Goal: Task Accomplishment & Management: Manage account settings

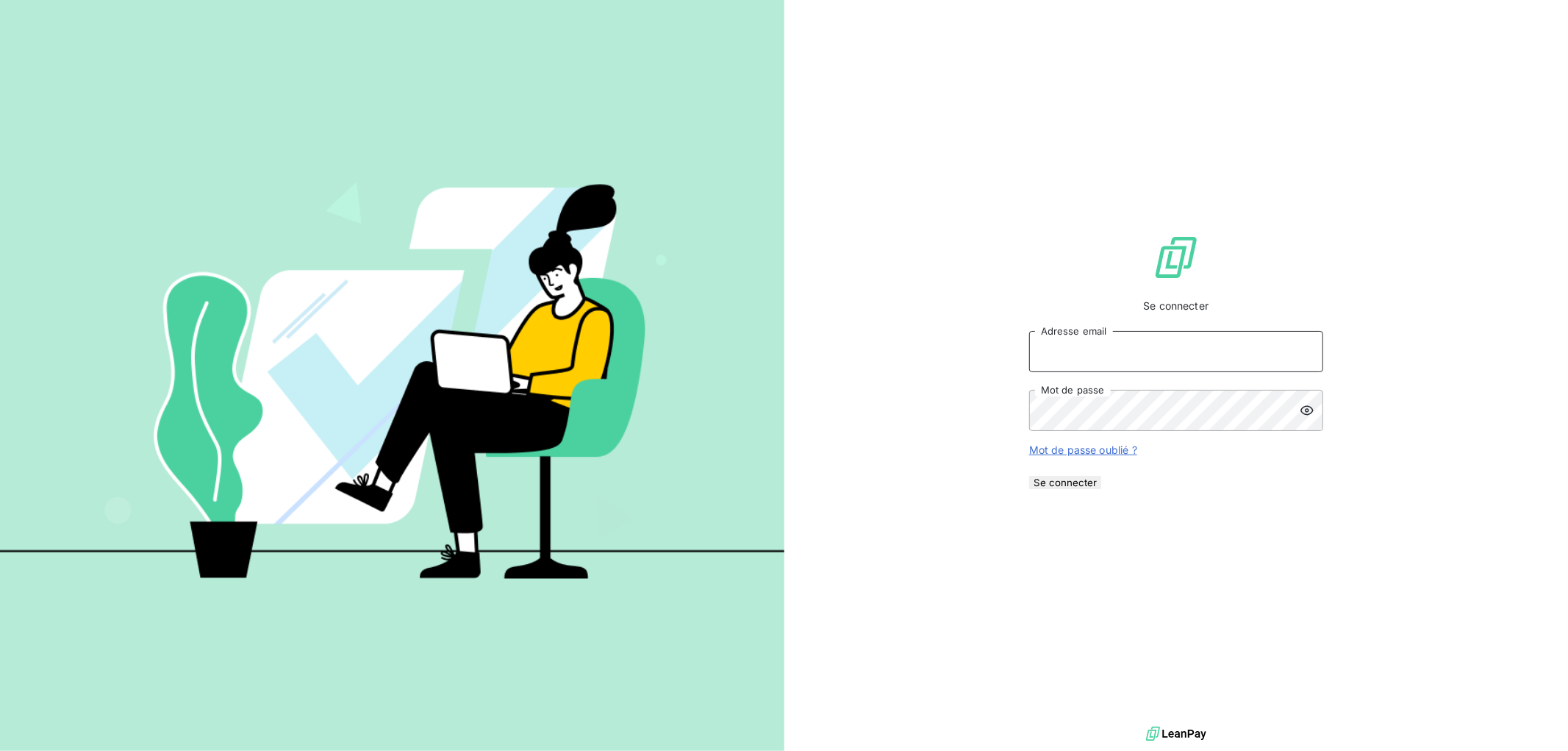
type input "[PERSON_NAME][EMAIL_ADDRESS][PERSON_NAME][DOMAIN_NAME]"
click at [1101, 489] on button "Se connecter" at bounding box center [1065, 483] width 72 height 14
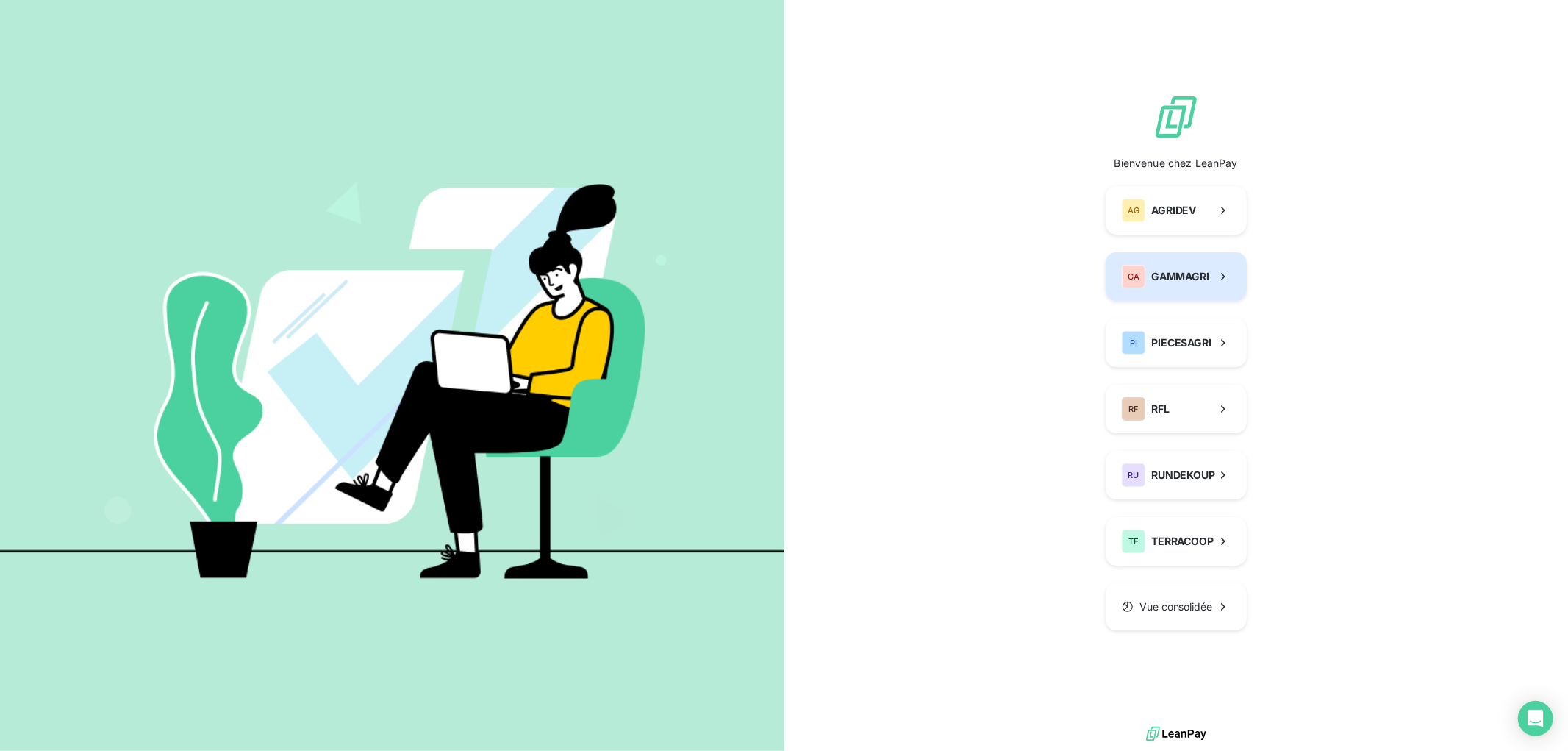
click at [1190, 290] on button "GA GAMMAGRI" at bounding box center [1176, 277] width 141 height 49
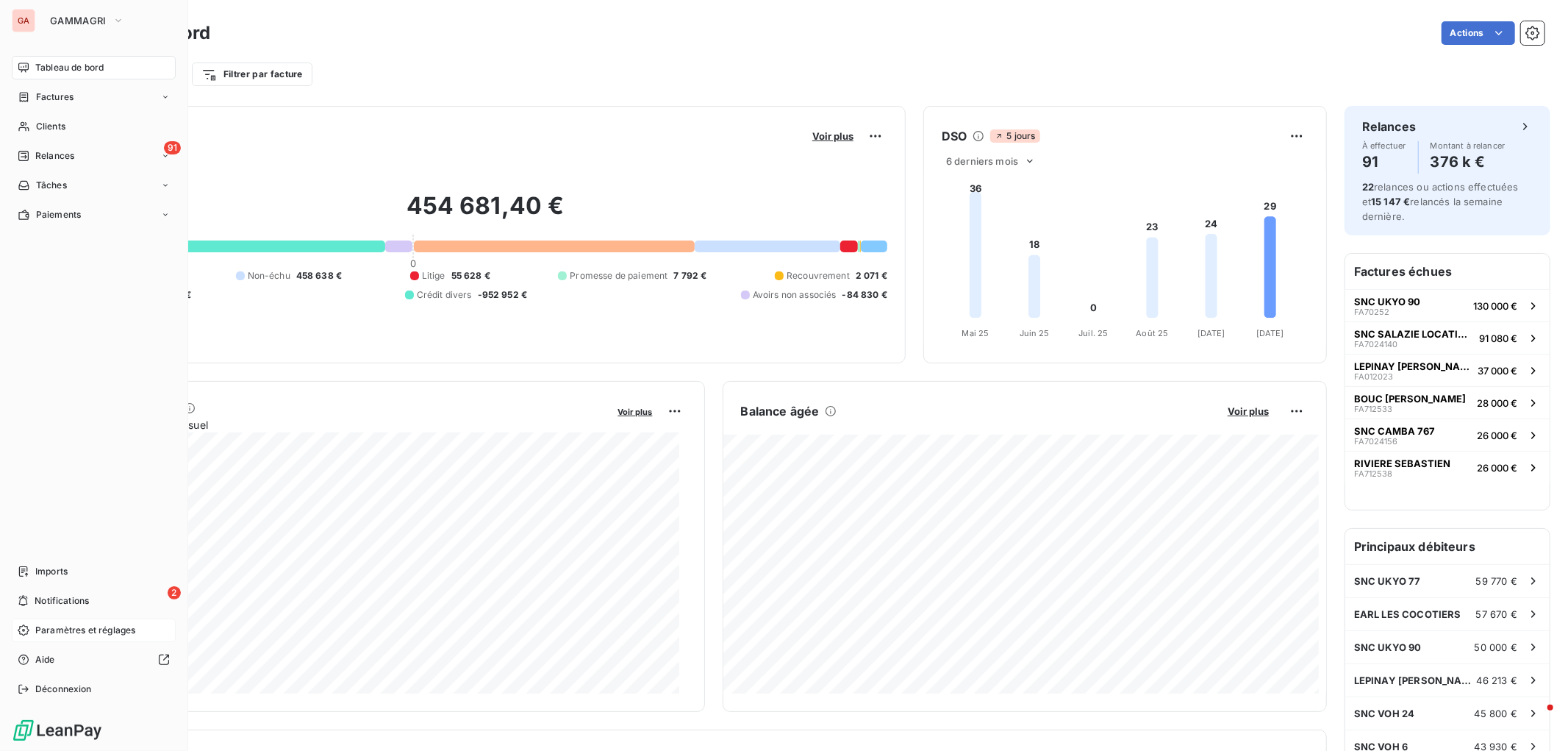
click at [73, 626] on span "Paramètres et réglages" at bounding box center [85, 630] width 100 height 14
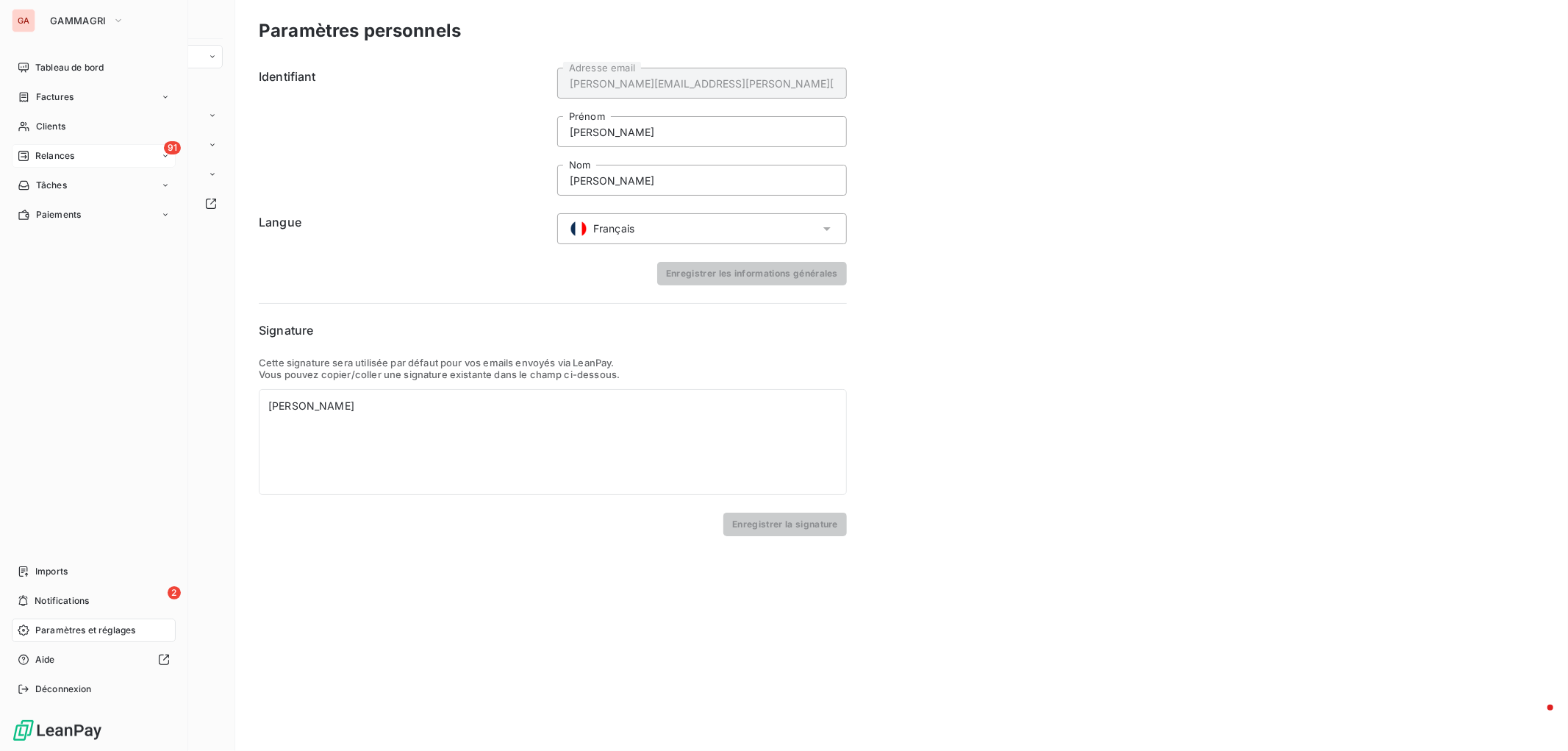
click at [51, 156] on span "Relances" at bounding box center [54, 155] width 39 height 14
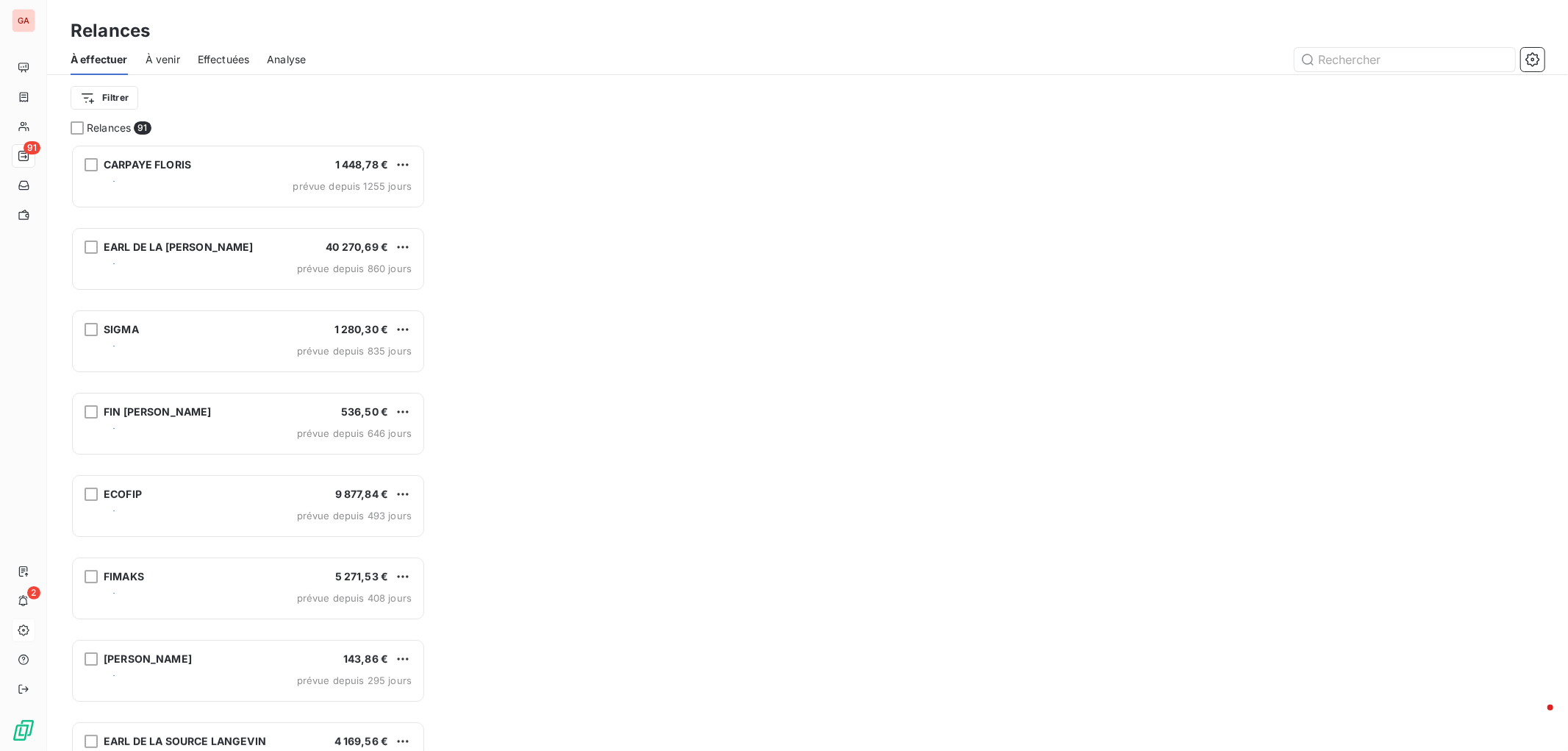
scroll to position [592, 341]
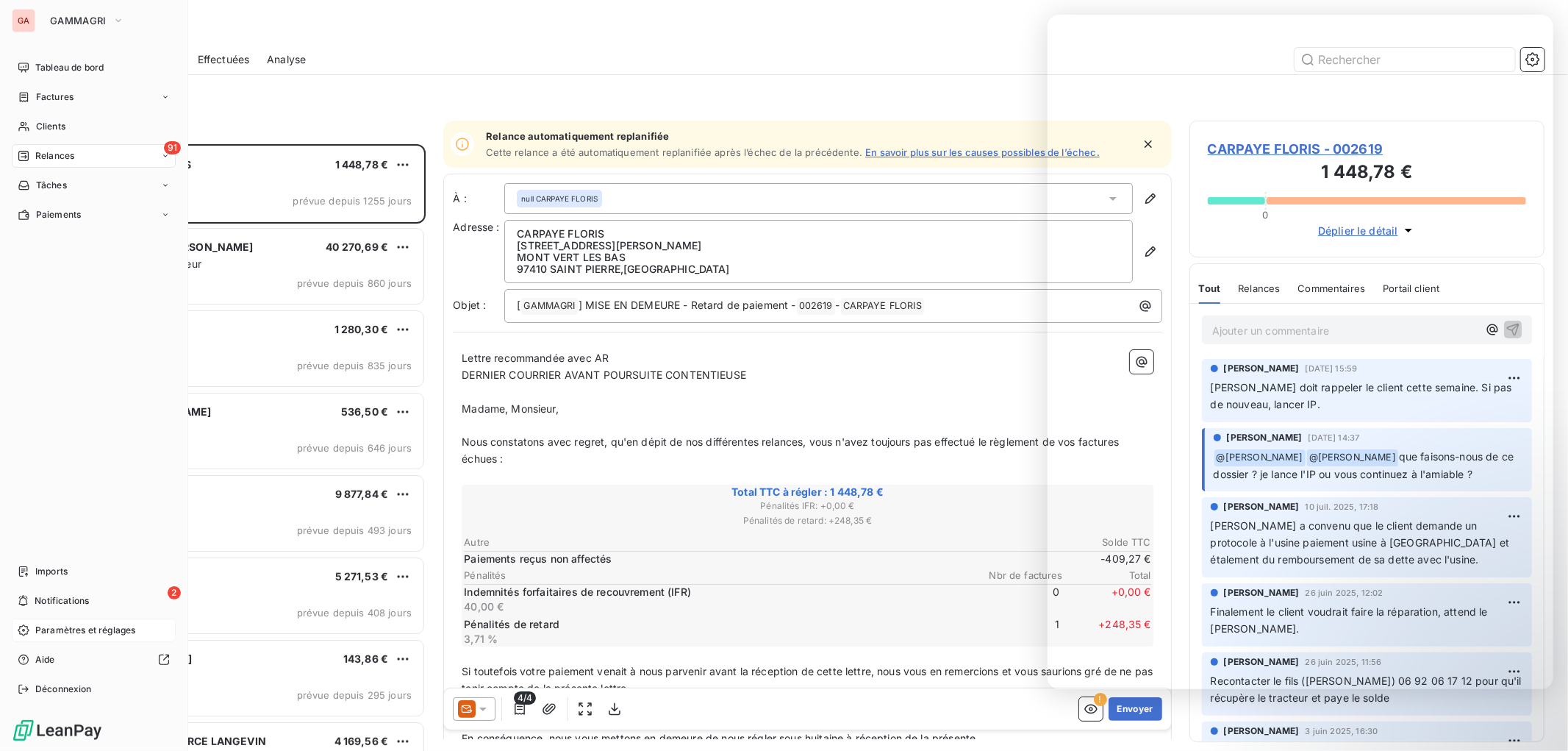
click at [61, 626] on span "Paramètres et réglages" at bounding box center [85, 630] width 100 height 14
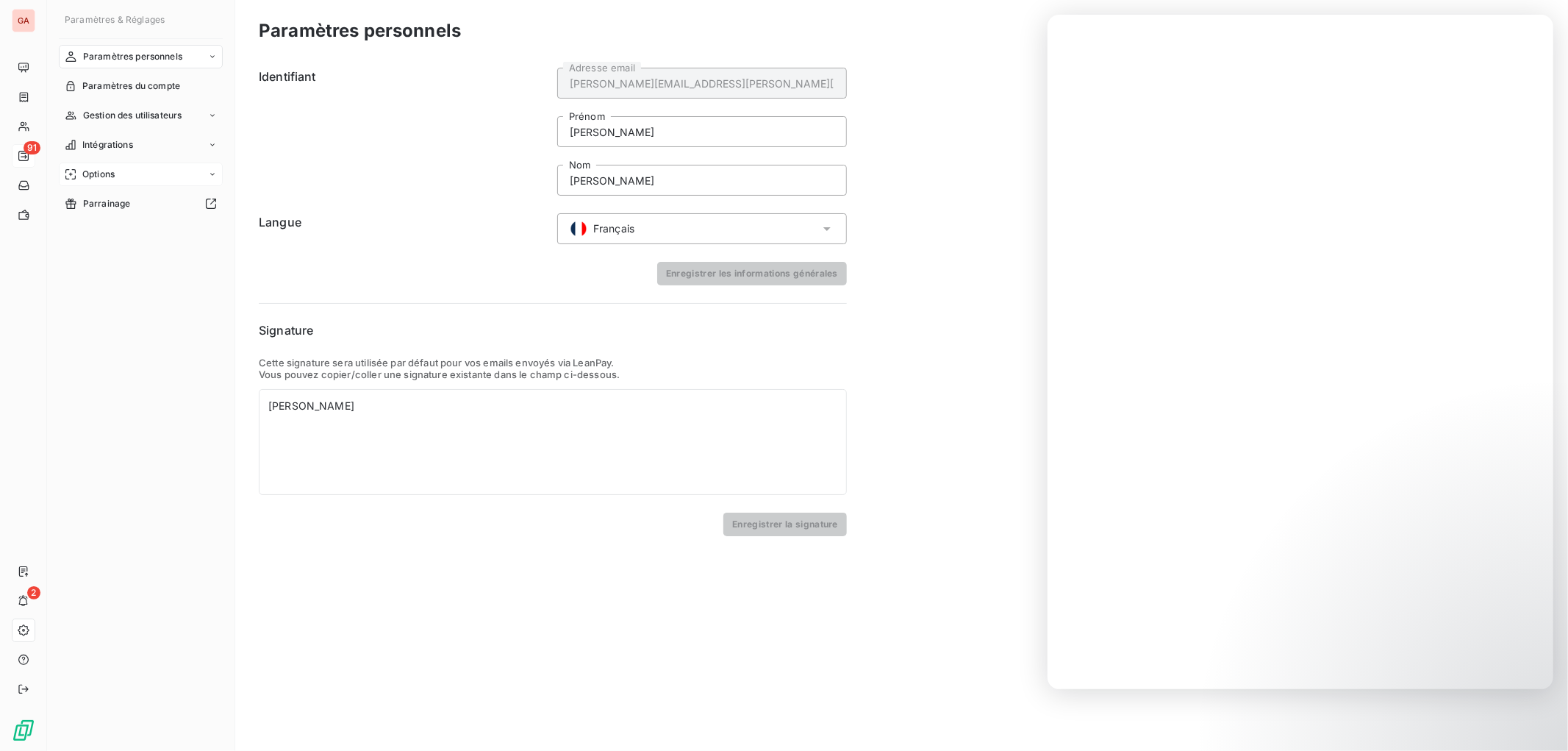
click at [97, 172] on span "Options" at bounding box center [98, 174] width 33 height 14
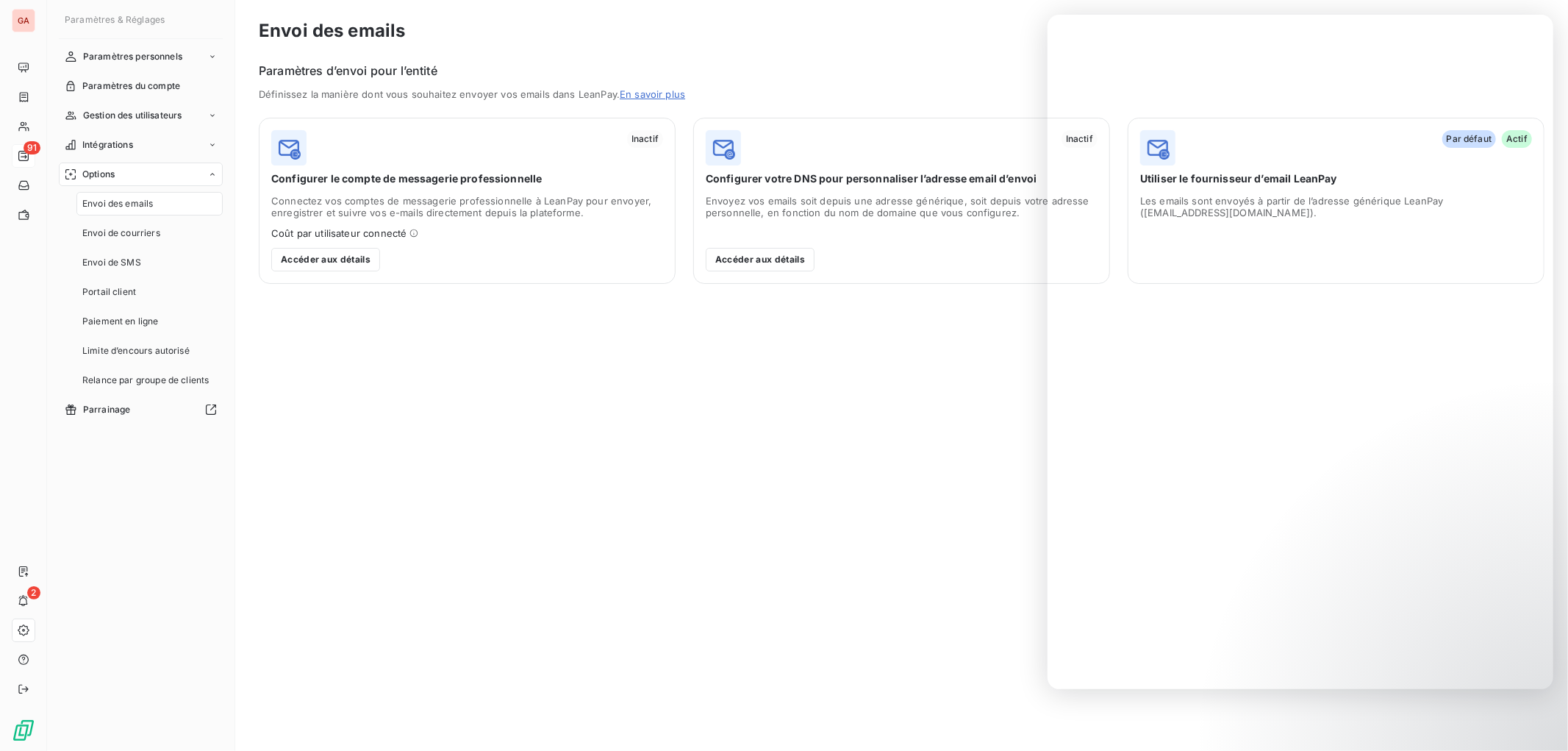
click at [148, 201] on span "Envoi des emails" at bounding box center [117, 203] width 70 height 14
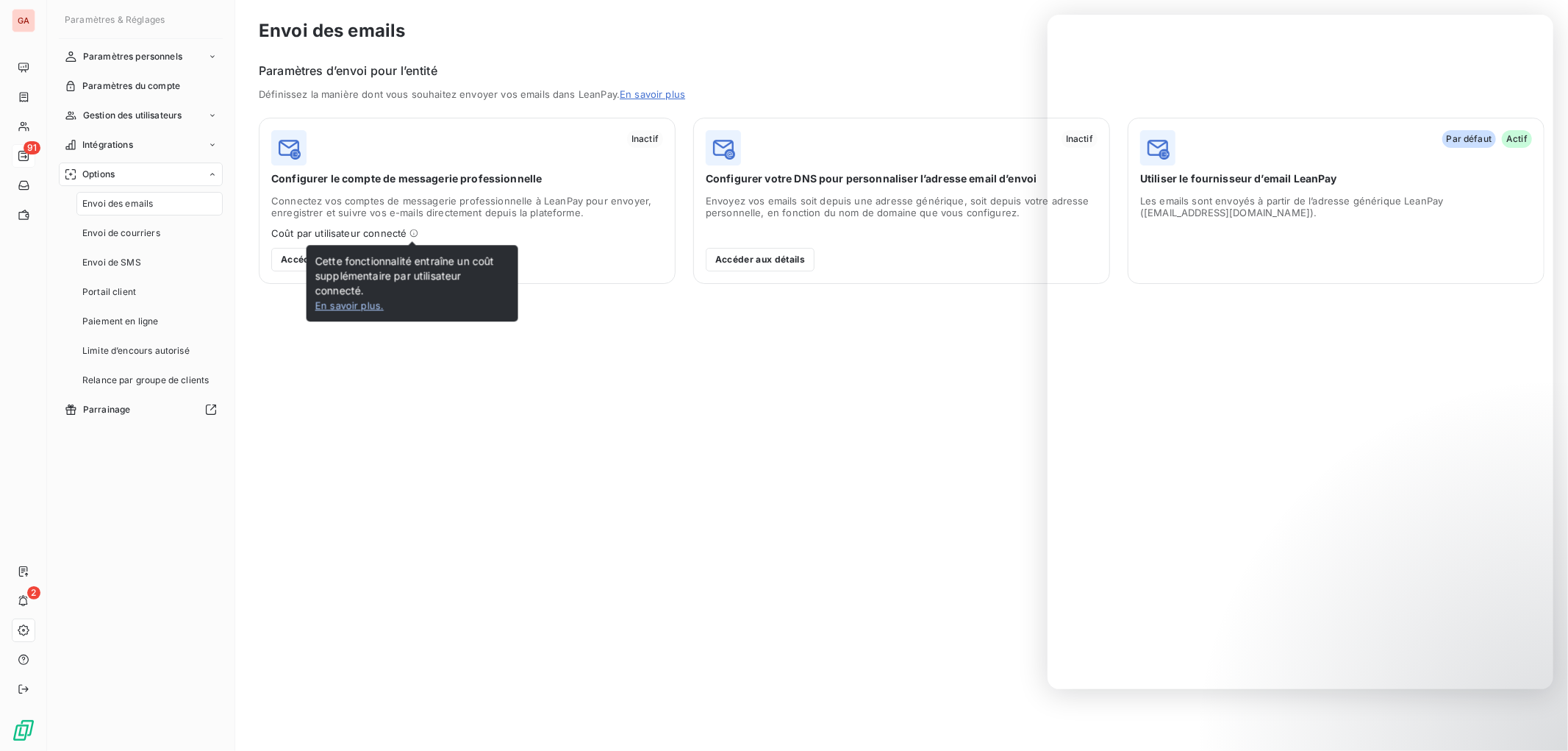
click at [409, 233] on icon at bounding box center [414, 233] width 9 height 9
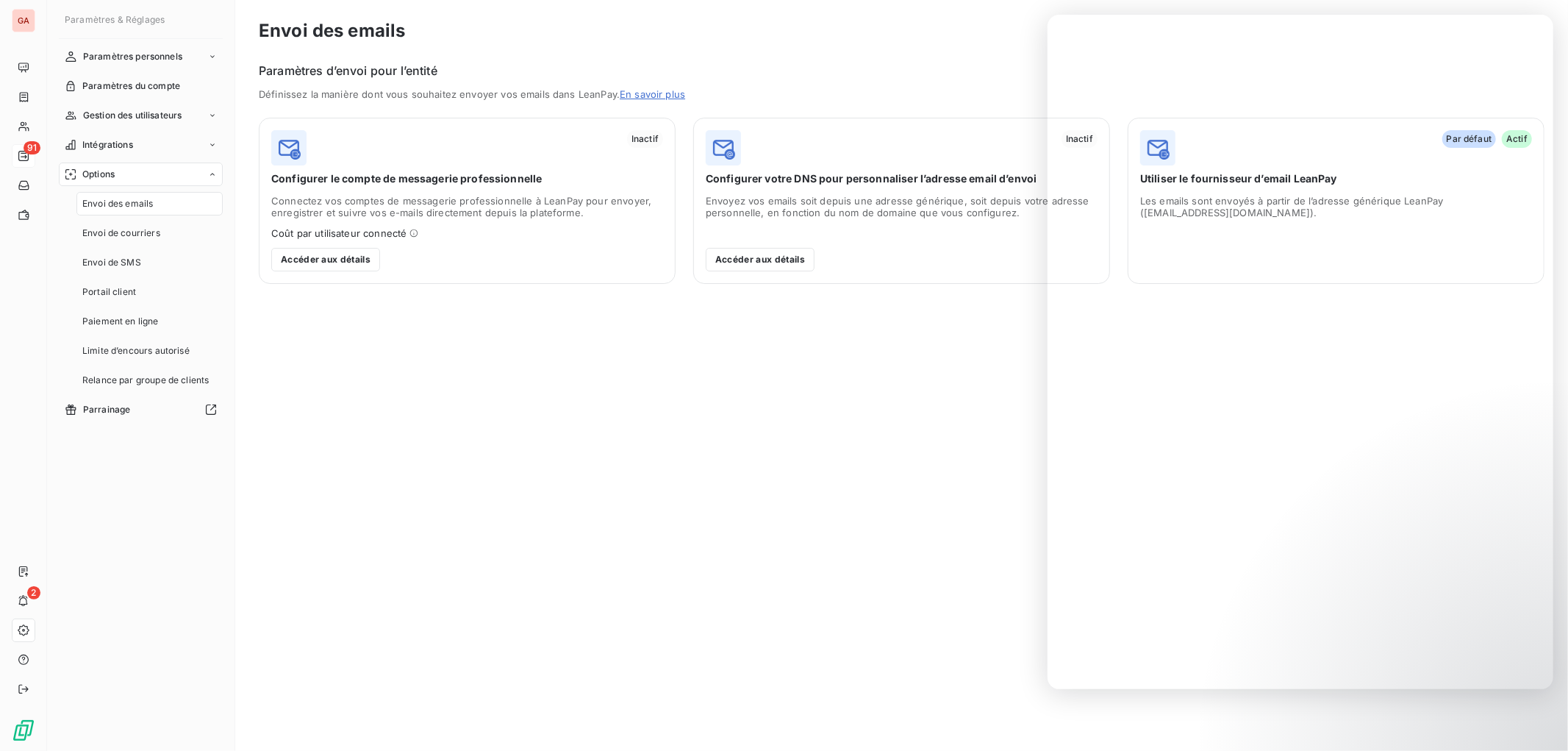
click at [415, 234] on icon at bounding box center [414, 233] width 9 height 9
click at [397, 225] on span "Connectez vos comptes de messagerie professionnelle à LeanPay pour envoyer, enr…" at bounding box center [467, 217] width 392 height 44
click at [413, 231] on icon at bounding box center [414, 233] width 8 height 8
click at [409, 232] on icon at bounding box center [414, 233] width 9 height 9
click at [869, 235] on div "Inactif Configurer votre DNS pour personnaliser l’adresse email d’envoi Envoyez…" at bounding box center [901, 201] width 416 height 166
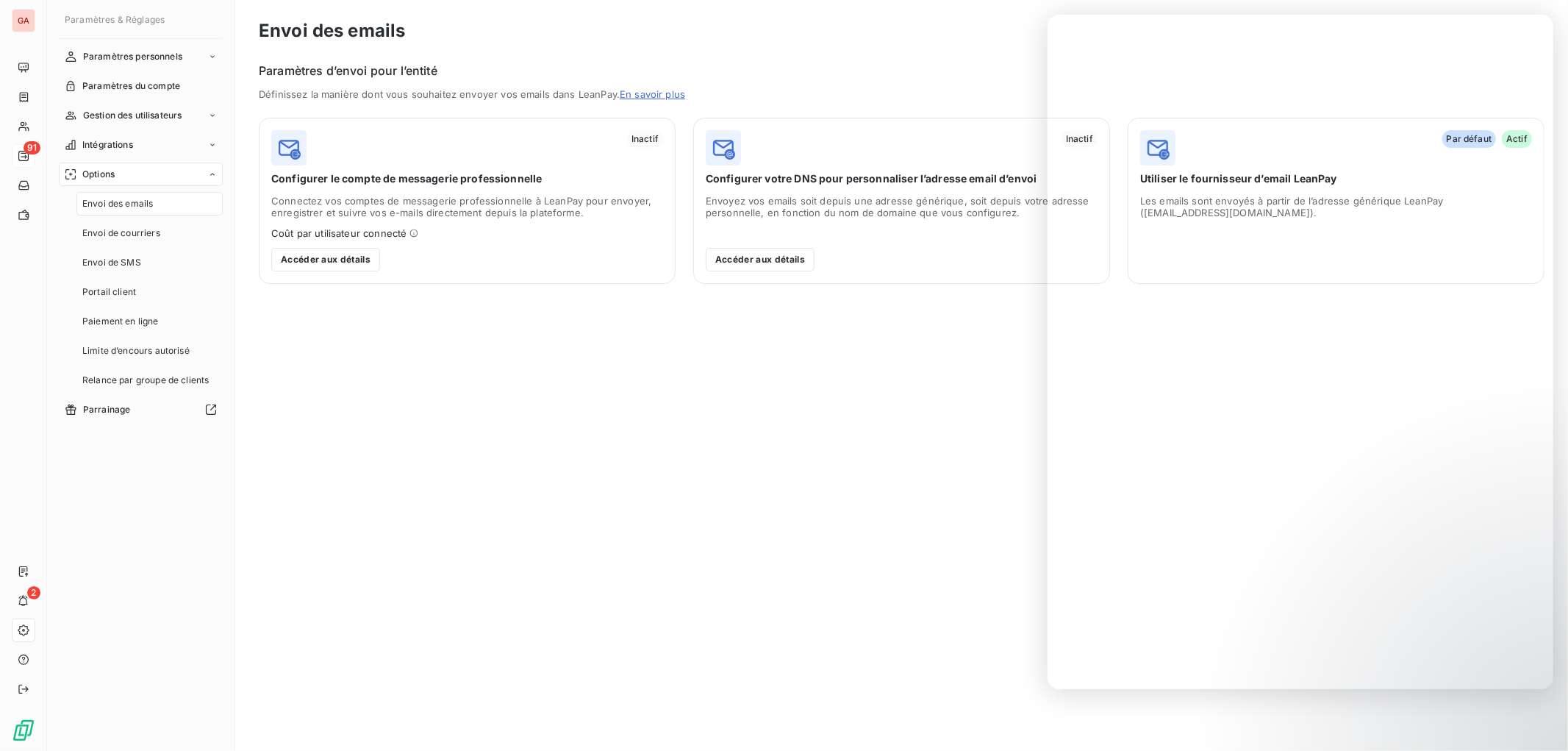
click at [907, 255] on div "Accéder aux détails" at bounding box center [901, 254] width 392 height 33
drag, startPoint x: 910, startPoint y: 241, endPoint x: 891, endPoint y: 261, distance: 27.6
click at [890, 275] on div "Inactif Configurer votre DNS pour personnaliser l’adresse email d’envoi Envoyez…" at bounding box center [901, 201] width 416 height 166
click at [941, 234] on div "Inactif Configurer votre DNS pour personnaliser l’adresse email d’envoi Envoyez…" at bounding box center [901, 201] width 416 height 166
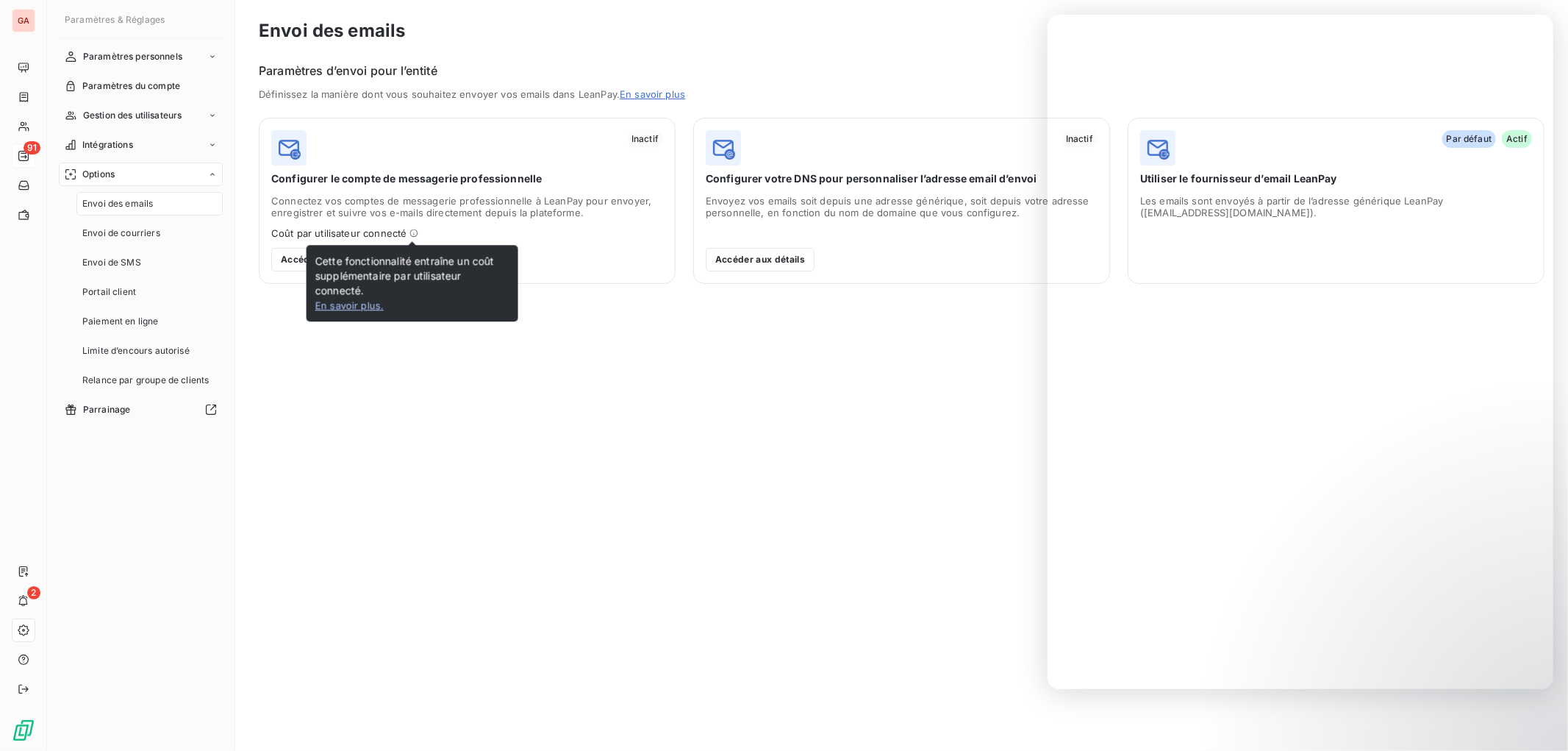
click at [355, 305] on link "En savoir plus ." at bounding box center [350, 305] width 69 height 12
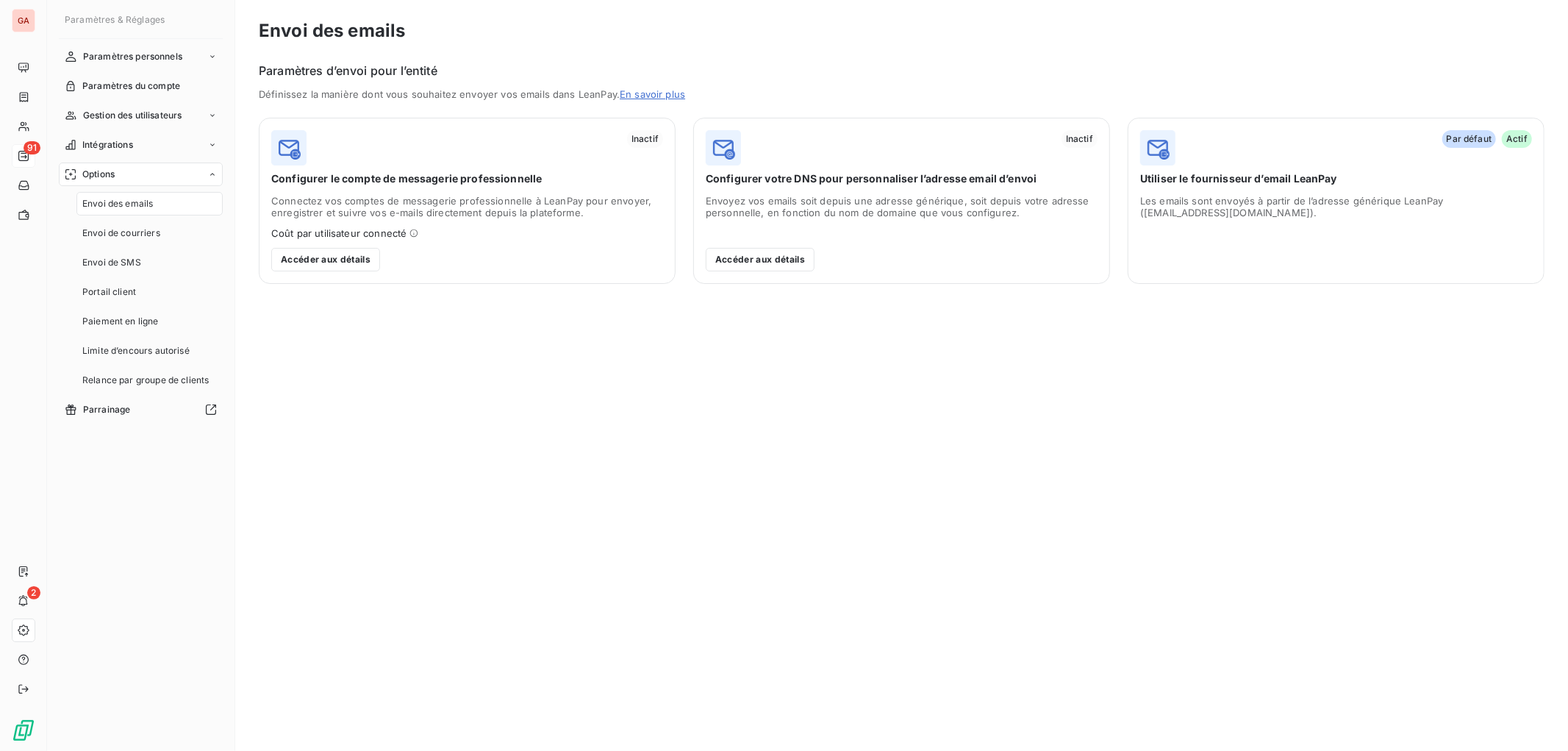
click at [473, 439] on div "Envoi des emails Paramètres d’envoi pour l’entité Définissez la manière dont vo…" at bounding box center [901, 375] width 1332 height 751
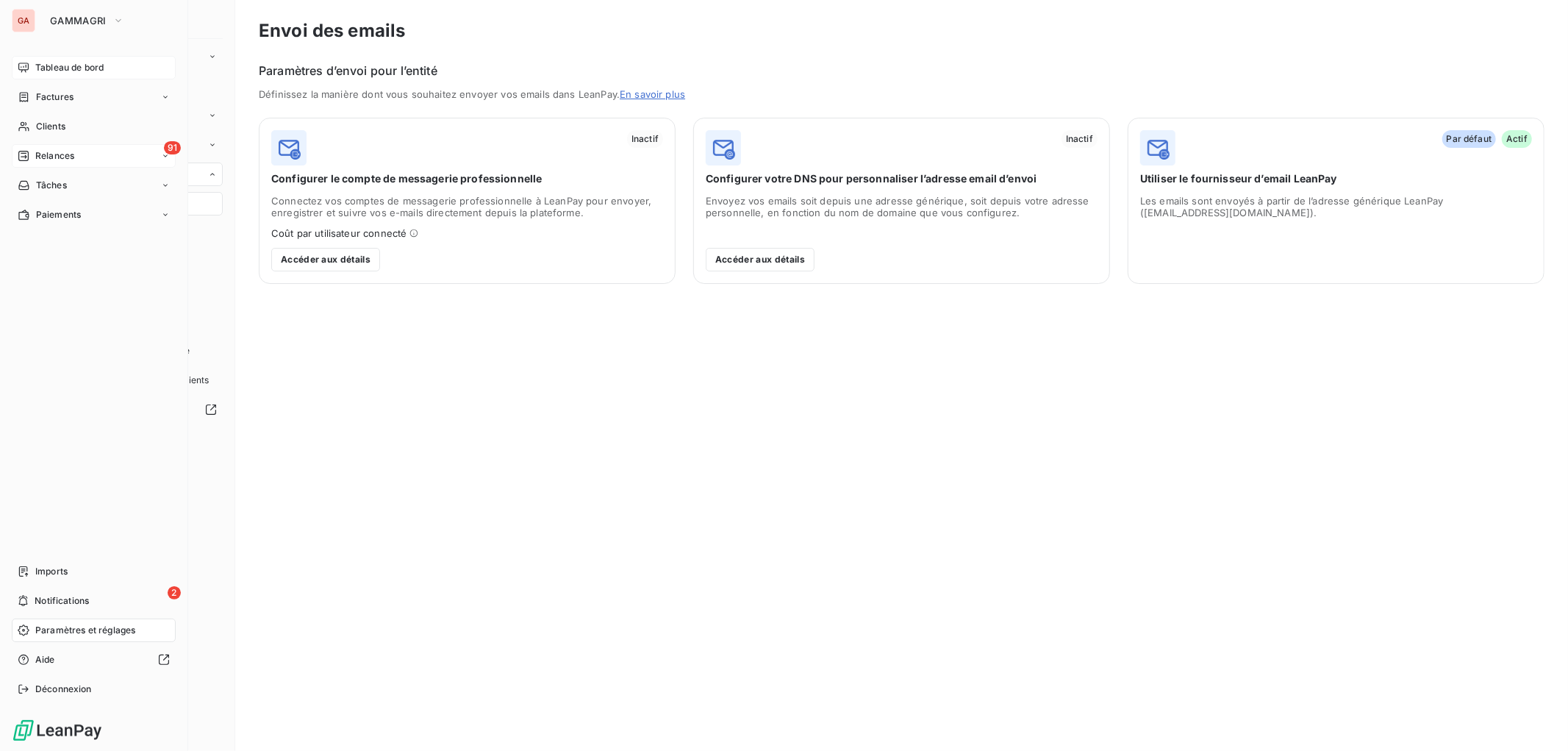
click at [69, 69] on span "Tableau de bord" at bounding box center [70, 68] width 69 height 14
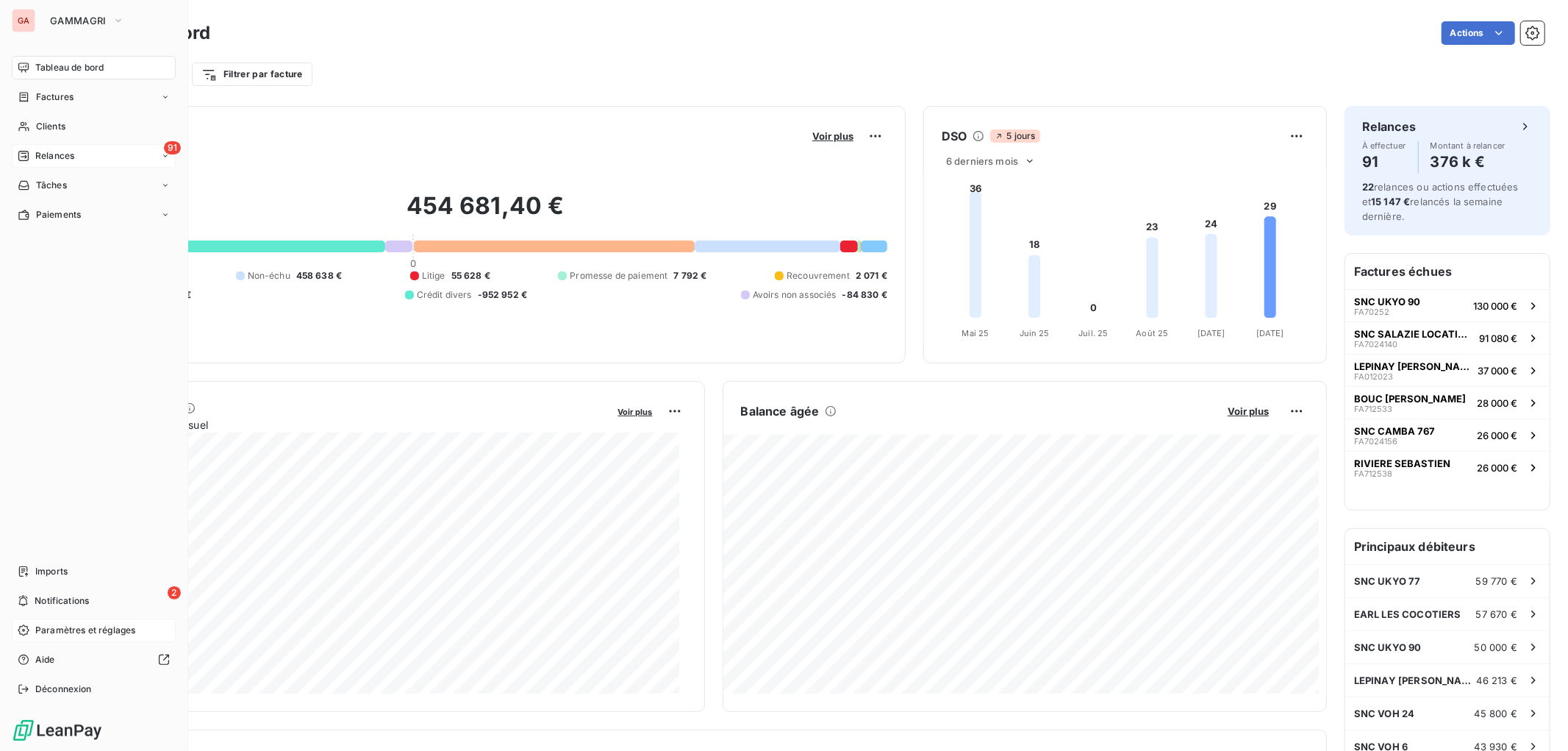
click at [70, 150] on span "Relances" at bounding box center [54, 155] width 39 height 14
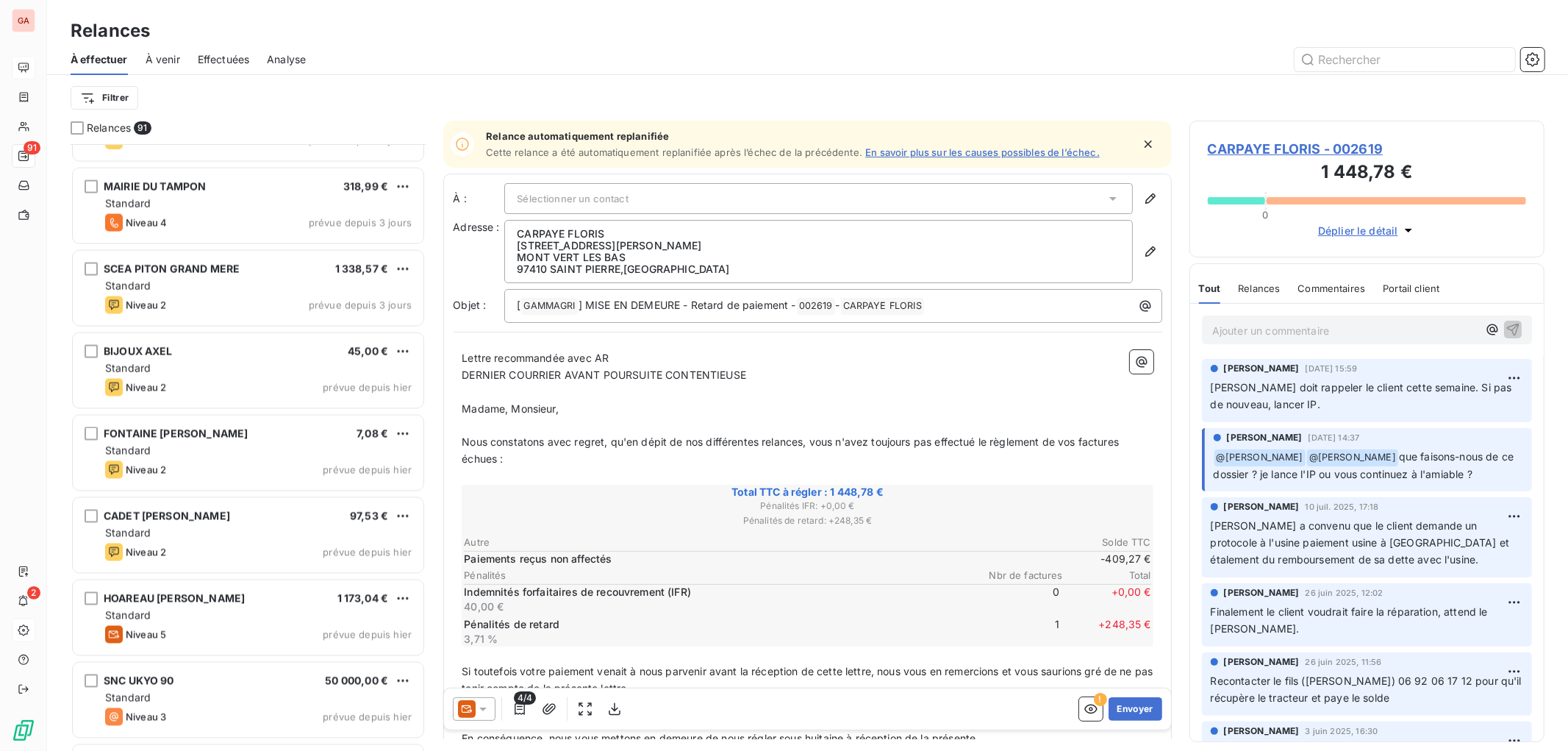
scroll to position [6889, 0]
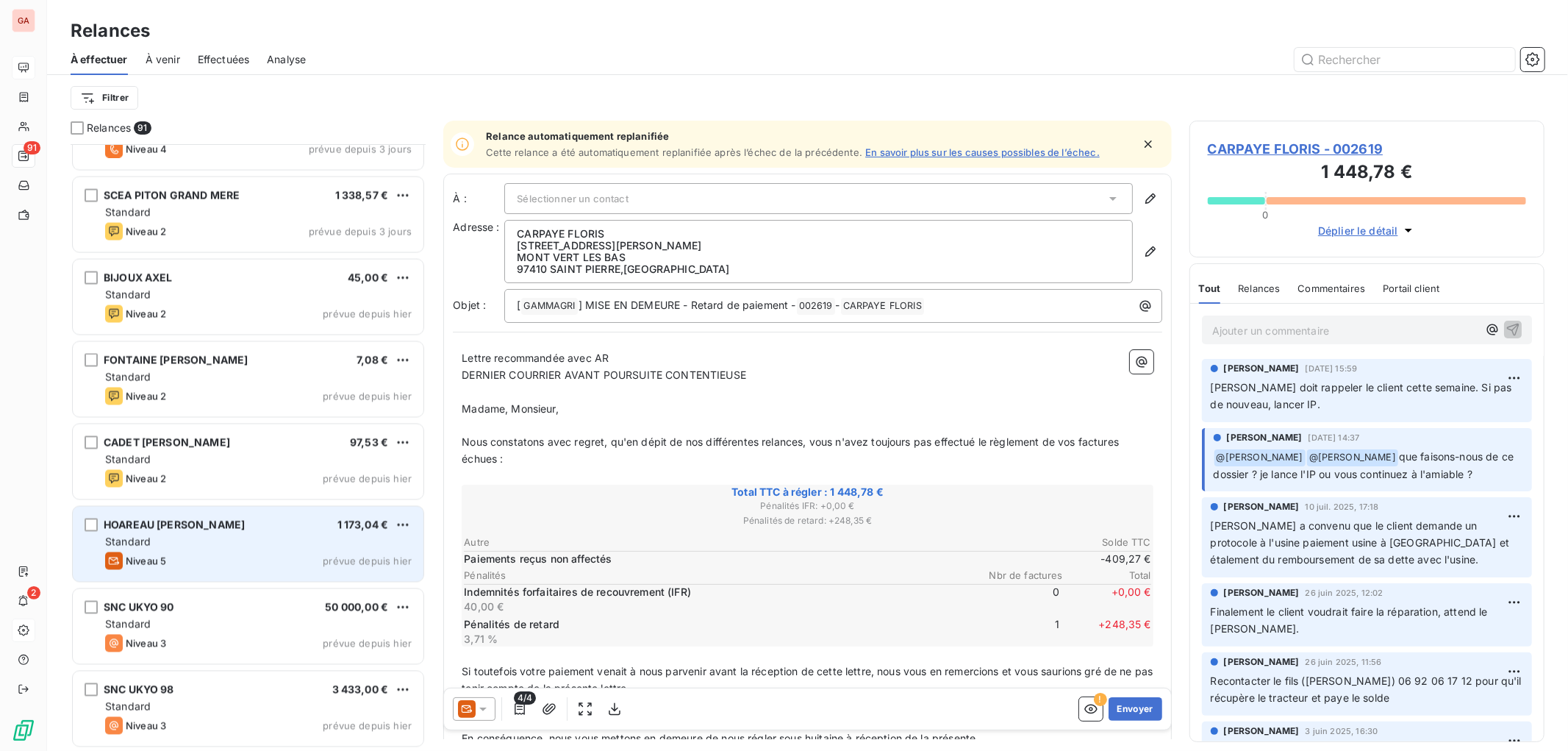
click at [176, 535] on div "Standard" at bounding box center [257, 542] width 306 height 14
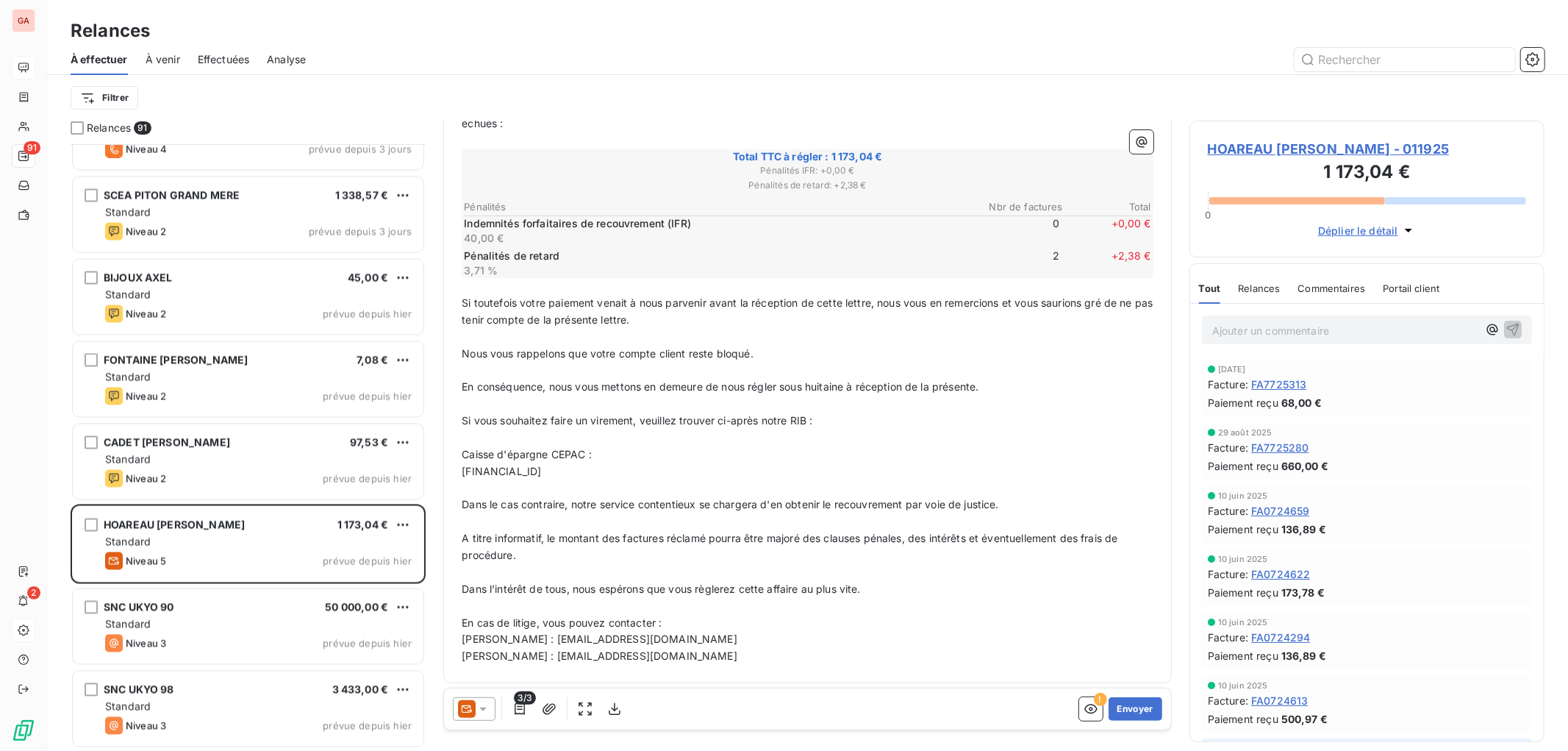
scroll to position [285, 0]
click at [481, 714] on icon at bounding box center [483, 709] width 14 height 14
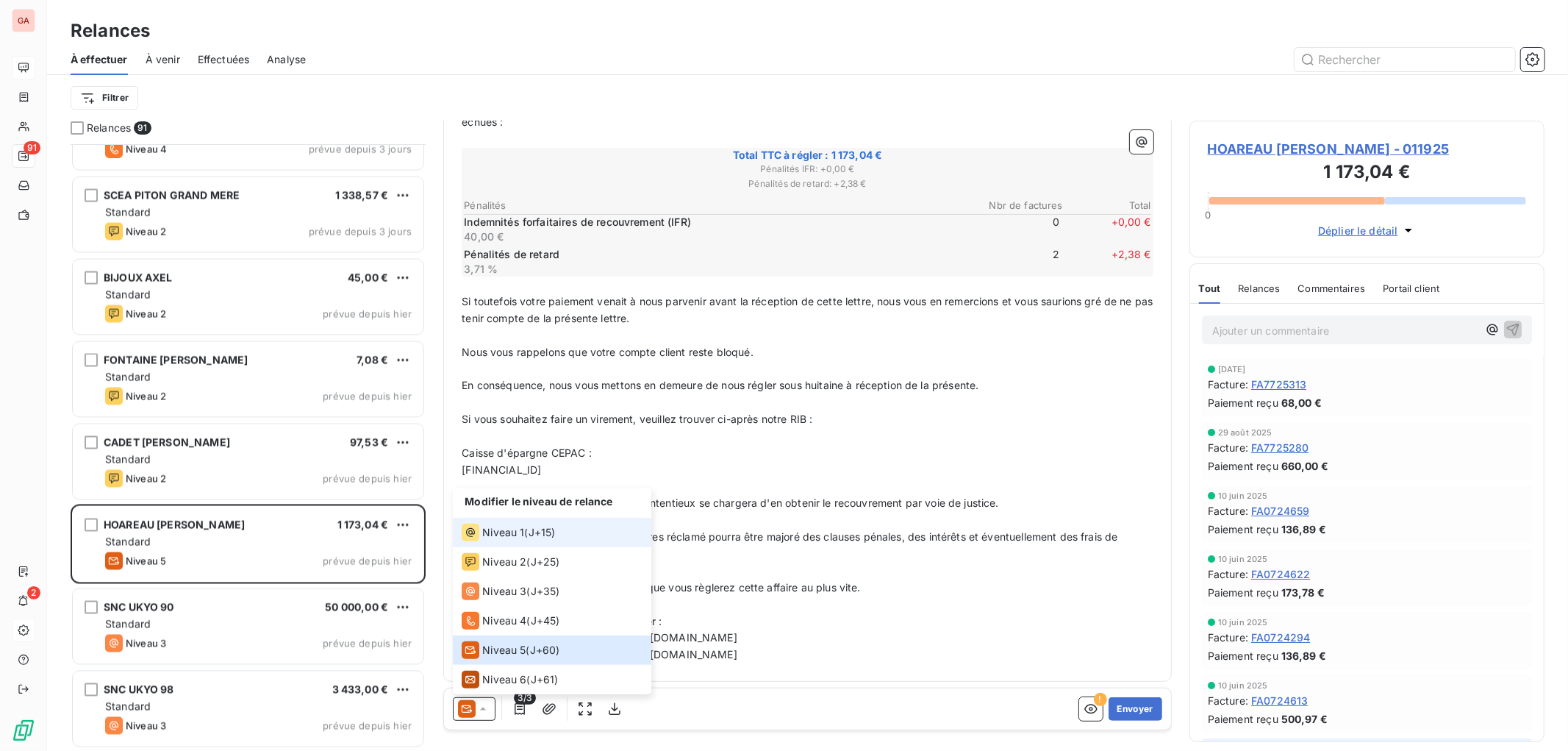
click at [494, 543] on li "Niveau 1 ( J+15 )" at bounding box center [552, 532] width 199 height 30
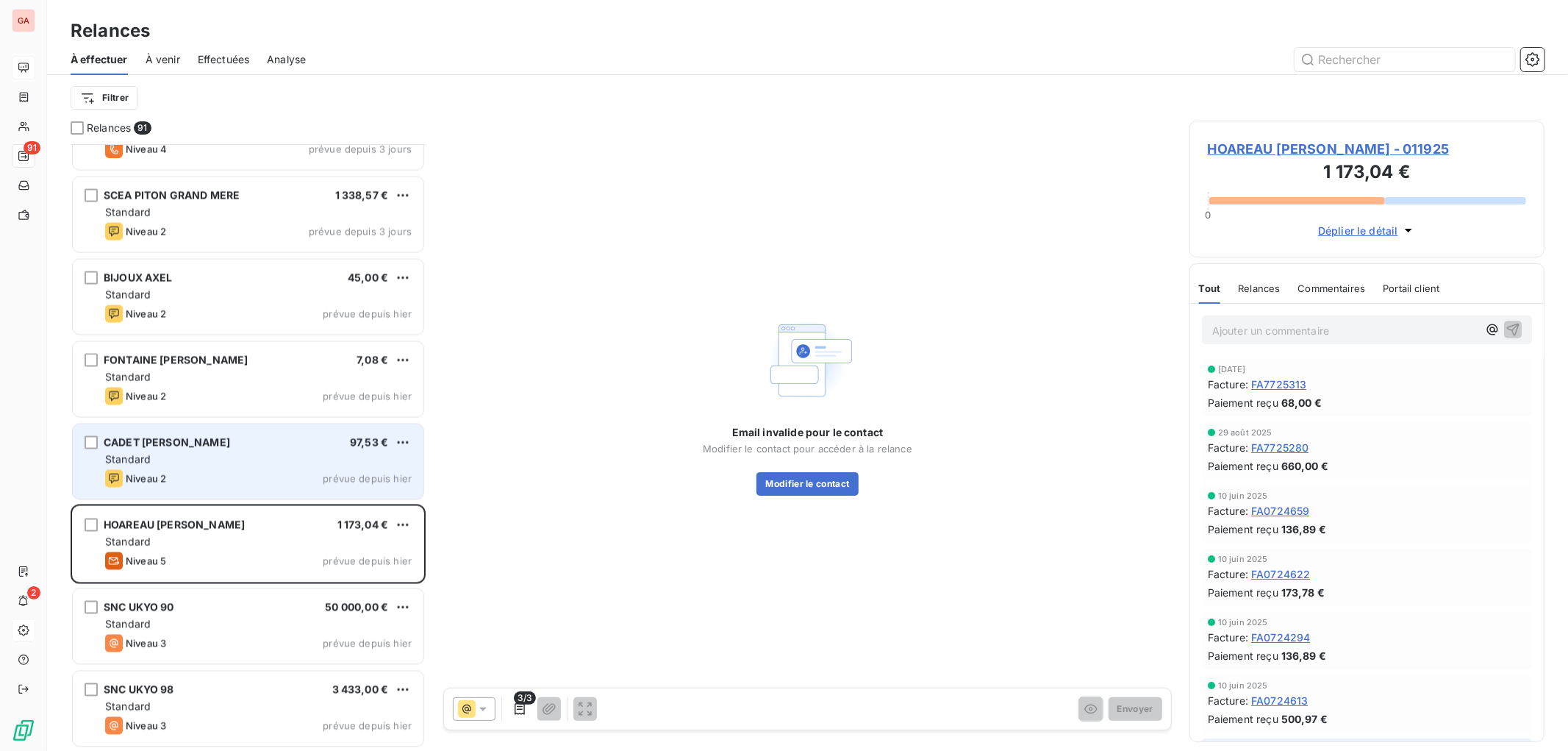
click at [225, 471] on div "Niveau 2 prévue depuis hier" at bounding box center [257, 479] width 306 height 18
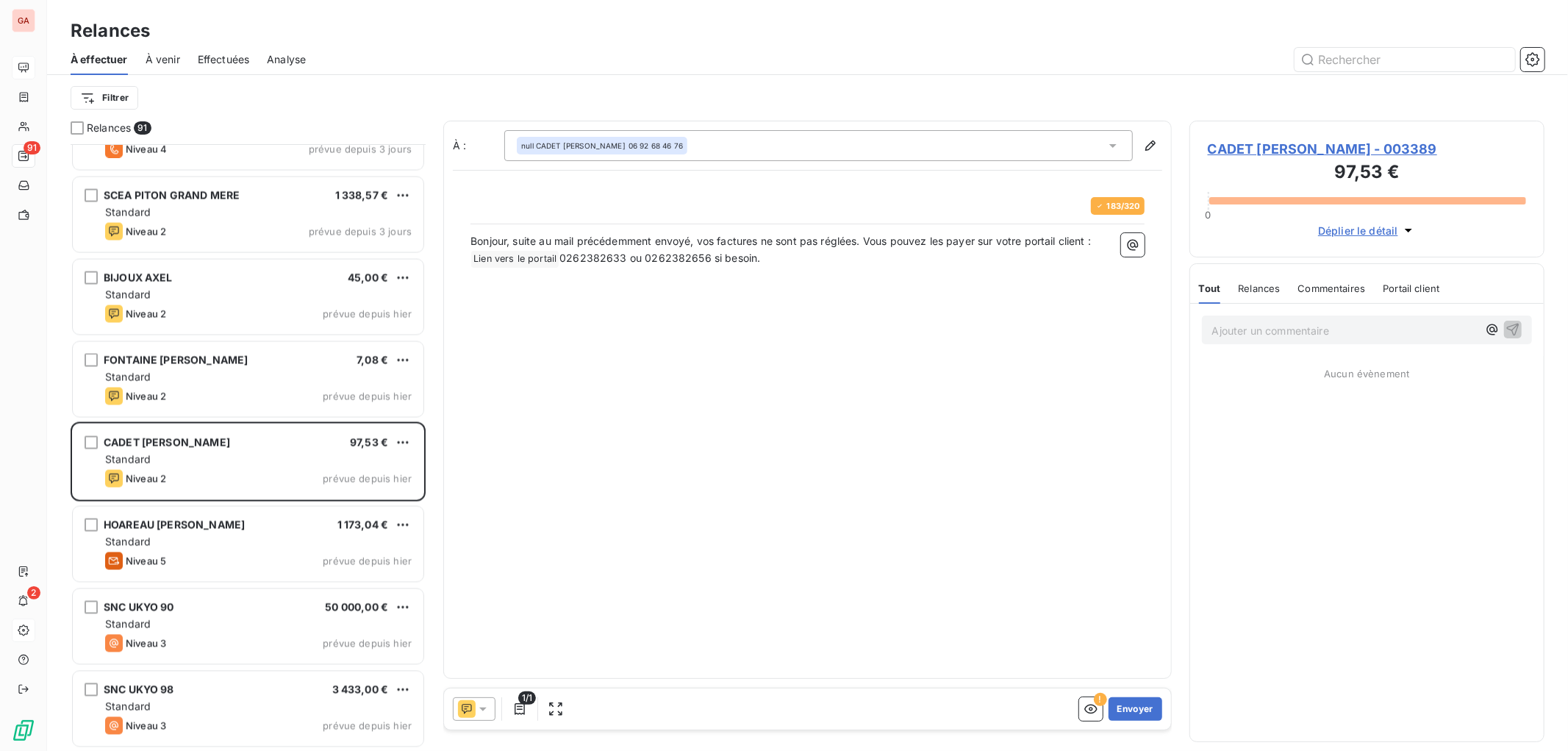
click at [488, 708] on icon at bounding box center [483, 709] width 14 height 14
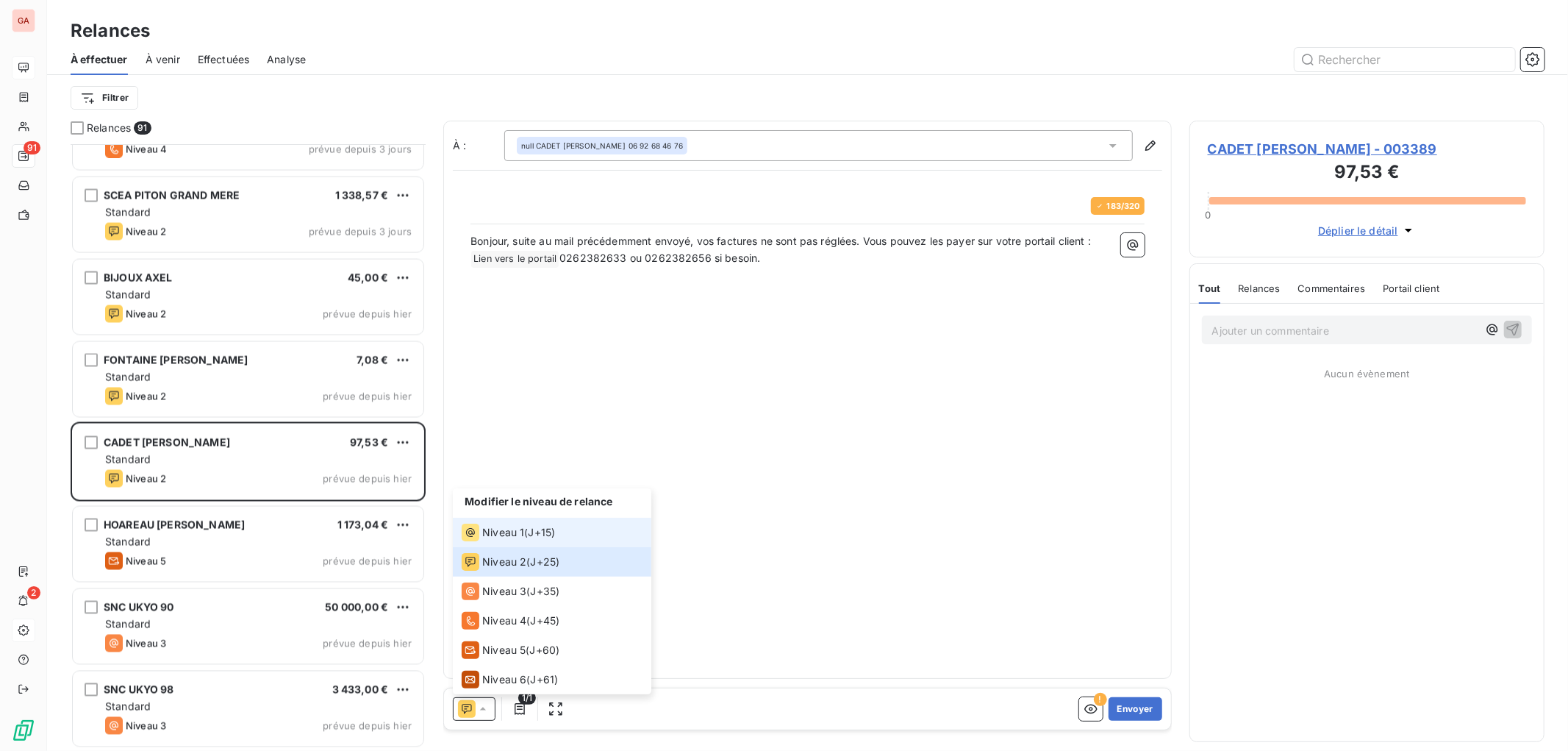
click at [522, 531] on span "Niveau 1" at bounding box center [503, 532] width 42 height 14
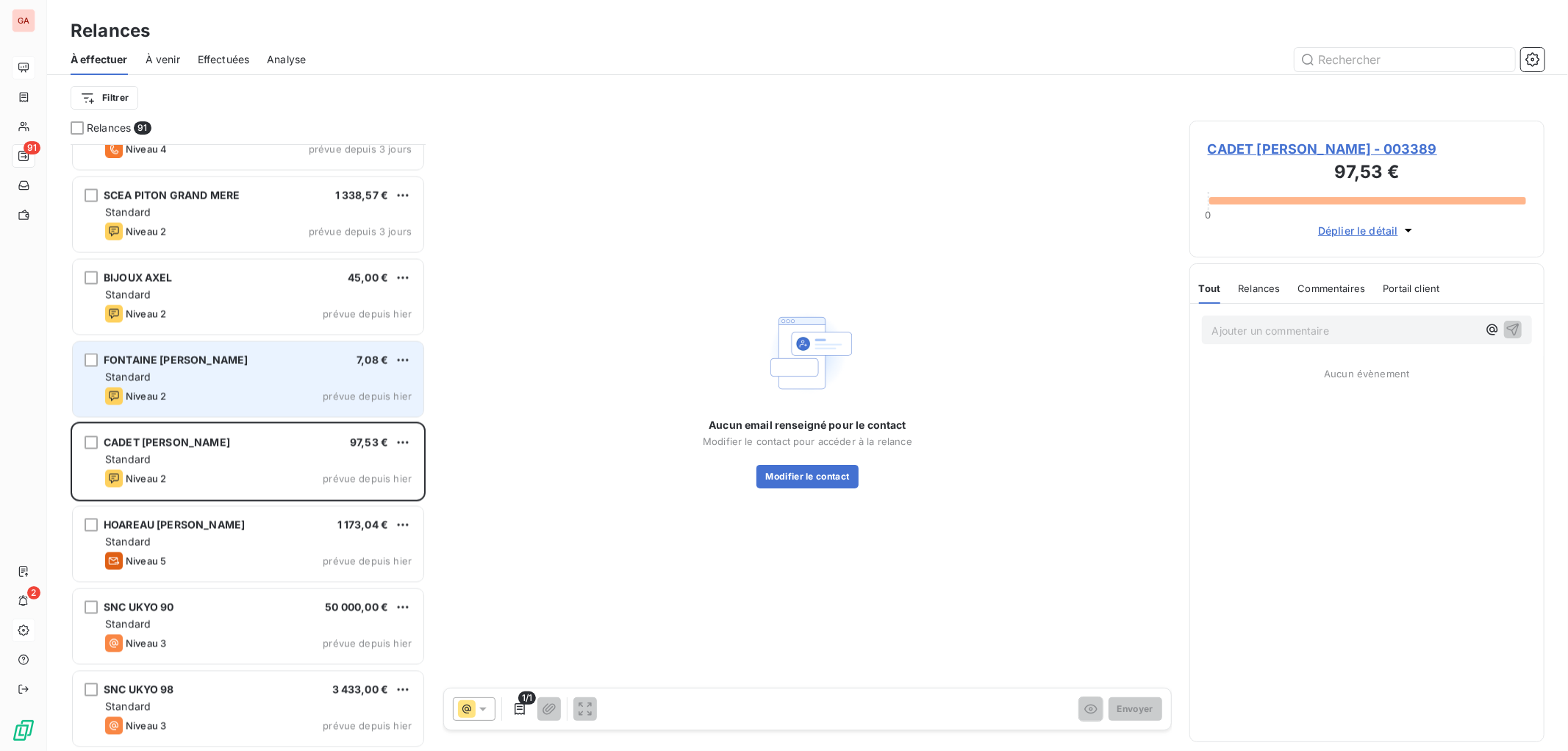
click at [228, 371] on div "Standard" at bounding box center [257, 377] width 306 height 14
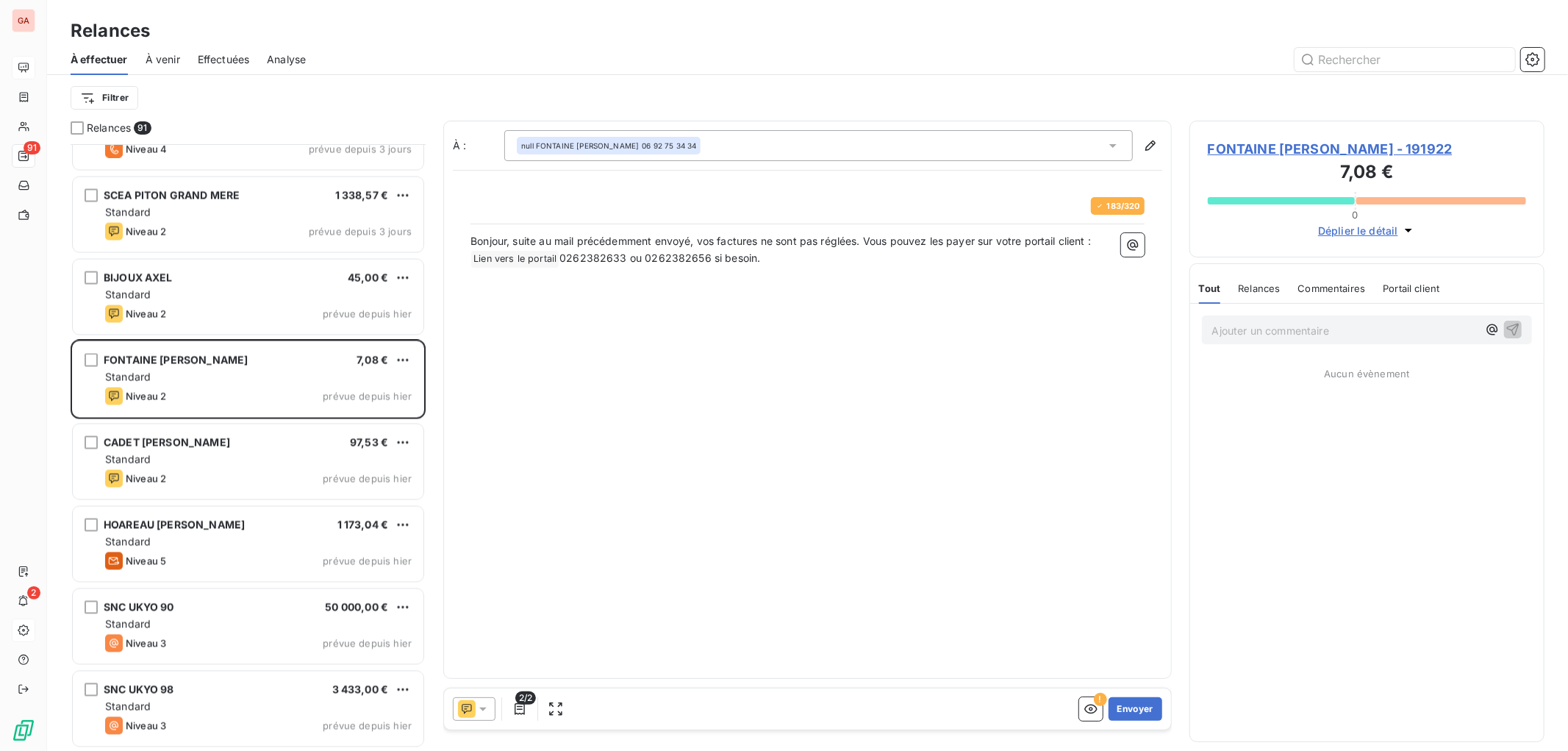
click at [485, 711] on icon at bounding box center [483, 709] width 14 height 14
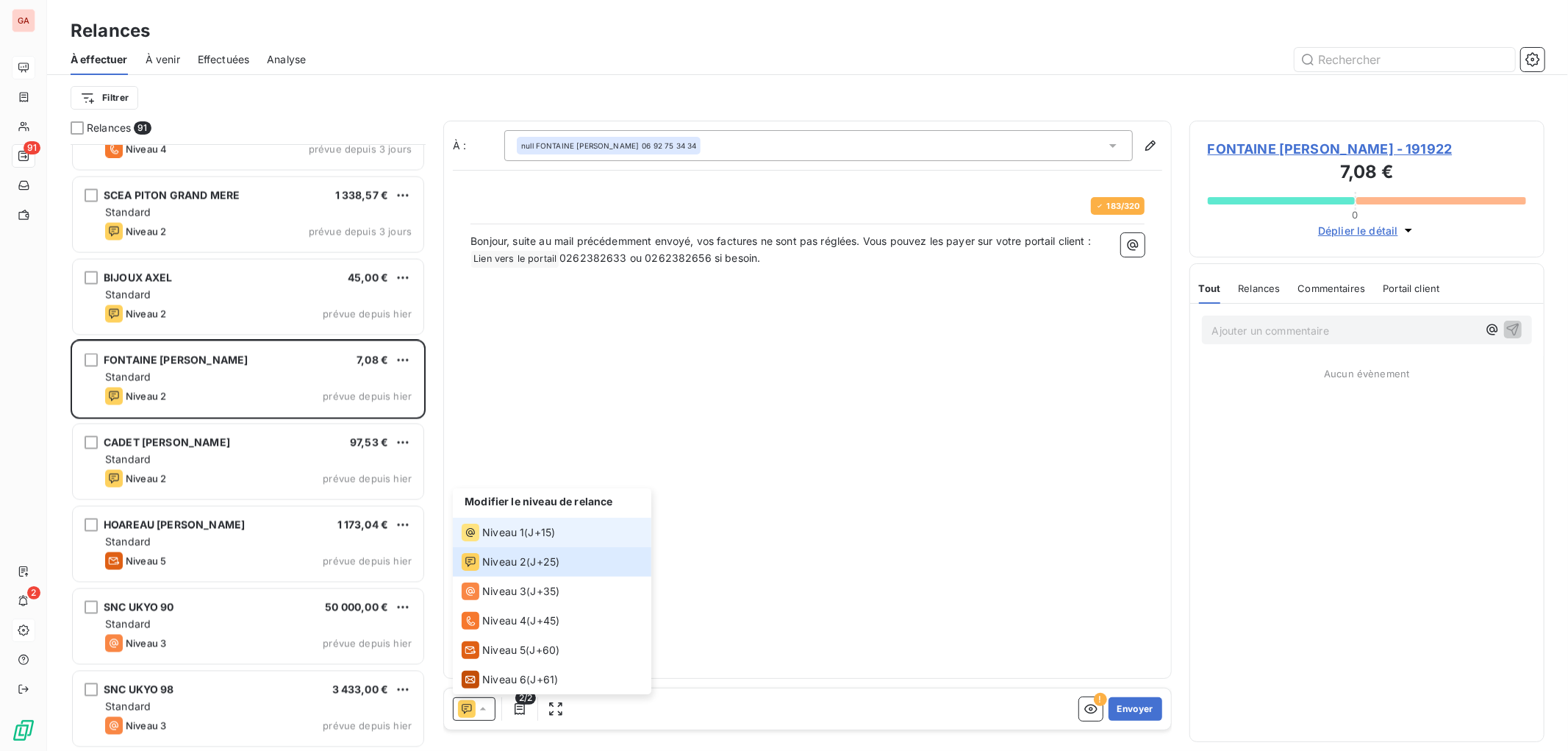
click at [523, 531] on div "Niveau 1 ( J+15 )" at bounding box center [508, 532] width 93 height 18
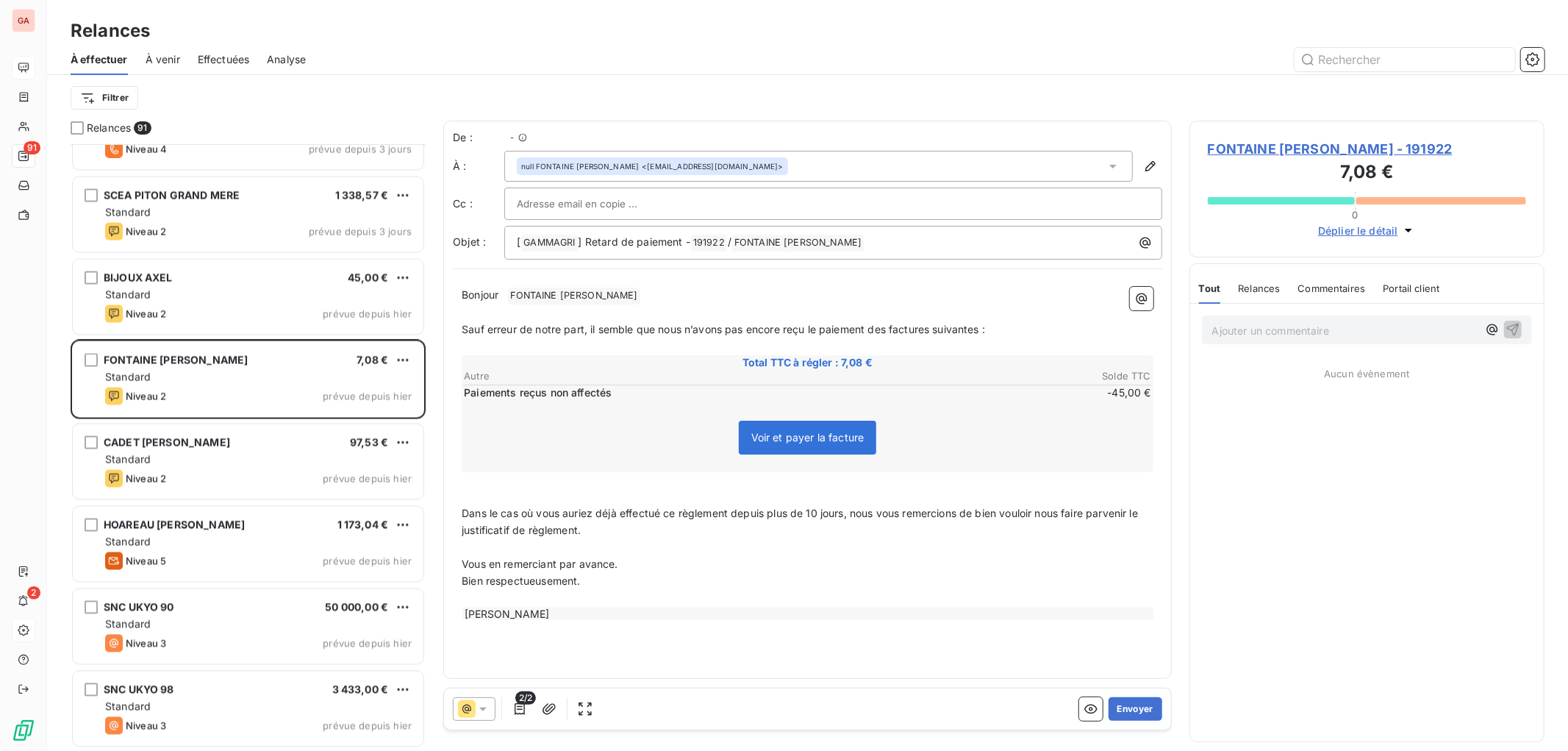
scroll to position [592, 341]
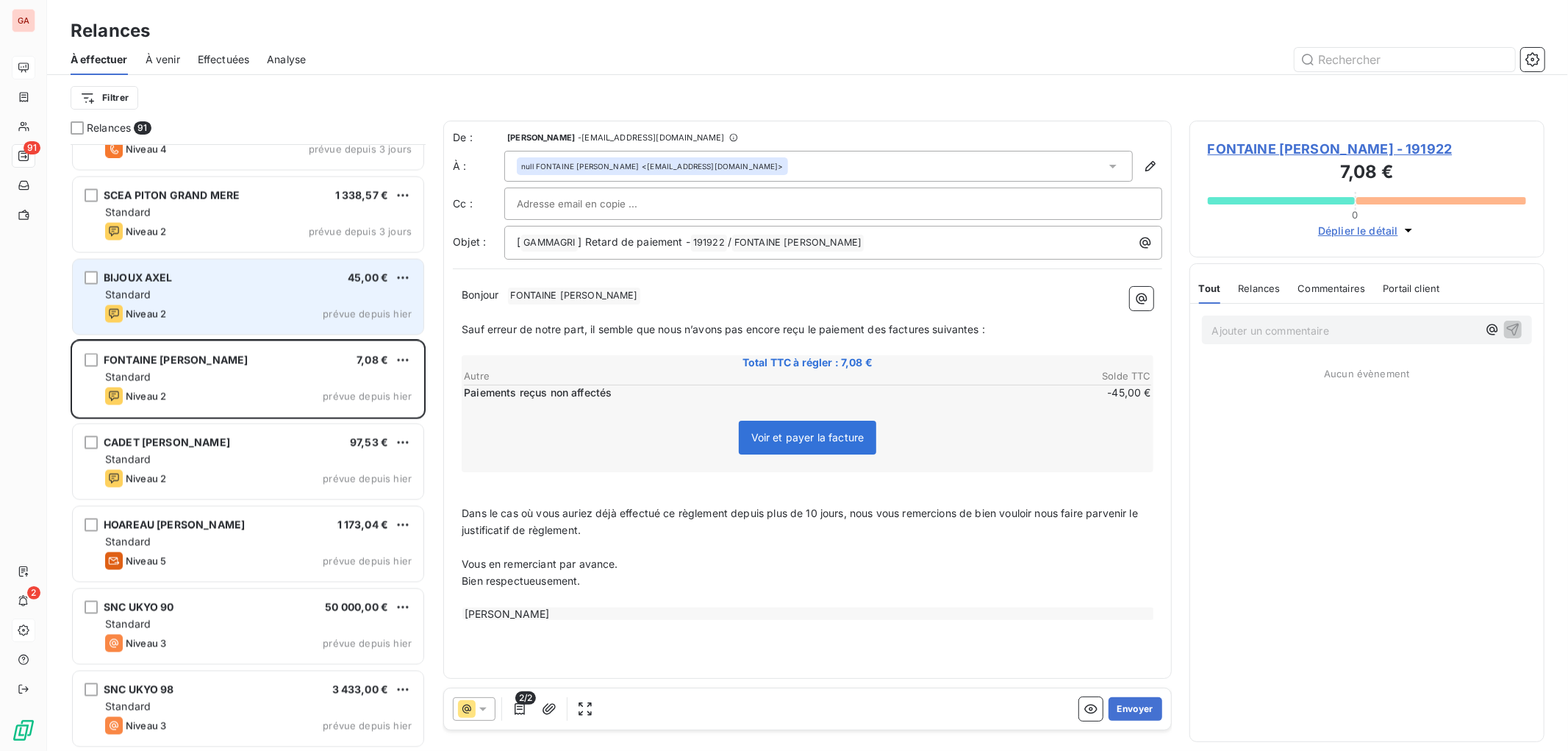
click at [145, 276] on span "BIJOUX AXEL" at bounding box center [138, 277] width 69 height 13
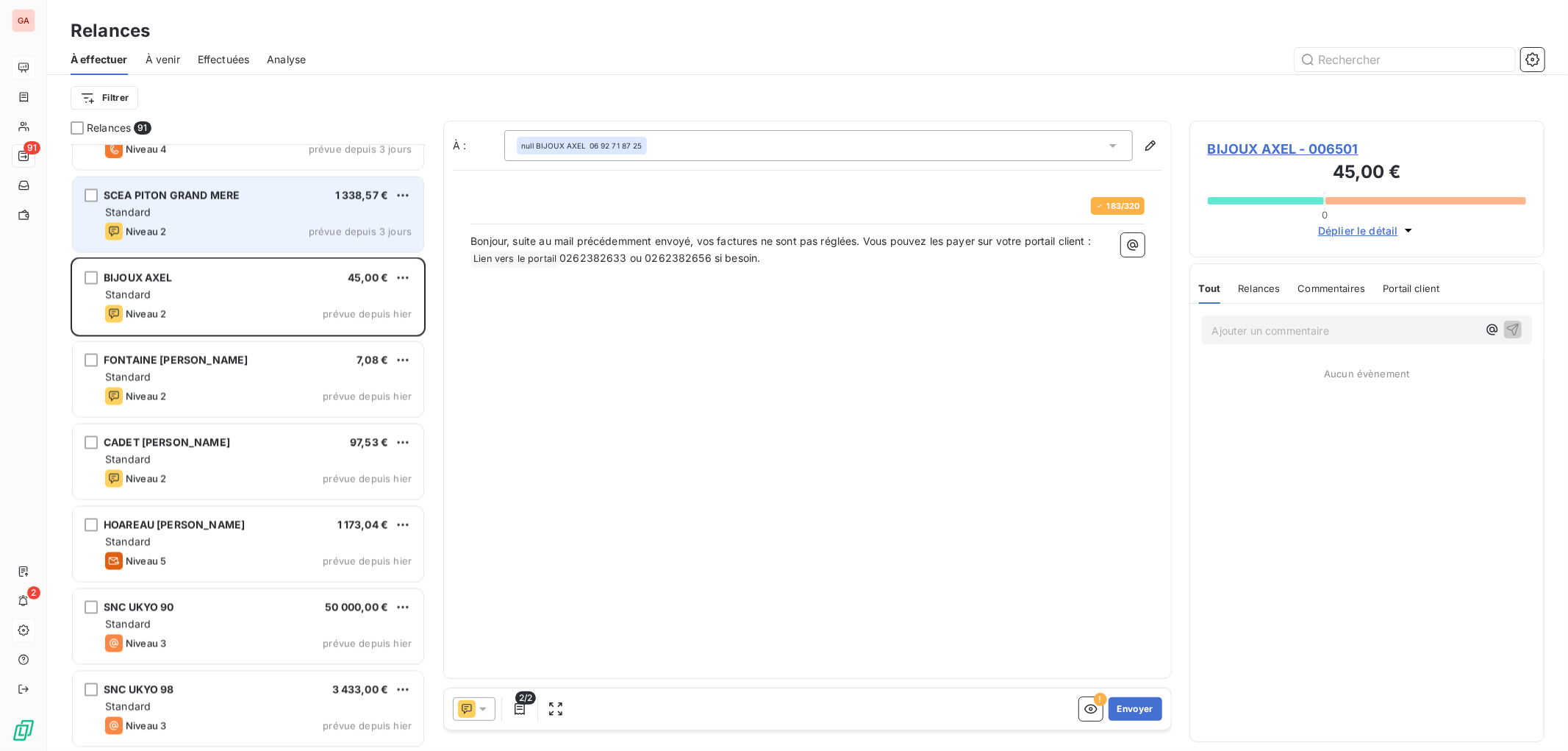
click at [238, 210] on div "Standard" at bounding box center [257, 212] width 306 height 14
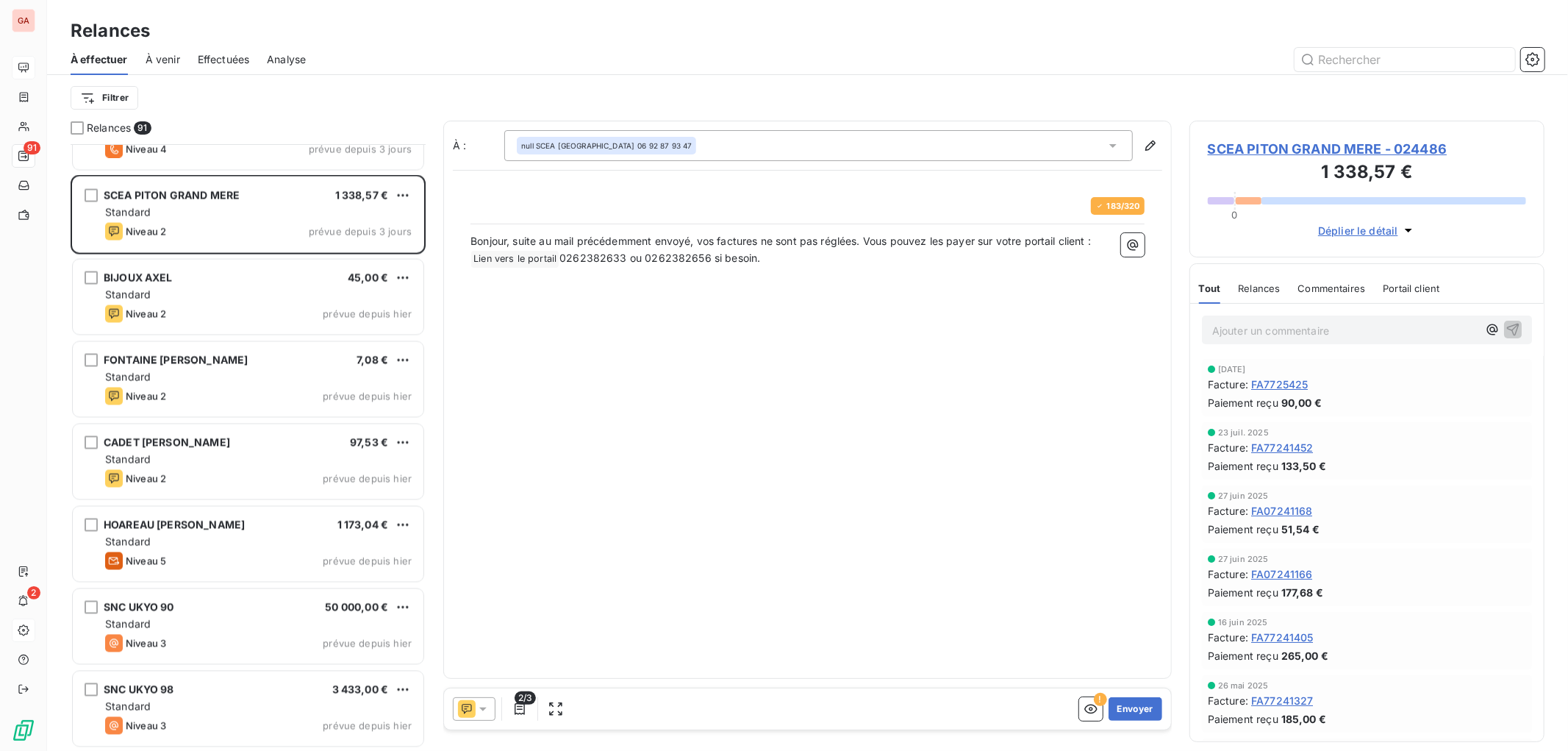
click at [489, 702] on icon at bounding box center [483, 709] width 14 height 14
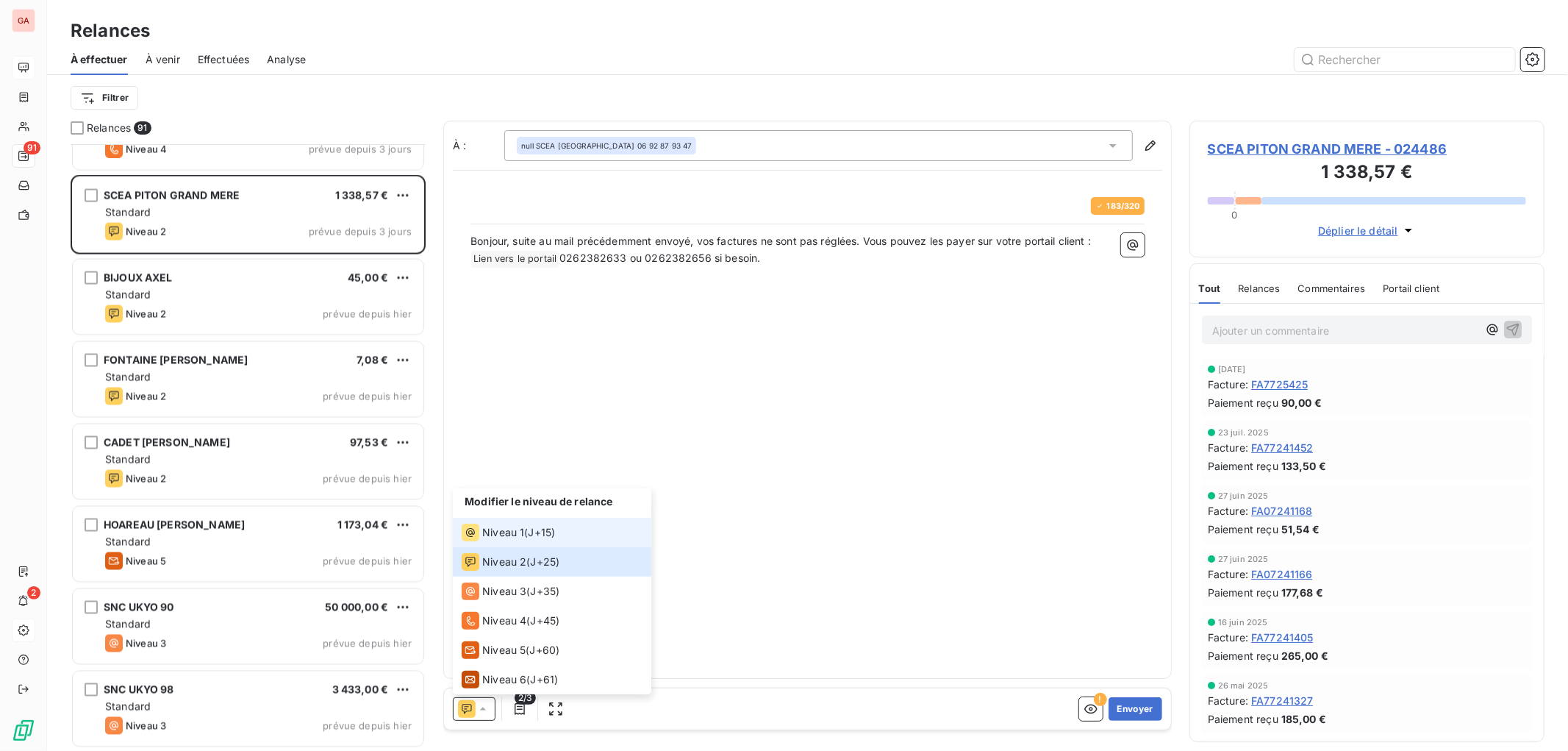
click at [519, 533] on span "Niveau 1" at bounding box center [503, 532] width 42 height 14
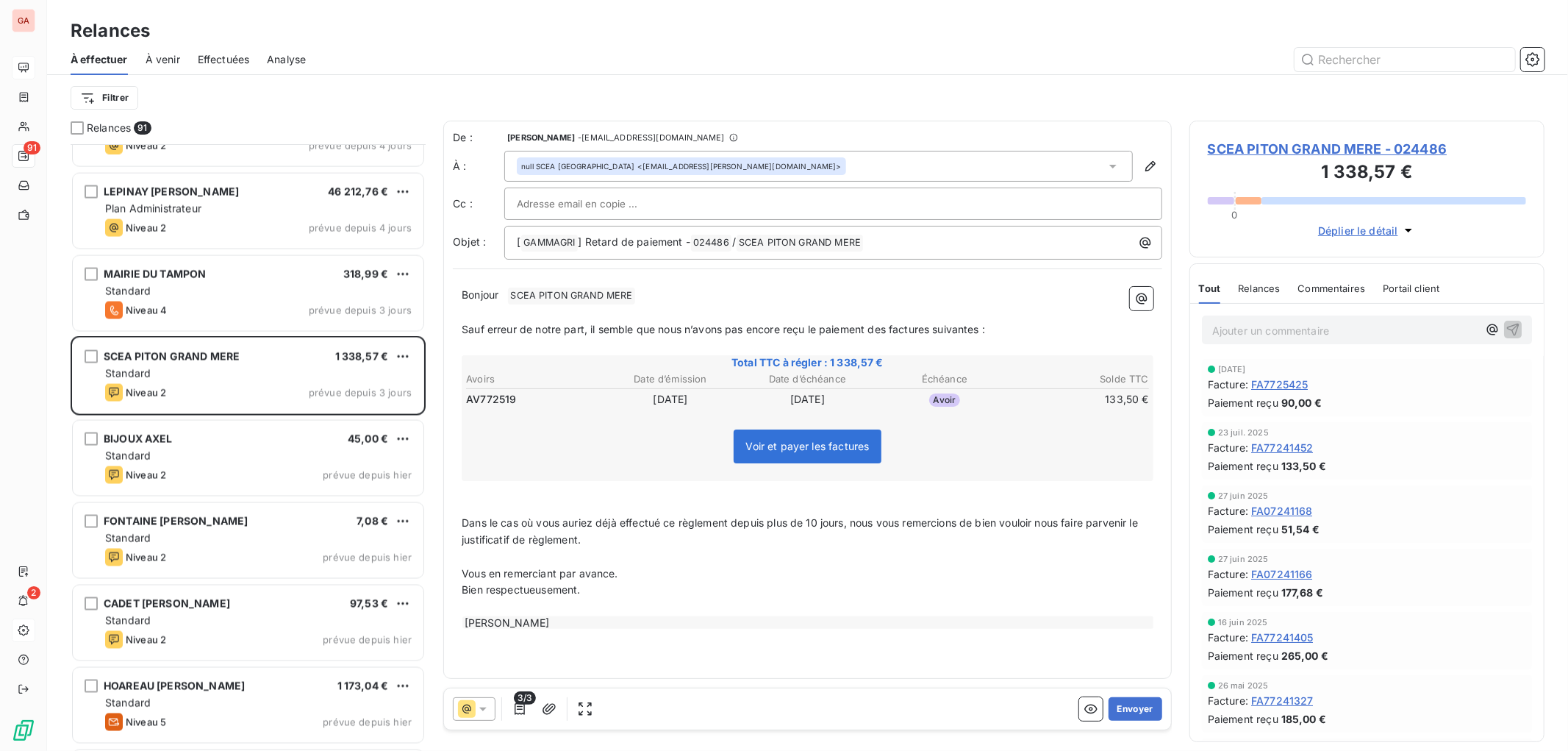
scroll to position [6726, 0]
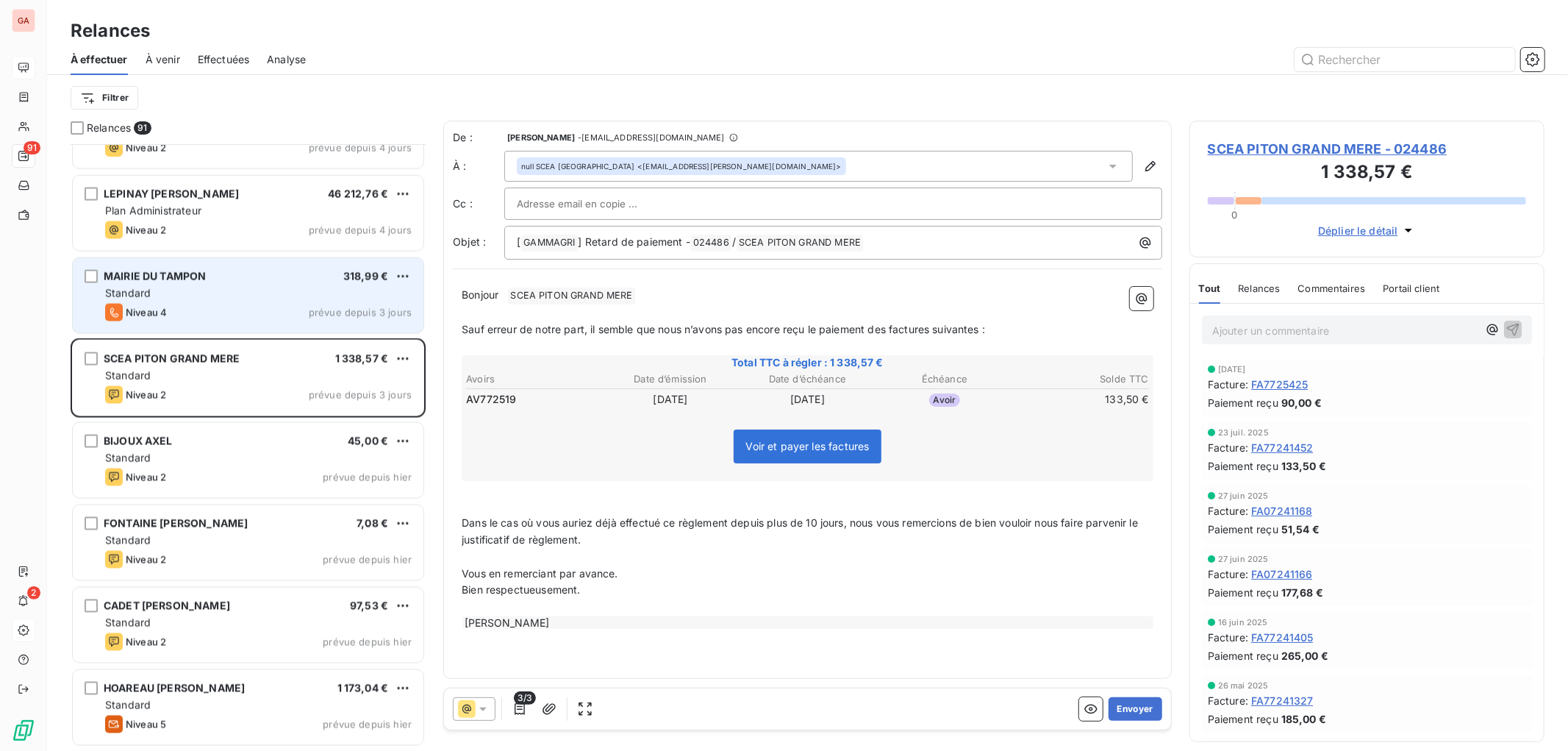
click at [266, 291] on div "Standard" at bounding box center [257, 294] width 306 height 14
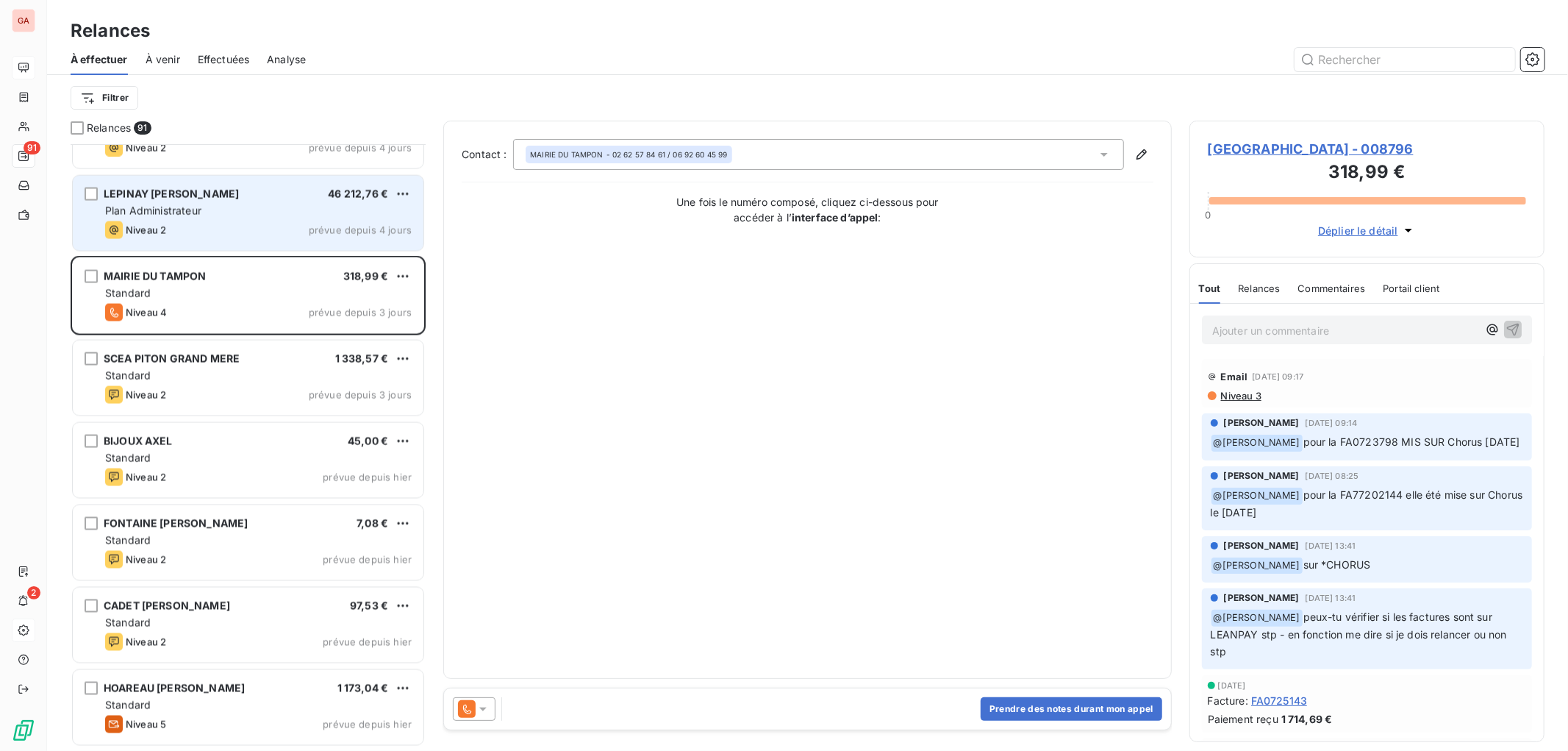
click at [232, 218] on div "LEPINAY SEBASTIEN GRATIEN 46 212,76 € Plan Administrateur Niveau 2 prévue depui…" at bounding box center [248, 213] width 350 height 75
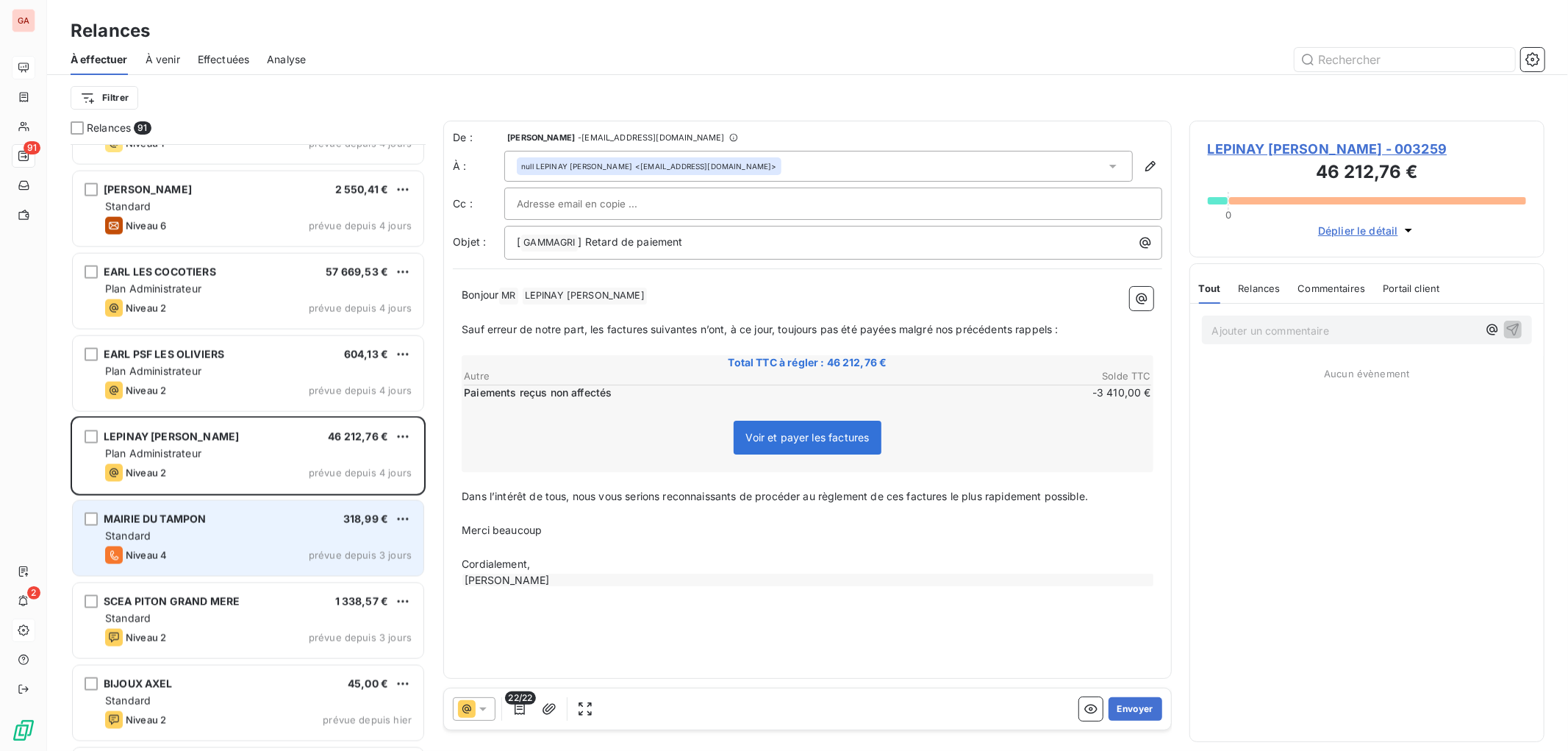
scroll to position [6481, 0]
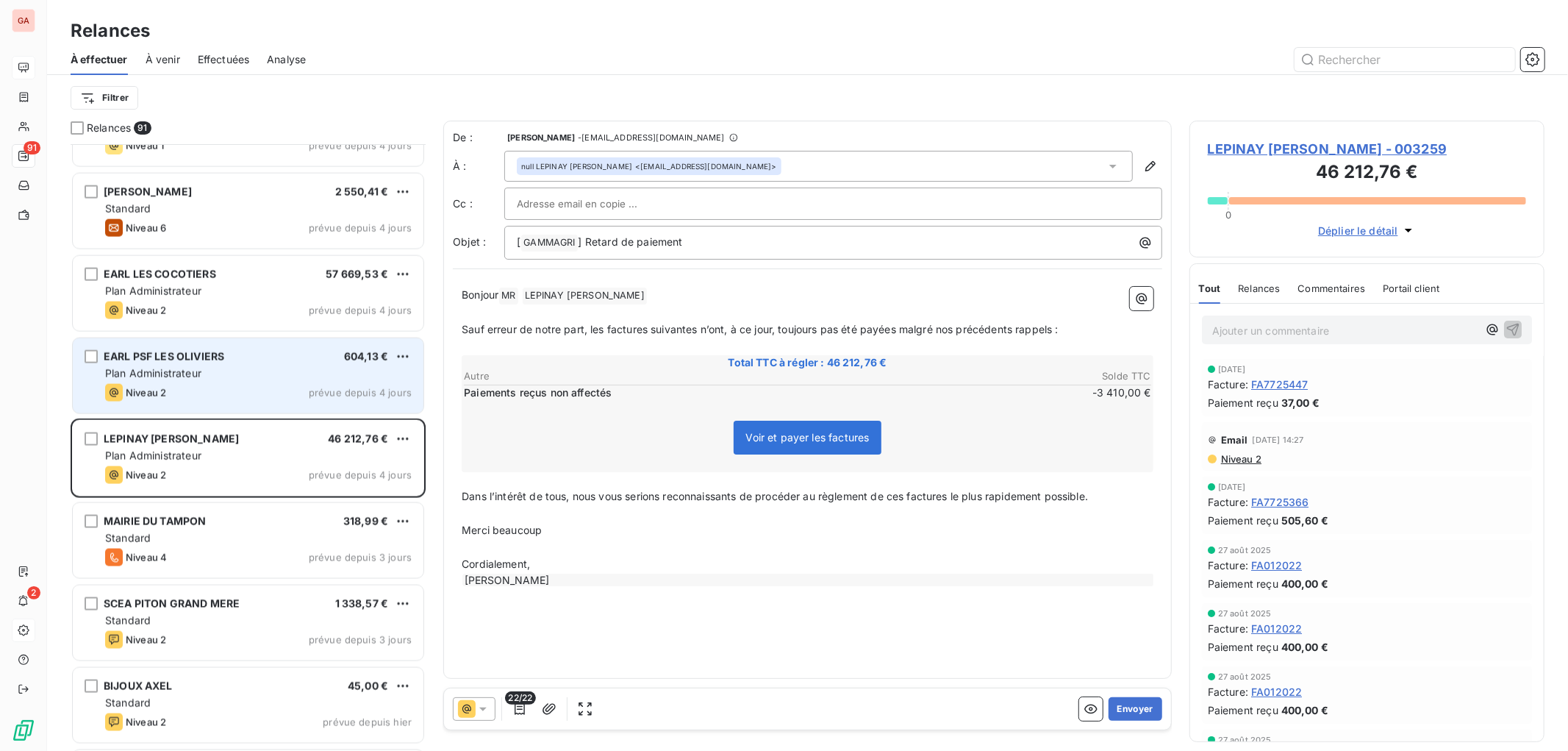
click at [266, 370] on div "Plan Administrateur" at bounding box center [257, 373] width 306 height 14
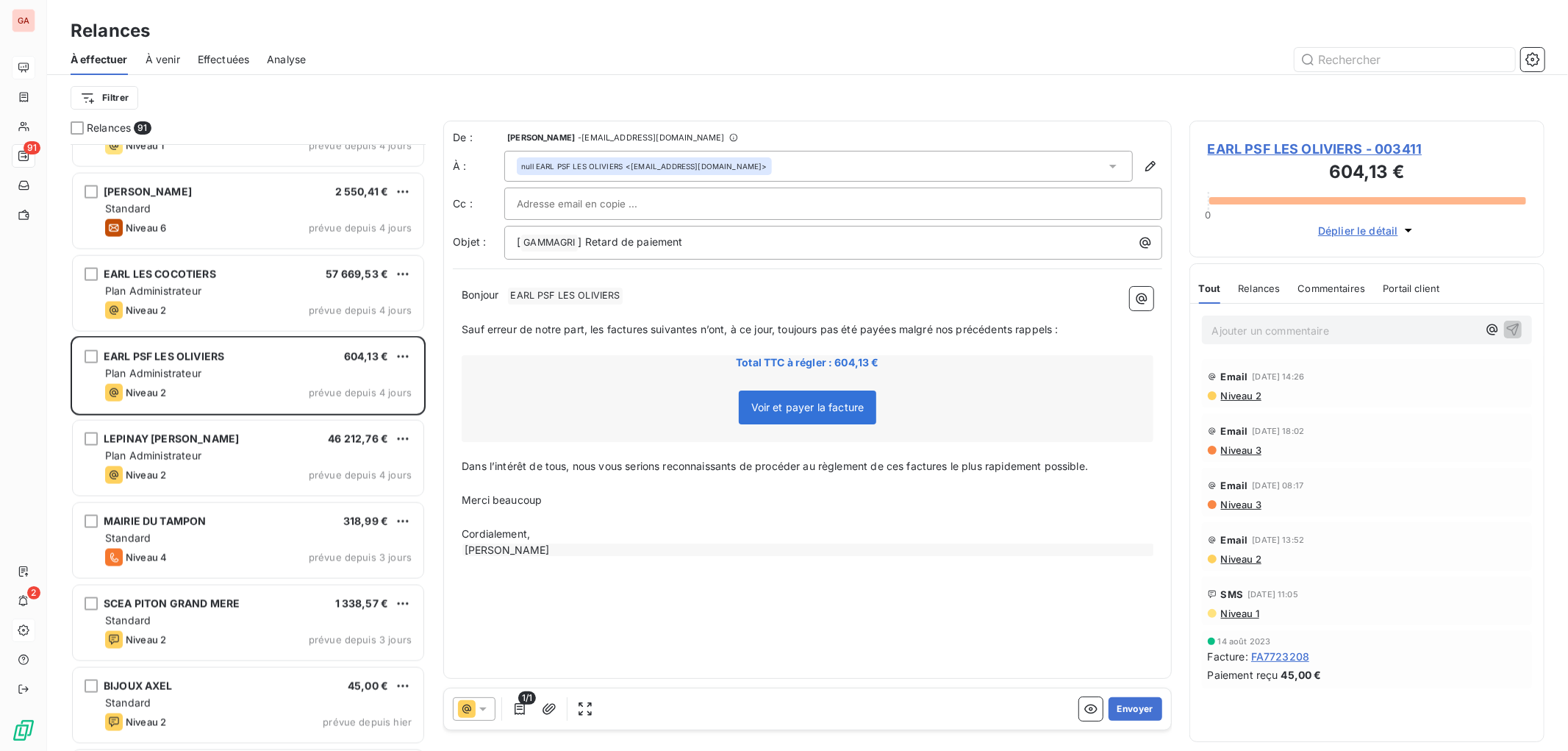
click at [485, 709] on icon at bounding box center [483, 709] width 14 height 14
click at [485, 709] on icon at bounding box center [482, 709] width 6 height 3
click at [486, 706] on icon at bounding box center [483, 709] width 14 height 14
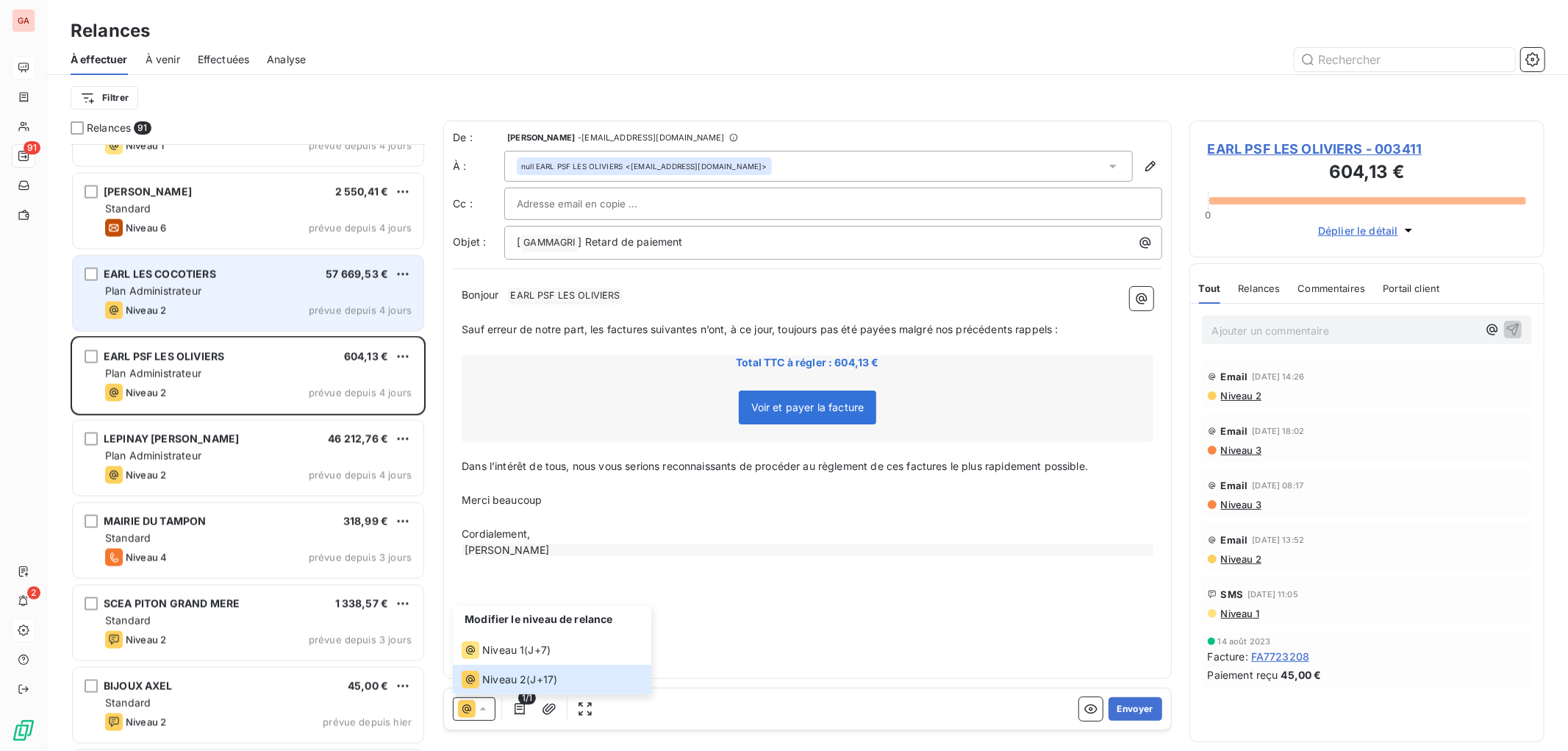
click at [262, 297] on div "Plan Administrateur" at bounding box center [257, 291] width 306 height 14
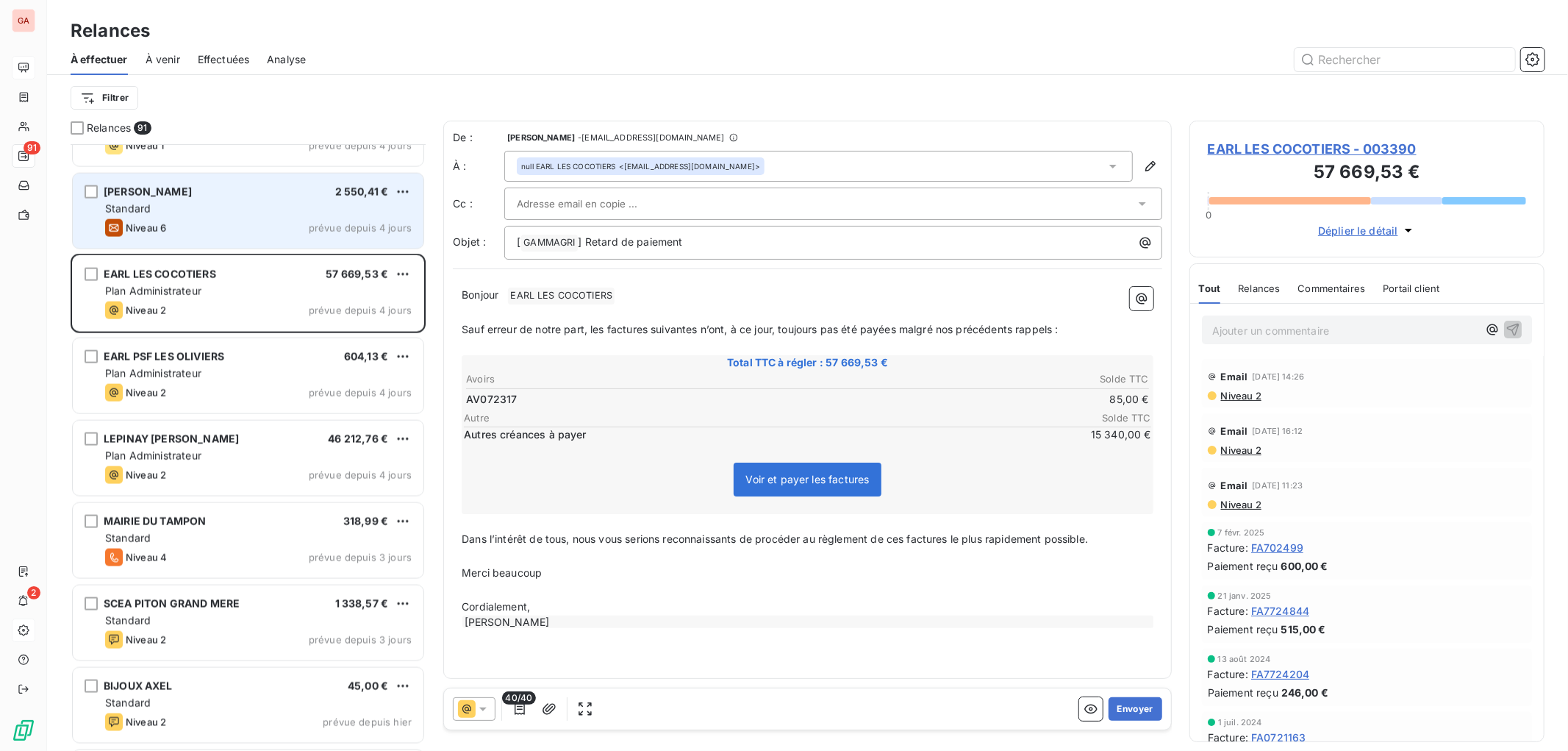
click at [243, 226] on div "Niveau 6 prévue depuis 4 jours" at bounding box center [257, 229] width 306 height 18
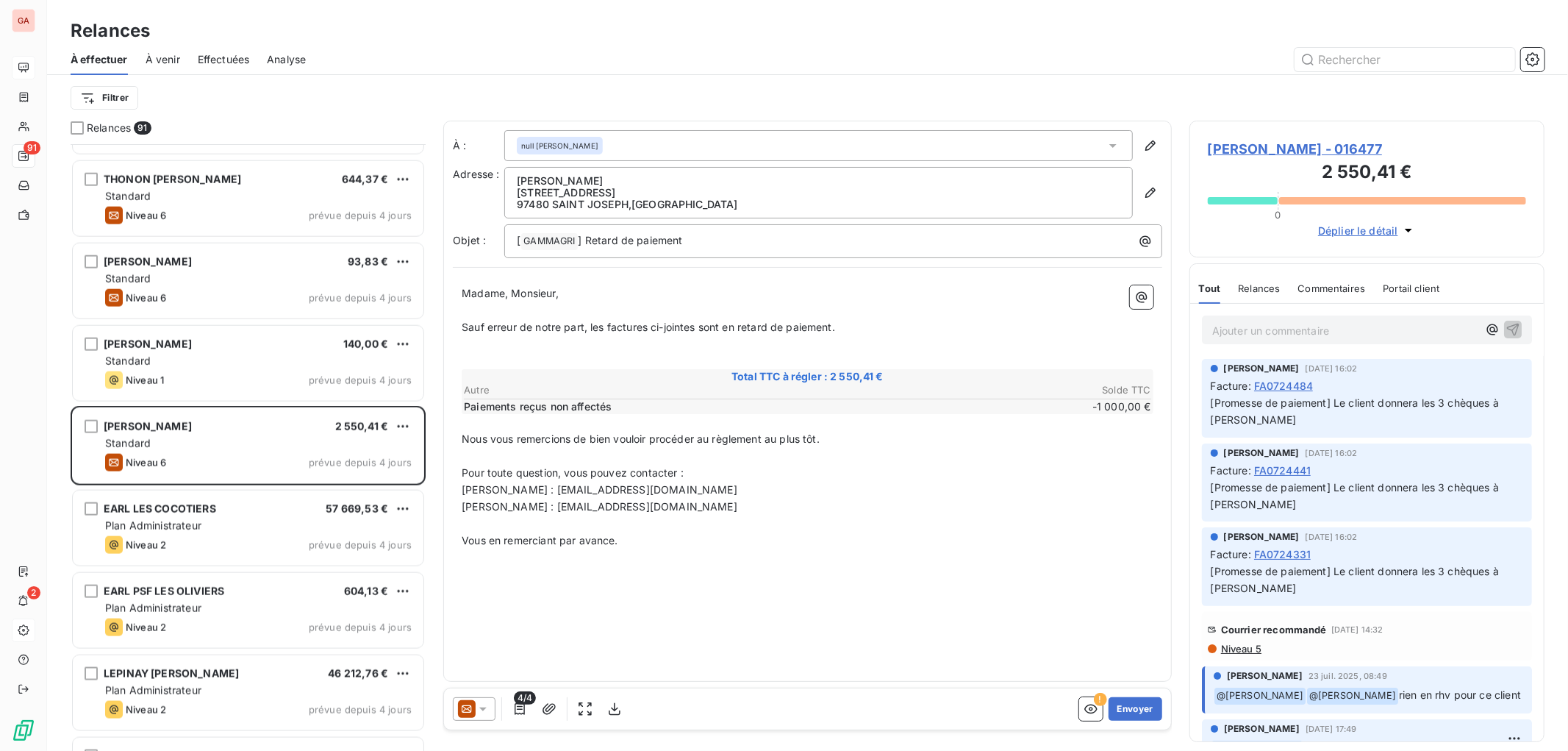
scroll to position [6236, 0]
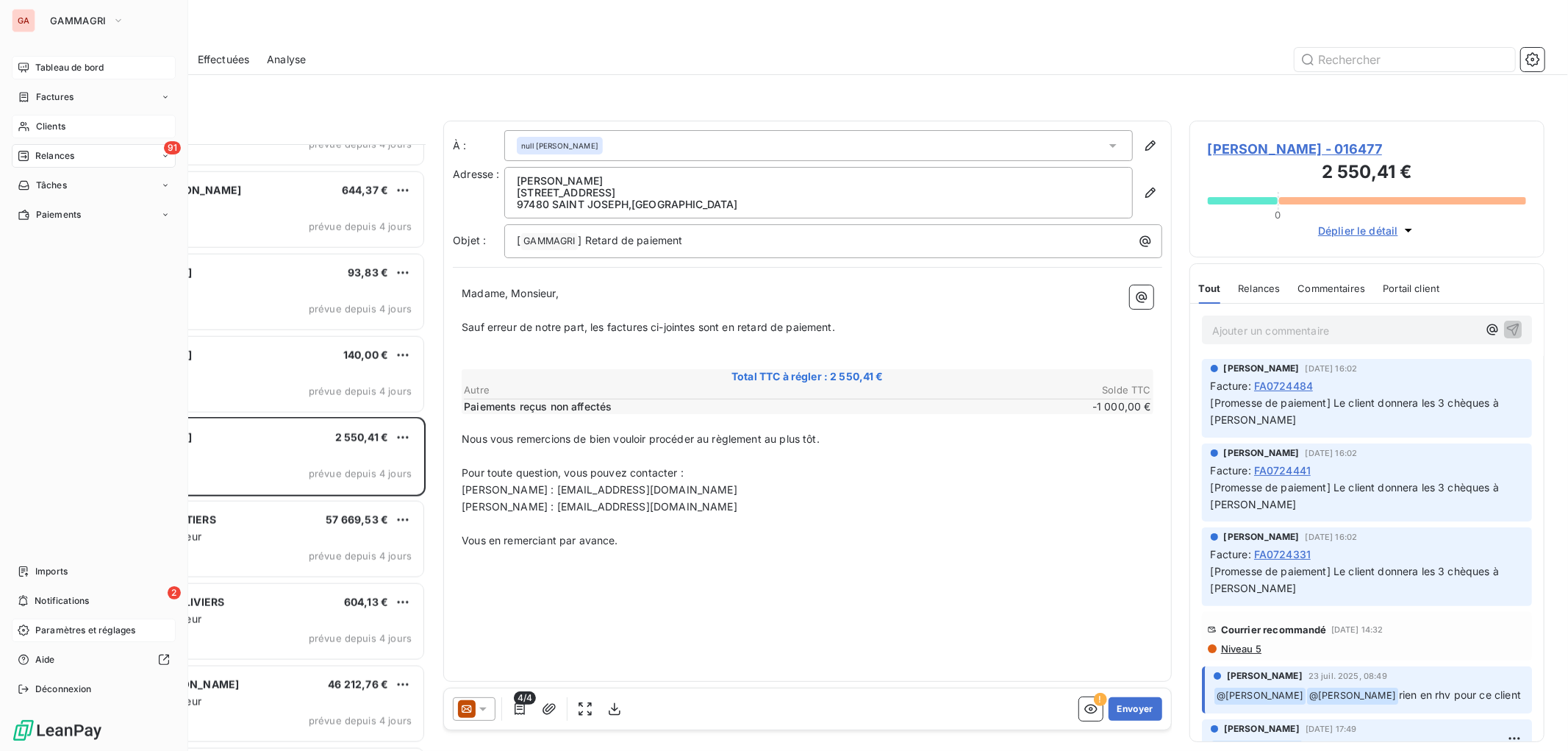
click at [77, 123] on div "Clients" at bounding box center [93, 127] width 163 height 23
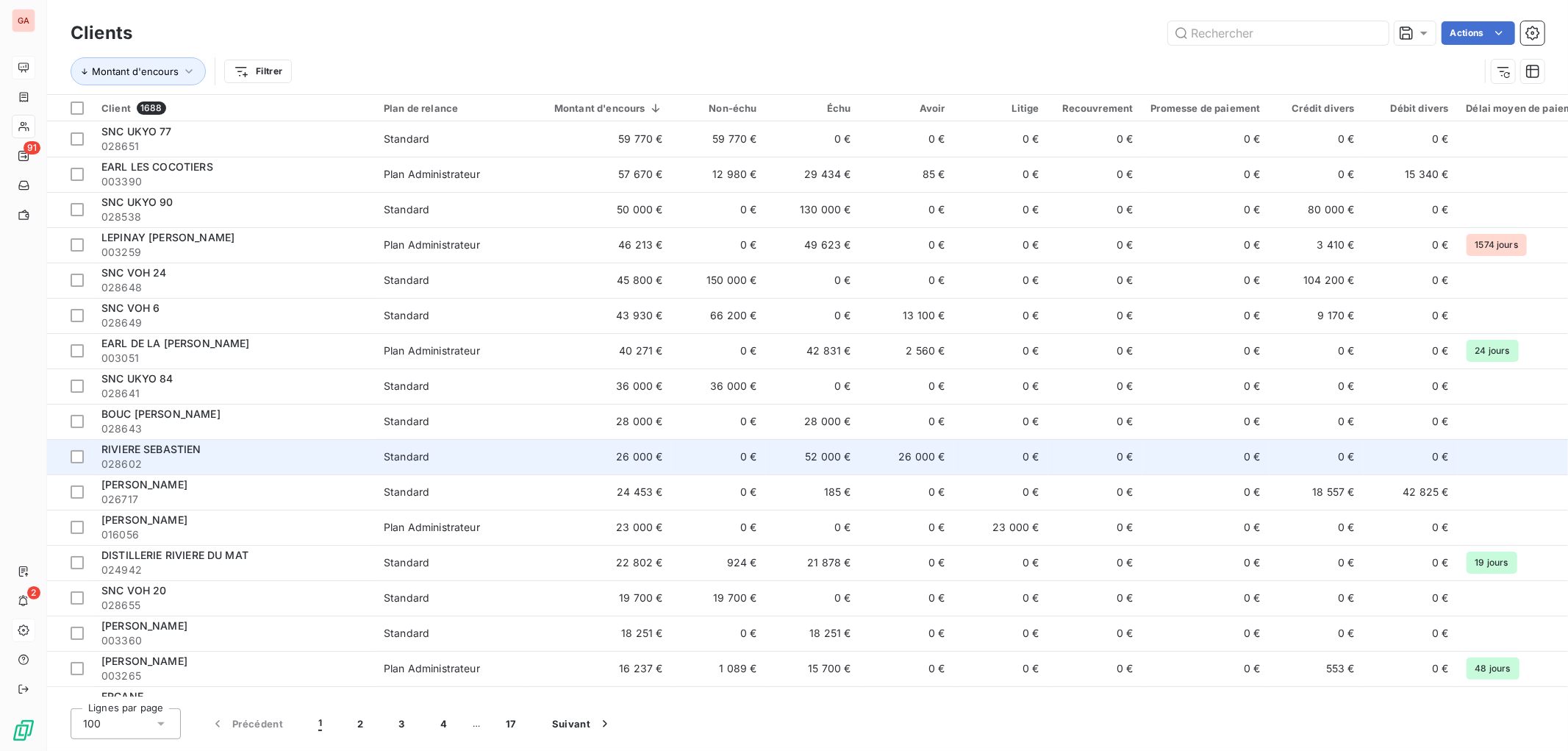
click at [658, 455] on td "26 000 €" at bounding box center [600, 456] width 145 height 35
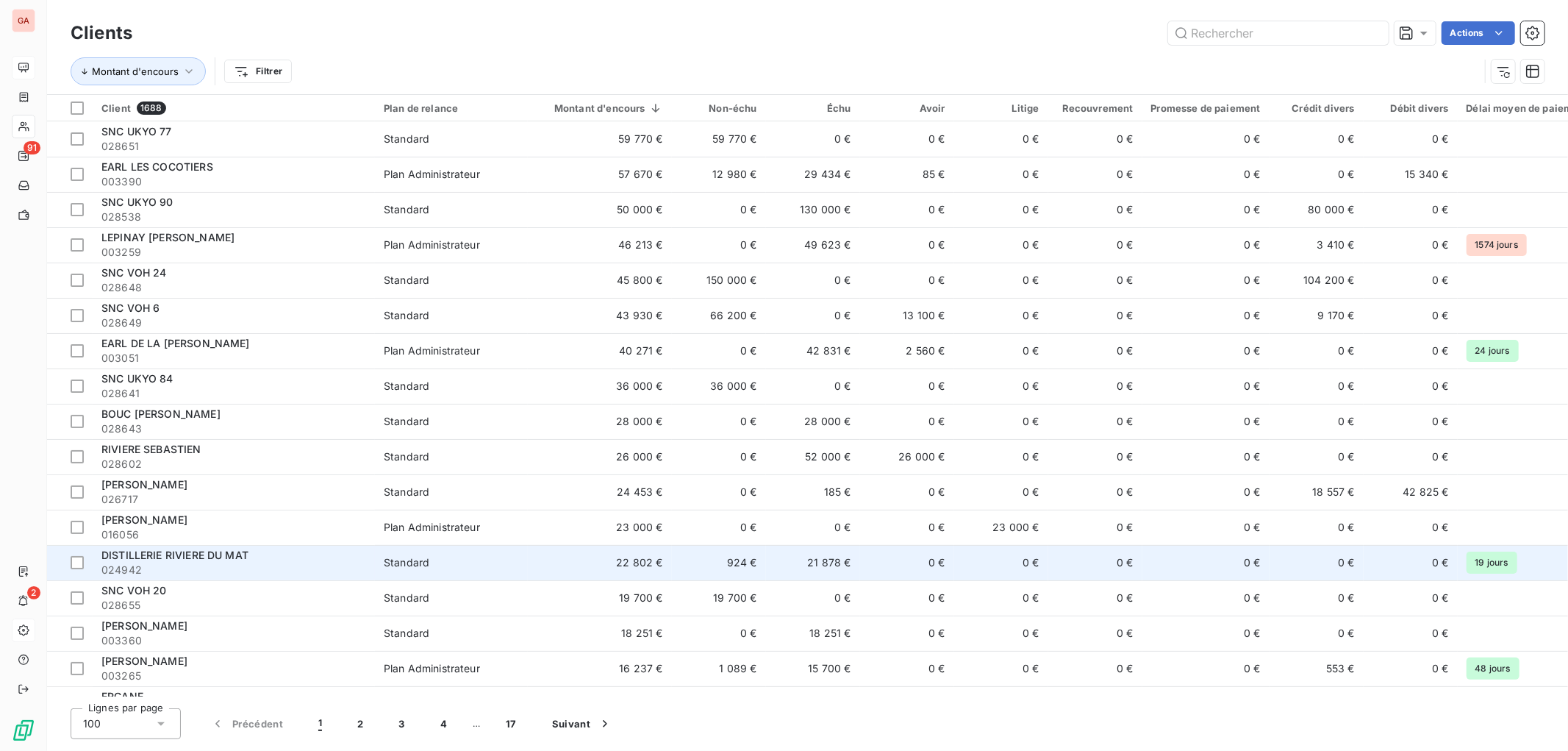
click at [204, 559] on span "DISTILLERIE RIVIERE DU MAT" at bounding box center [174, 555] width 147 height 13
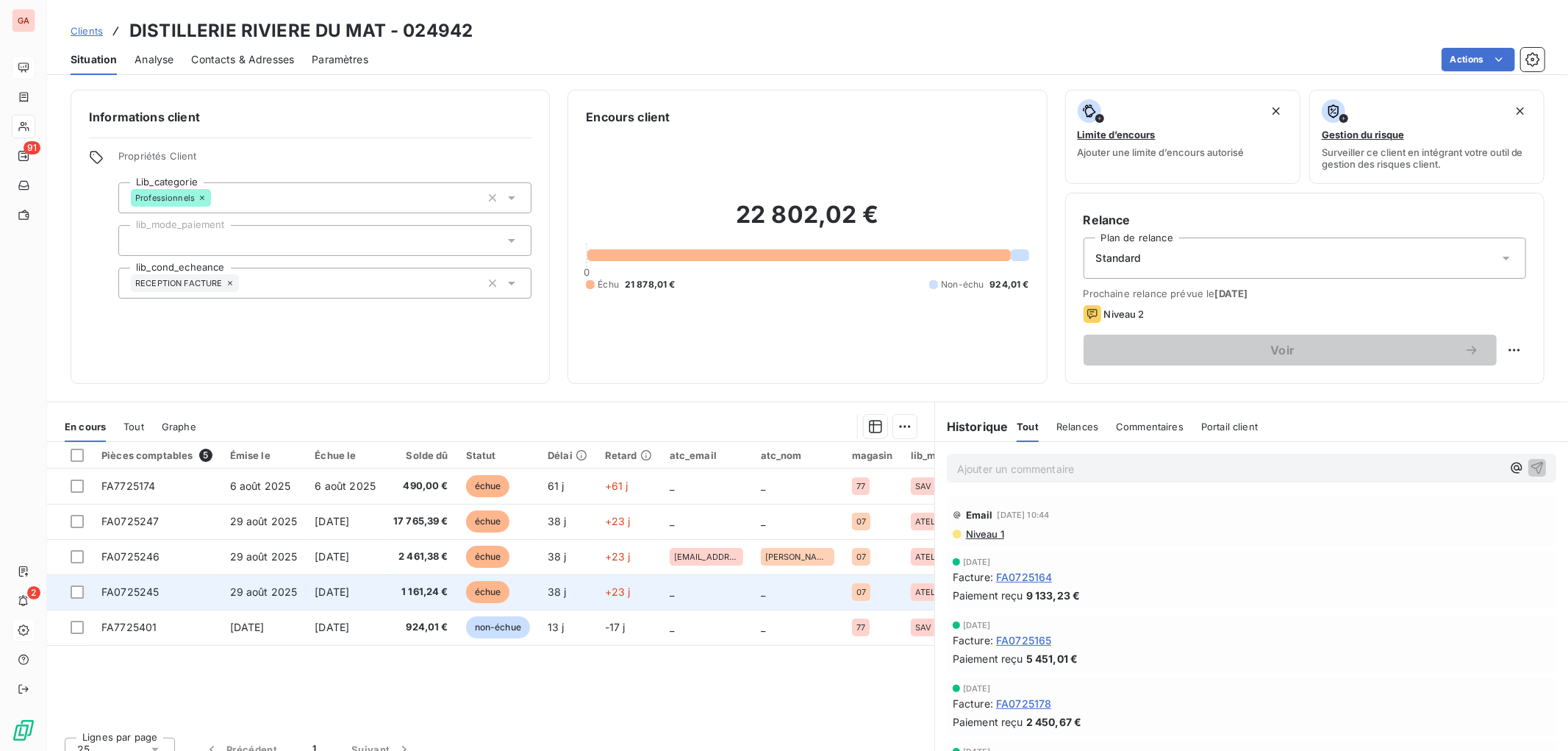
scroll to position [18, 0]
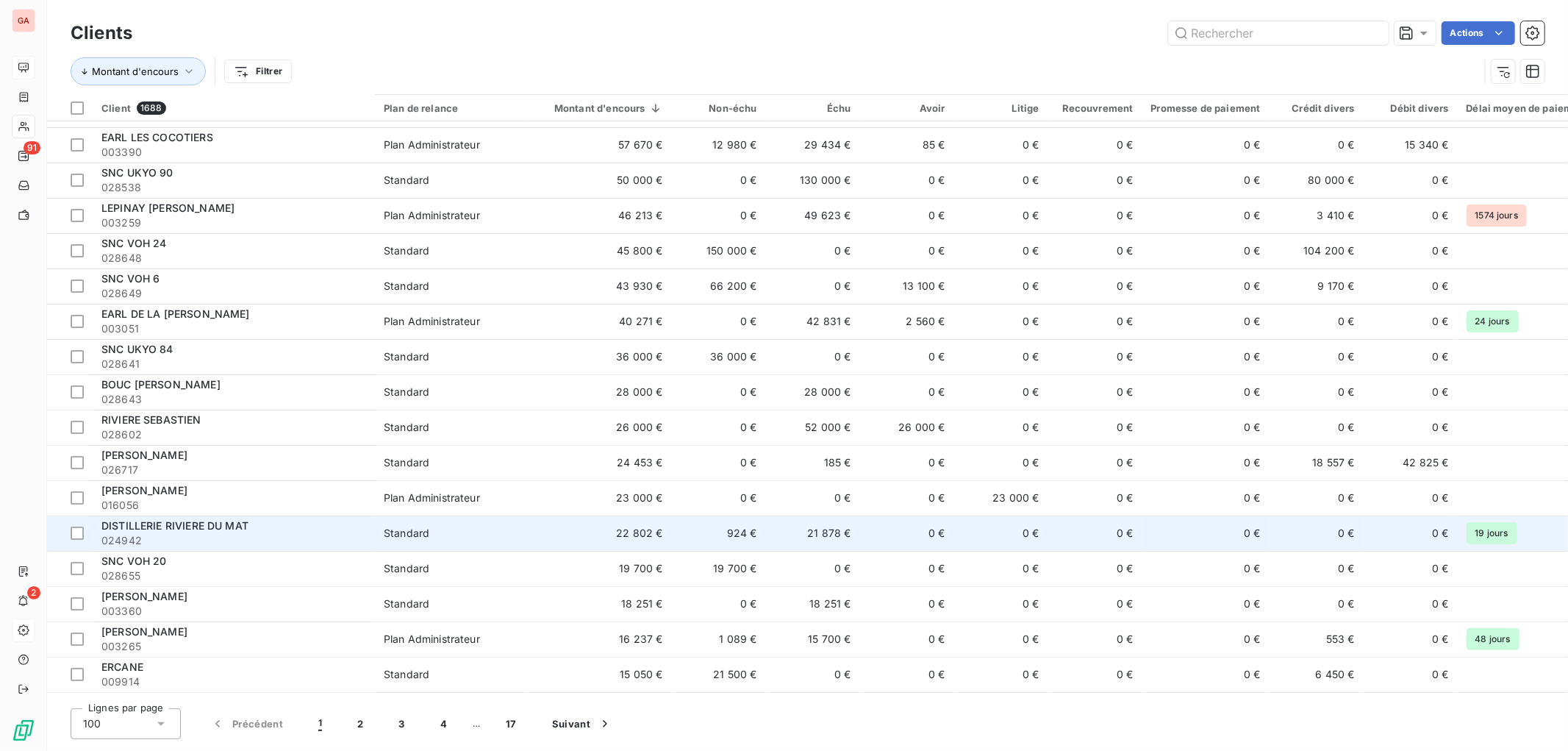
scroll to position [164, 0]
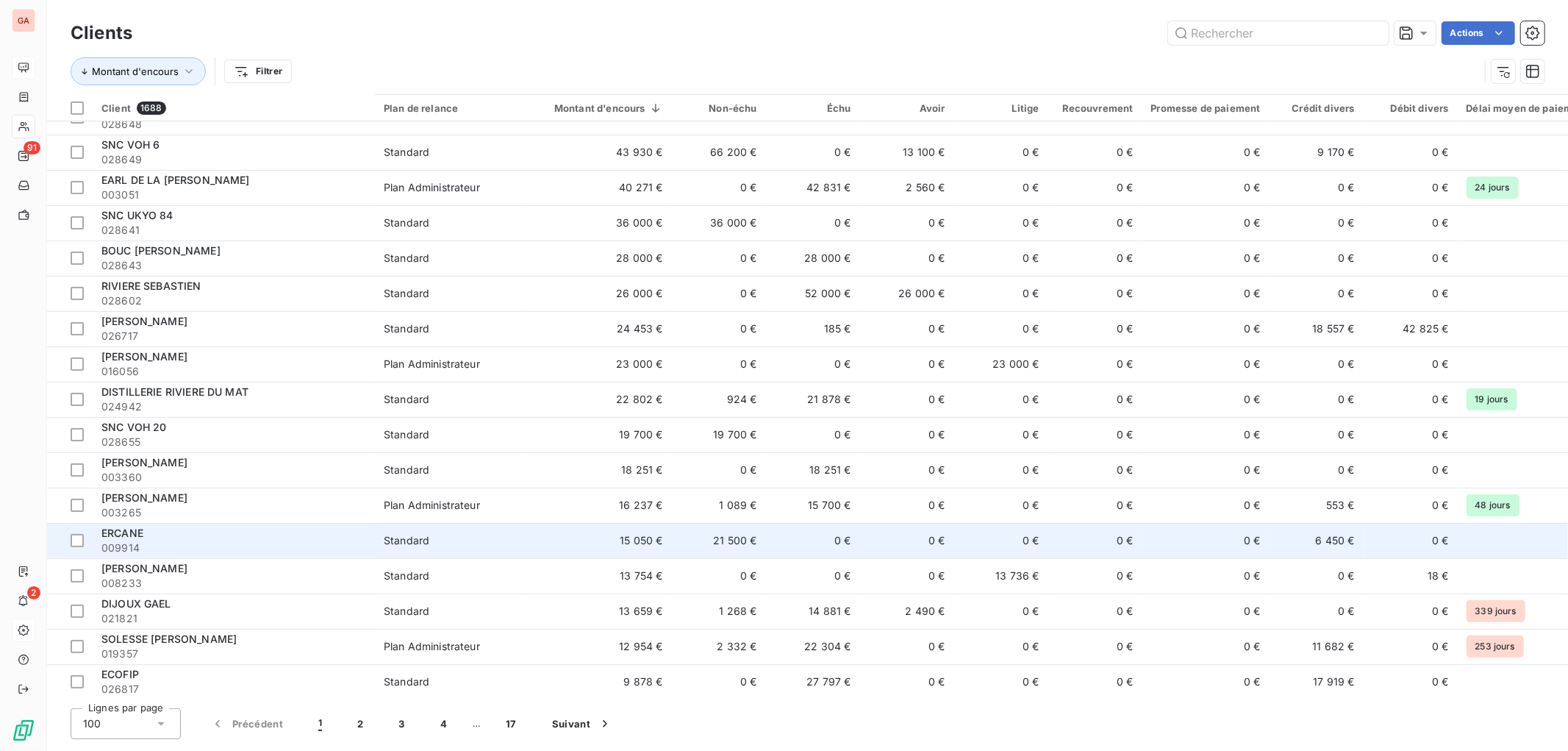
click at [135, 535] on span "ERCANE" at bounding box center [122, 533] width 42 height 13
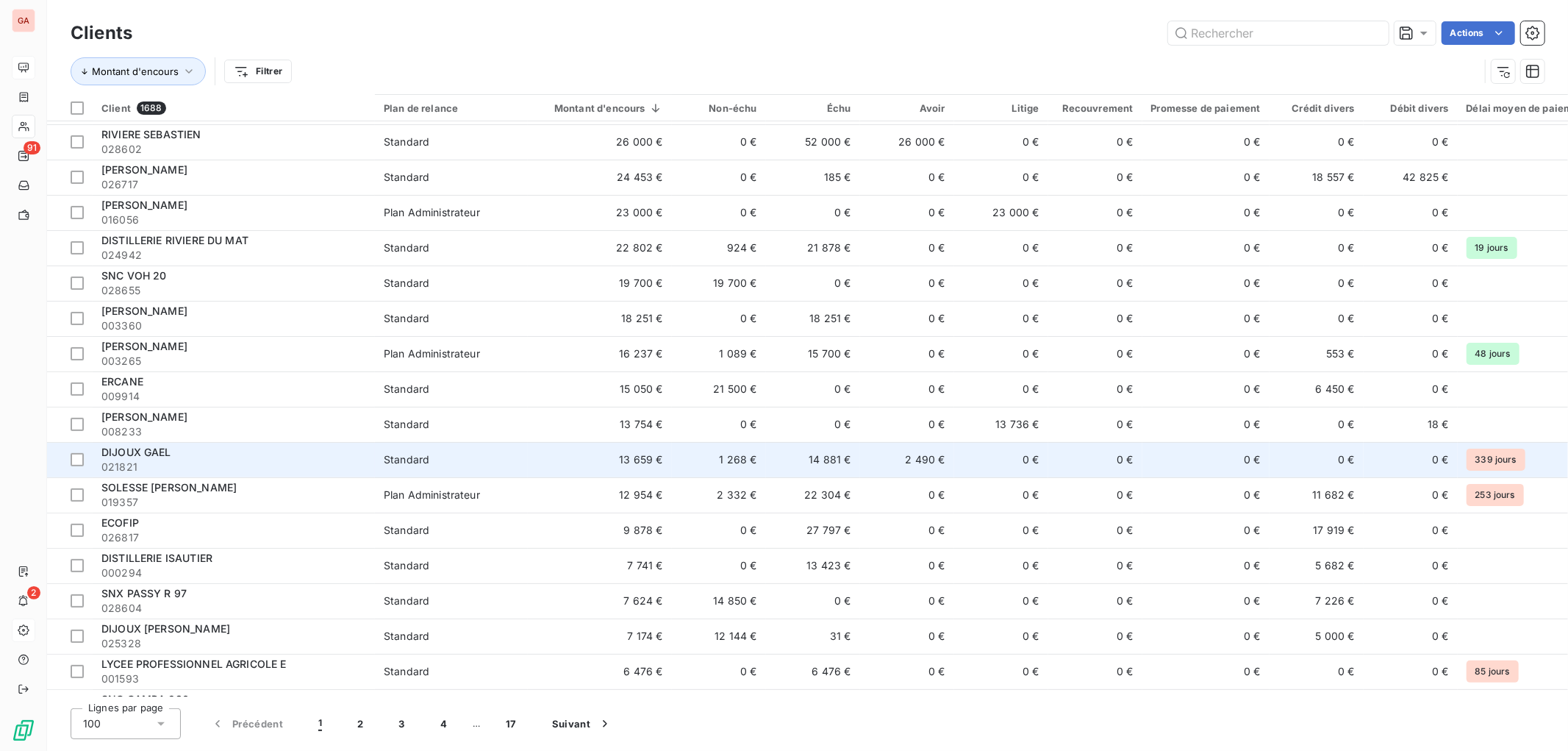
scroll to position [326, 0]
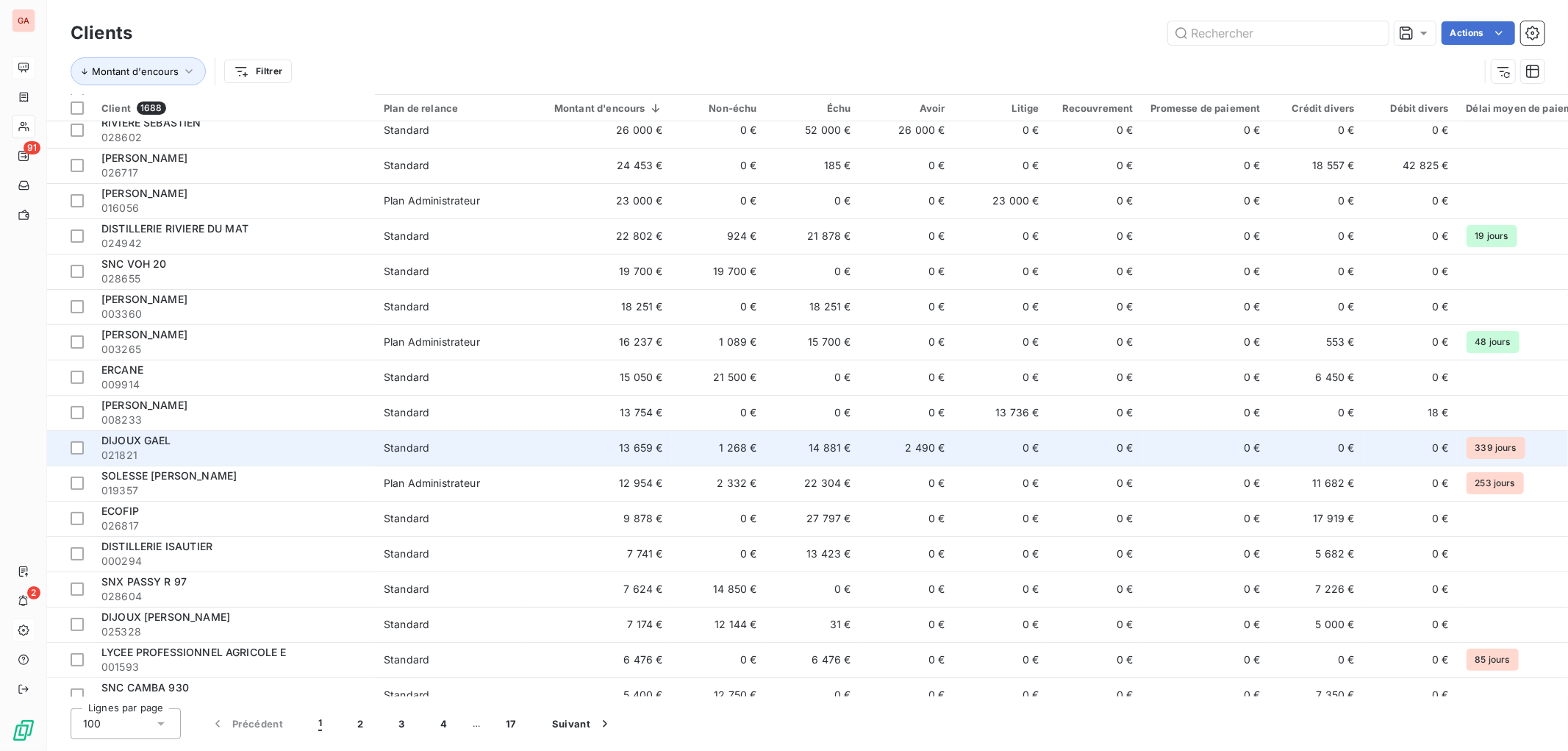
click at [143, 441] on span "DIJOUX GAEL" at bounding box center [135, 440] width 70 height 13
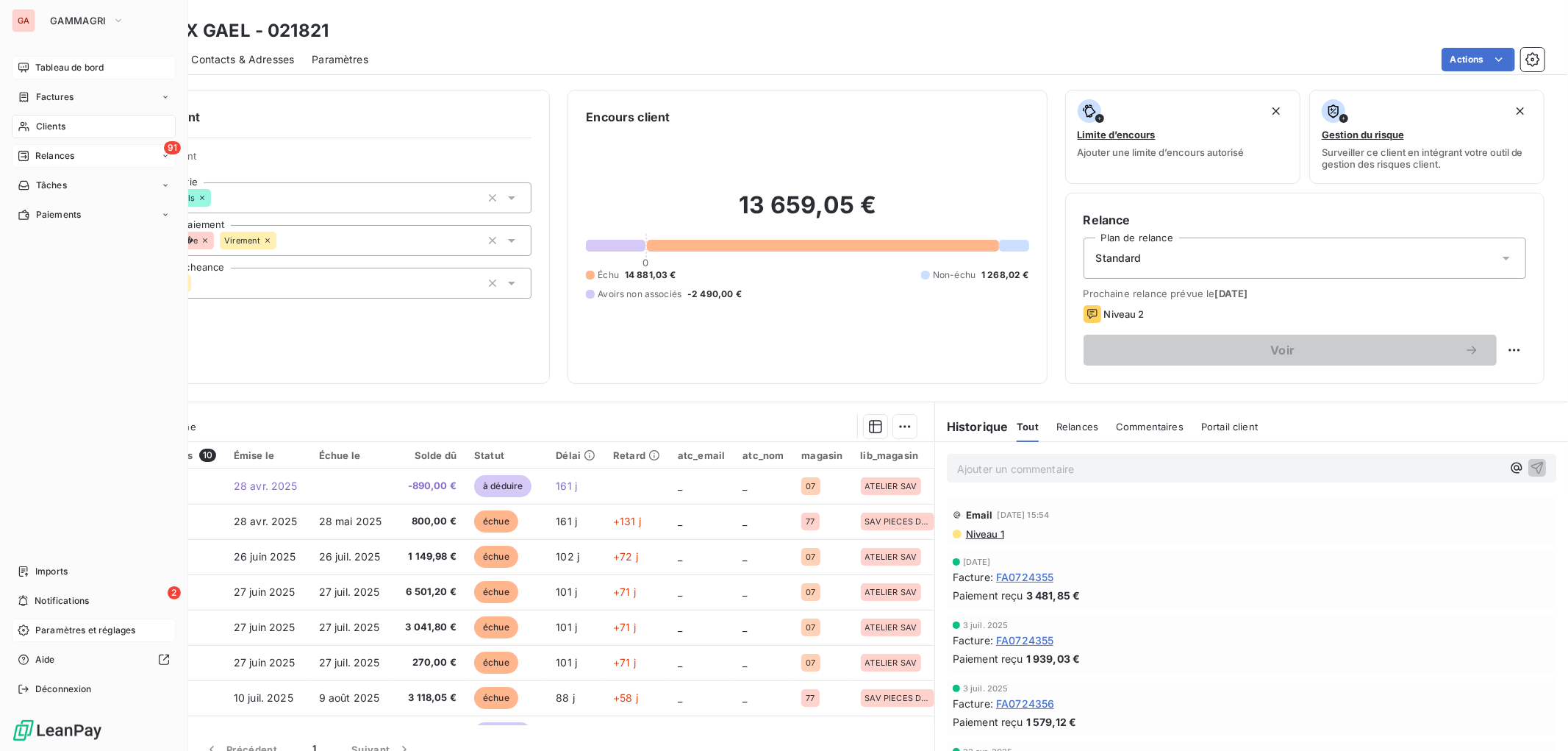
click at [61, 151] on span "Relances" at bounding box center [54, 155] width 39 height 14
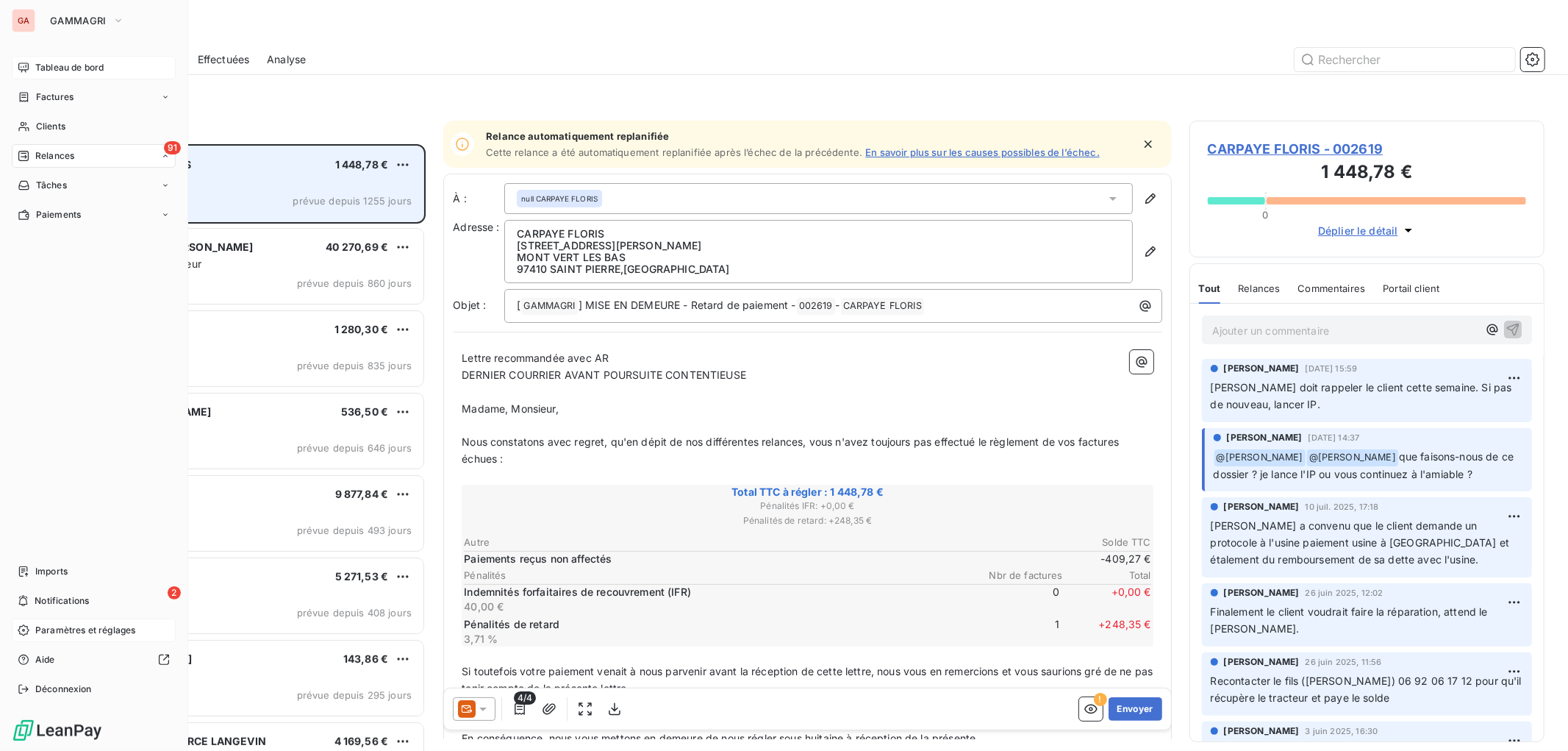
scroll to position [592, 341]
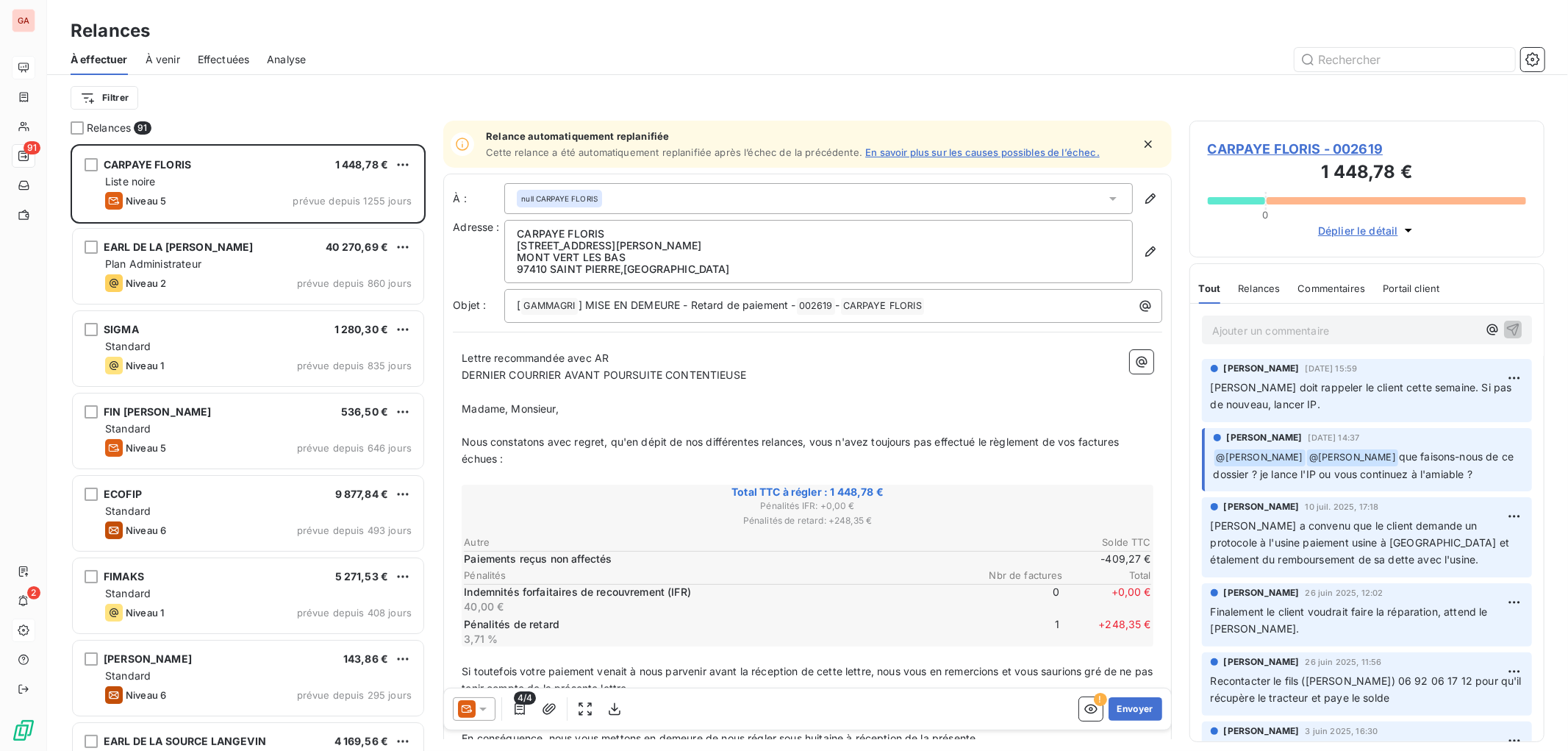
click at [223, 48] on div "Effectuées" at bounding box center [224, 60] width 52 height 31
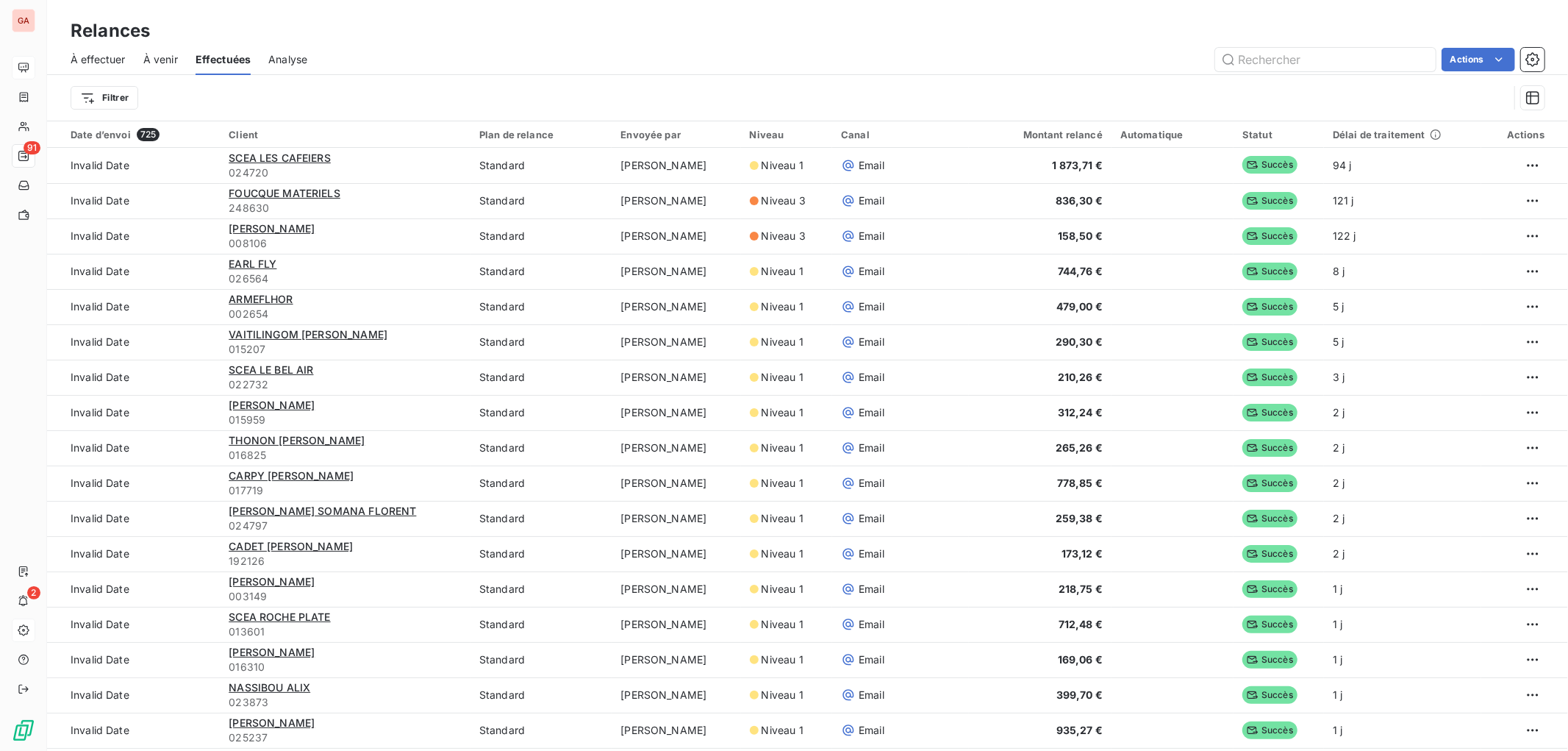
click at [276, 60] on span "Analyse" at bounding box center [287, 60] width 39 height 14
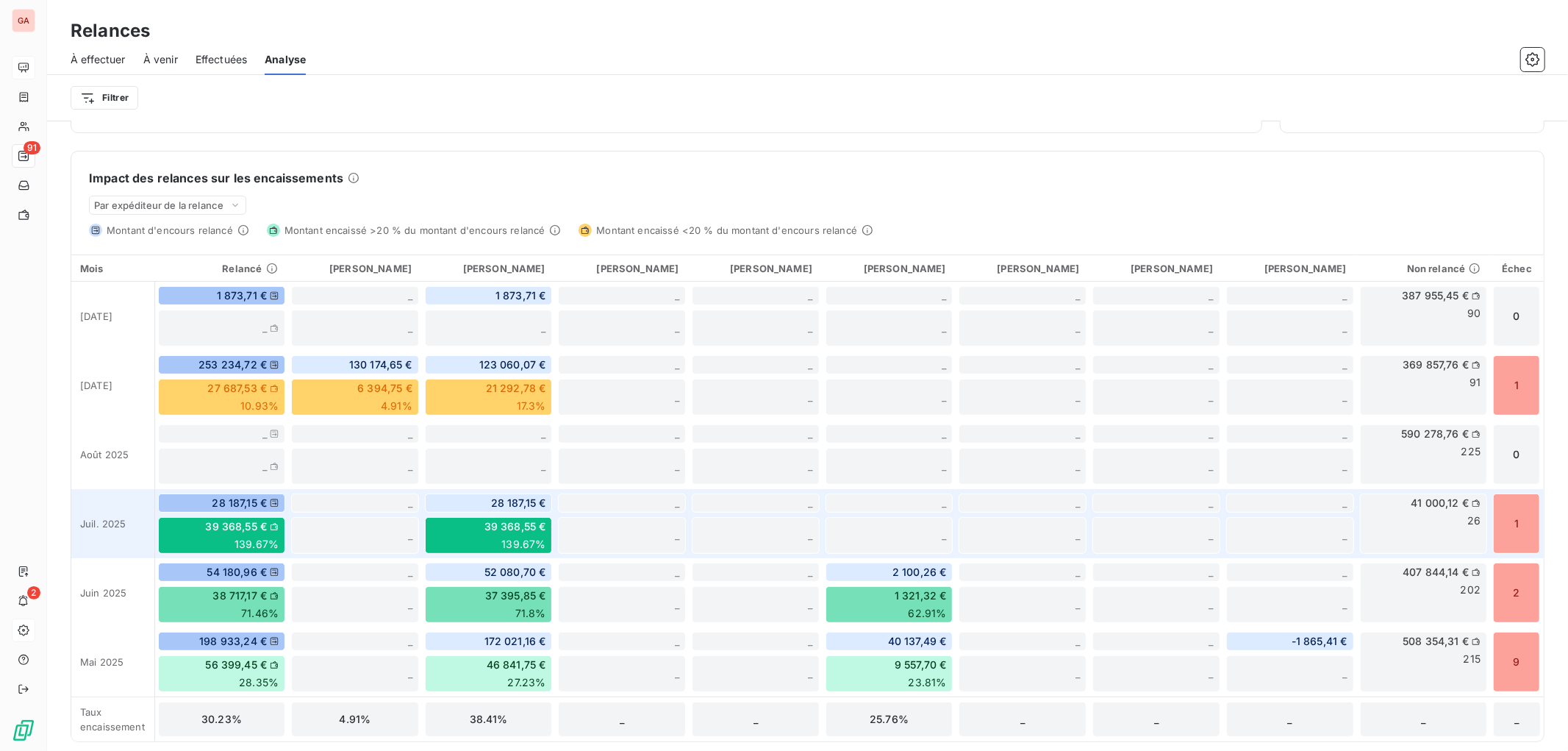
scroll to position [335, 0]
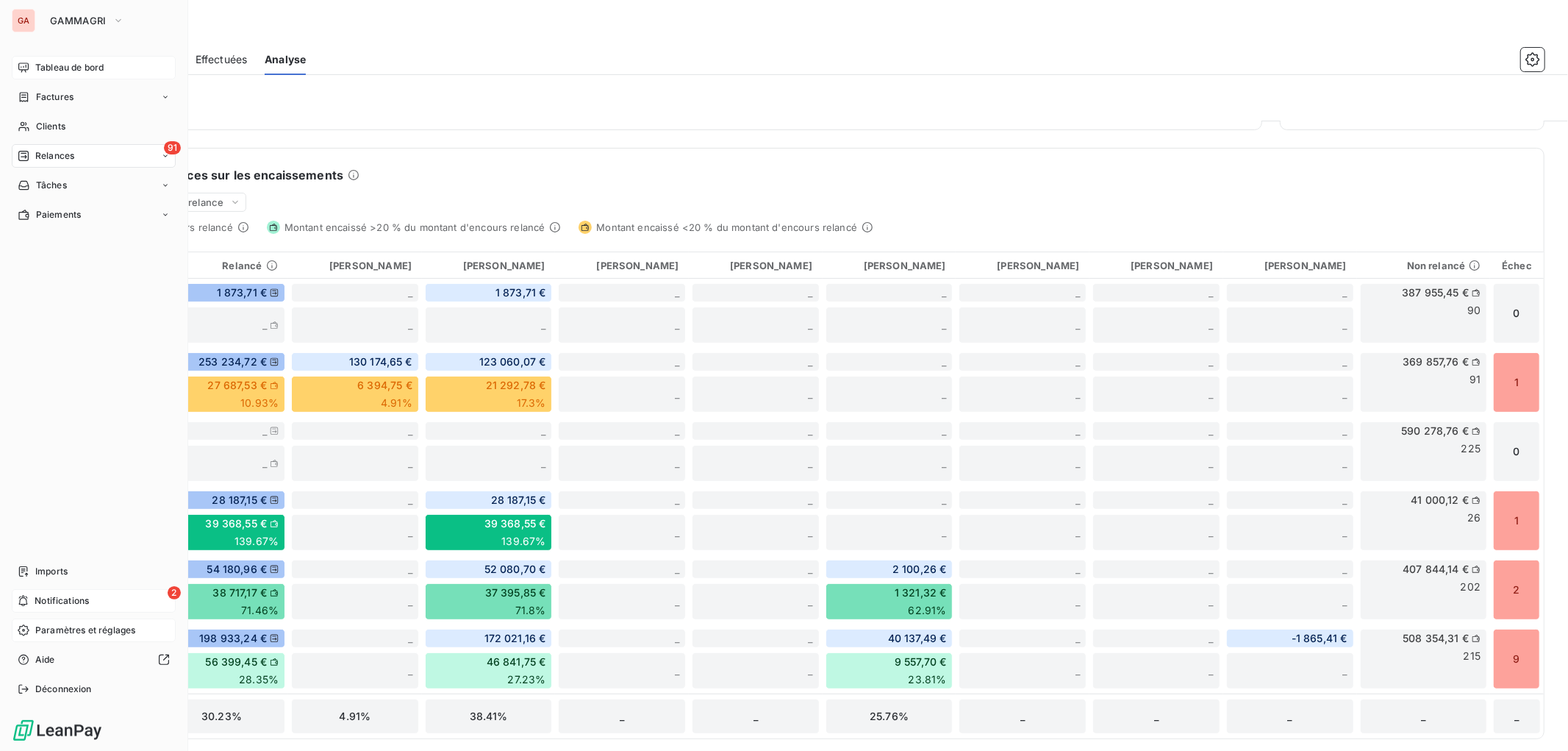
click at [91, 601] on div "2 Notifications" at bounding box center [93, 601] width 163 height 23
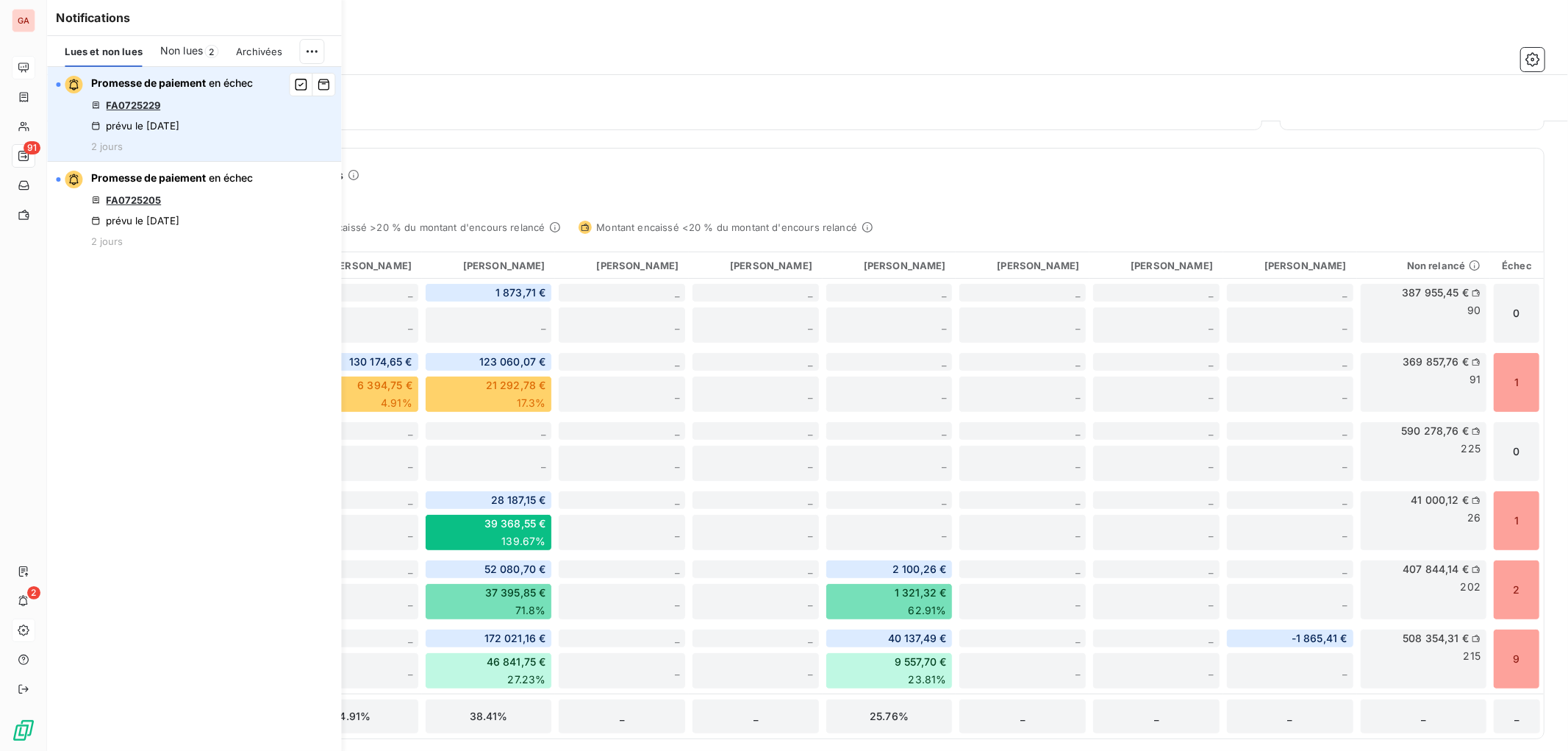
click at [145, 100] on link "FA0725229" at bounding box center [133, 105] width 54 height 12
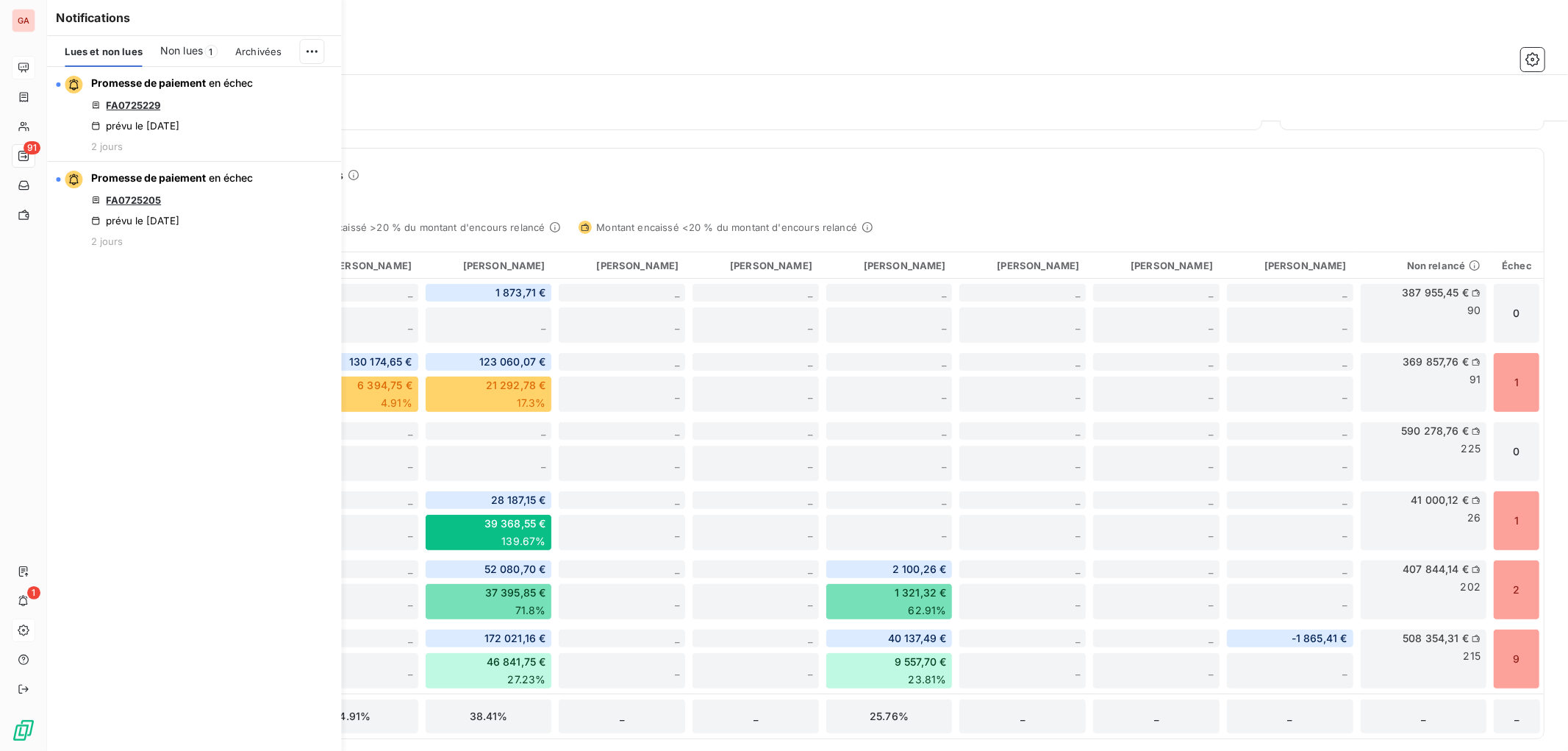
drag, startPoint x: 120, startPoint y: 421, endPoint x: 120, endPoint y: 365, distance: 56.0
click at [120, 405] on div "Promesse de paiement en échec FA0725229 prévu le 3 oct. 2025 2 jours Promesse d…" at bounding box center [194, 408] width 294 height 684
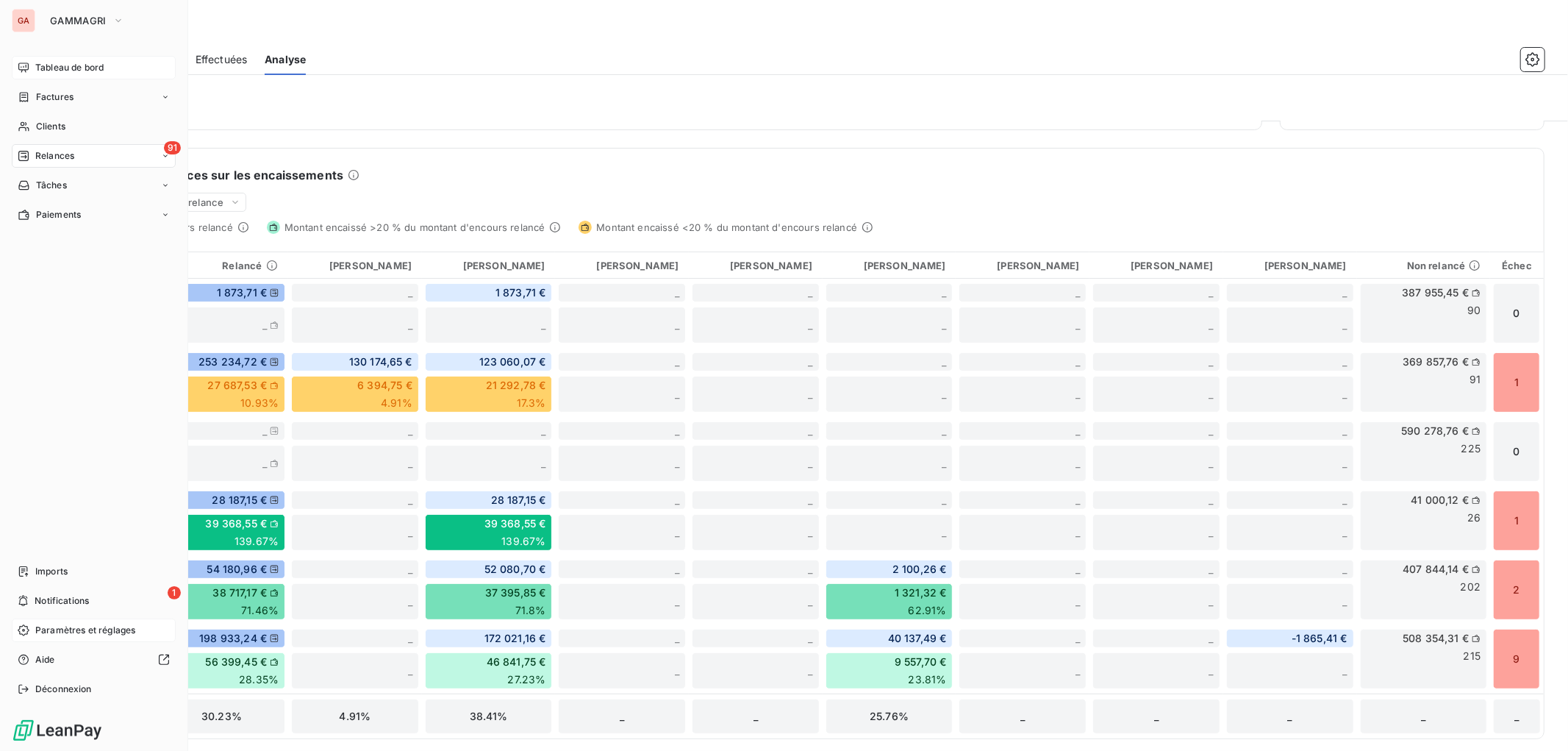
click at [61, 157] on span "Relances" at bounding box center [54, 155] width 39 height 14
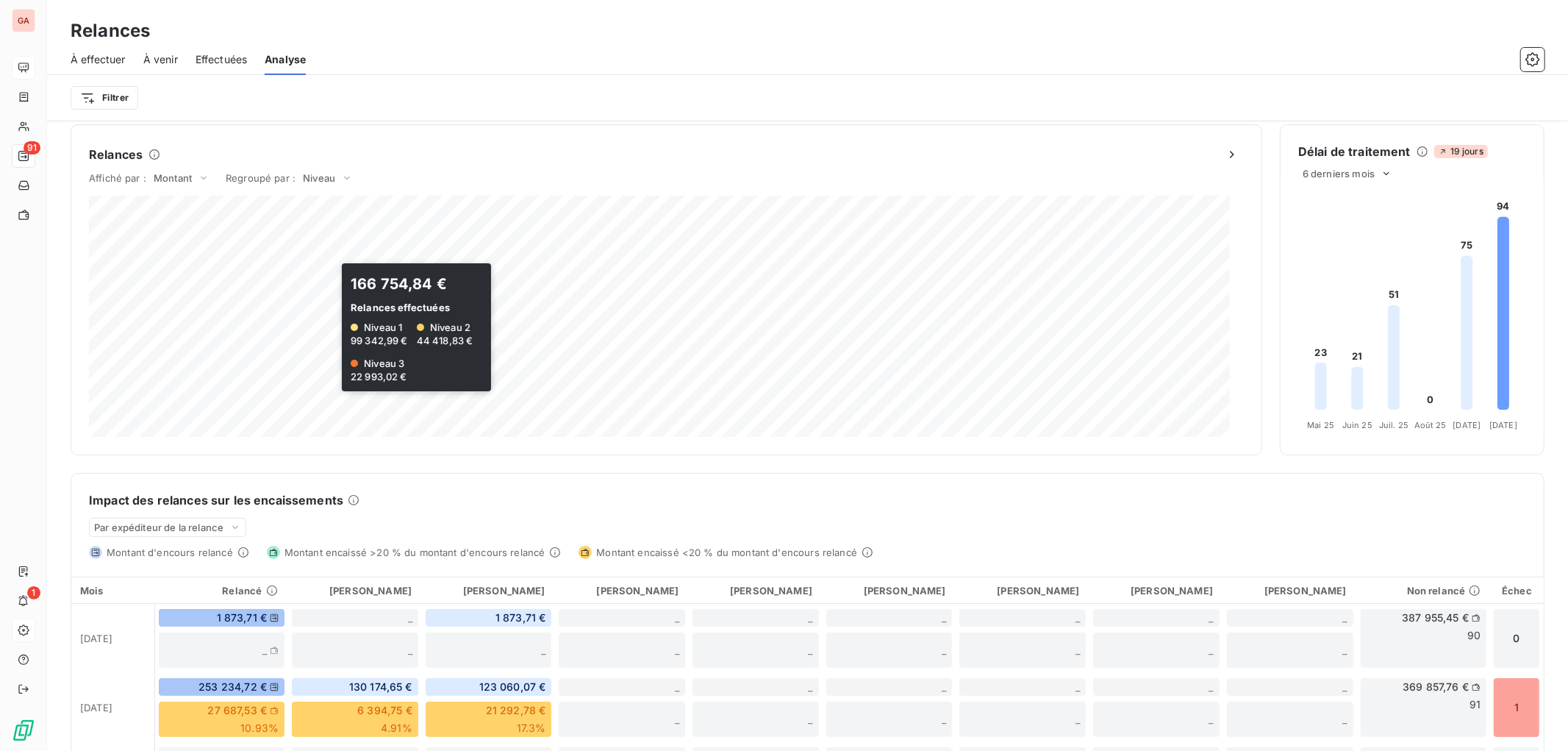
scroll to position [0, 0]
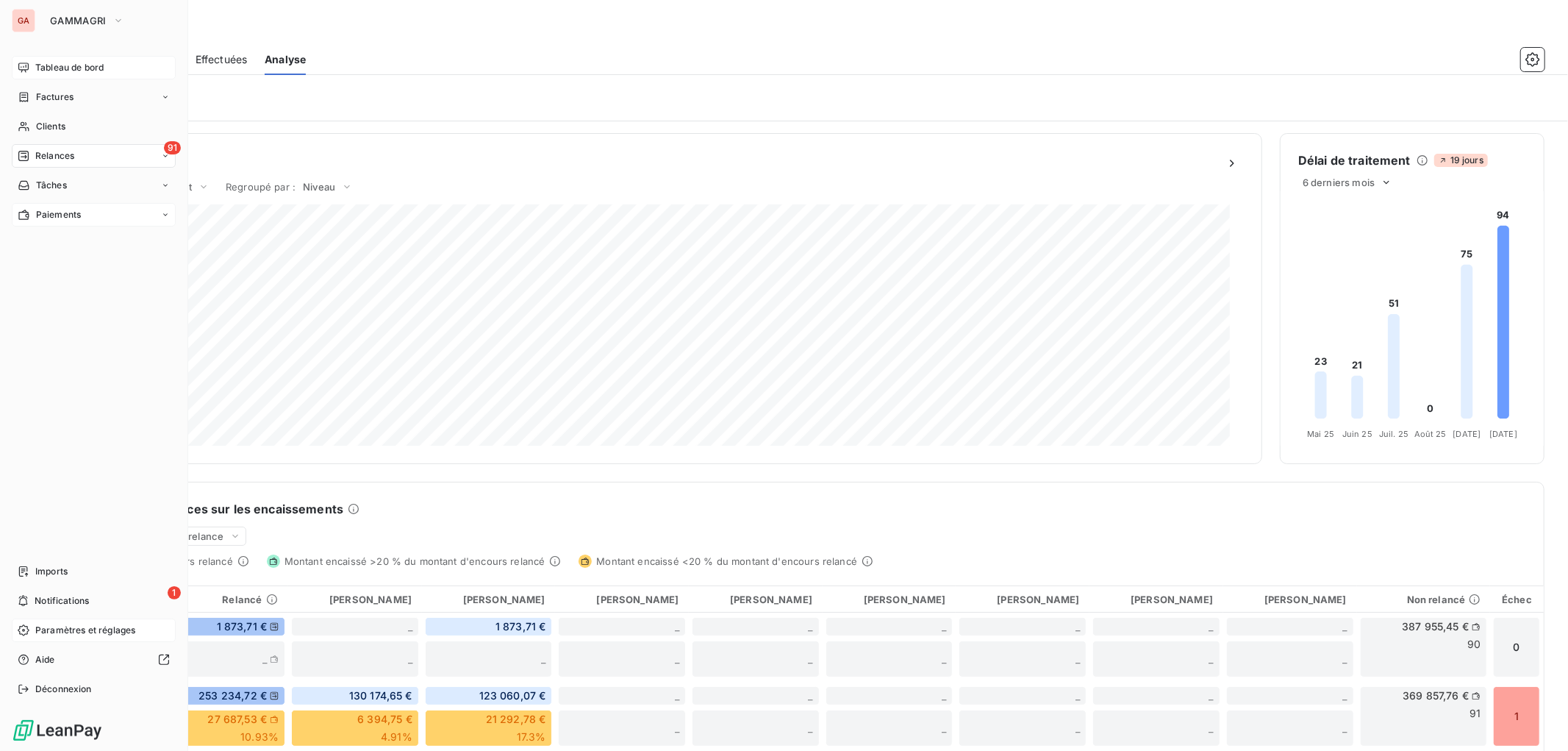
click at [60, 211] on span "Paiements" at bounding box center [59, 214] width 45 height 14
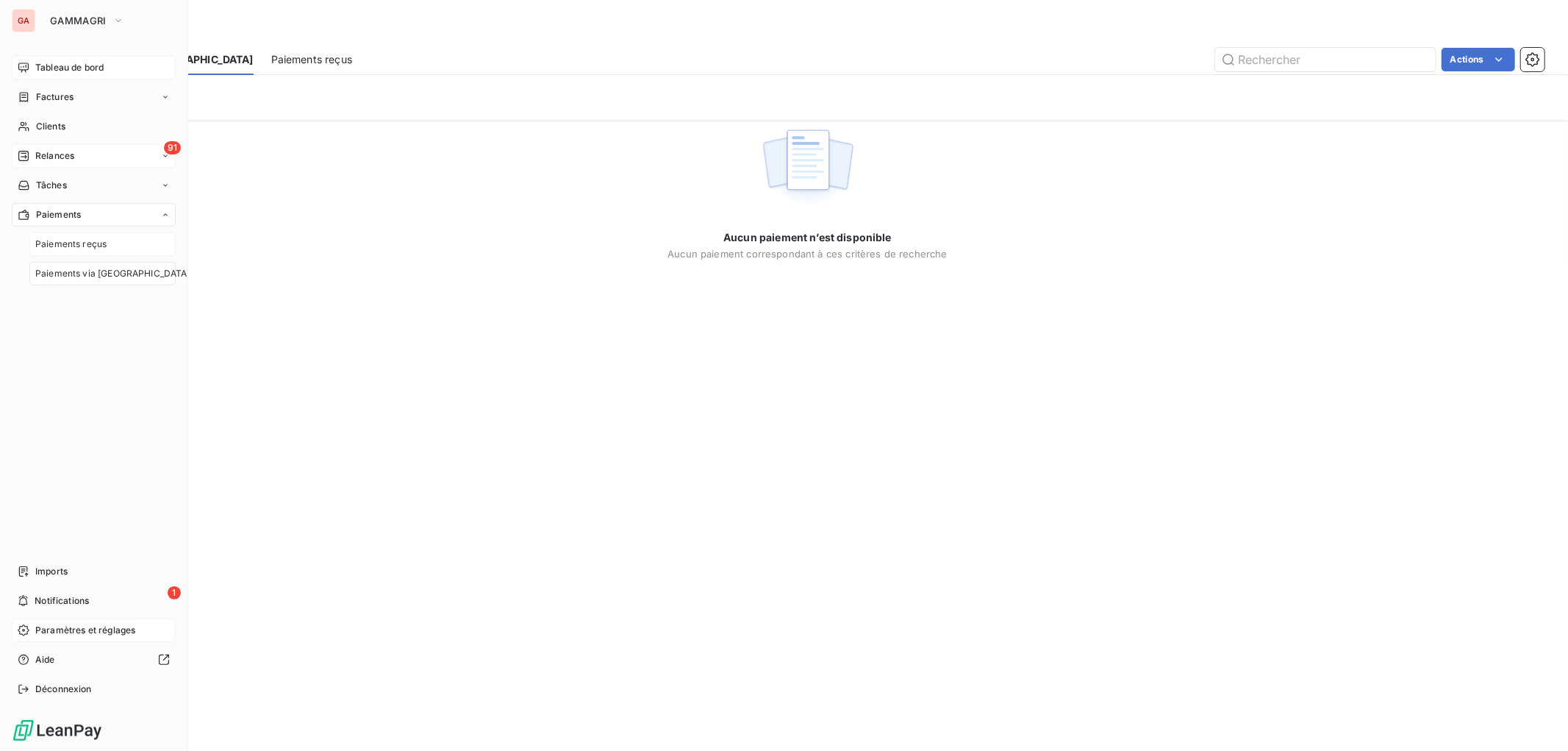
click at [89, 246] on span "Paiements reçus" at bounding box center [70, 244] width 71 height 14
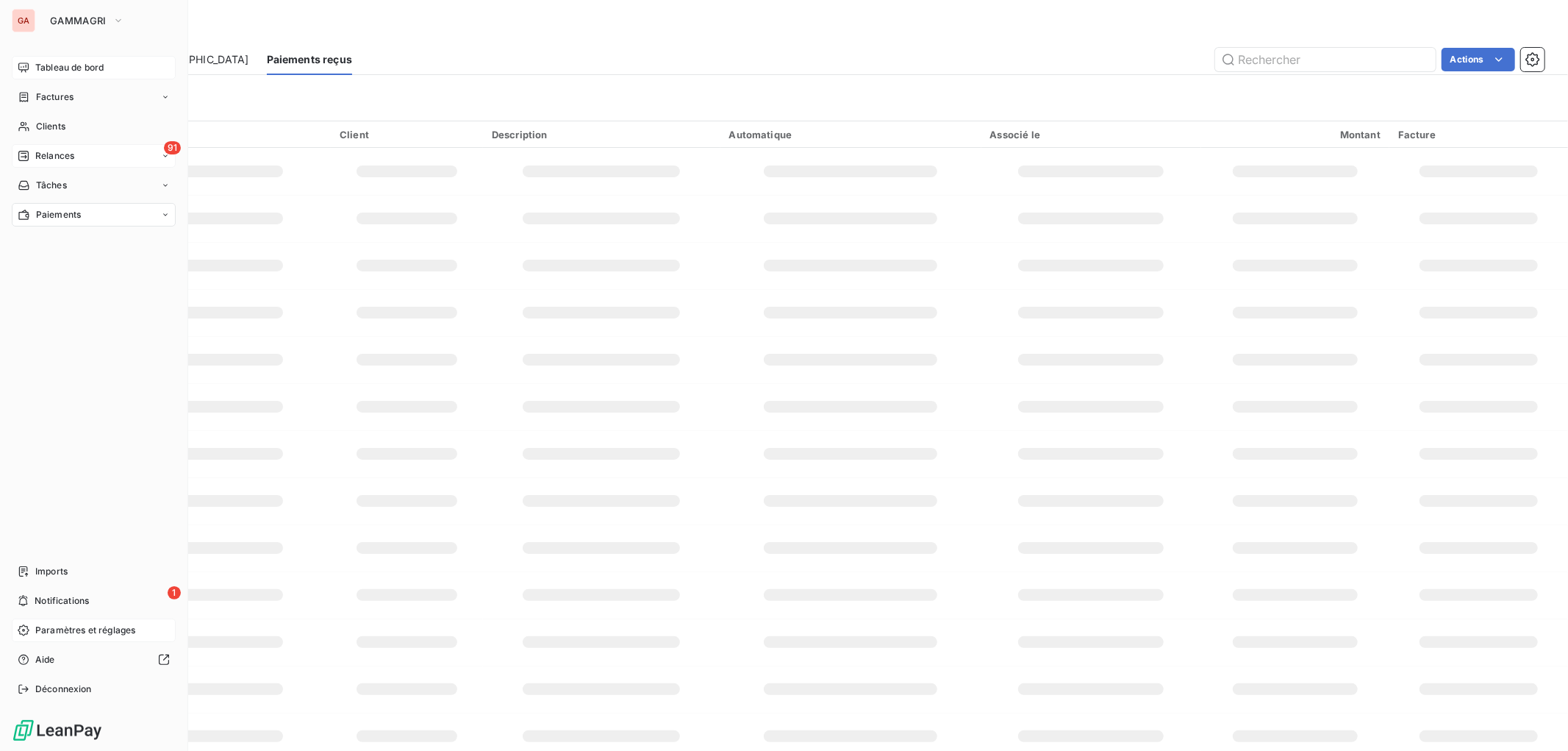
click at [172, 206] on div "Paiements" at bounding box center [93, 215] width 163 height 23
click at [128, 233] on div "Paiements reçus" at bounding box center [103, 244] width 146 height 23
click at [92, 239] on span "Paiements reçus" at bounding box center [70, 244] width 71 height 14
click at [59, 243] on span "Paiements reçus" at bounding box center [70, 244] width 71 height 14
drag, startPoint x: 65, startPoint y: 397, endPoint x: 79, endPoint y: 357, distance: 42.4
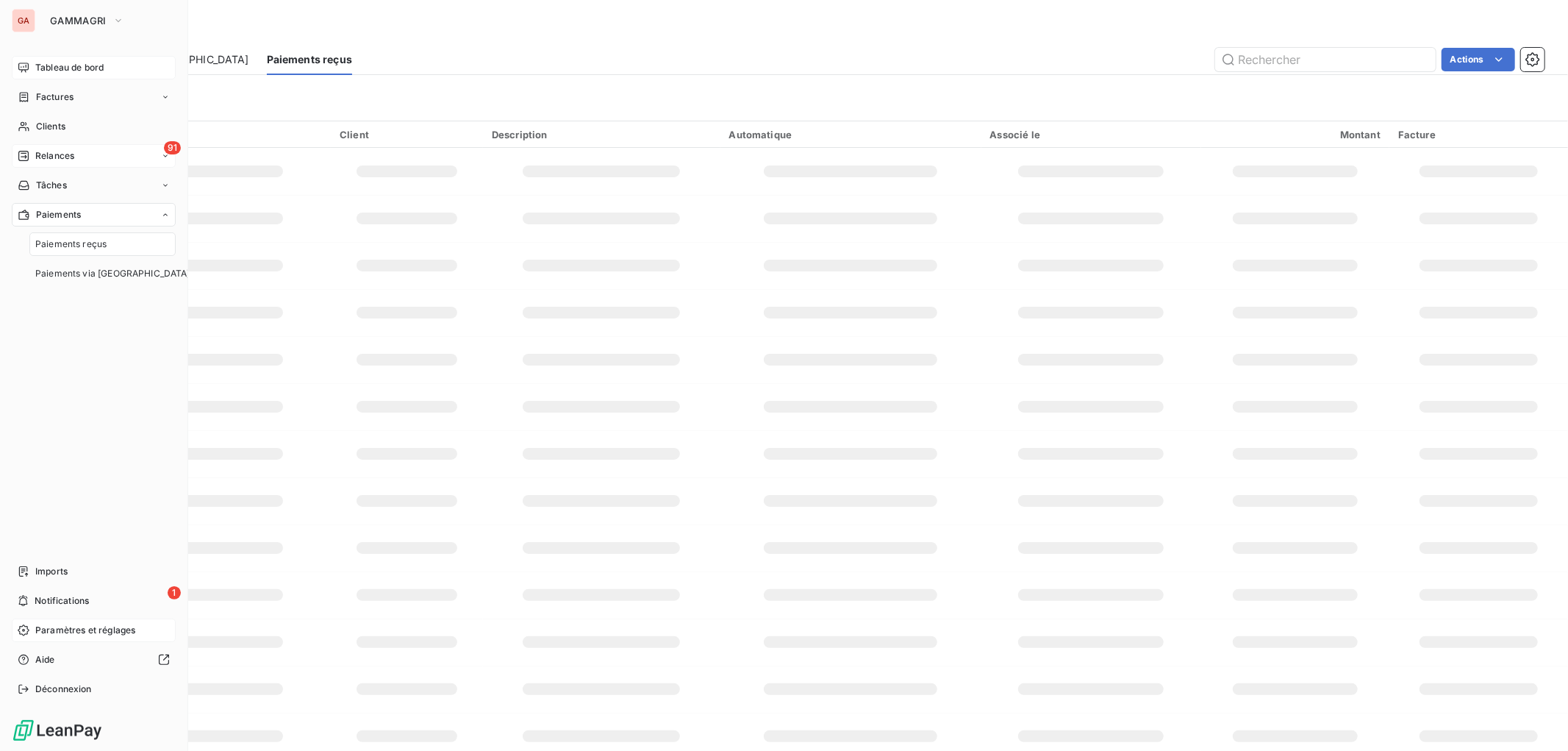
click at [66, 397] on div "Tableau de bord Factures Clients 91 Relances Tâches Paiements Paiements reçus P…" at bounding box center [93, 379] width 163 height 645
drag, startPoint x: 82, startPoint y: 365, endPoint x: 111, endPoint y: 394, distance: 41.0
click at [83, 365] on div "Tableau de bord Factures Clients 91 Relances Tâches Paiements Paiements reçus P…" at bounding box center [93, 379] width 163 height 645
click at [78, 218] on span "Paiements" at bounding box center [59, 214] width 45 height 14
click at [89, 273] on span "Paiements via le Portail" at bounding box center [113, 273] width 155 height 14
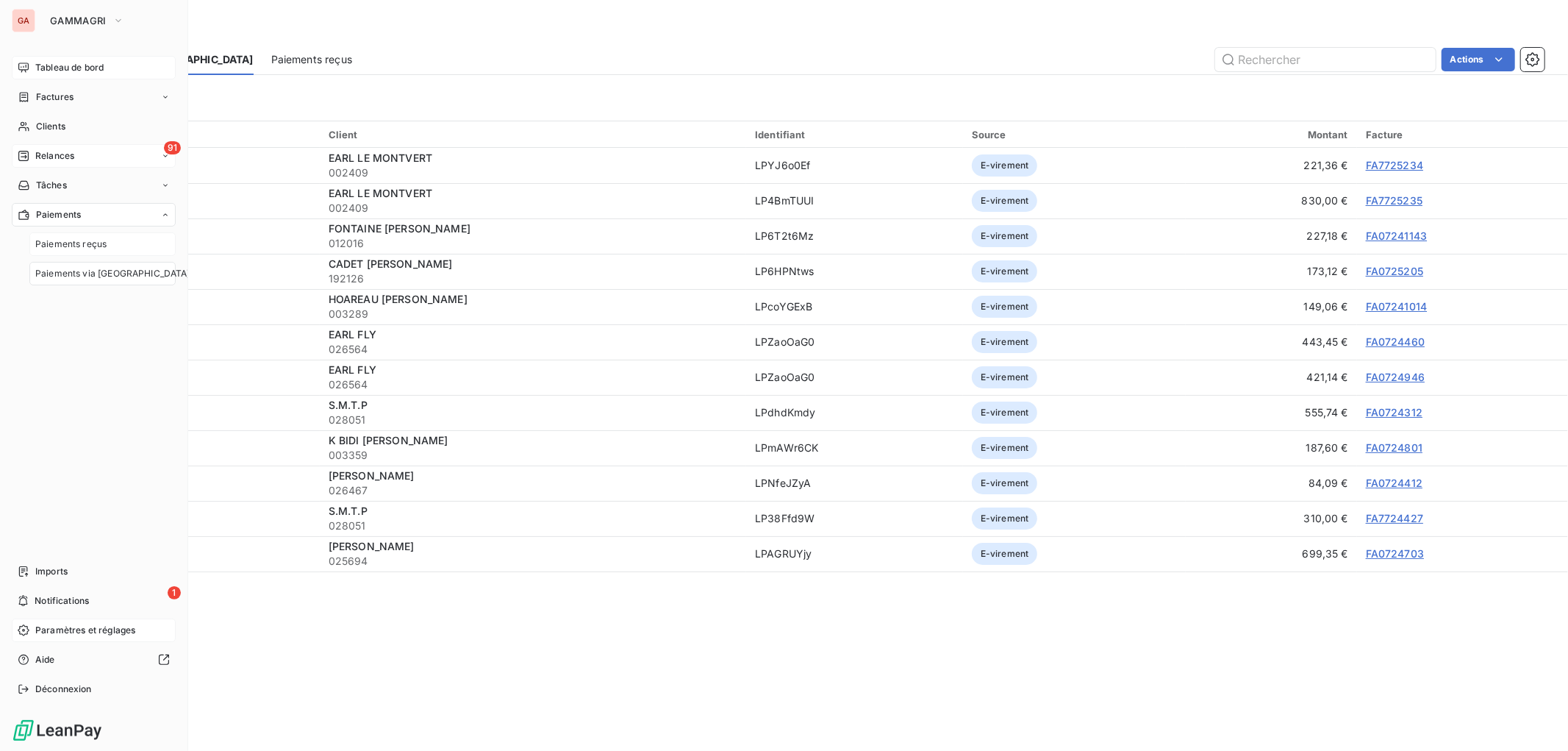
click at [79, 239] on span "Paiements reçus" at bounding box center [70, 244] width 71 height 14
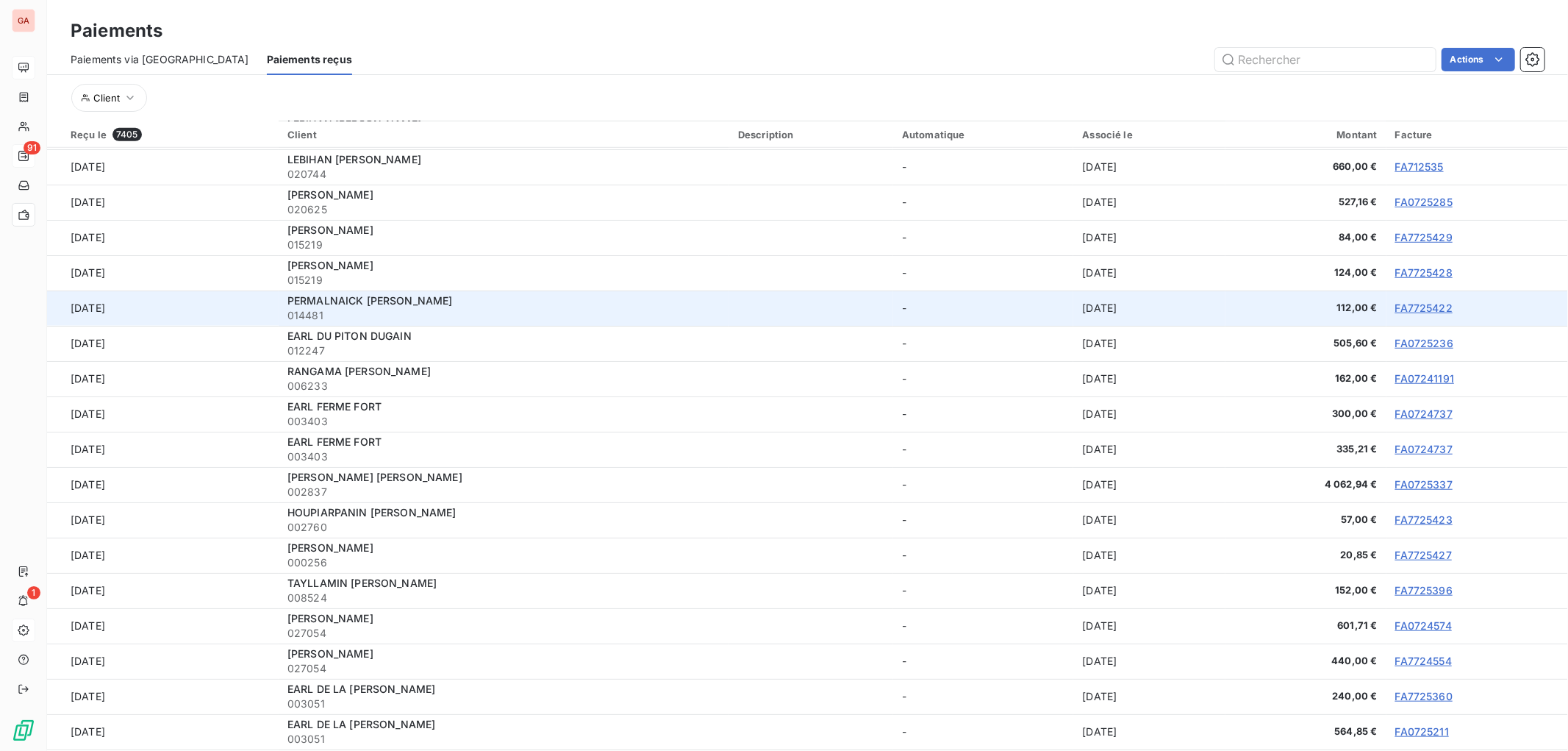
scroll to position [981, 0]
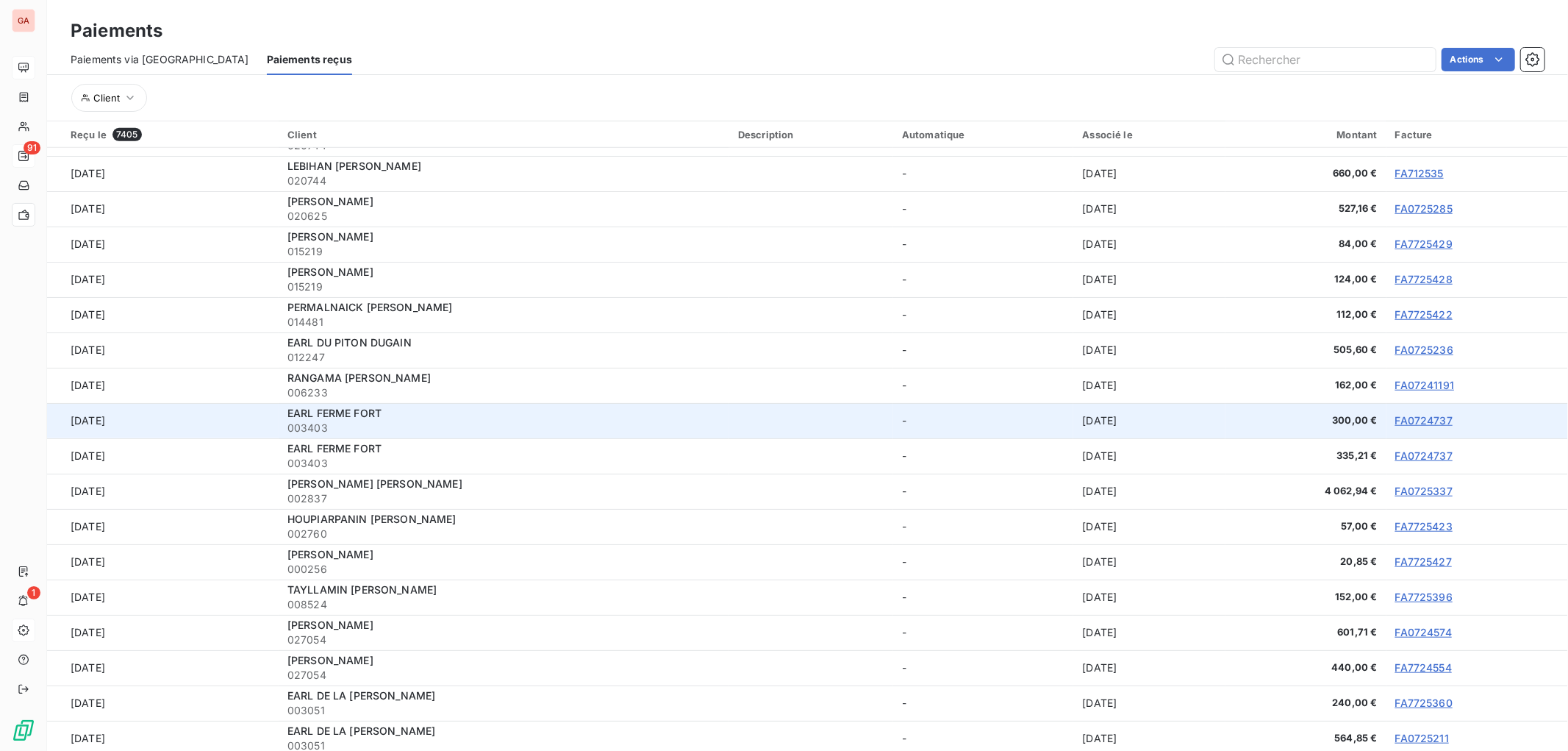
click at [1423, 414] on link "FA0724737" at bounding box center [1423, 420] width 57 height 13
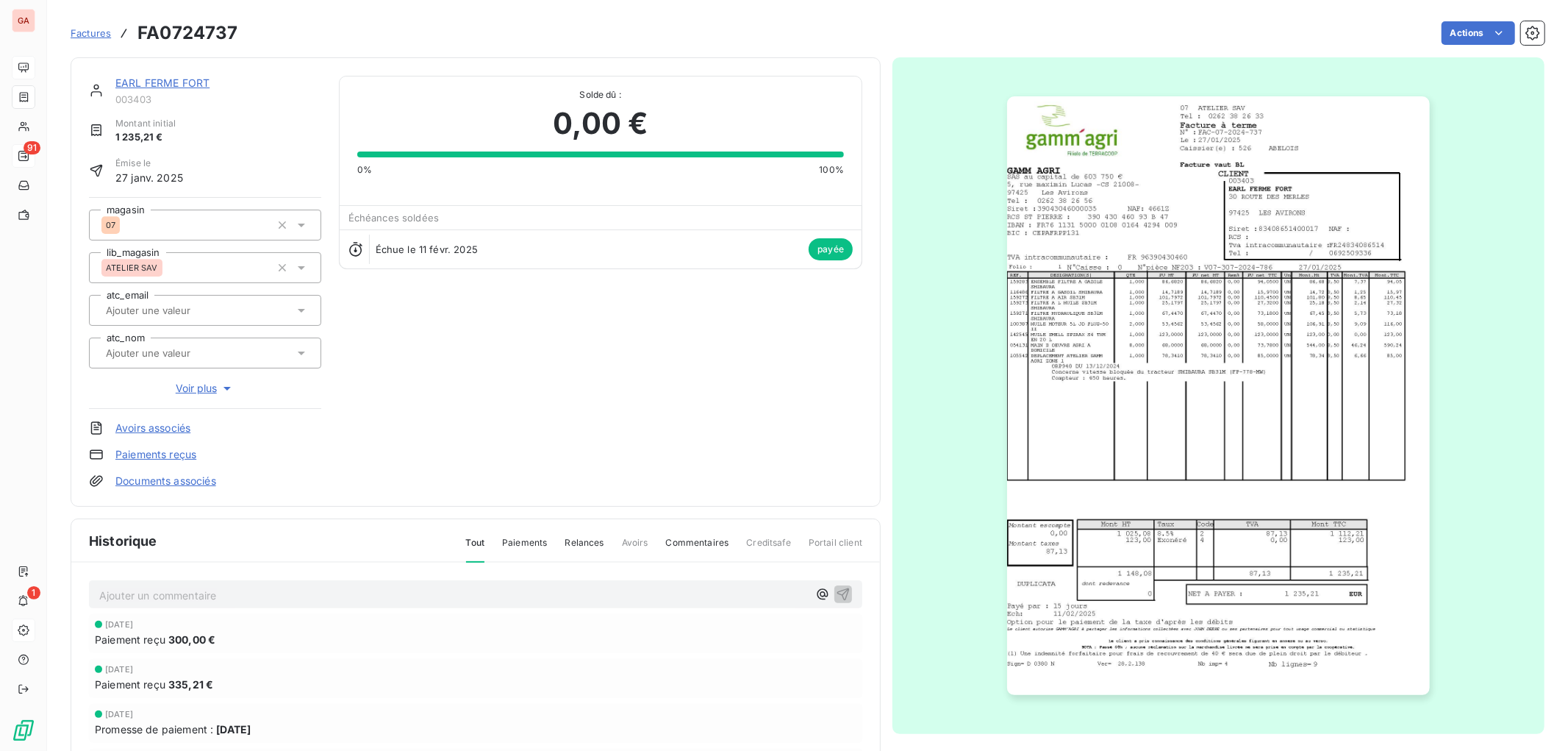
click at [168, 80] on link "EARL FERME FORT" at bounding box center [163, 83] width 94 height 13
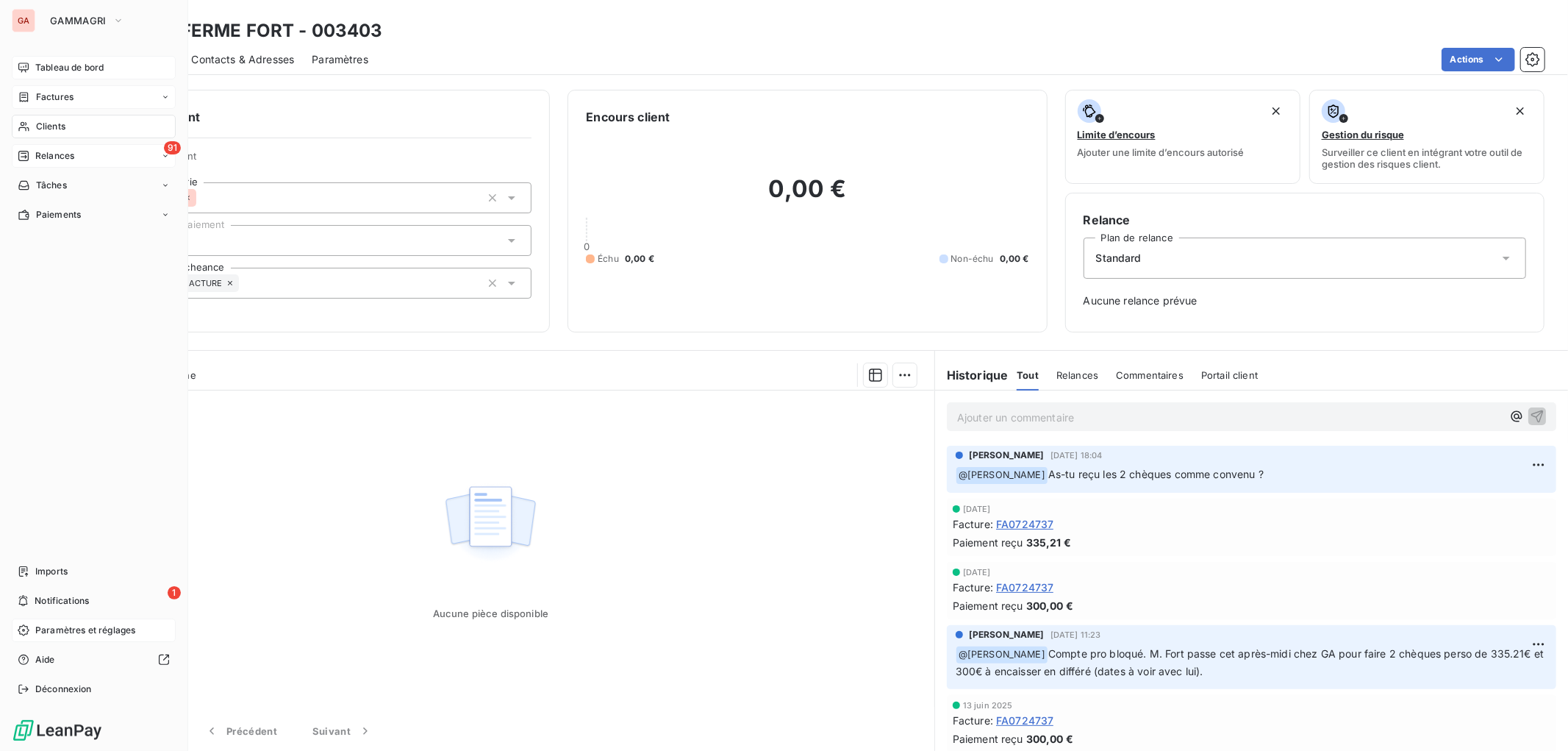
click at [49, 96] on span "Factures" at bounding box center [55, 97] width 38 height 14
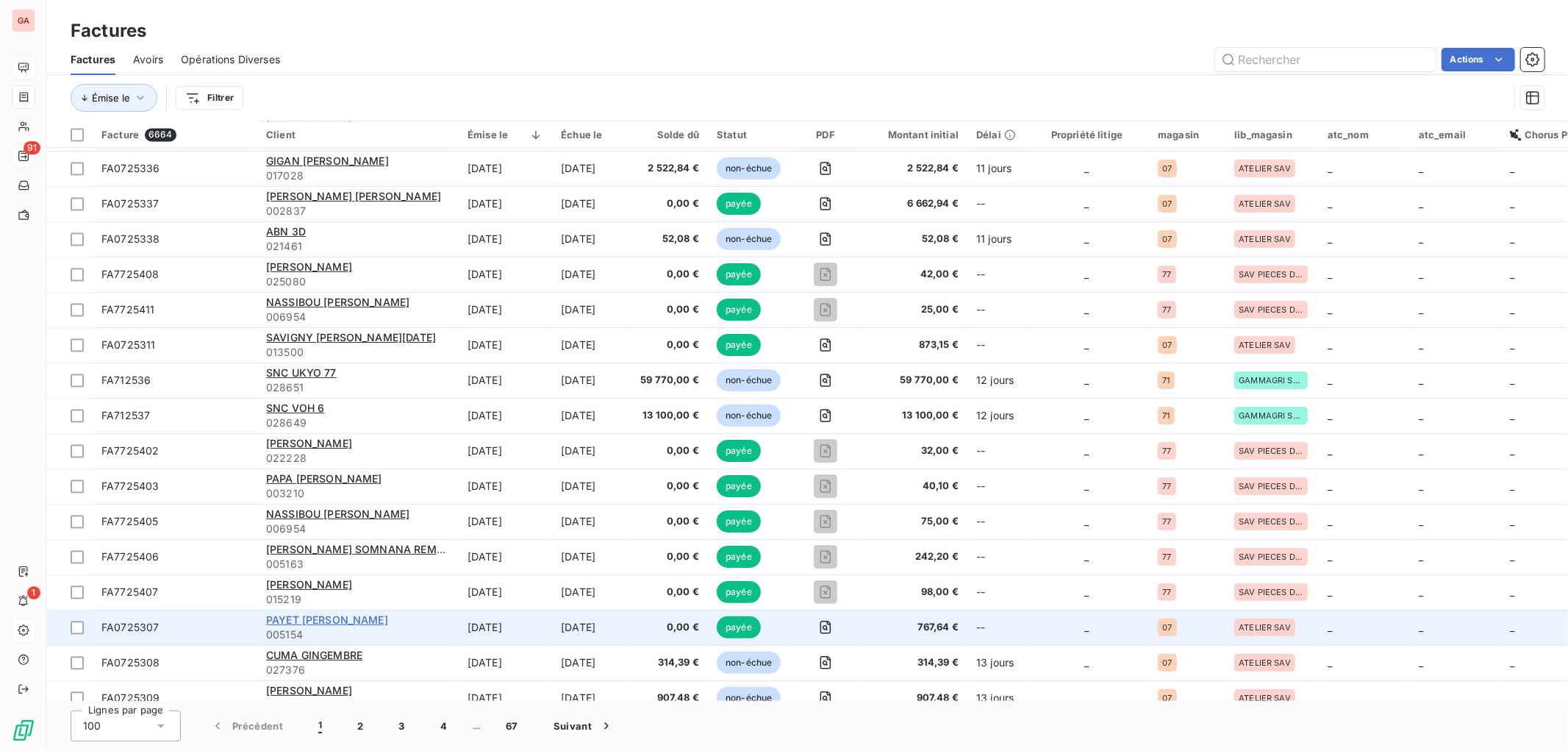
scroll to position [2981, 0]
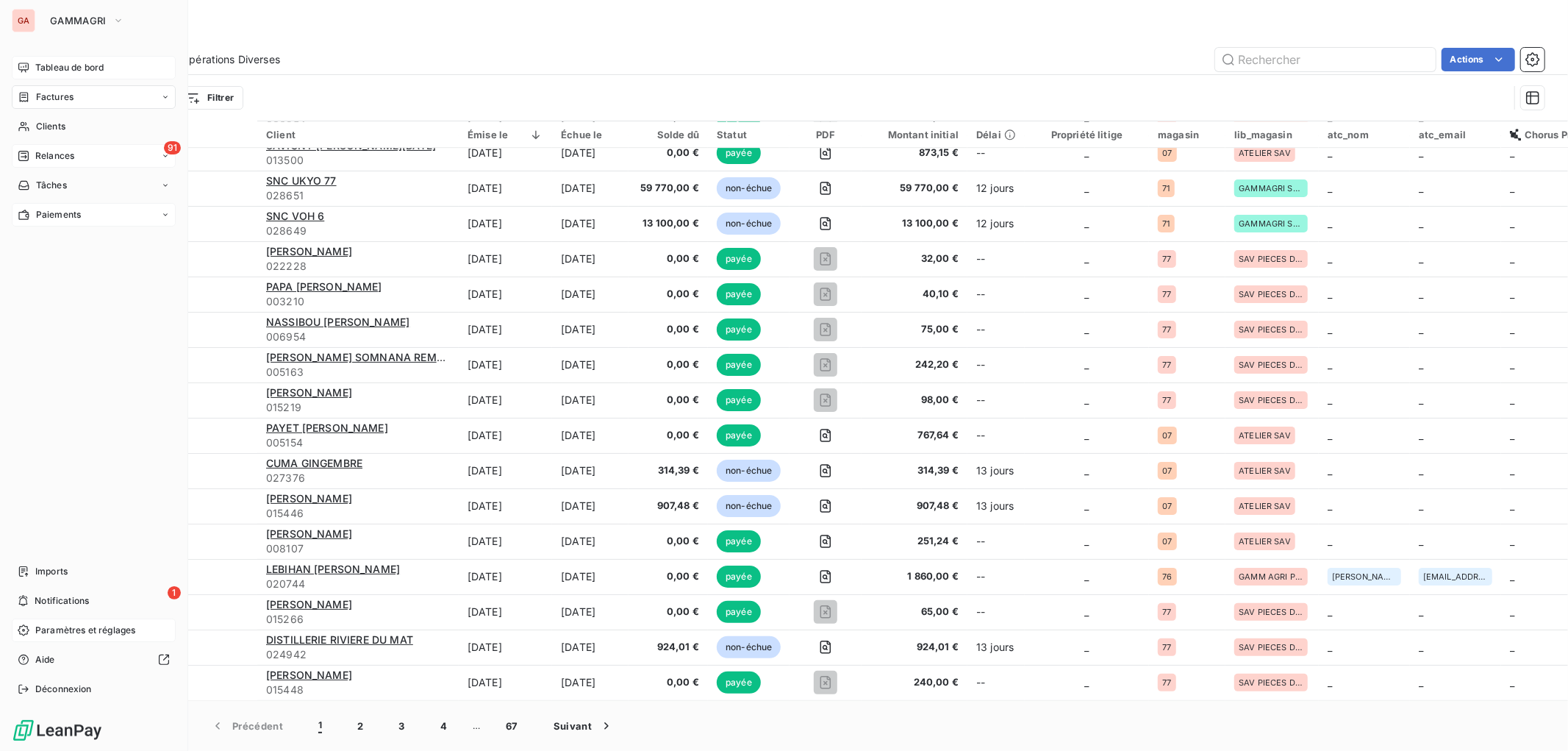
click at [73, 211] on span "Paiements" at bounding box center [59, 214] width 45 height 14
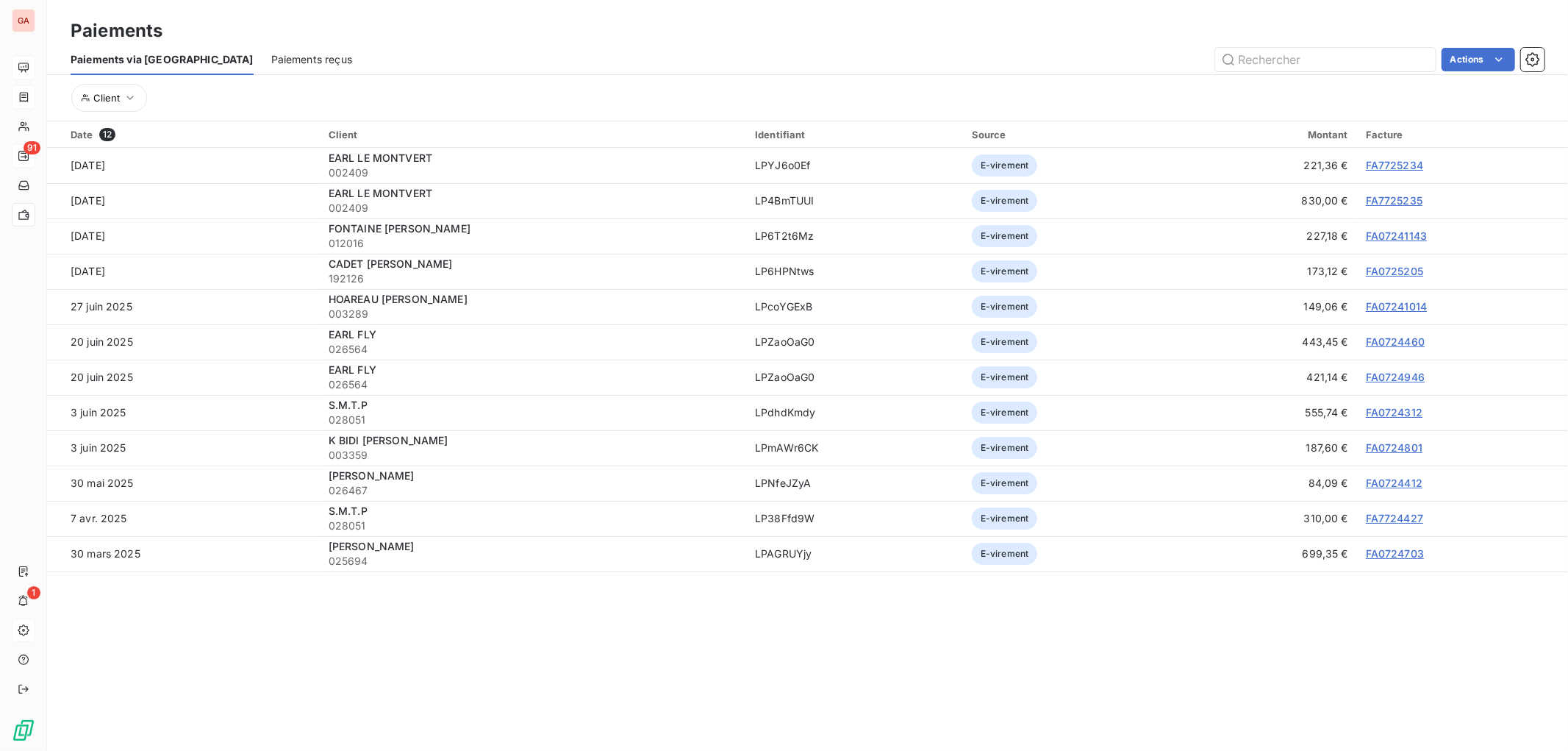
click at [271, 57] on span "Paiements reçus" at bounding box center [312, 60] width 81 height 14
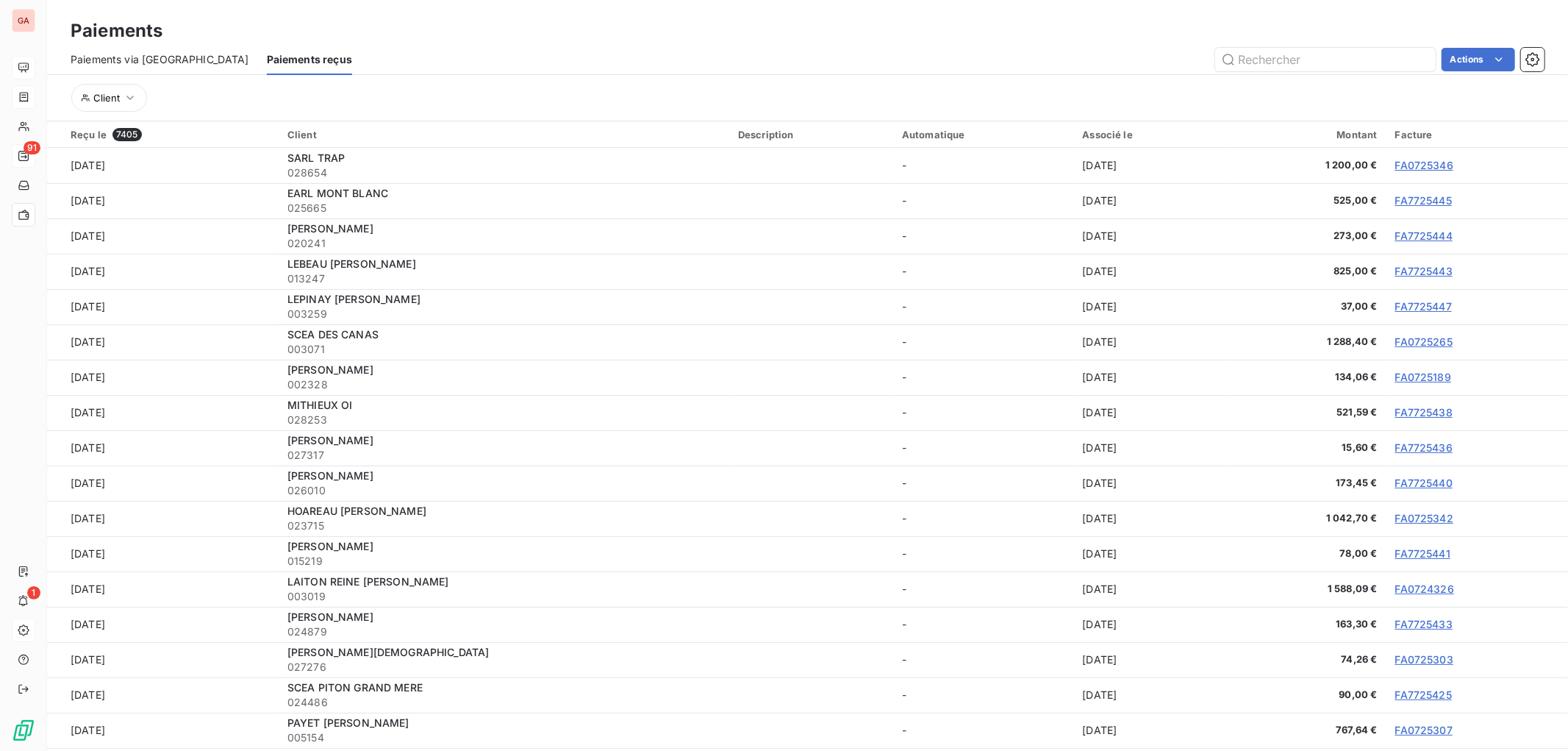
click at [125, 52] on span "Paiements via le Portail" at bounding box center [160, 60] width 179 height 14
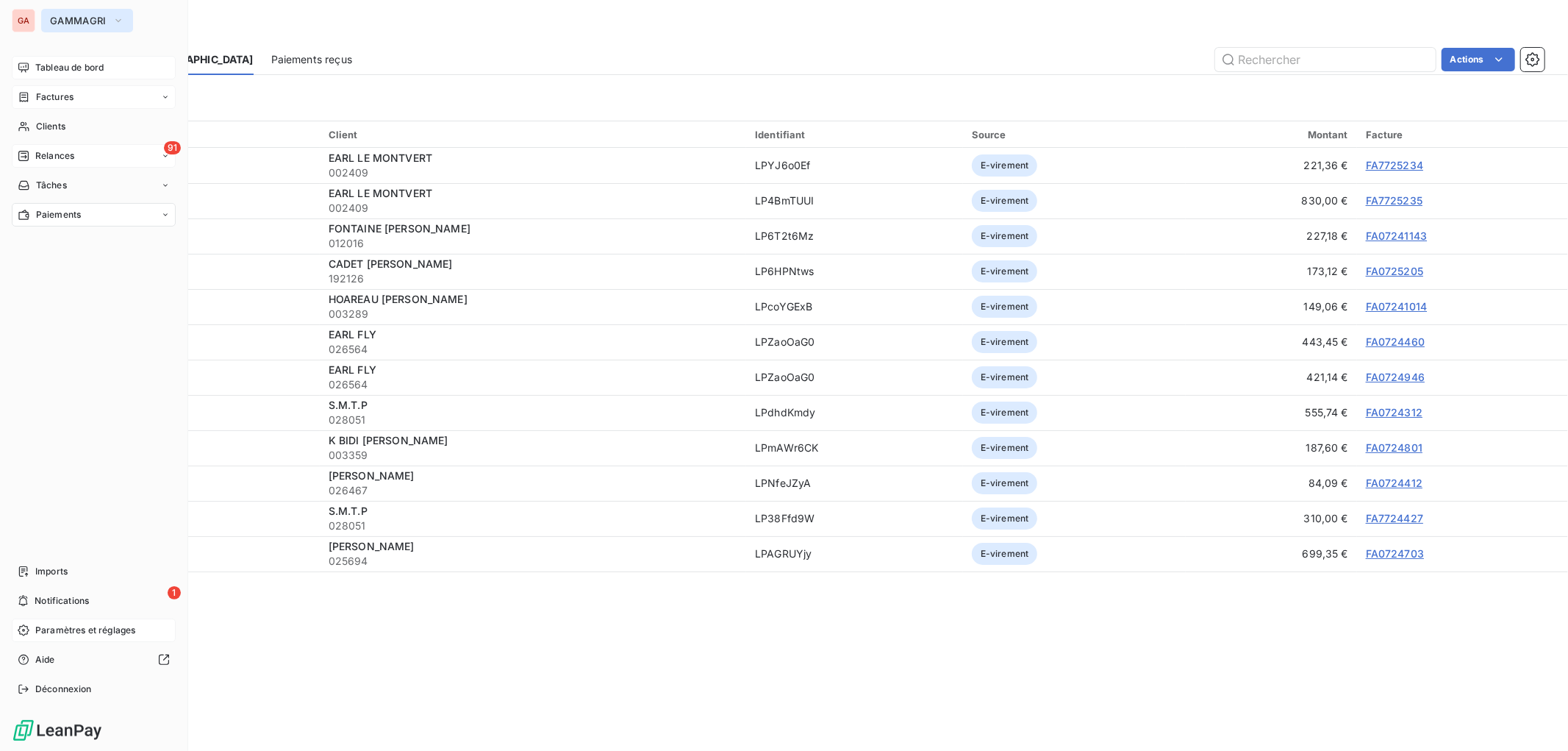
click at [85, 18] on span "GAMMAGRI" at bounding box center [78, 20] width 57 height 12
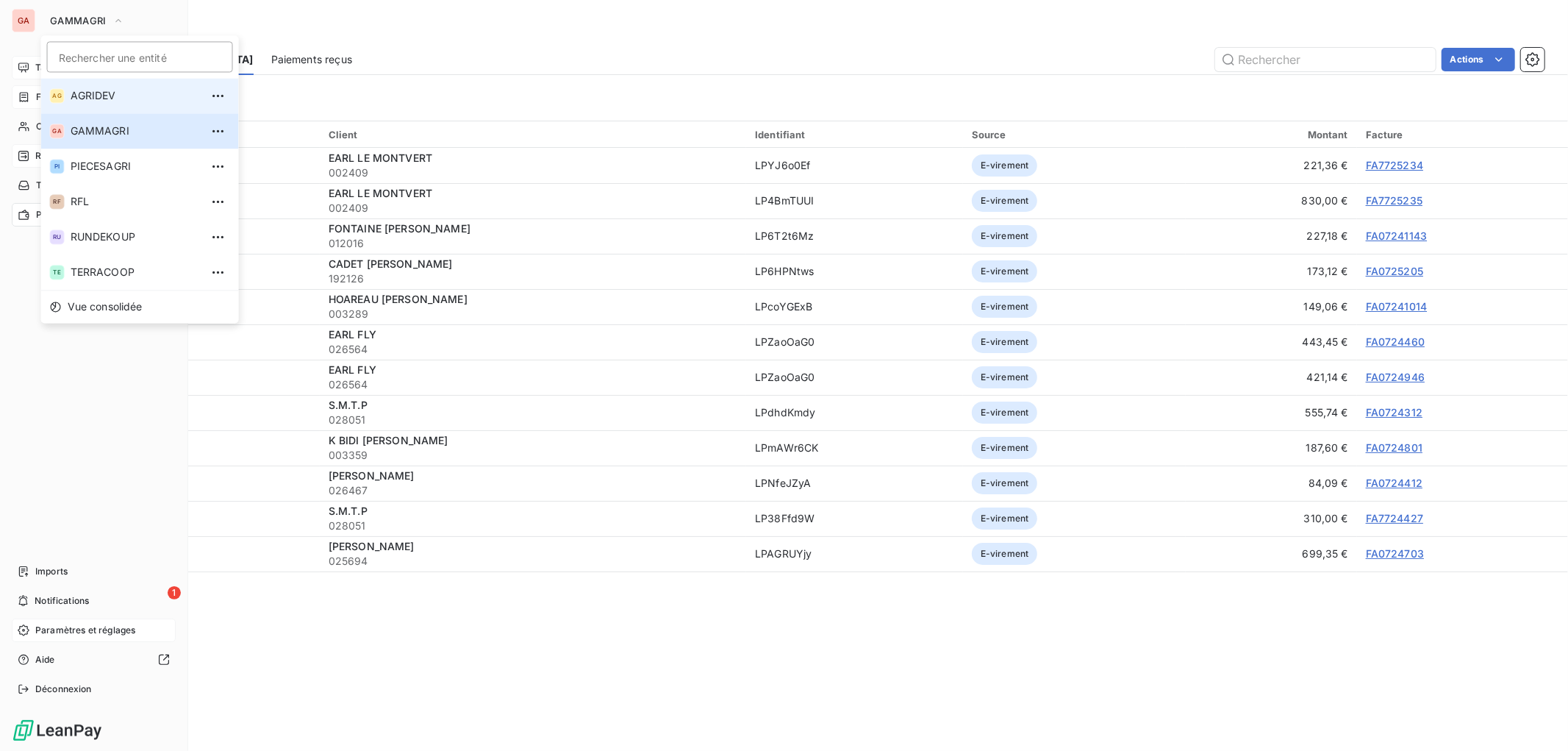
click at [107, 89] on span "AGRIDEV" at bounding box center [135, 96] width 130 height 14
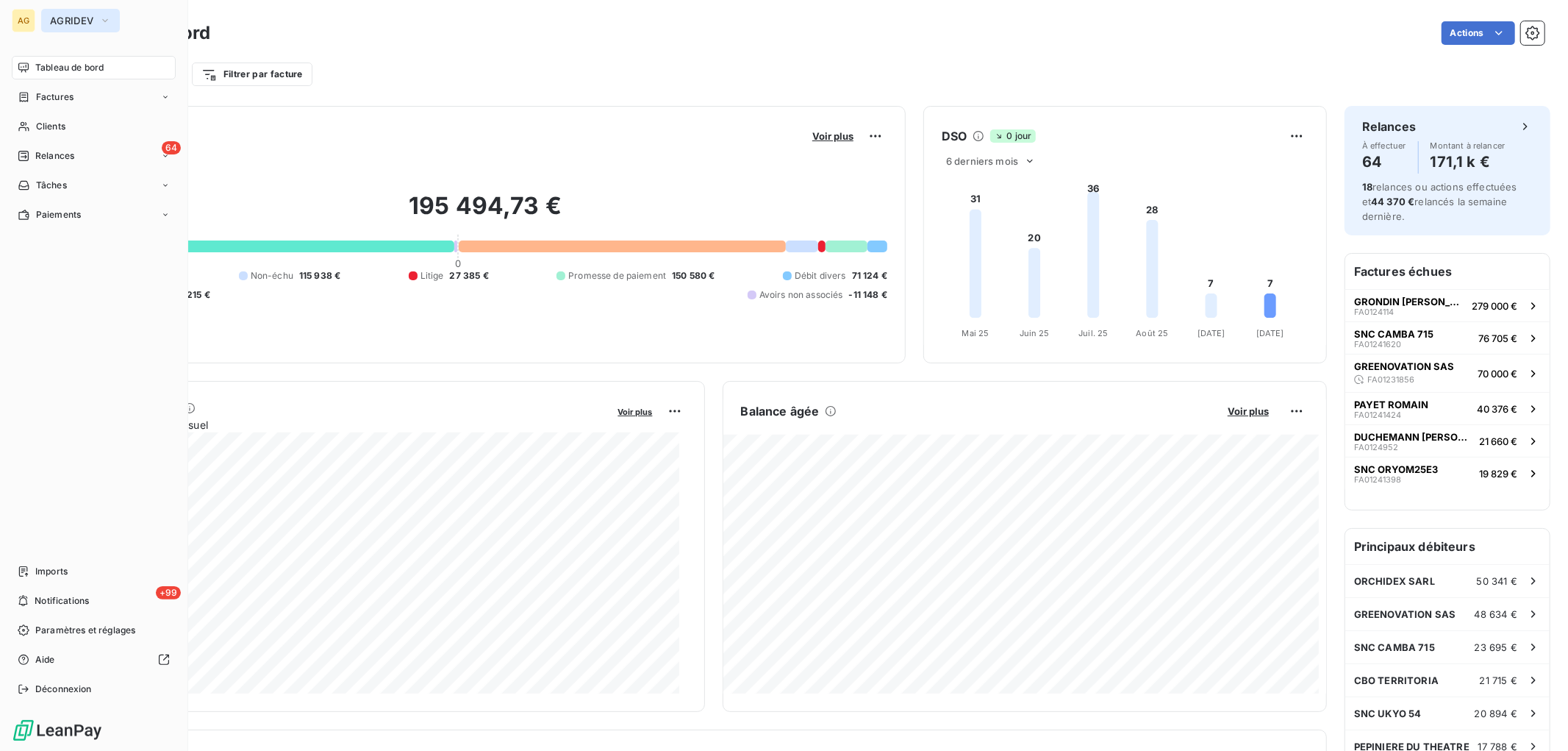
click at [112, 18] on button "AGRIDEV" at bounding box center [80, 21] width 79 height 23
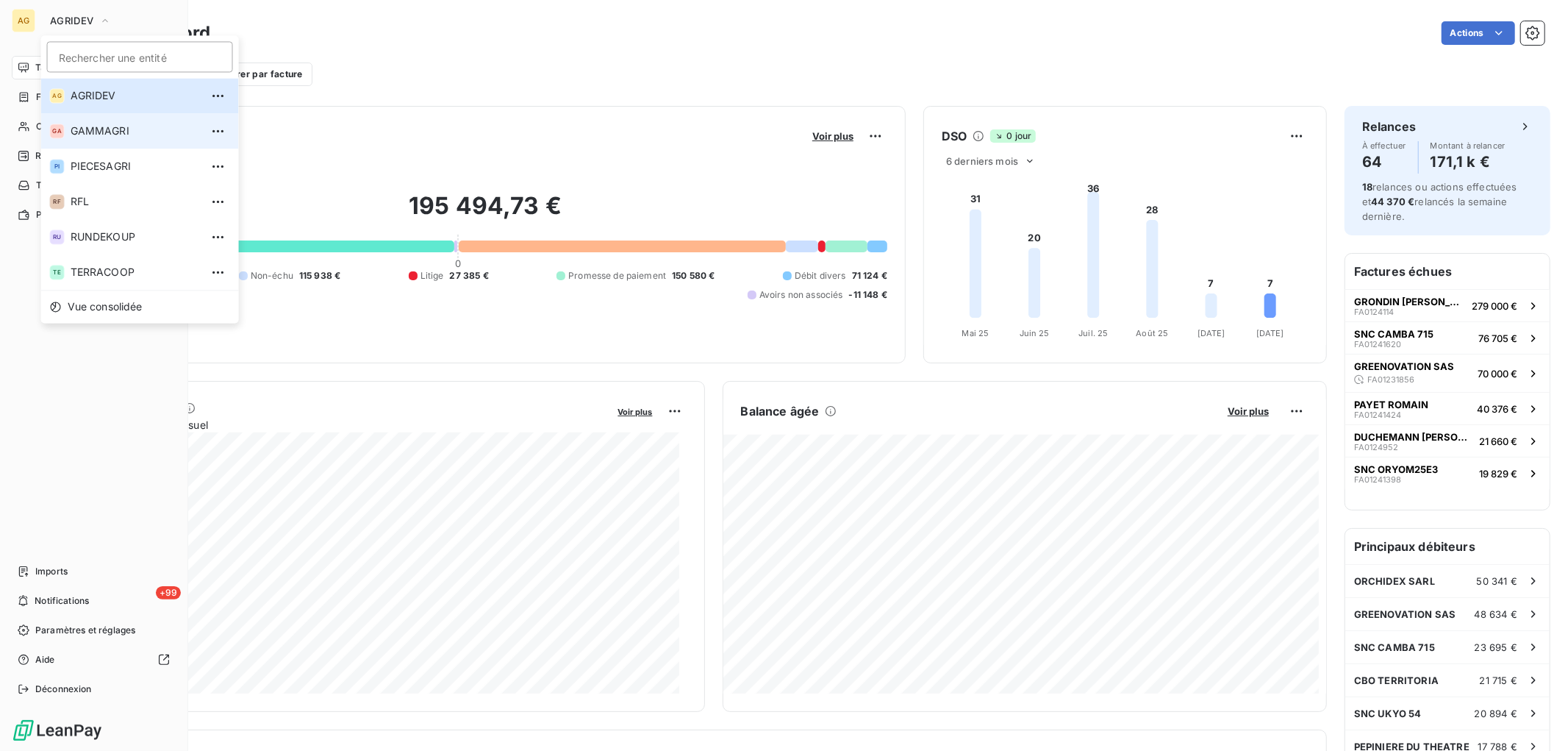
click at [117, 121] on li "GA GAMMAGRI" at bounding box center [140, 130] width 198 height 35
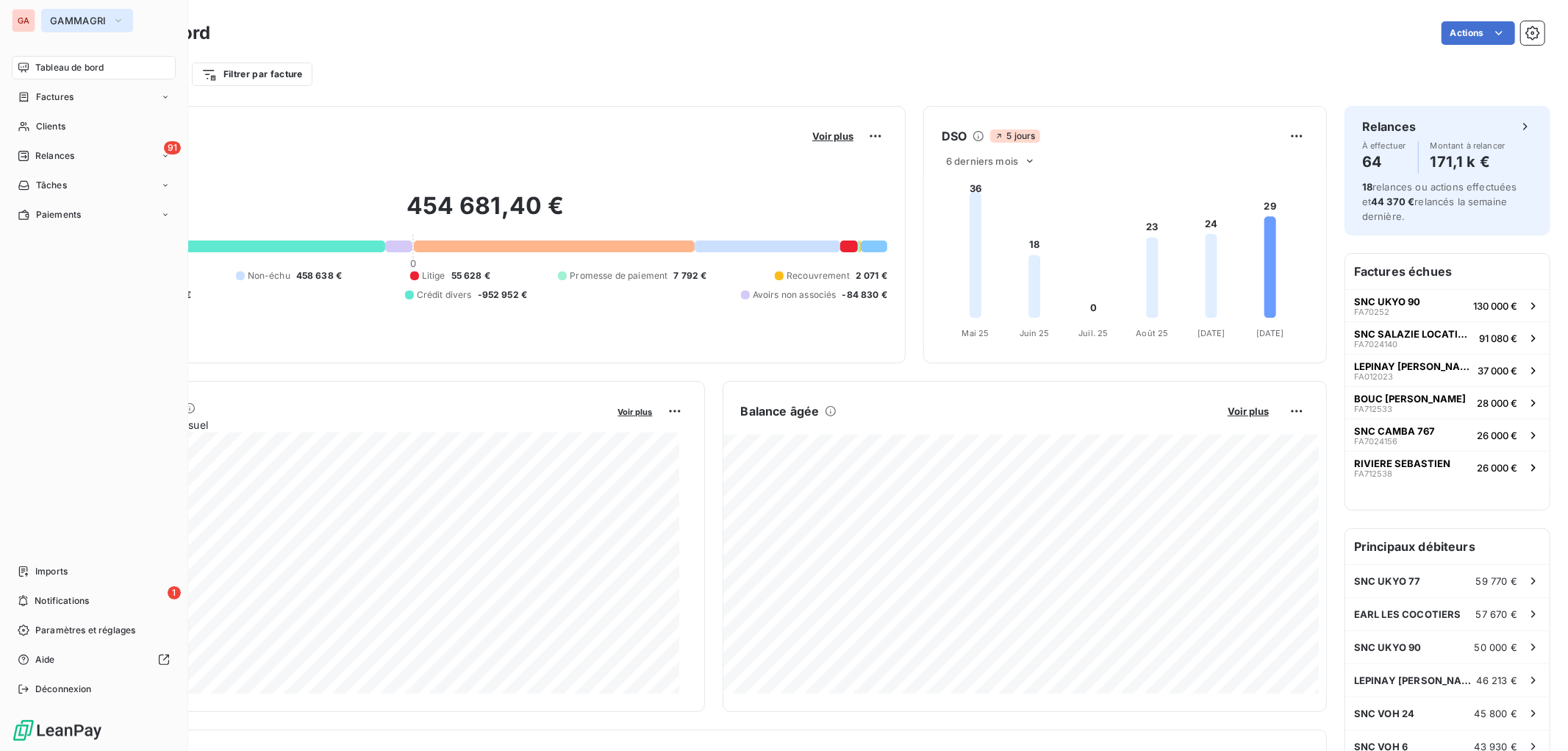
click at [123, 21] on button "GAMMAGRI" at bounding box center [88, 21] width 92 height 23
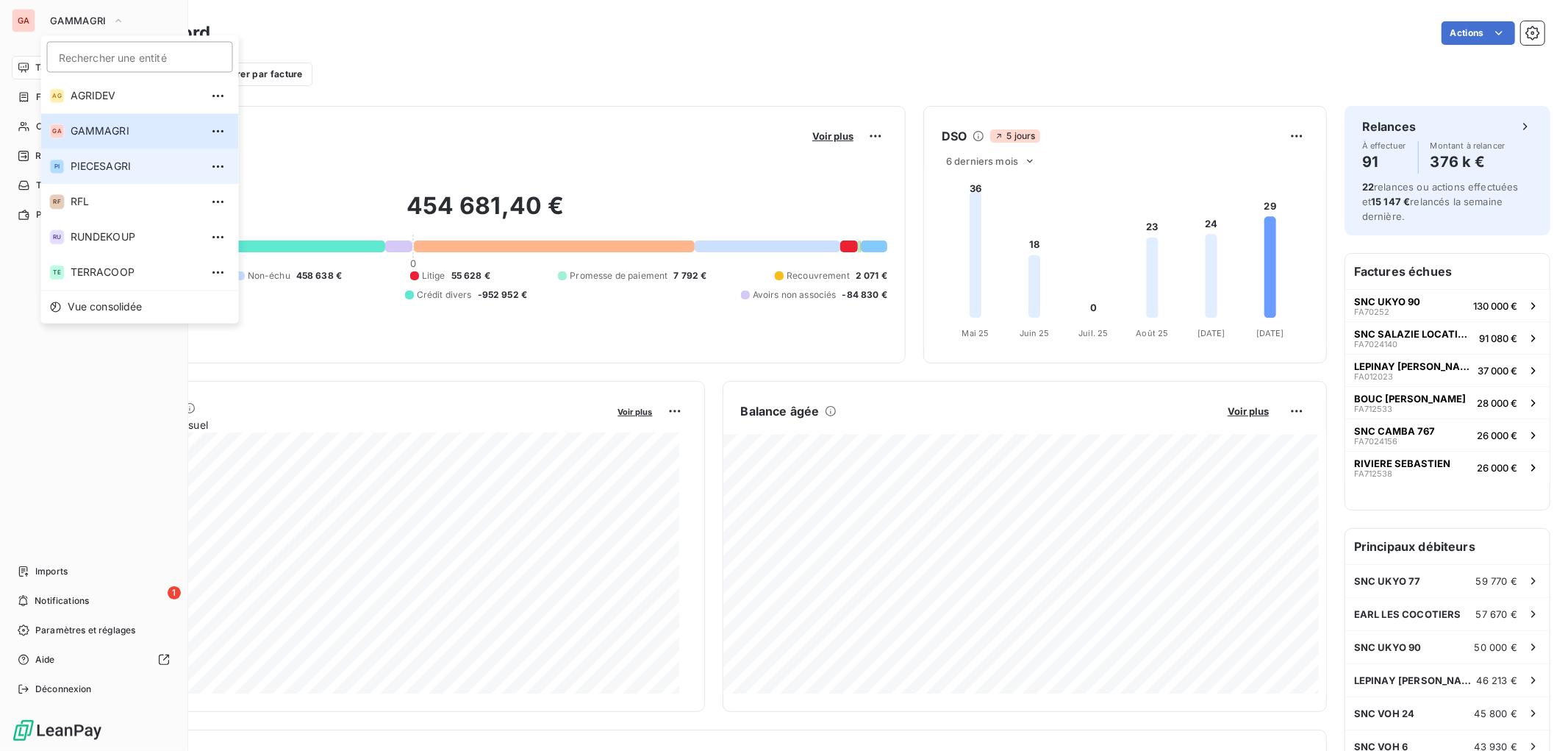
click at [108, 164] on span "PIECESAGRI" at bounding box center [135, 166] width 130 height 14
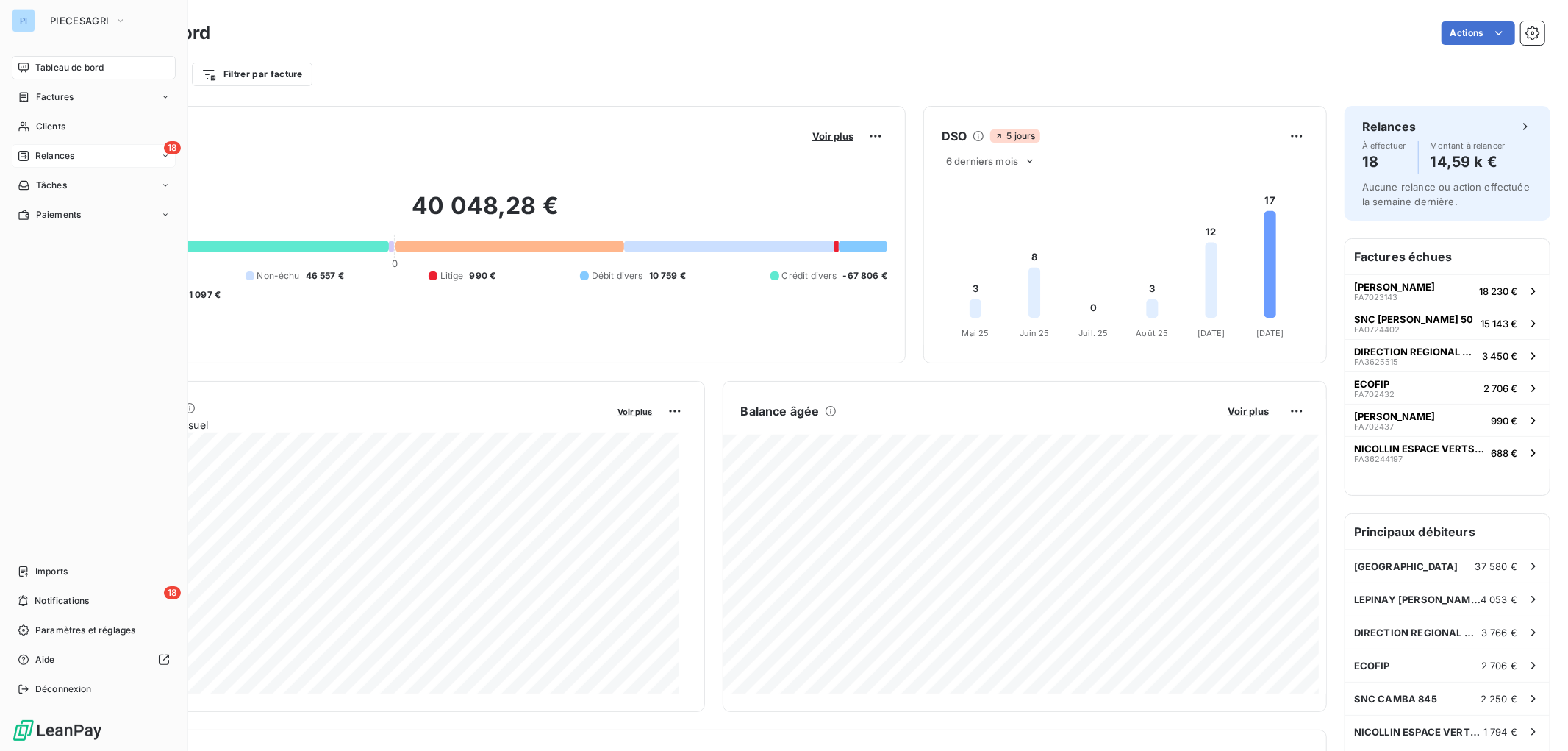
click at [57, 155] on span "Relances" at bounding box center [54, 155] width 39 height 14
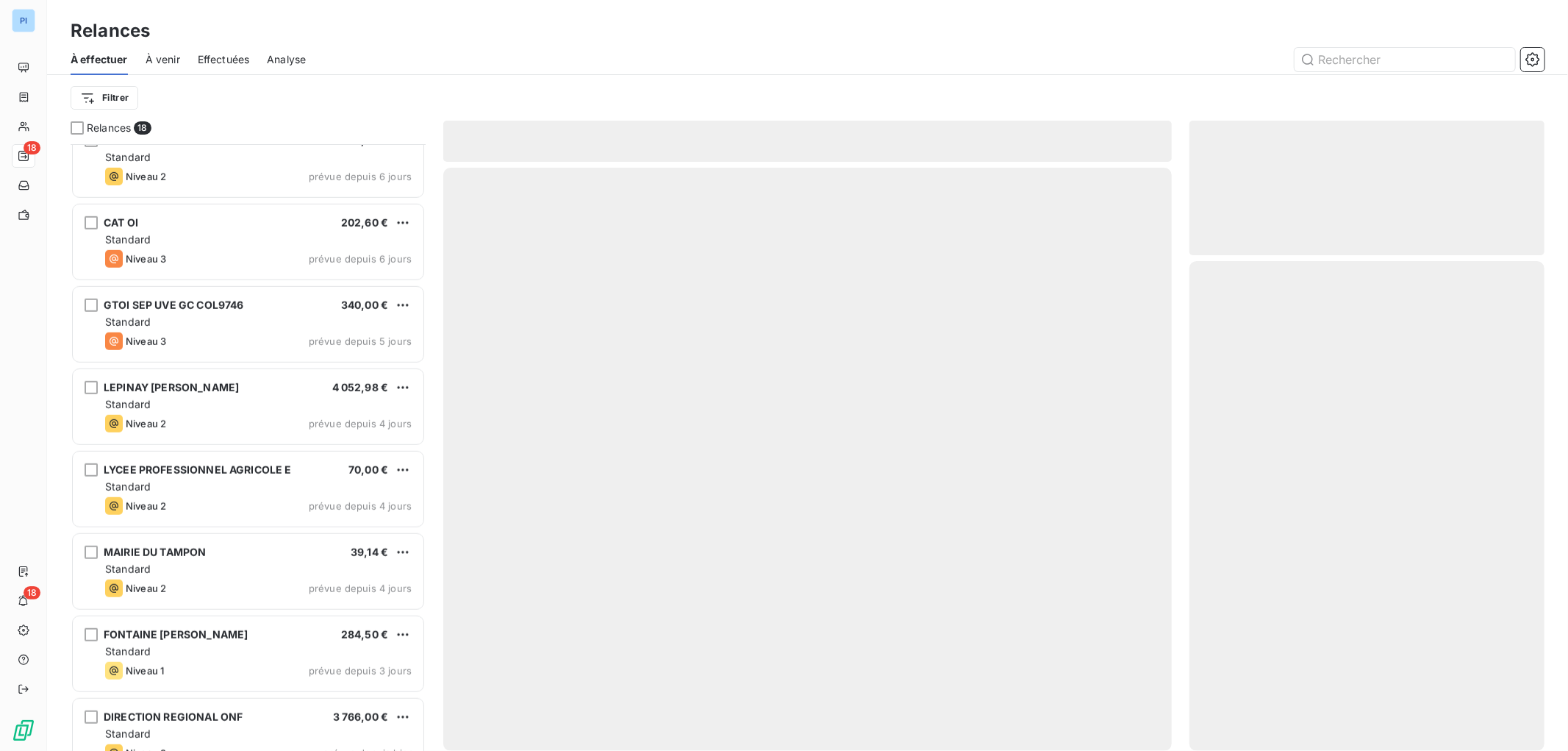
scroll to position [876, 0]
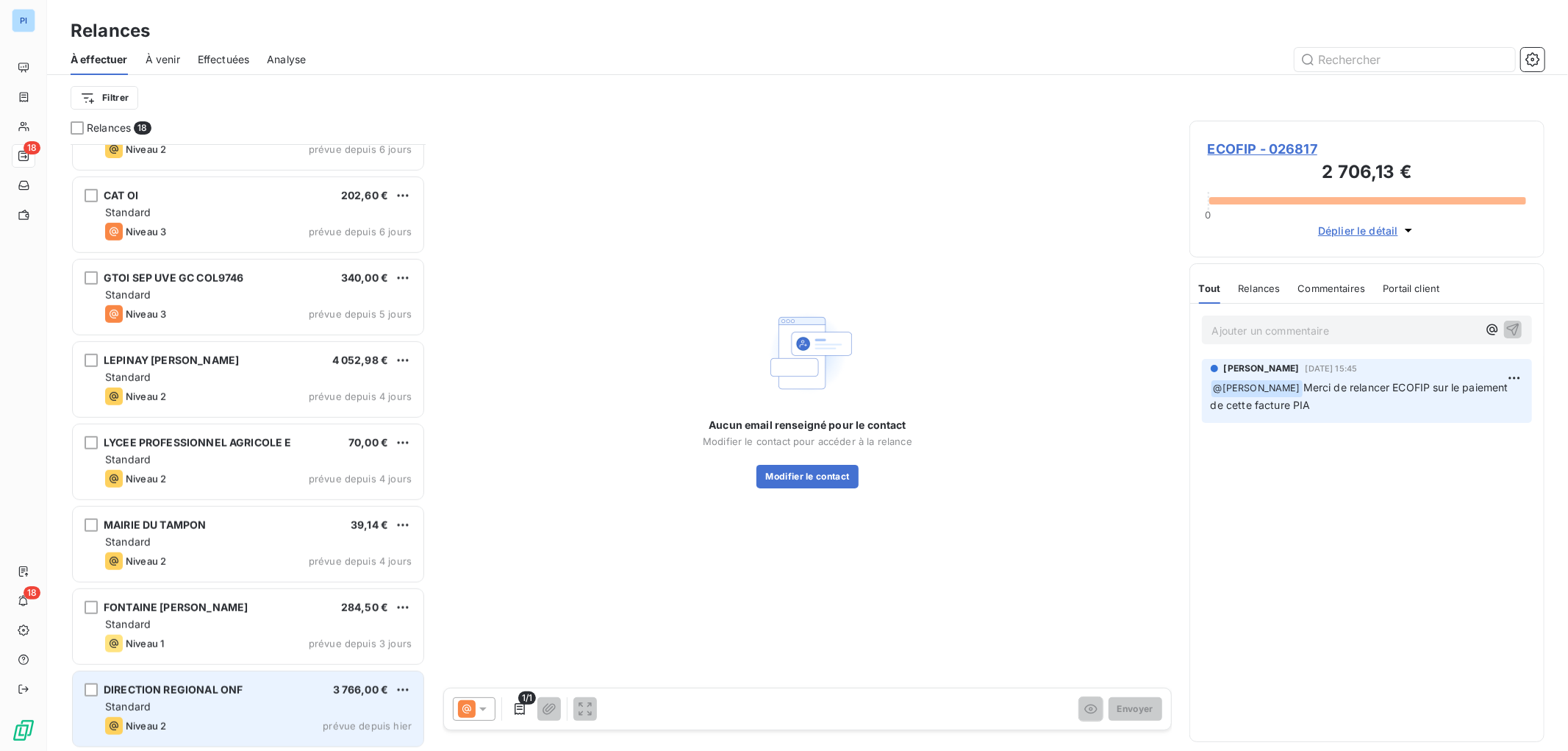
click at [245, 704] on div "Standard" at bounding box center [257, 707] width 306 height 14
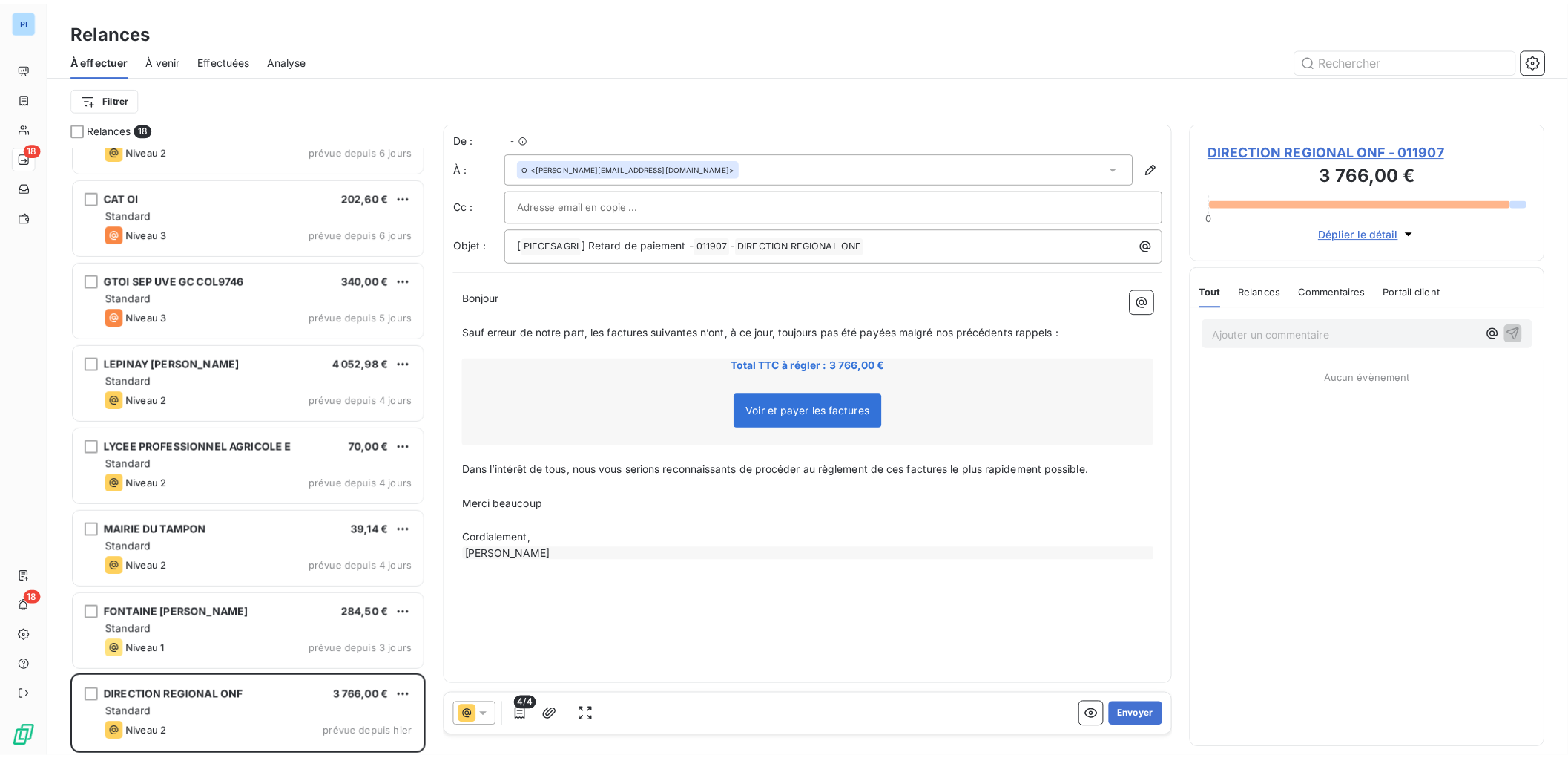
scroll to position [597, 345]
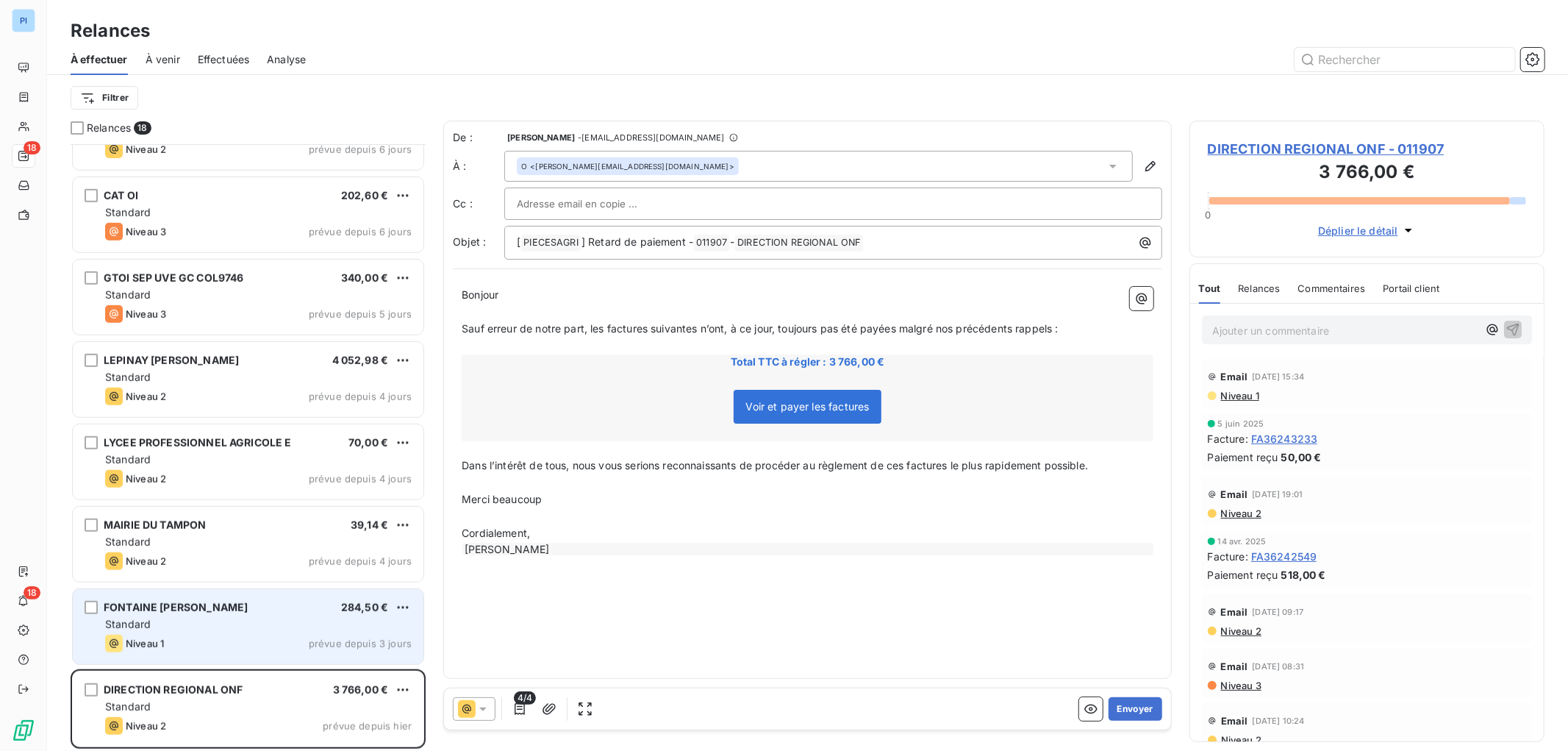
click at [206, 606] on span "FONTAINE PHILIPPE HENRI" at bounding box center [176, 607] width 145 height 13
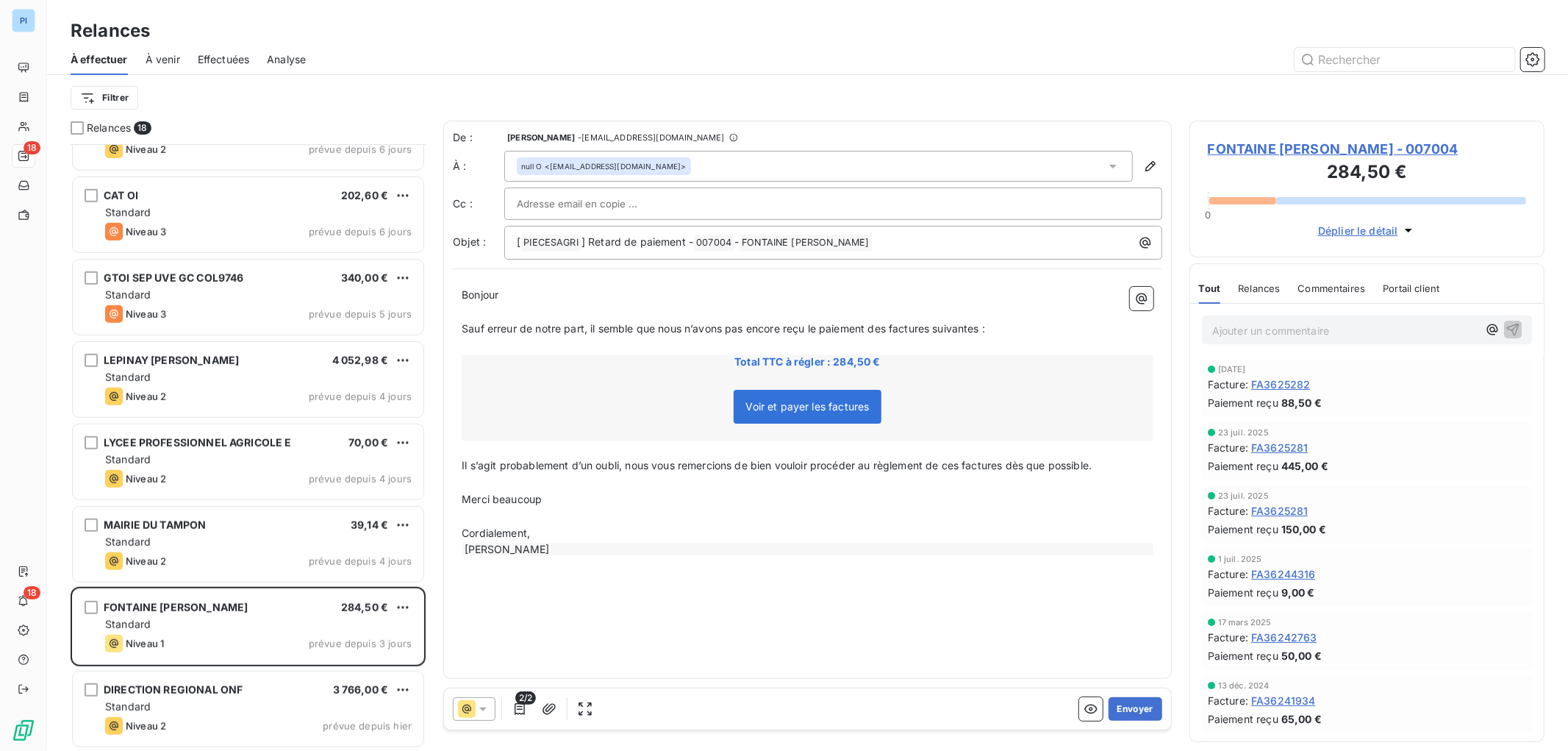
click at [483, 711] on icon at bounding box center [483, 709] width 14 height 14
click at [487, 625] on span "Niveau 1" at bounding box center [503, 621] width 42 height 14
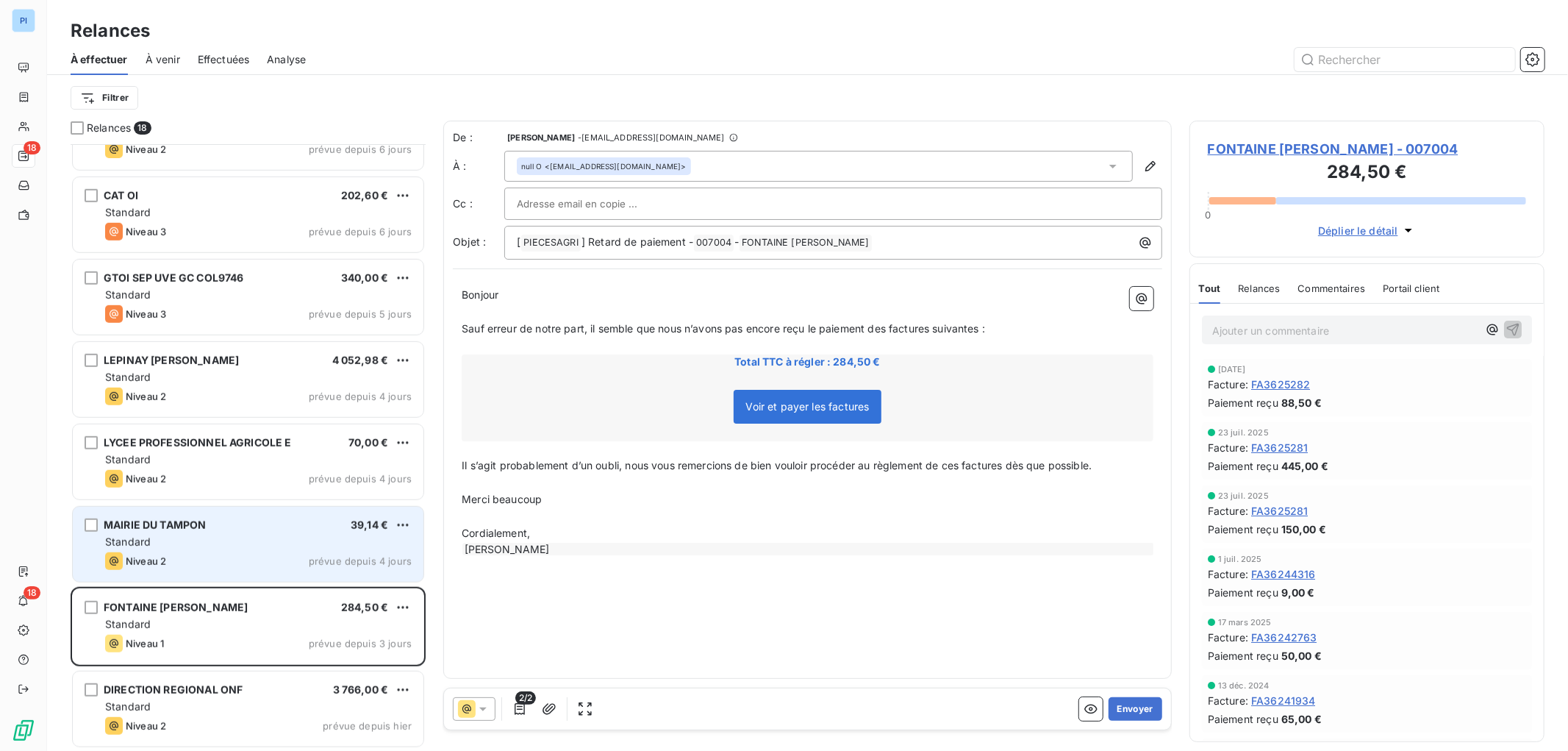
click at [252, 543] on div "Standard" at bounding box center [257, 542] width 306 height 14
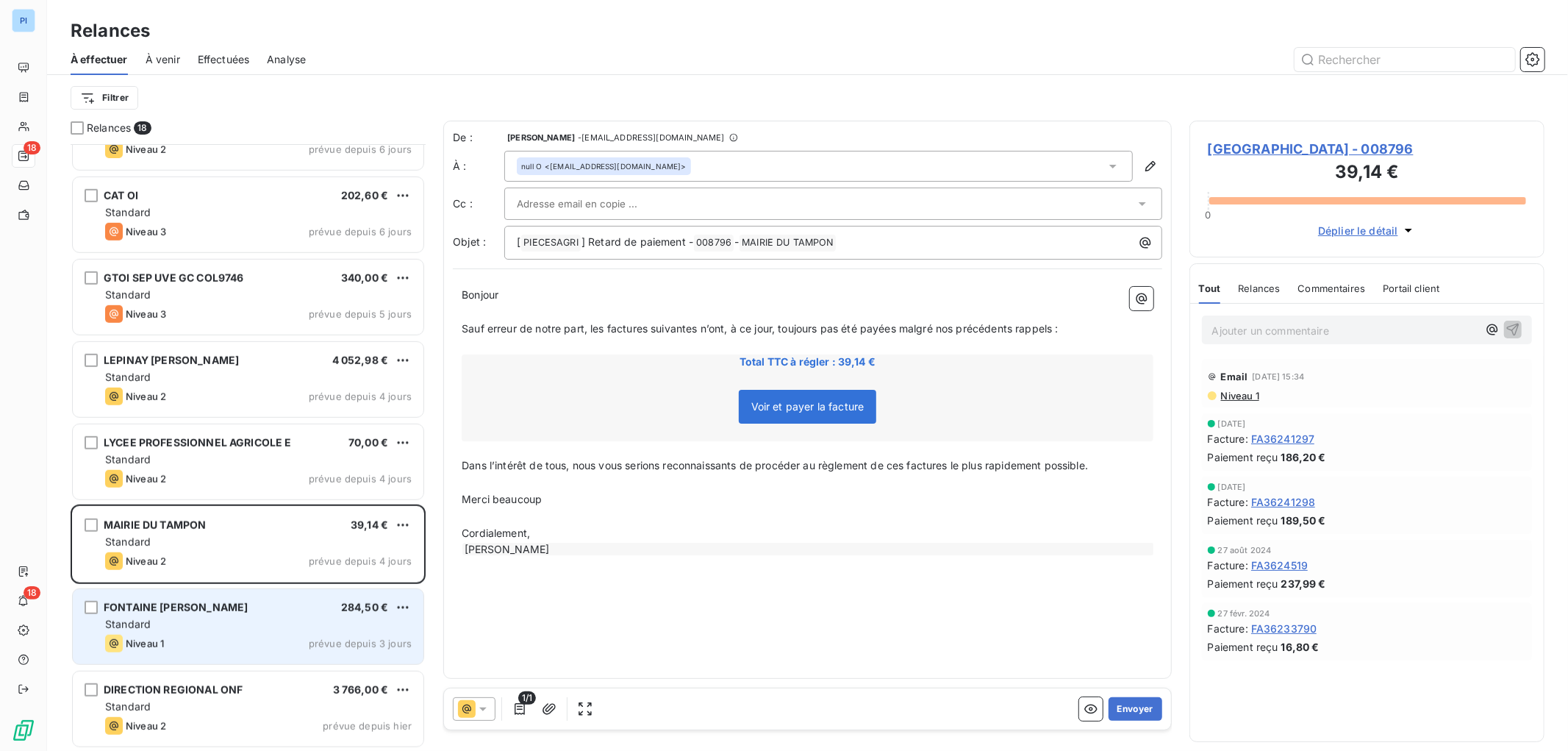
click at [219, 617] on div "Standard" at bounding box center [257, 624] width 306 height 14
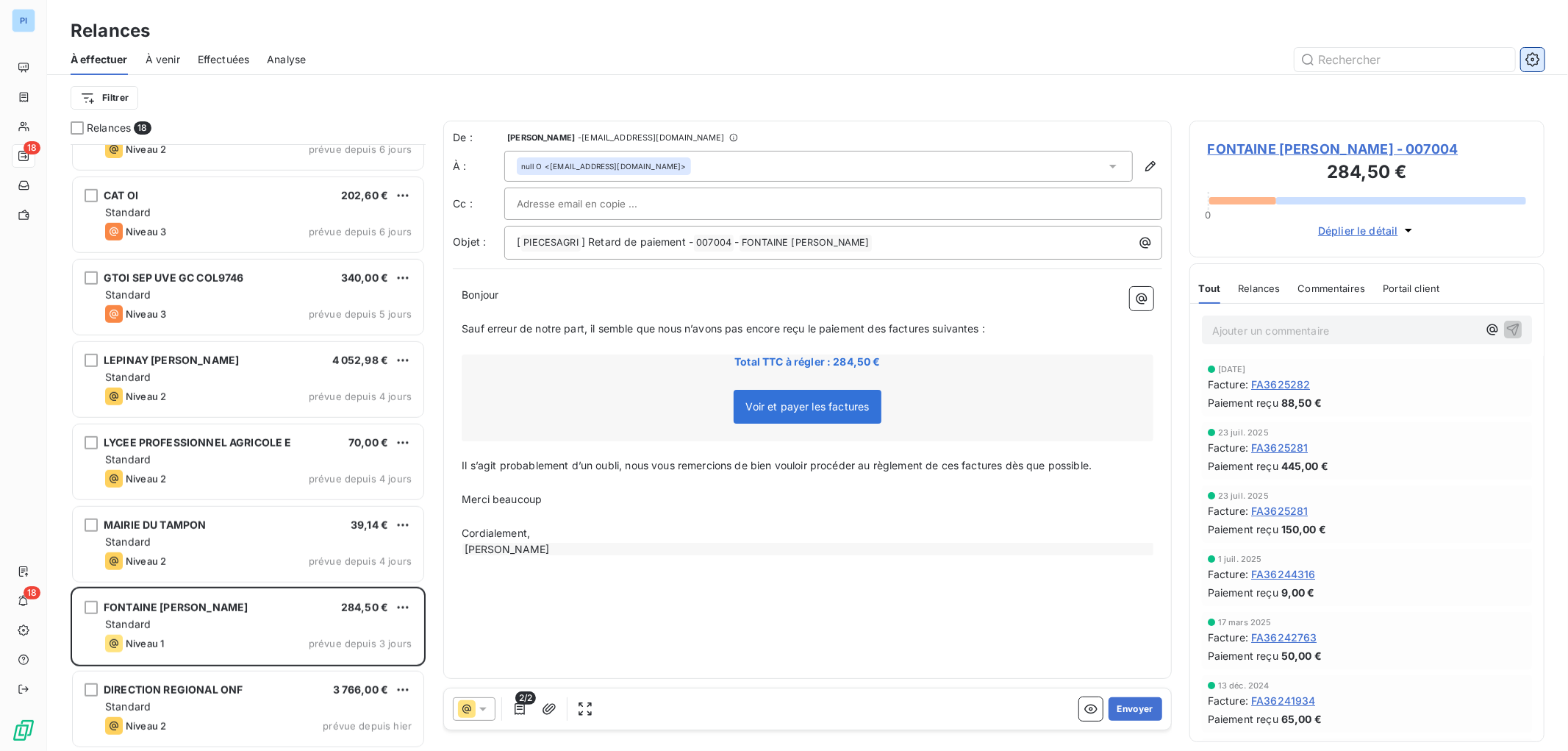
click at [1538, 61] on icon "button" at bounding box center [1532, 59] width 14 height 14
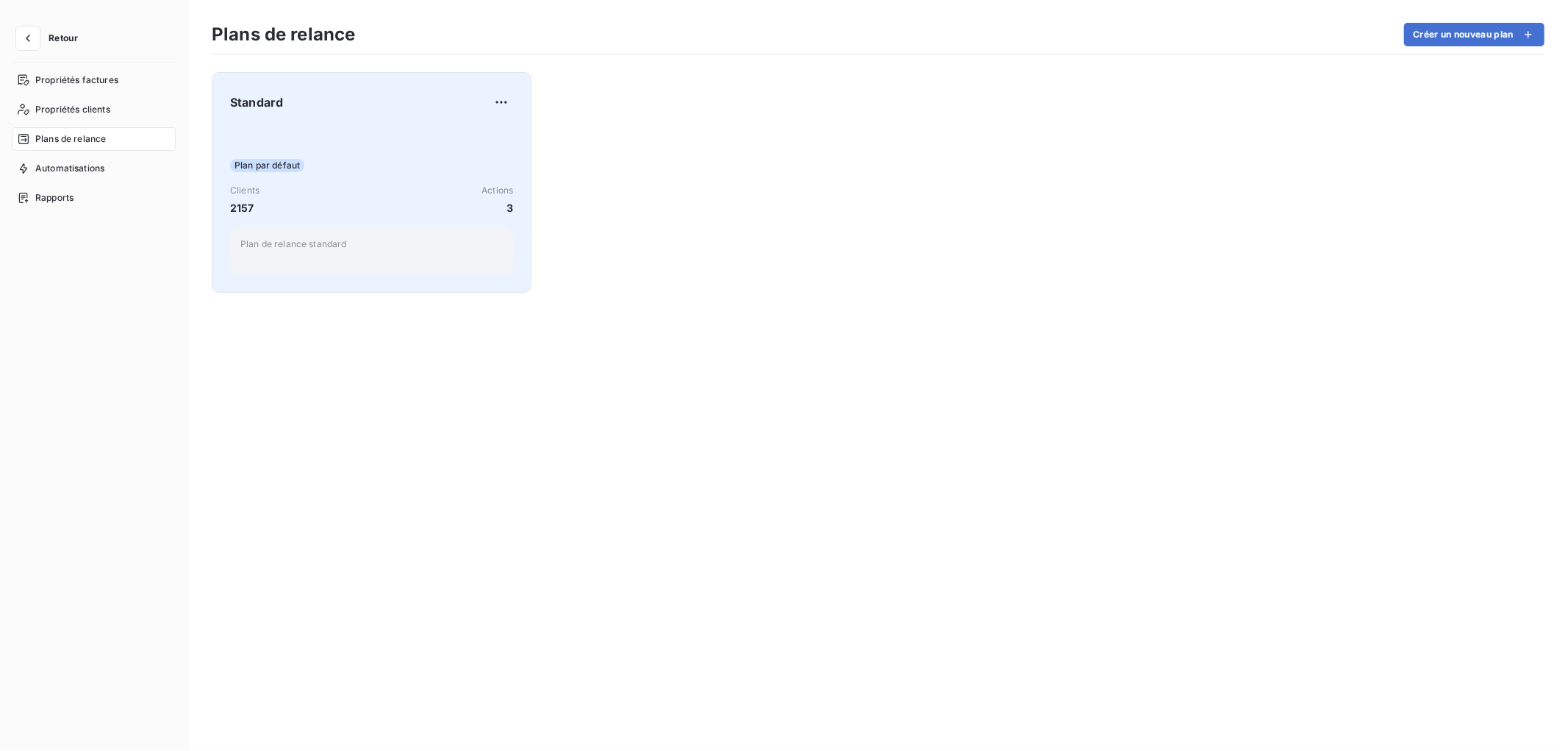
click at [341, 174] on div "Plan par défaut Clients 2157 Actions 3 Plan de relance standard" at bounding box center [371, 200] width 283 height 148
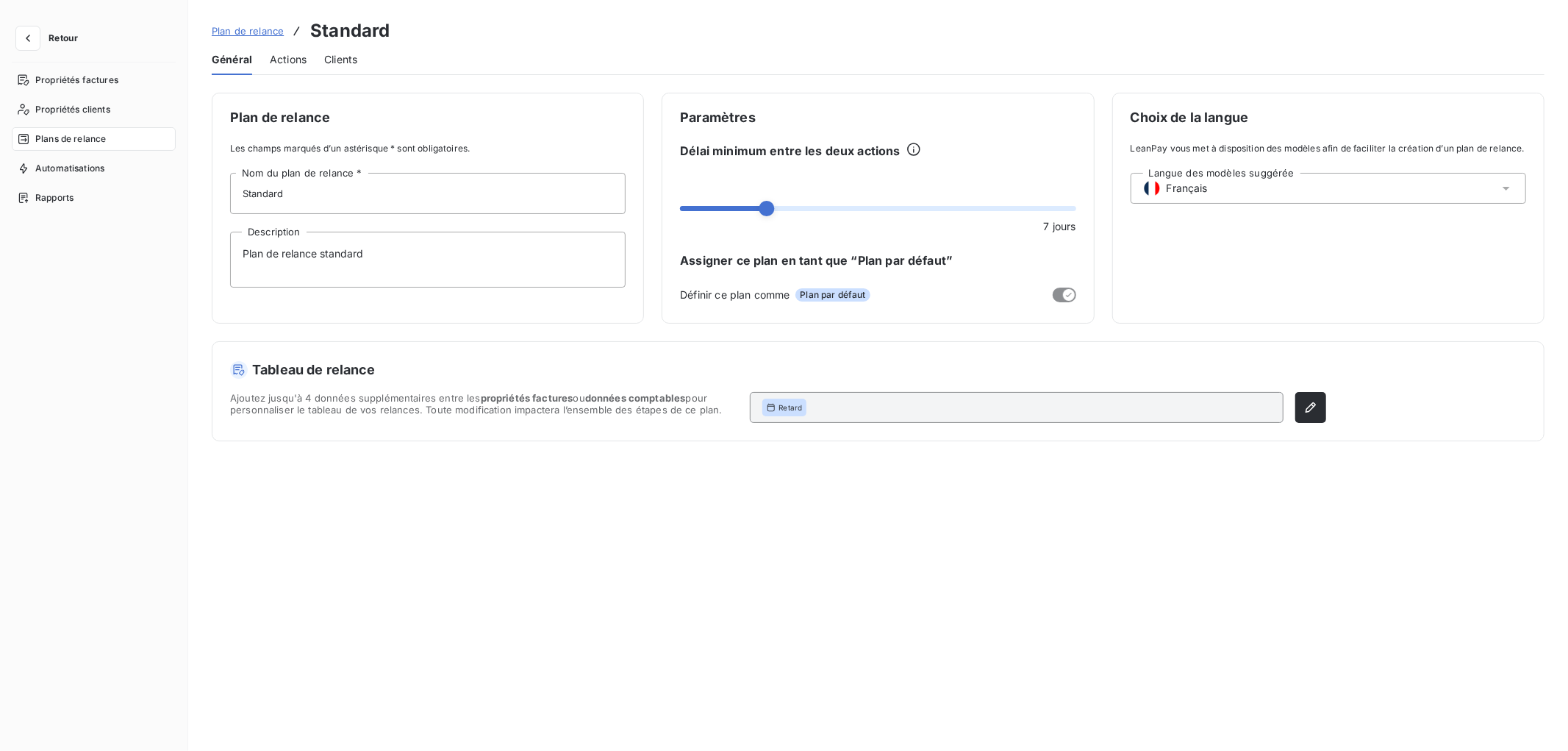
click at [235, 33] on span "Plan de relance" at bounding box center [247, 31] width 72 height 12
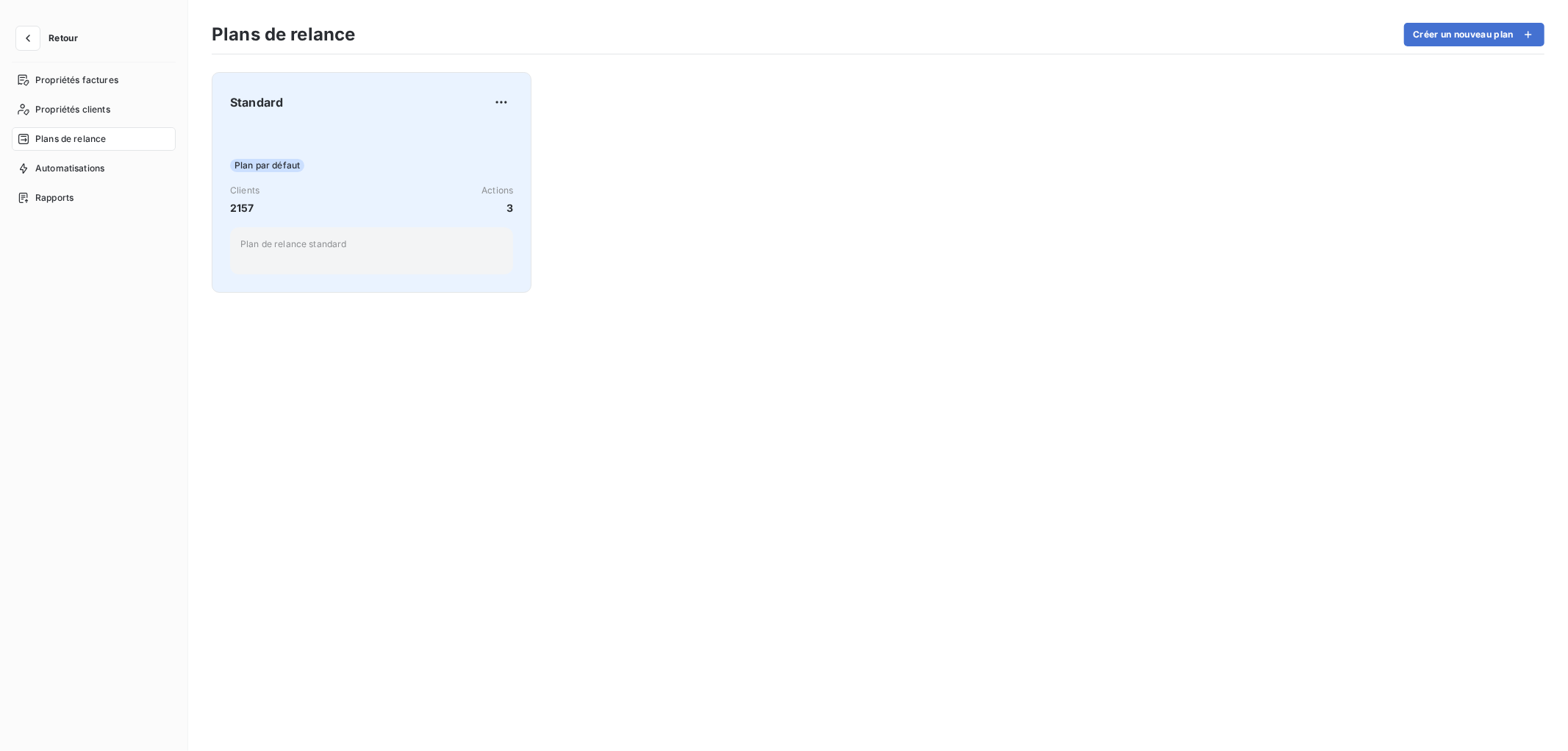
click at [331, 122] on div "Standard Plan par défaut Clients 2157 Actions 3 Plan de relance standard" at bounding box center [371, 182] width 283 height 183
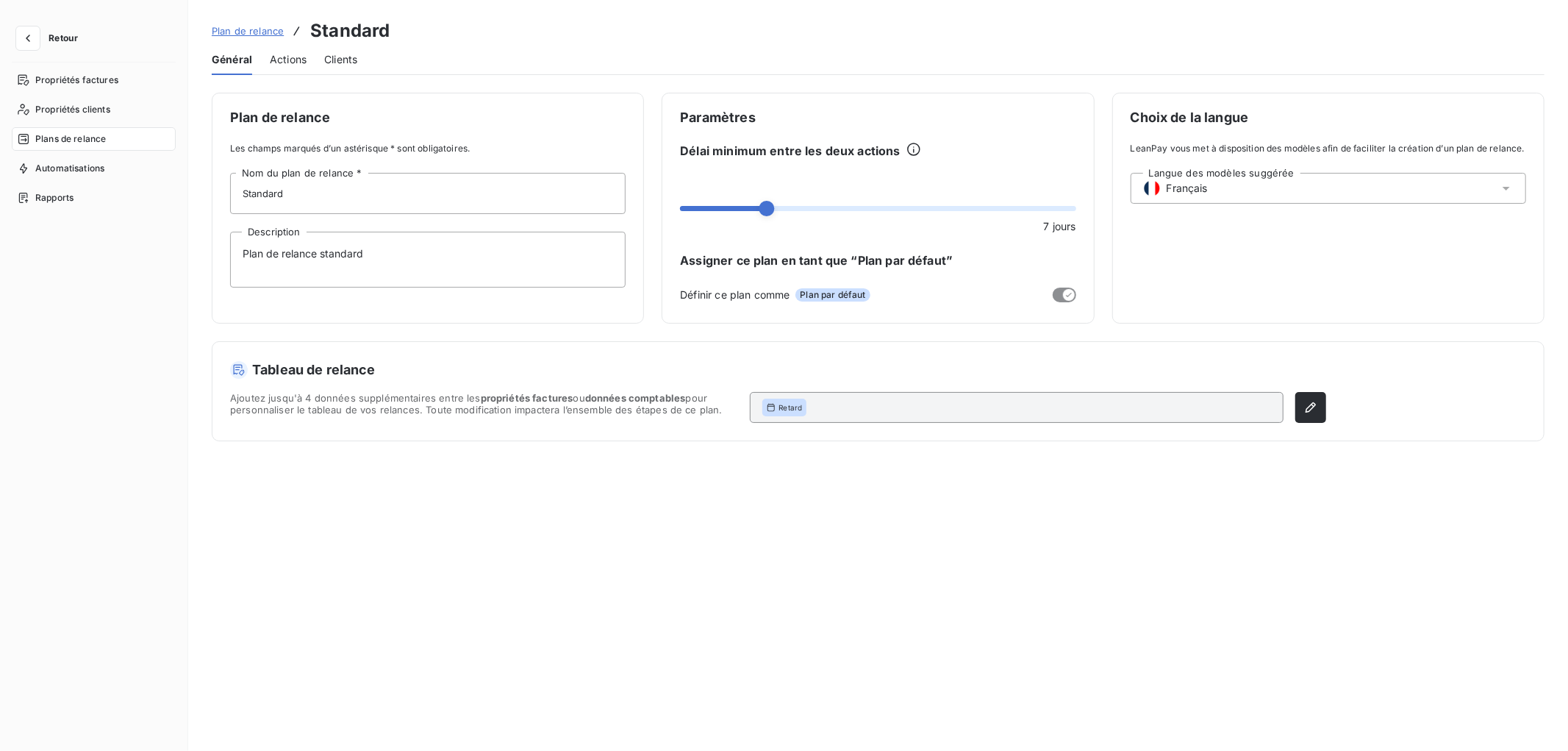
click at [291, 60] on span "Actions" at bounding box center [288, 60] width 37 height 14
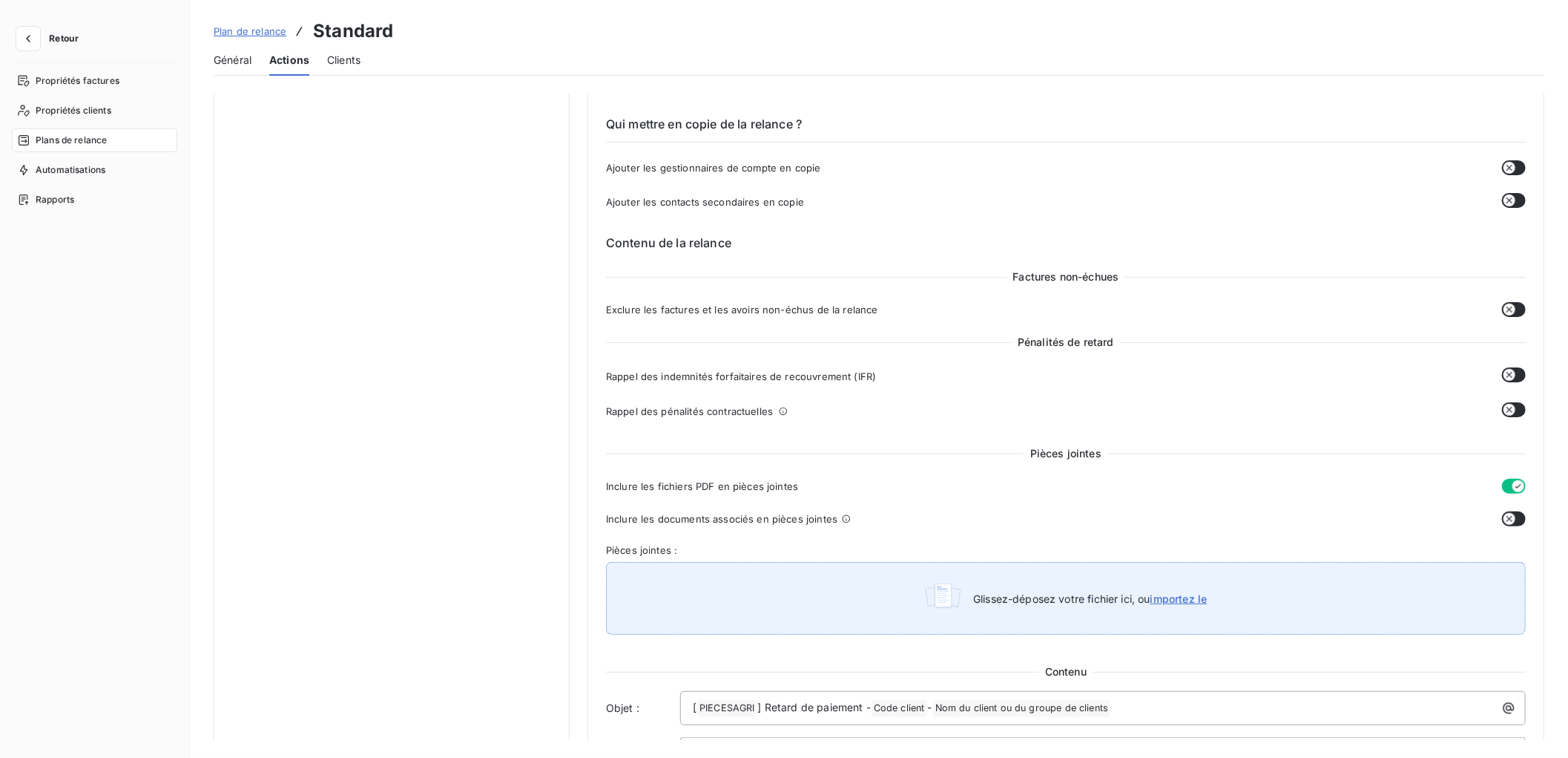
scroll to position [329, 0]
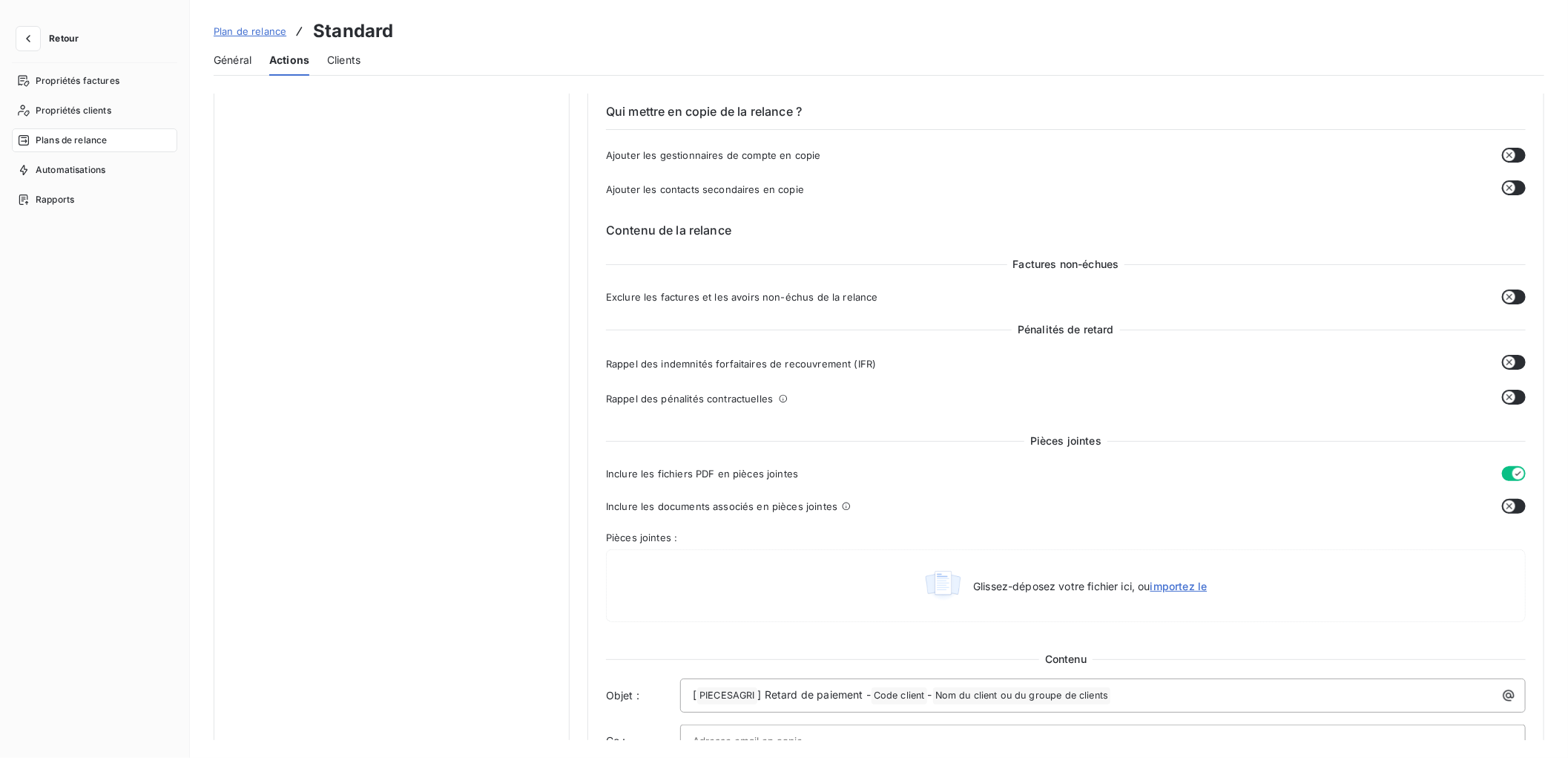
click at [1508, 506] on icon "button" at bounding box center [1510, 506] width 12 height 12
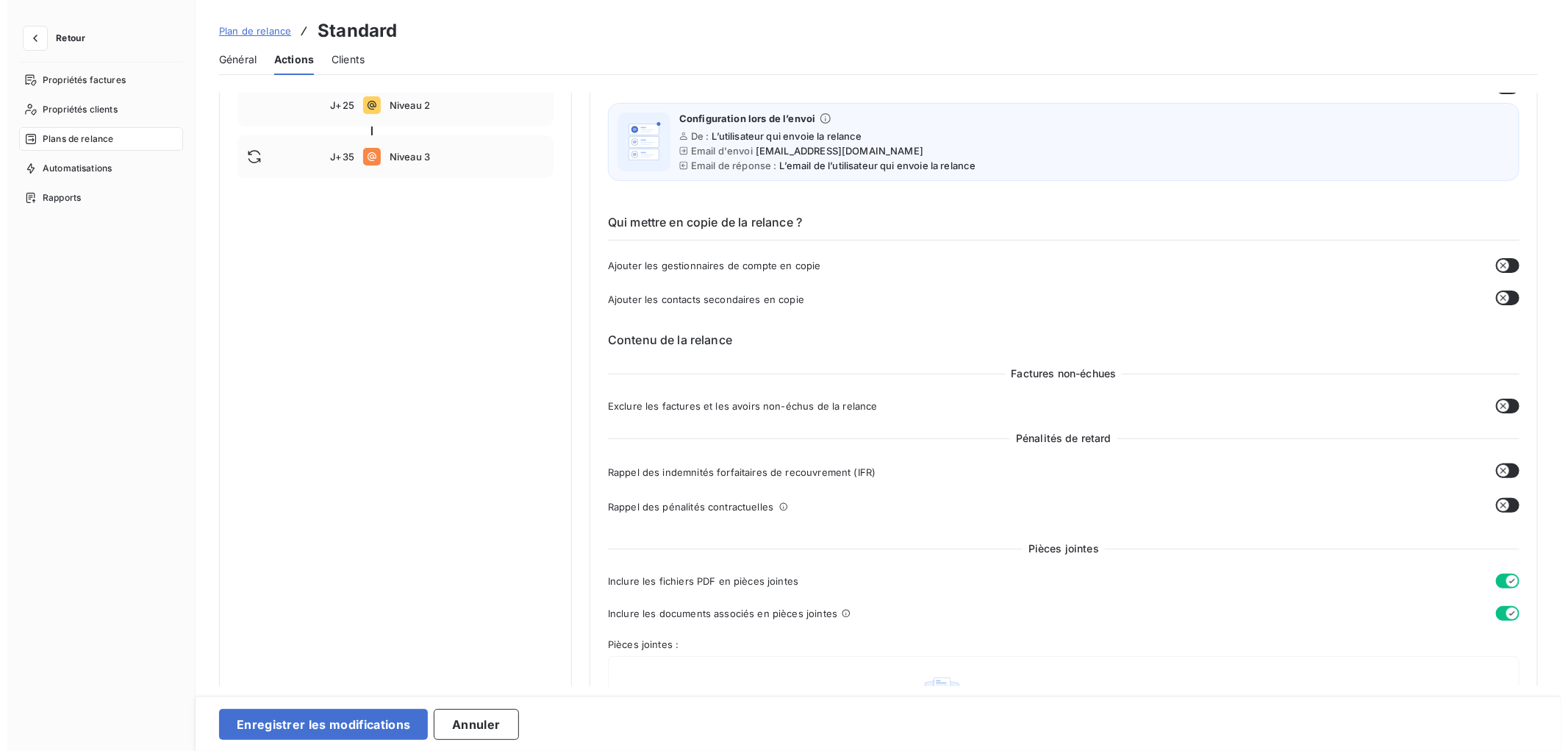
scroll to position [0, 0]
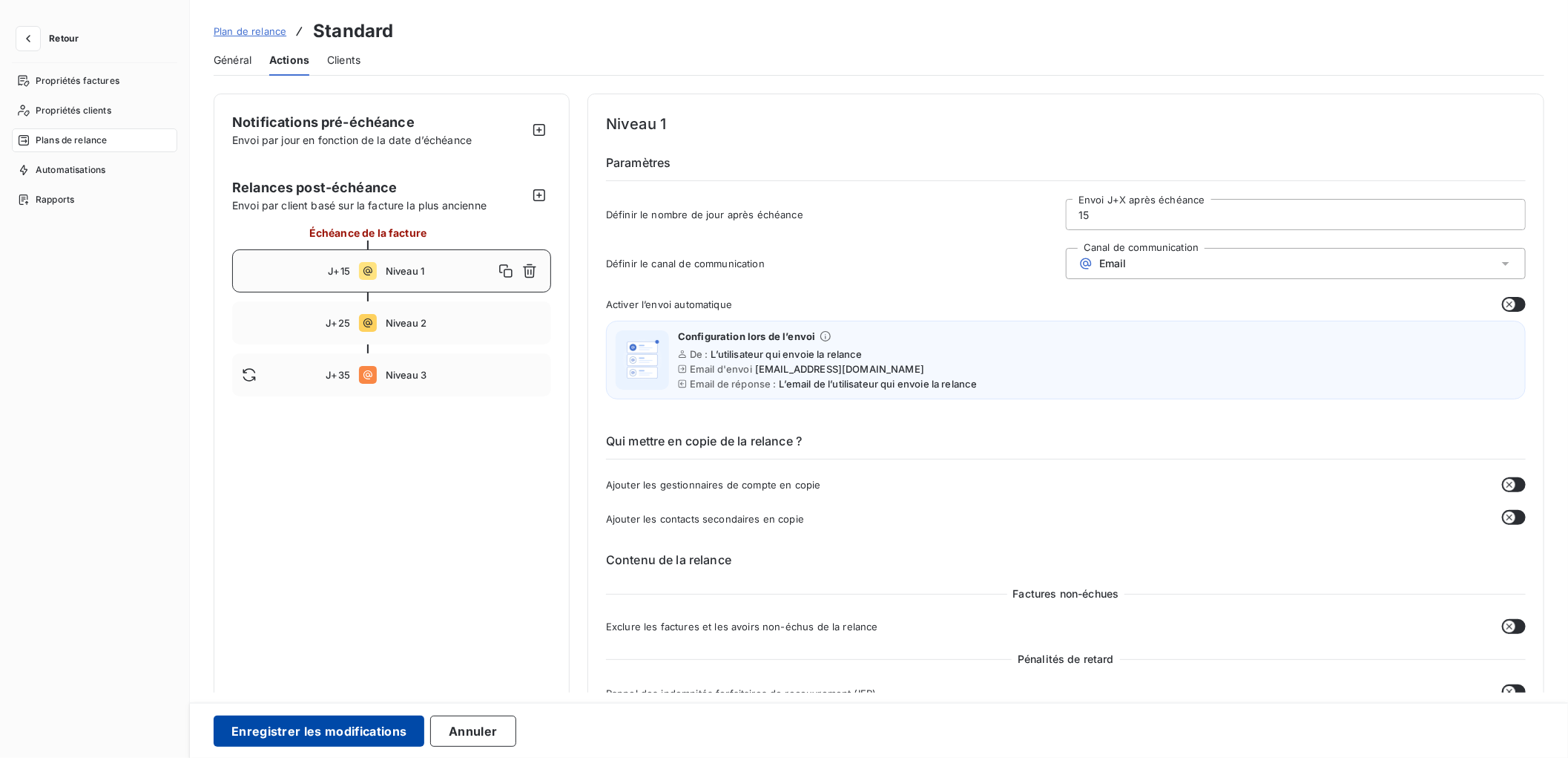
click at [356, 732] on button "Enregistrer les modifications" at bounding box center [318, 732] width 211 height 31
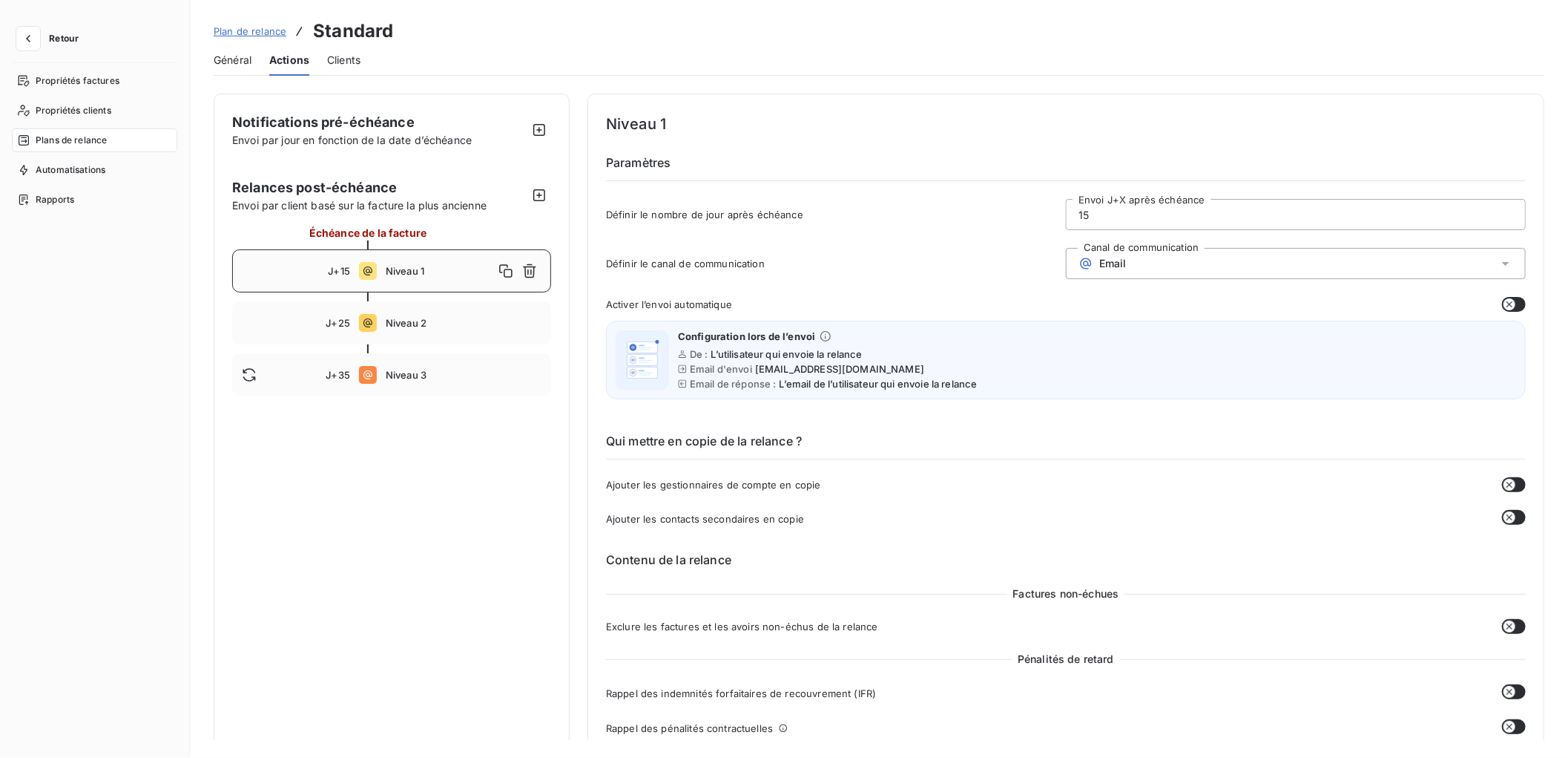
click at [245, 32] on span "Plan de relance" at bounding box center [250, 31] width 73 height 12
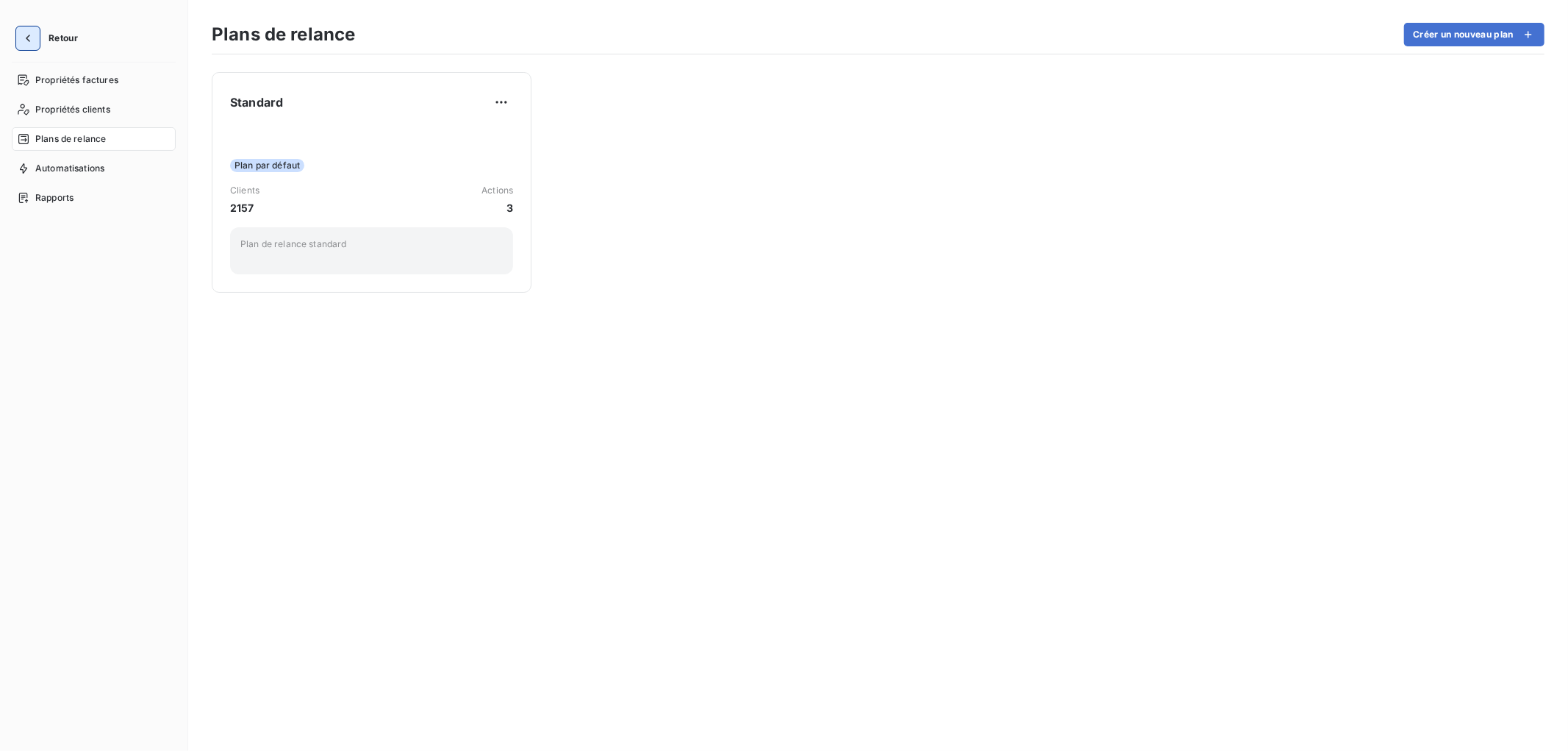
click at [26, 38] on icon "button" at bounding box center [27, 38] width 5 height 7
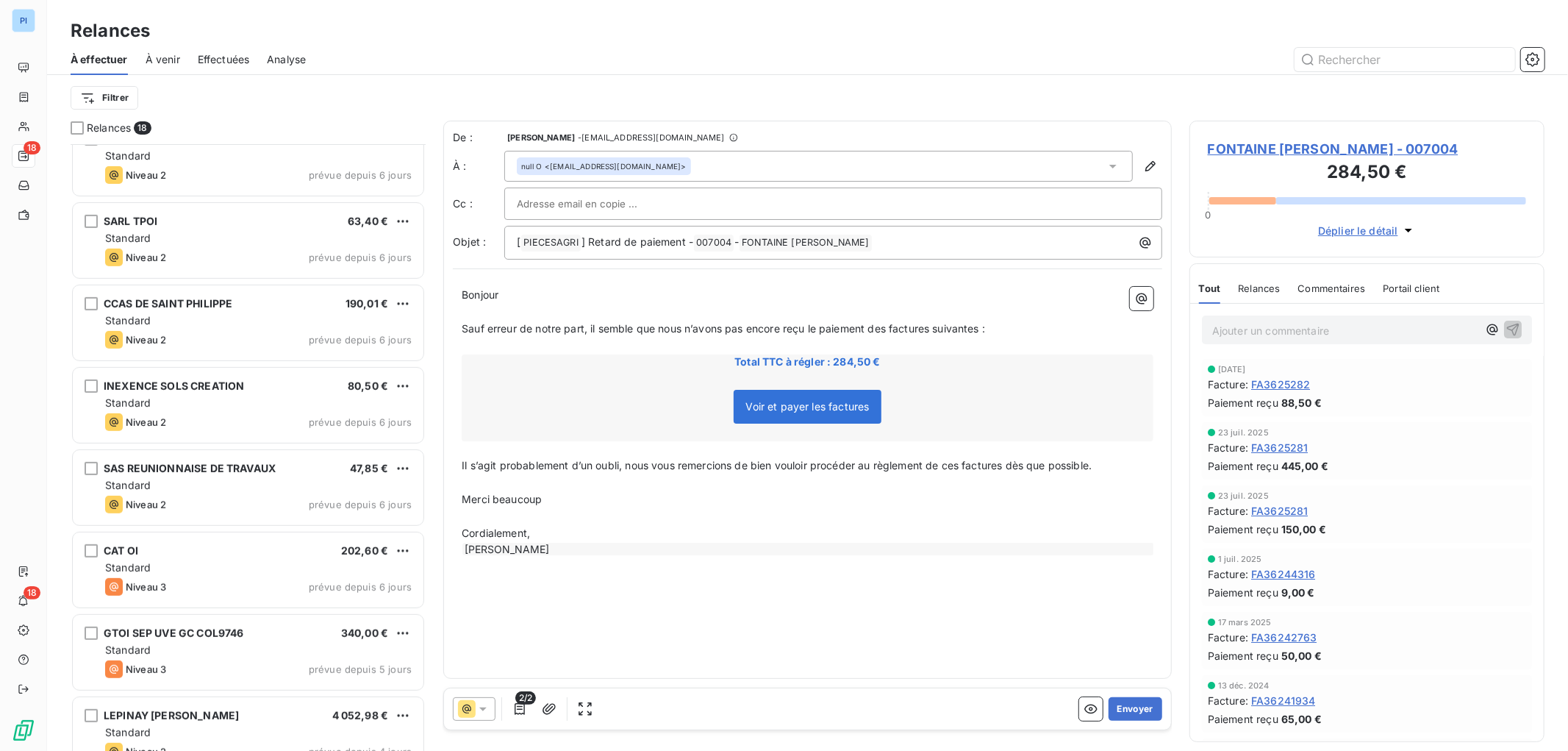
scroll to position [876, 0]
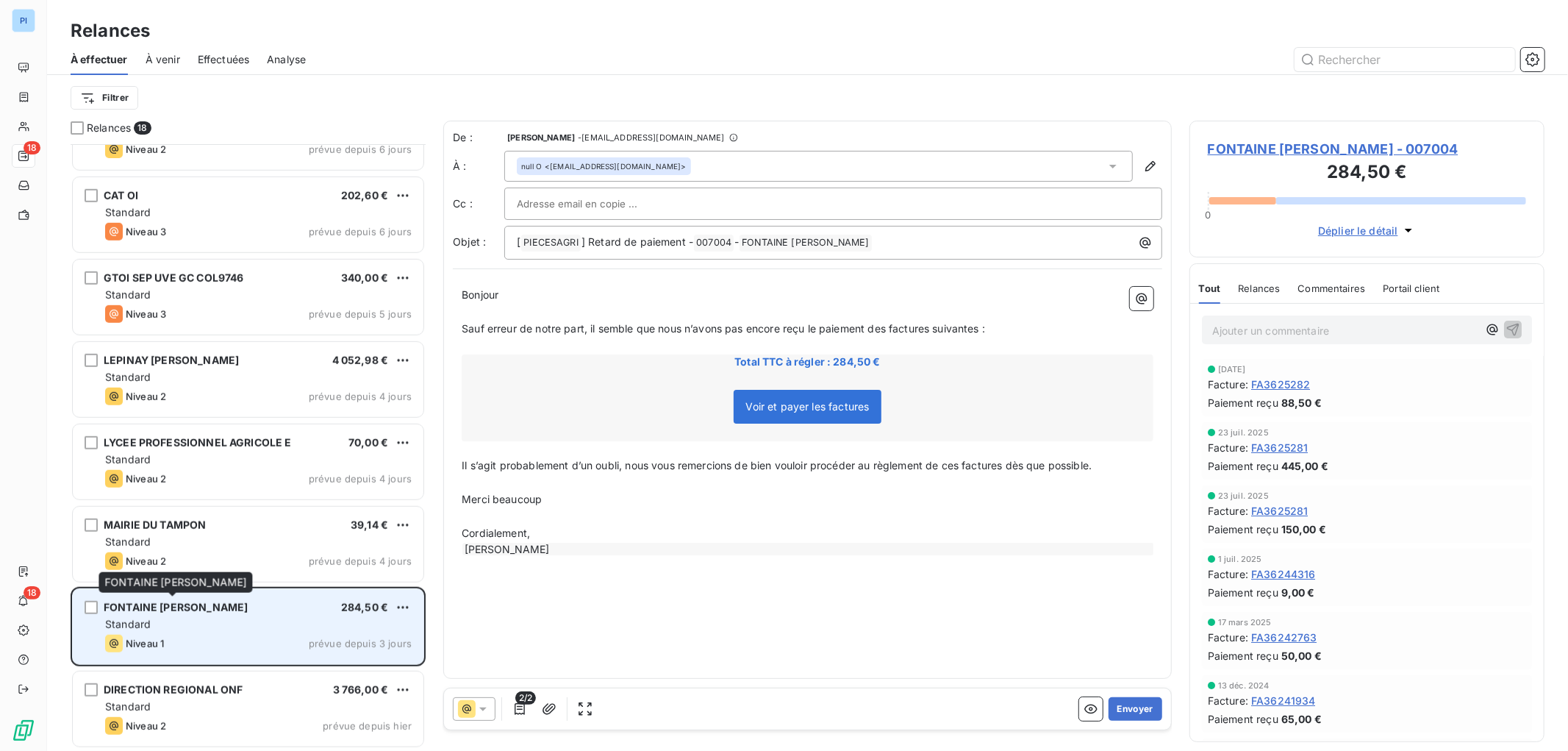
click at [201, 607] on span "FONTAINE PHILIPPE HENRI" at bounding box center [176, 607] width 145 height 13
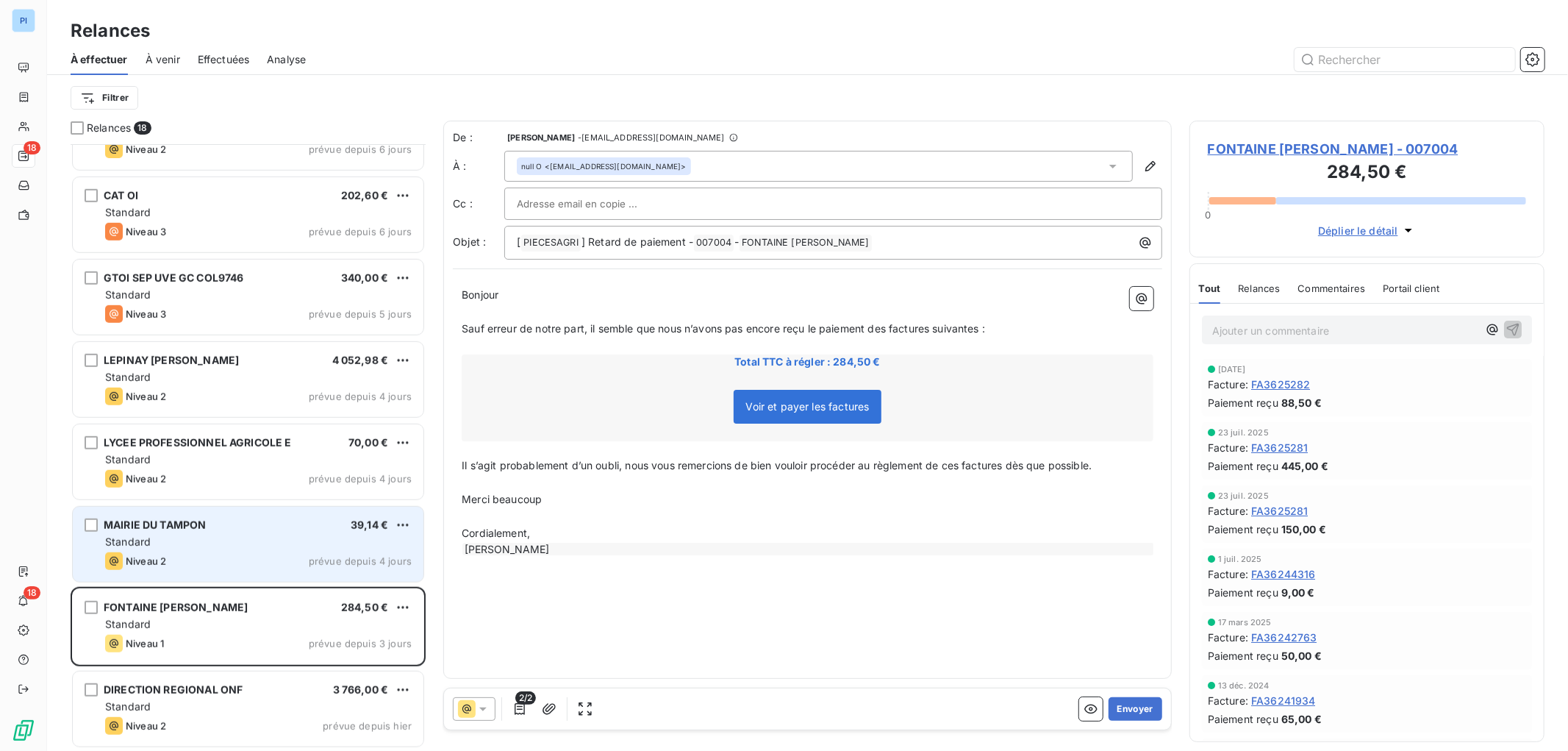
click at [219, 554] on div "Niveau 2 prévue depuis 4 jours" at bounding box center [257, 561] width 306 height 18
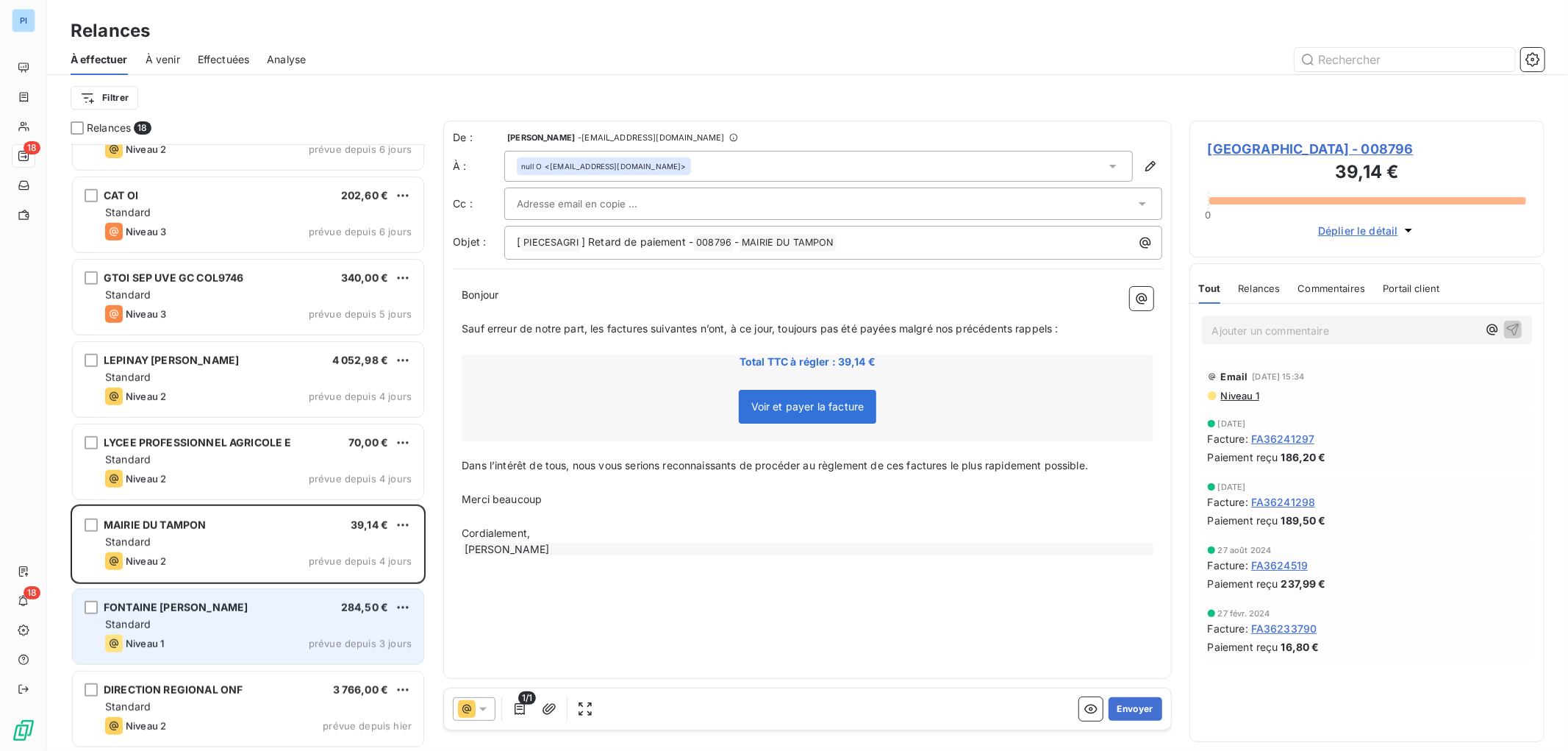
click at [228, 640] on div "Niveau 1 prévue depuis 3 jours" at bounding box center [257, 643] width 306 height 18
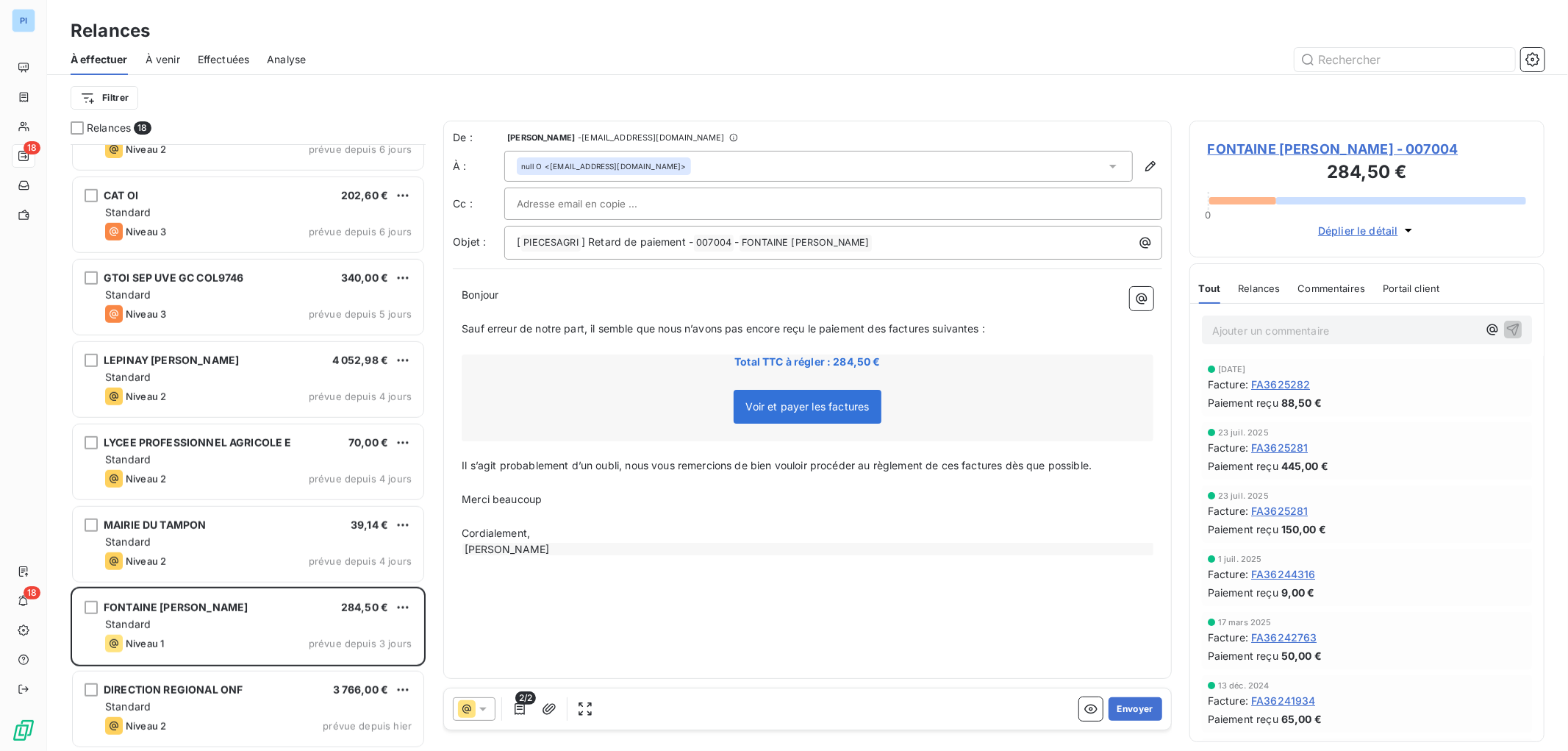
click at [483, 705] on icon at bounding box center [483, 709] width 14 height 14
click at [539, 630] on li "Niveau 1 ( J+15 )" at bounding box center [552, 621] width 199 height 30
click at [1317, 148] on span "FONTAINE PHILIPPE HENRI - 007004" at bounding box center [1367, 149] width 318 height 20
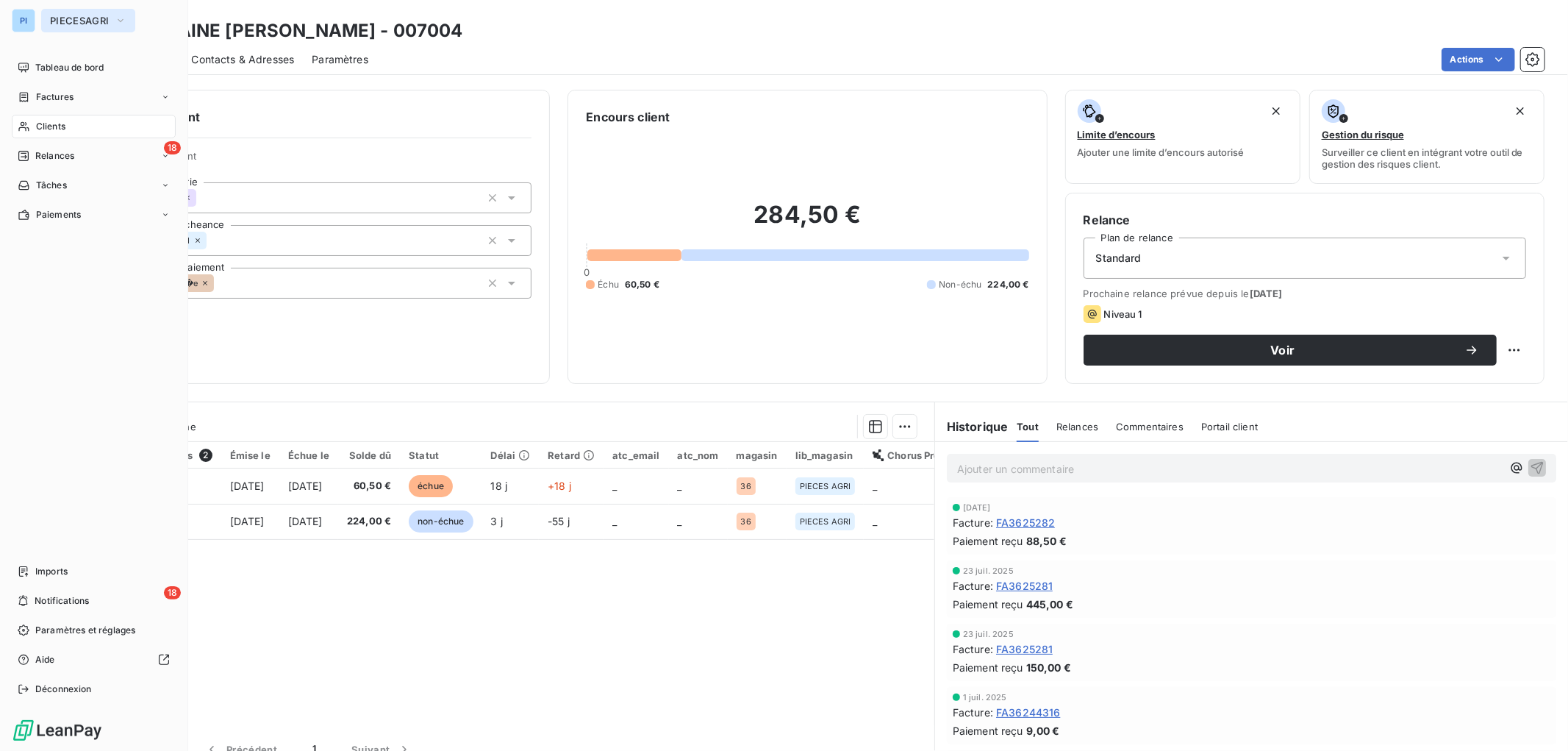
click at [115, 18] on icon "button" at bounding box center [120, 21] width 12 height 14
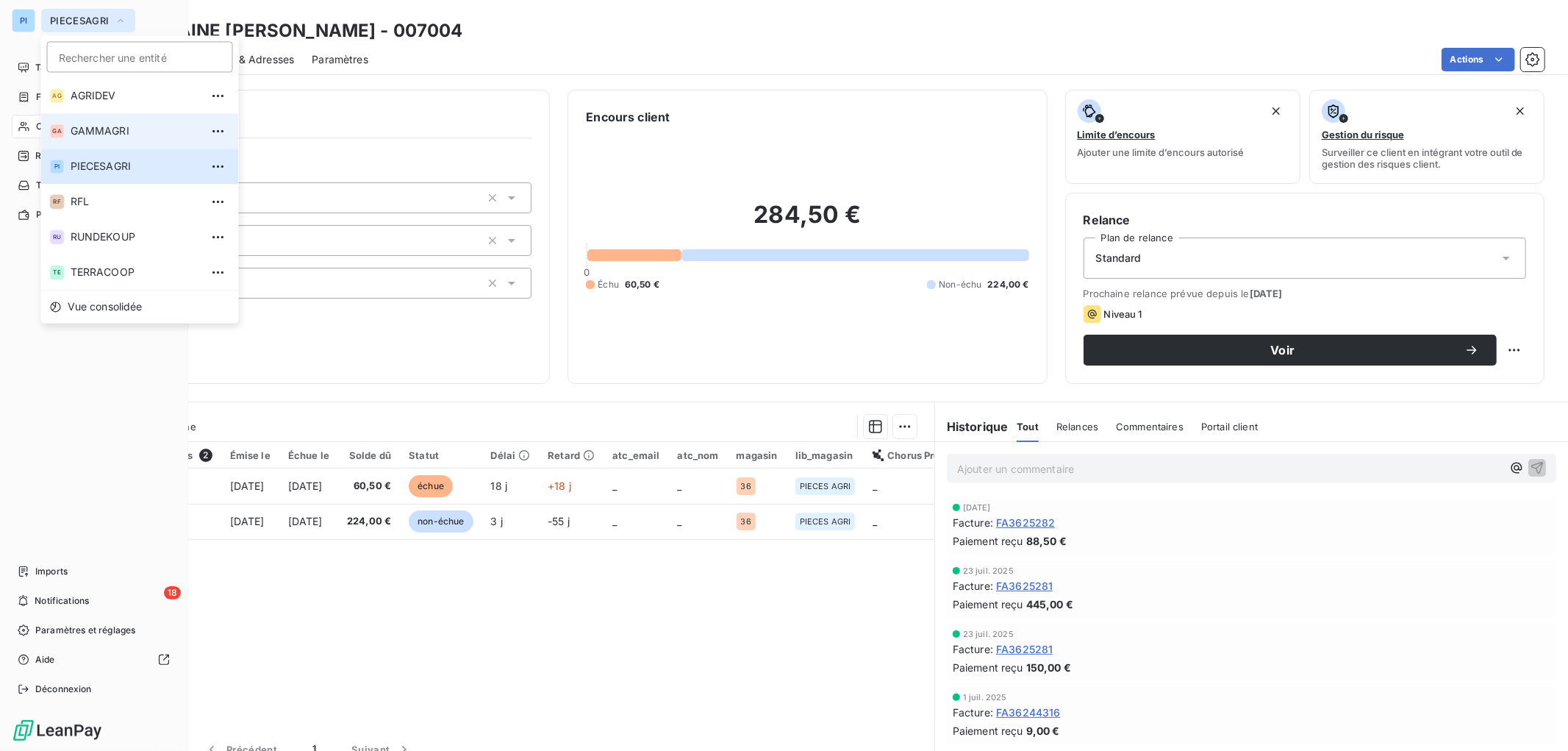
click at [108, 135] on span "GAMMAGRI" at bounding box center [135, 131] width 130 height 14
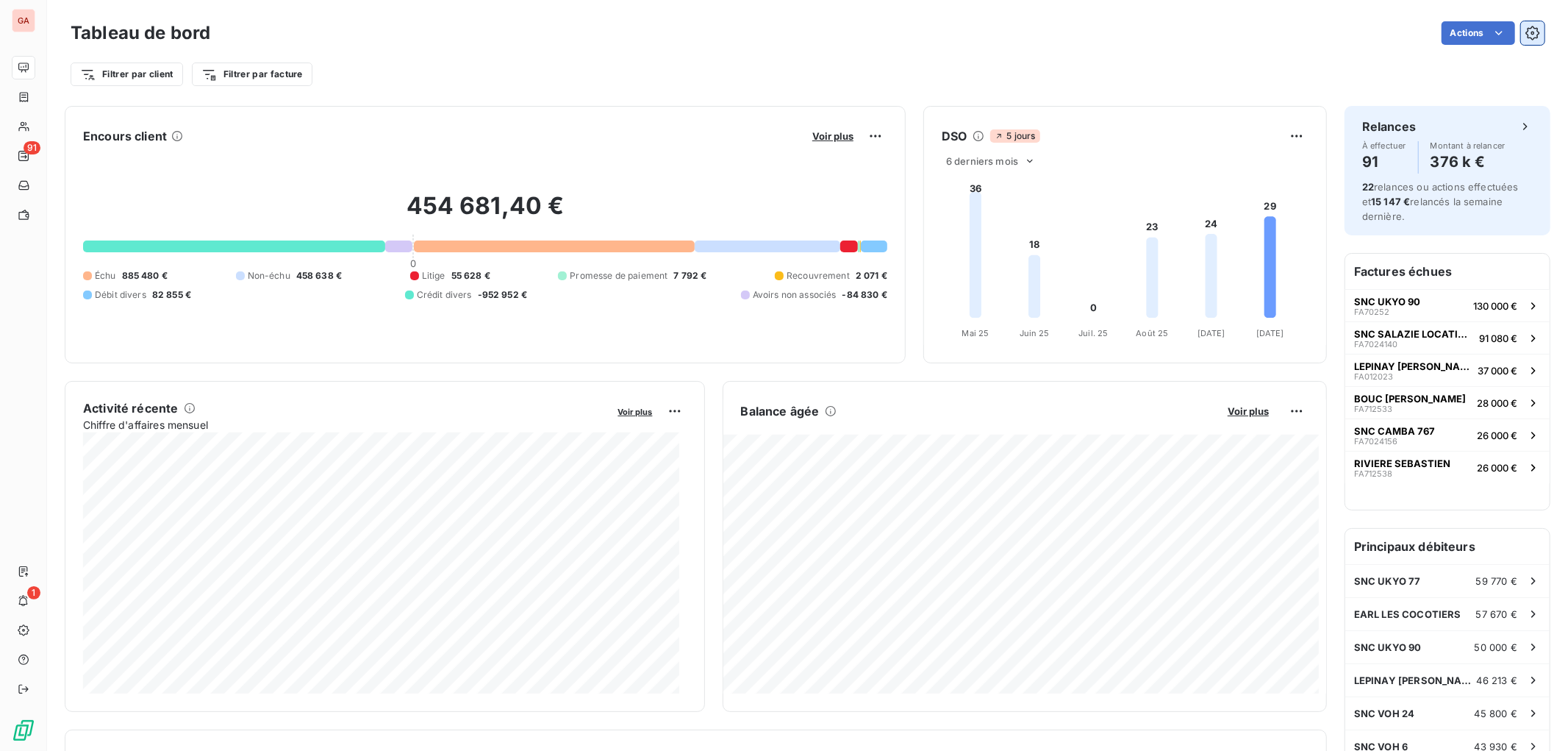
click at [1531, 33] on icon "button" at bounding box center [1533, 33] width 4 height 4
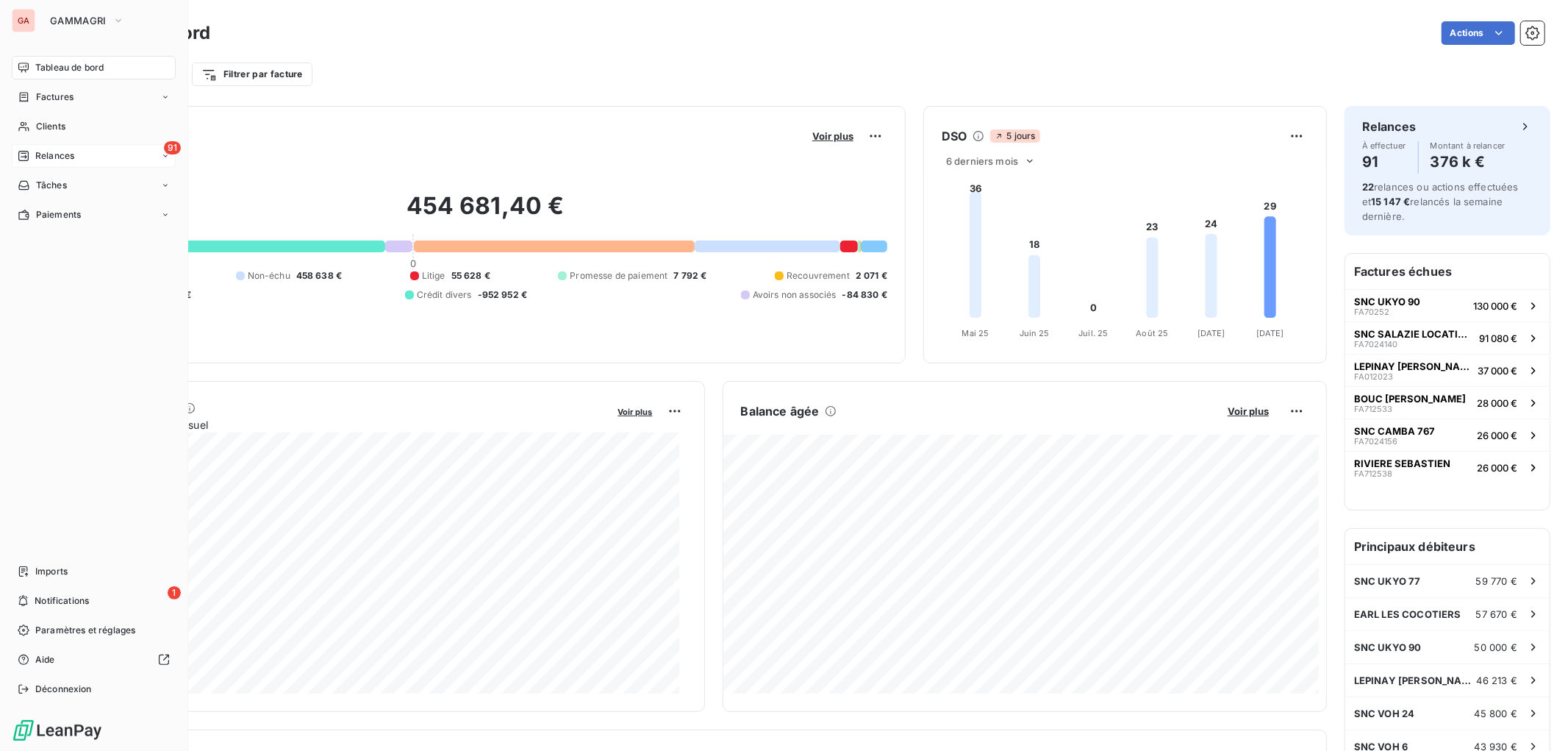
click at [60, 155] on span "Relances" at bounding box center [54, 155] width 39 height 14
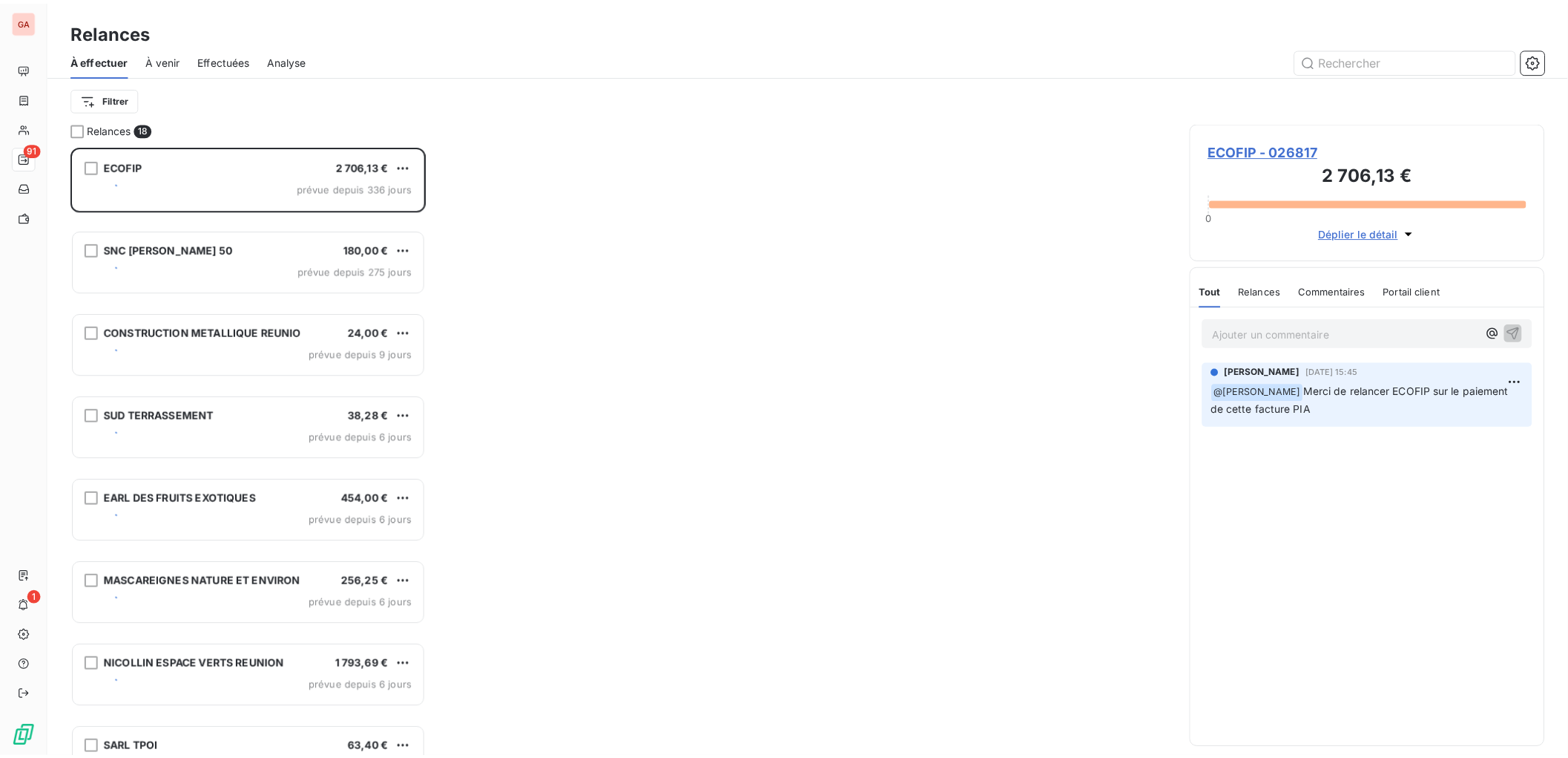
scroll to position [597, 345]
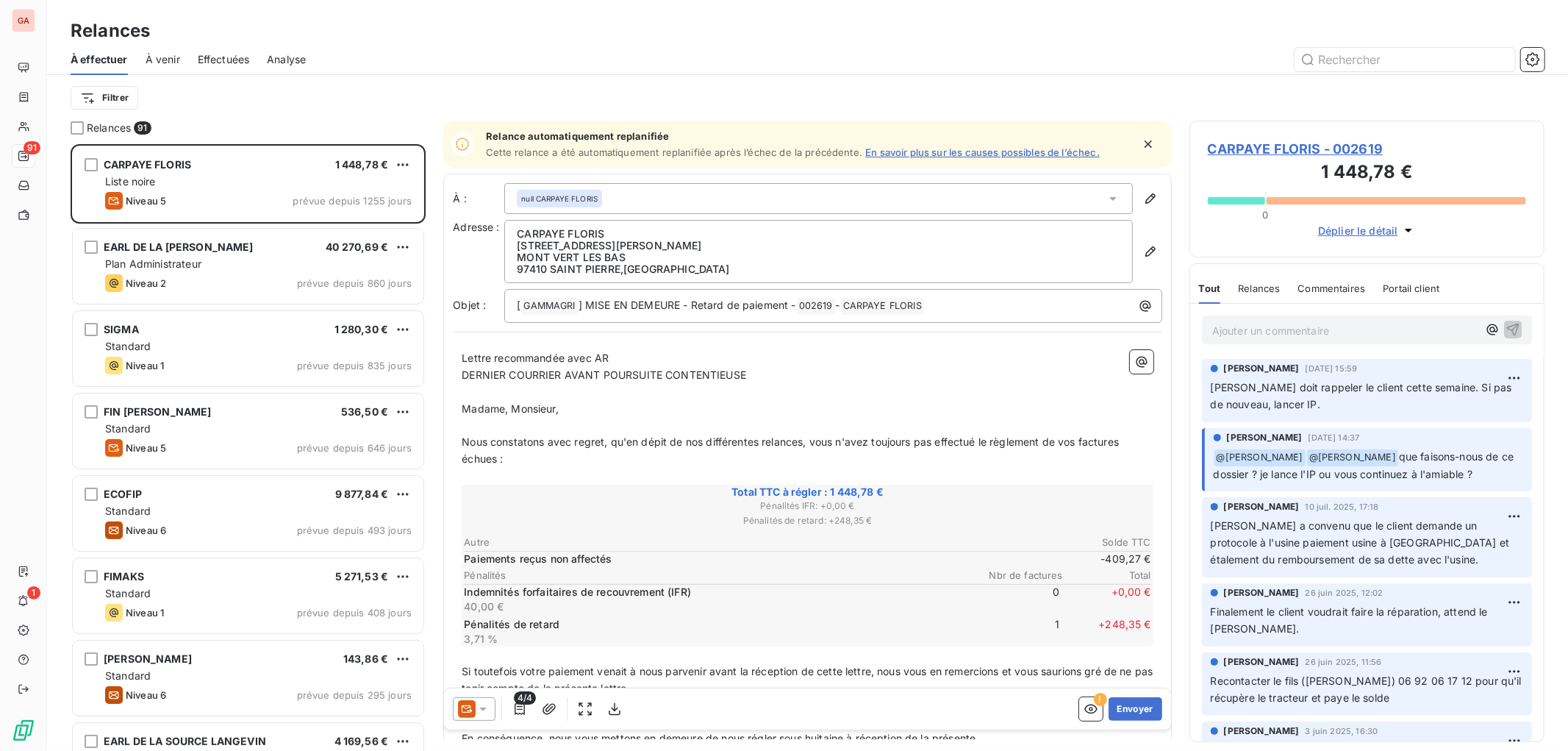
click at [1534, 70] on div "À effectuer À venir Effectuées Analyse" at bounding box center [807, 60] width 1521 height 31
click at [1533, 60] on icon "button" at bounding box center [1533, 60] width 14 height 14
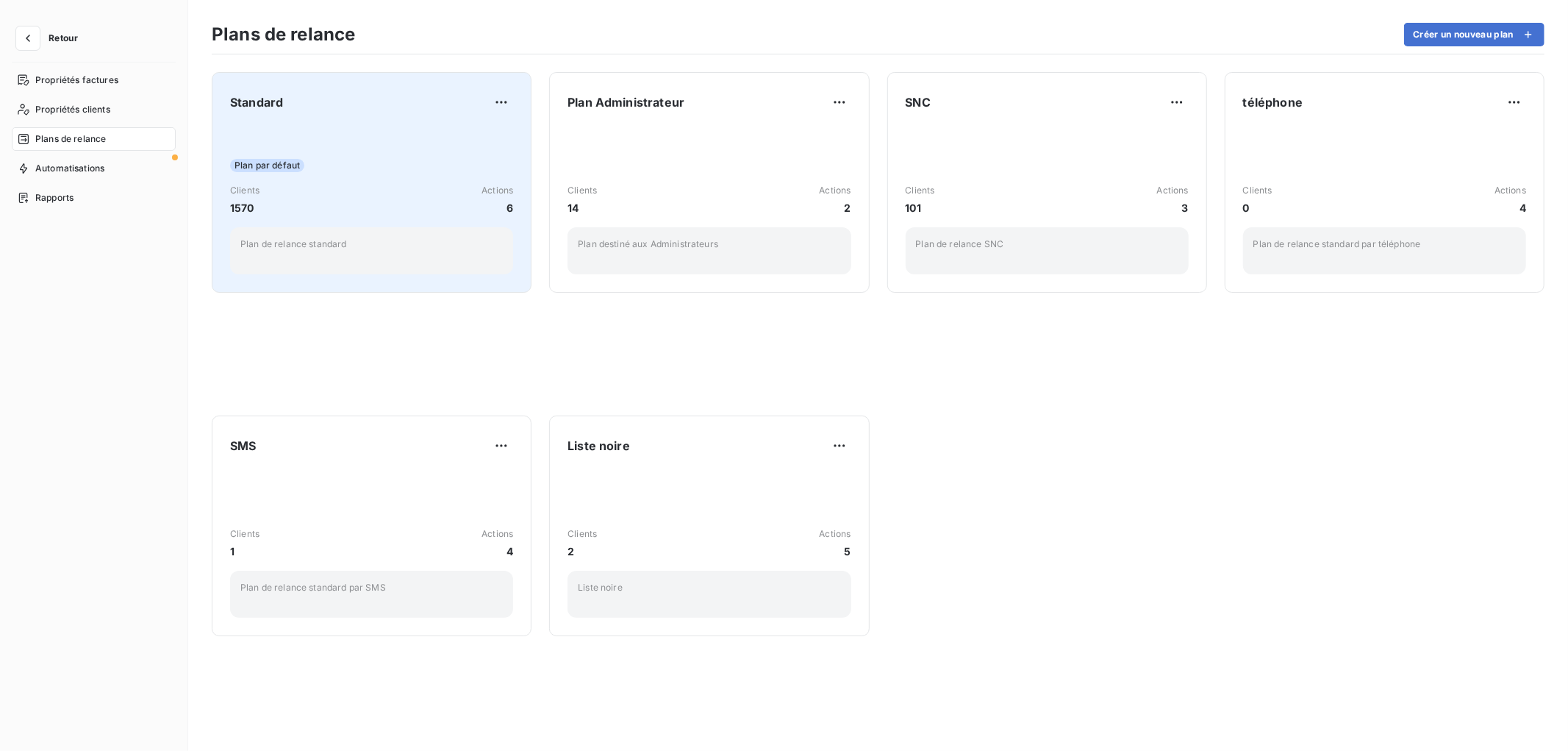
click at [362, 136] on div "Plan par défaut Clients 1570 Actions 6 Plan de relance standard" at bounding box center [371, 200] width 283 height 148
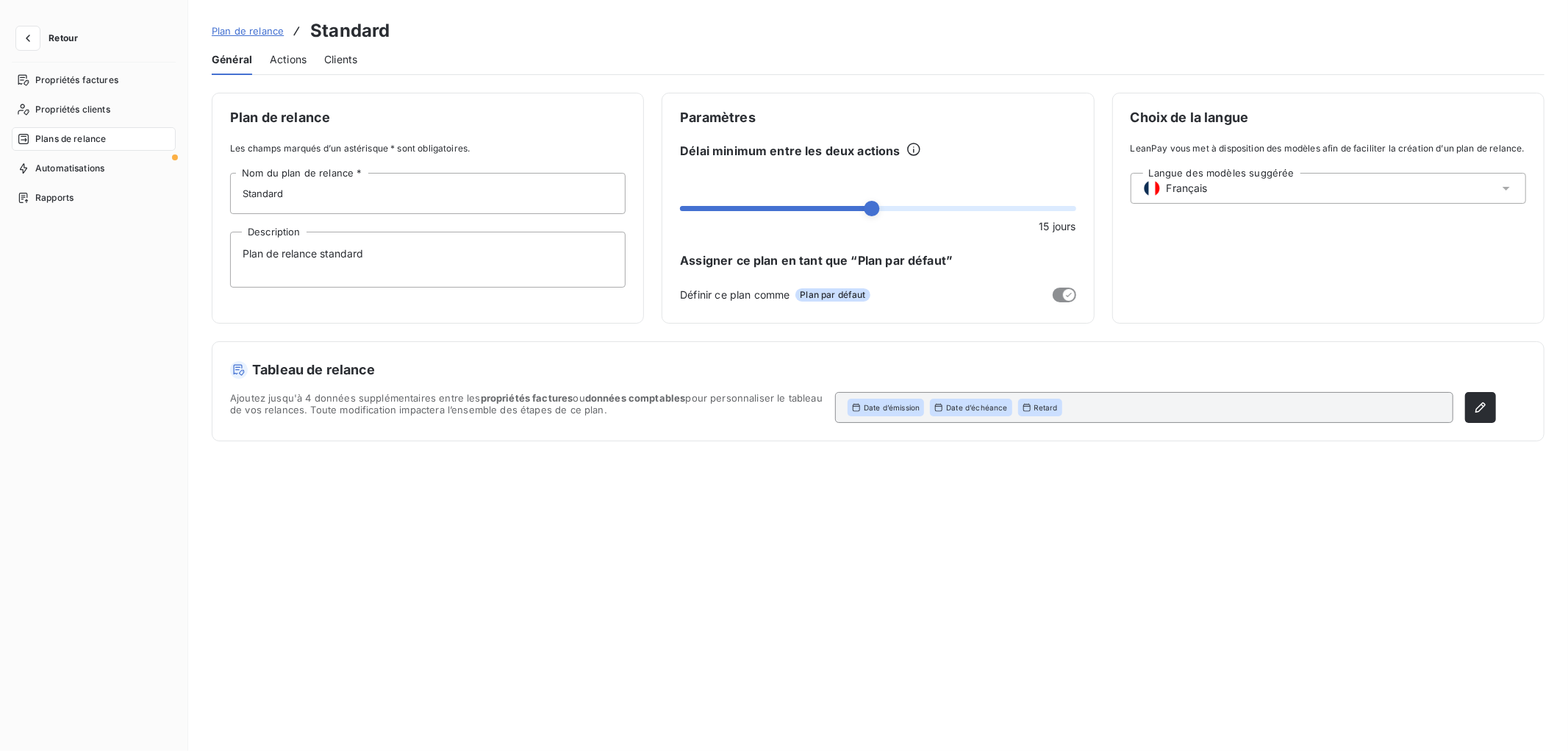
click at [291, 63] on span "Actions" at bounding box center [288, 60] width 37 height 14
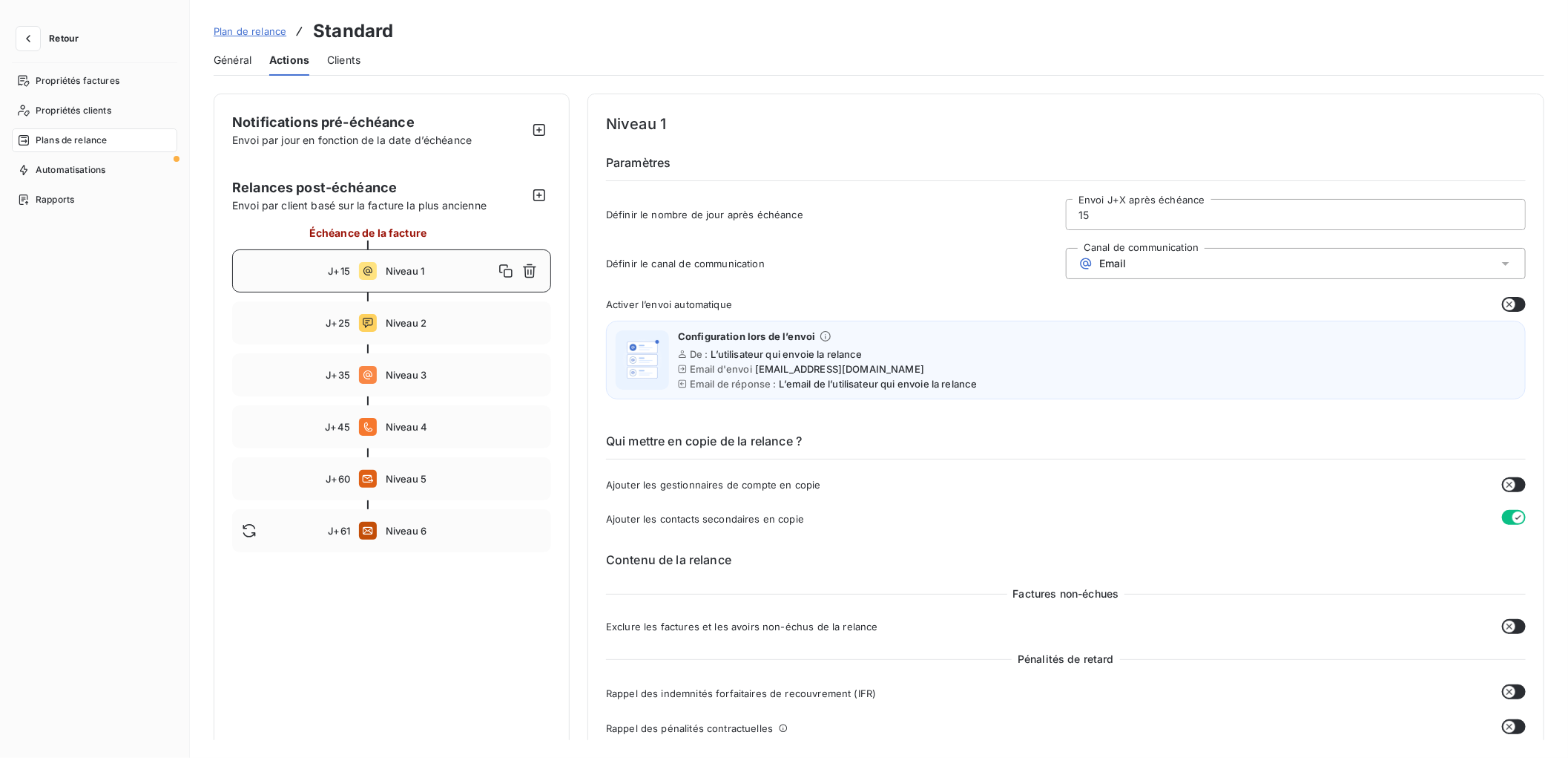
click at [398, 264] on div "Niveau 1" at bounding box center [463, 271] width 156 height 24
click at [31, 34] on icon "button" at bounding box center [28, 38] width 15 height 15
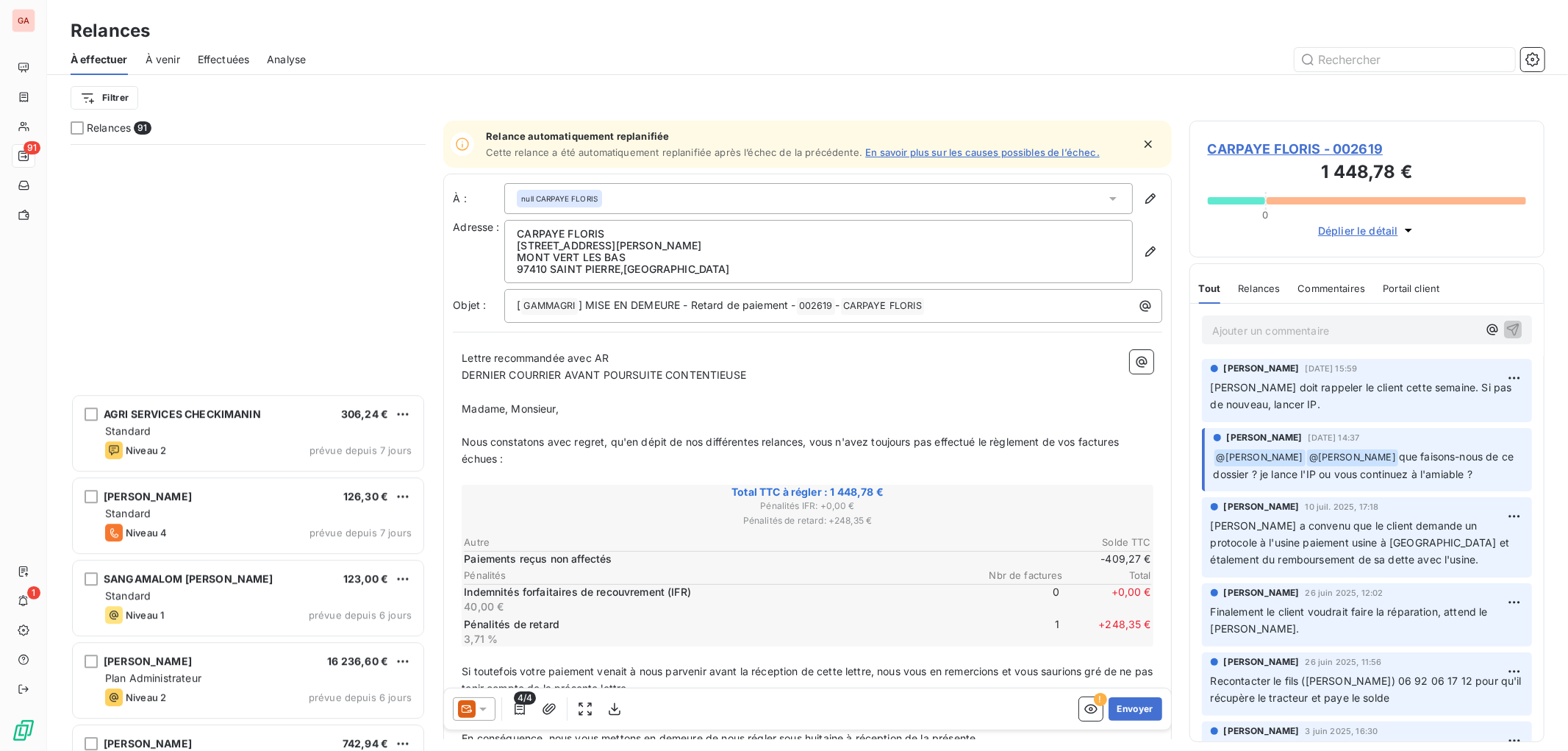
scroll to position [3678, 0]
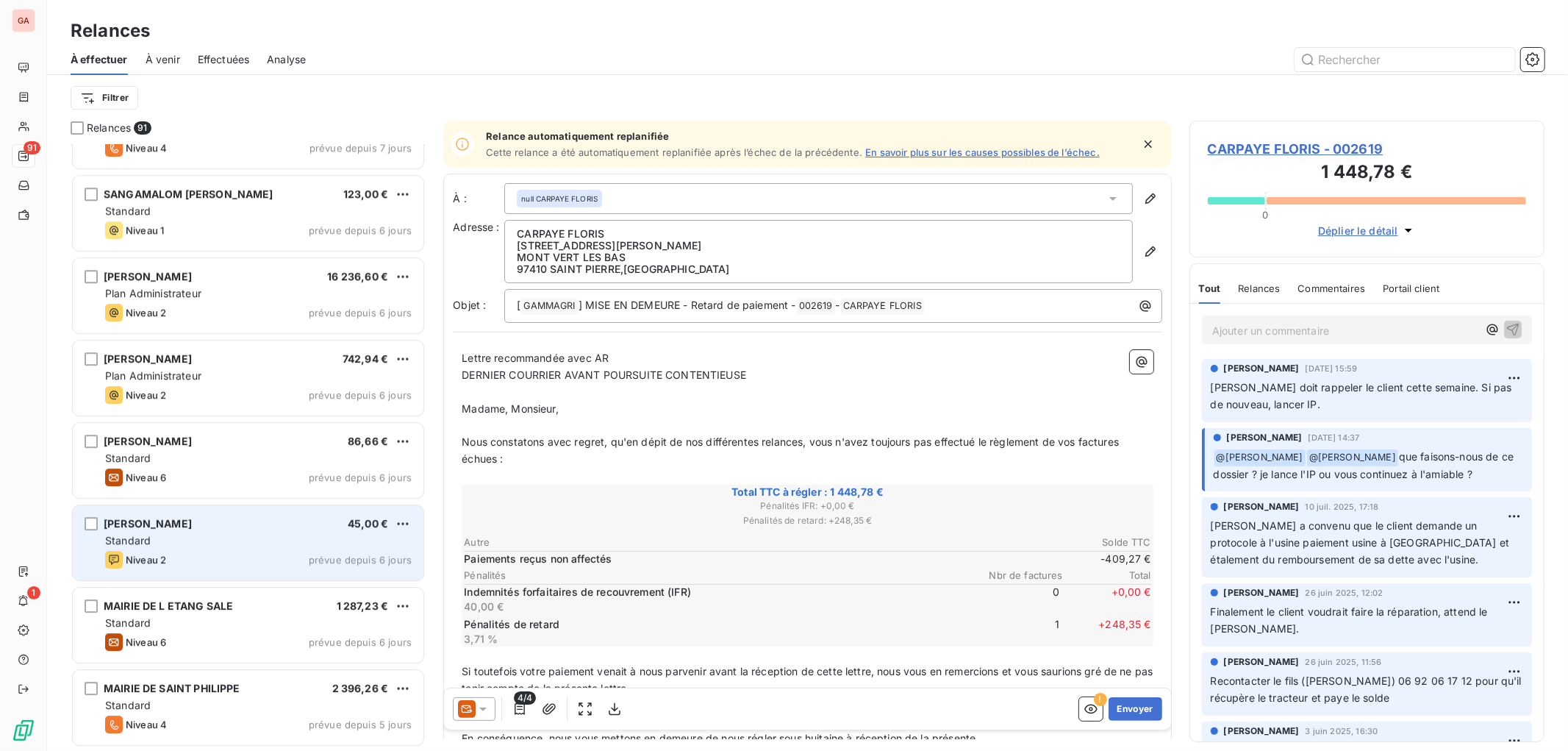
click at [247, 522] on div "FRANCOIS YVES 45,00 €" at bounding box center [257, 523] width 306 height 14
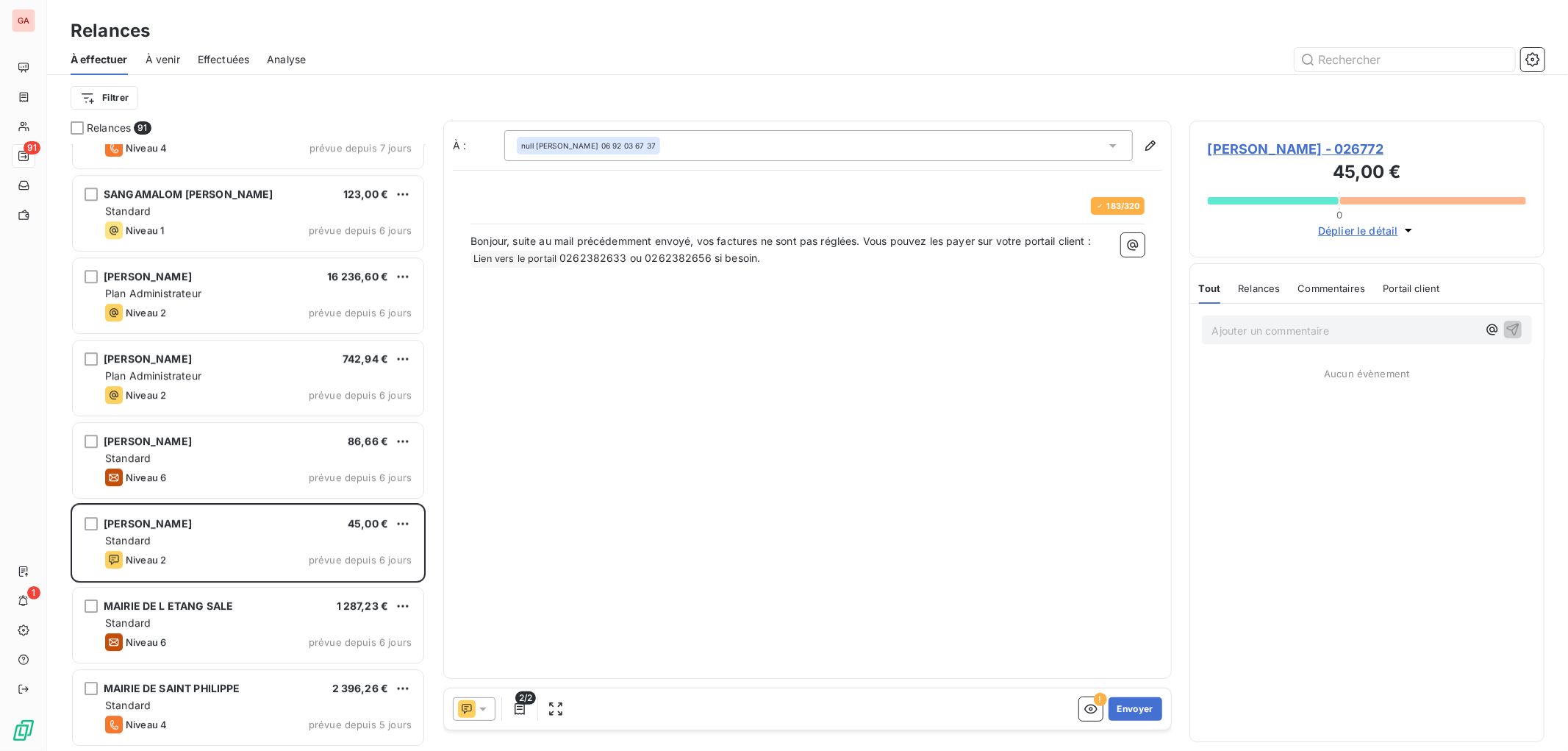
click at [486, 709] on icon at bounding box center [483, 709] width 7 height 4
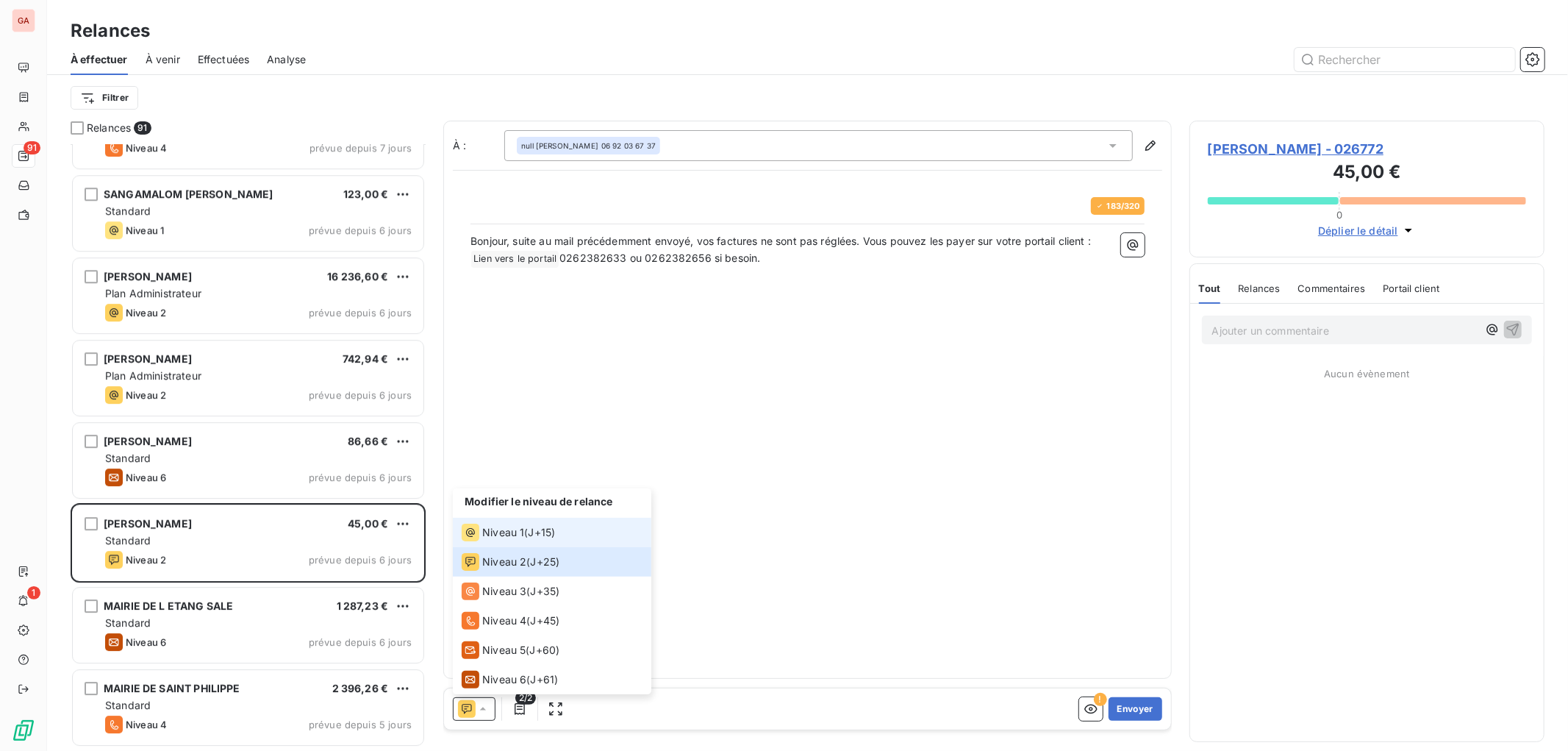
click at [504, 533] on span "Niveau 1" at bounding box center [503, 532] width 42 height 14
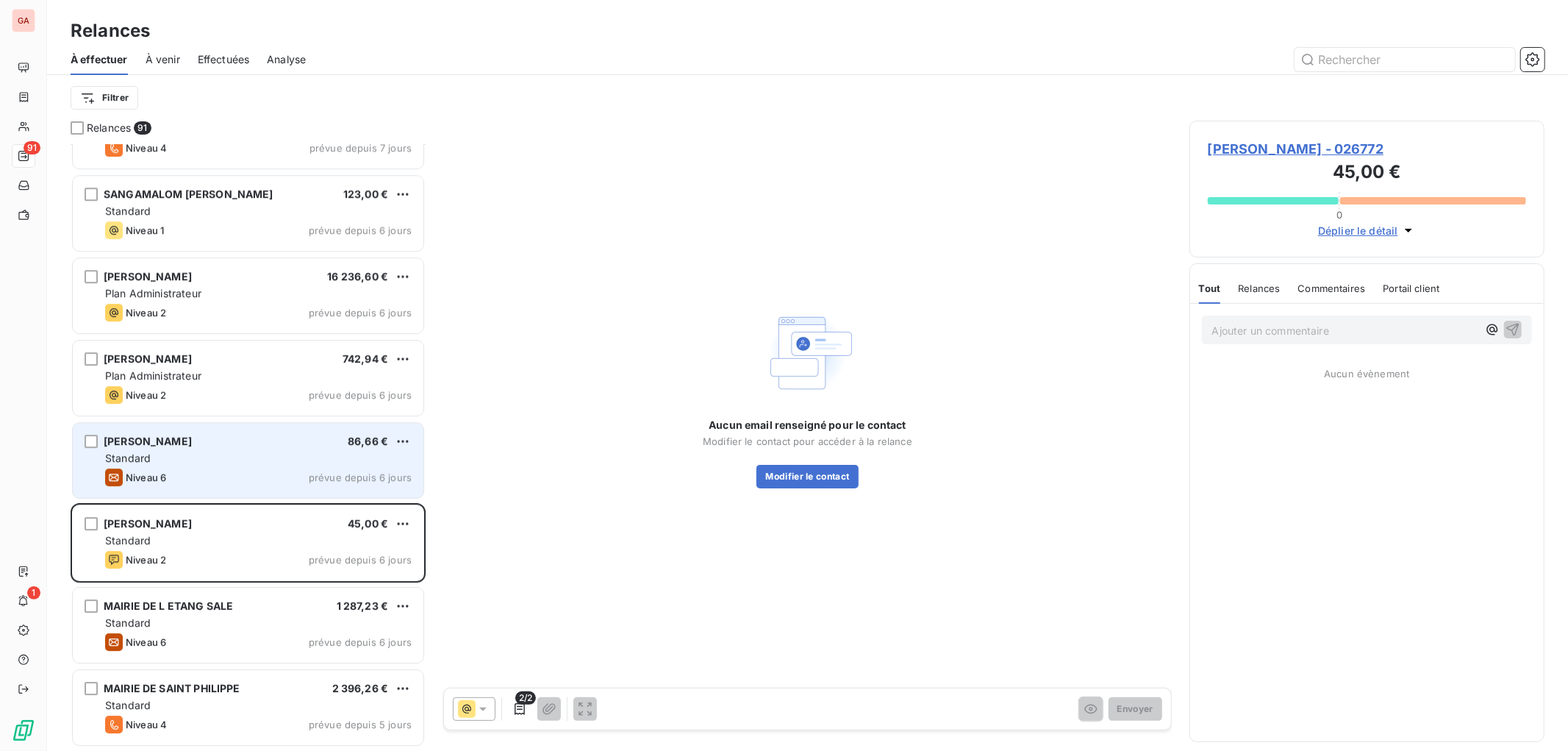
click at [274, 468] on div "Niveau 6 prévue depuis 6 jours" at bounding box center [257, 477] width 306 height 18
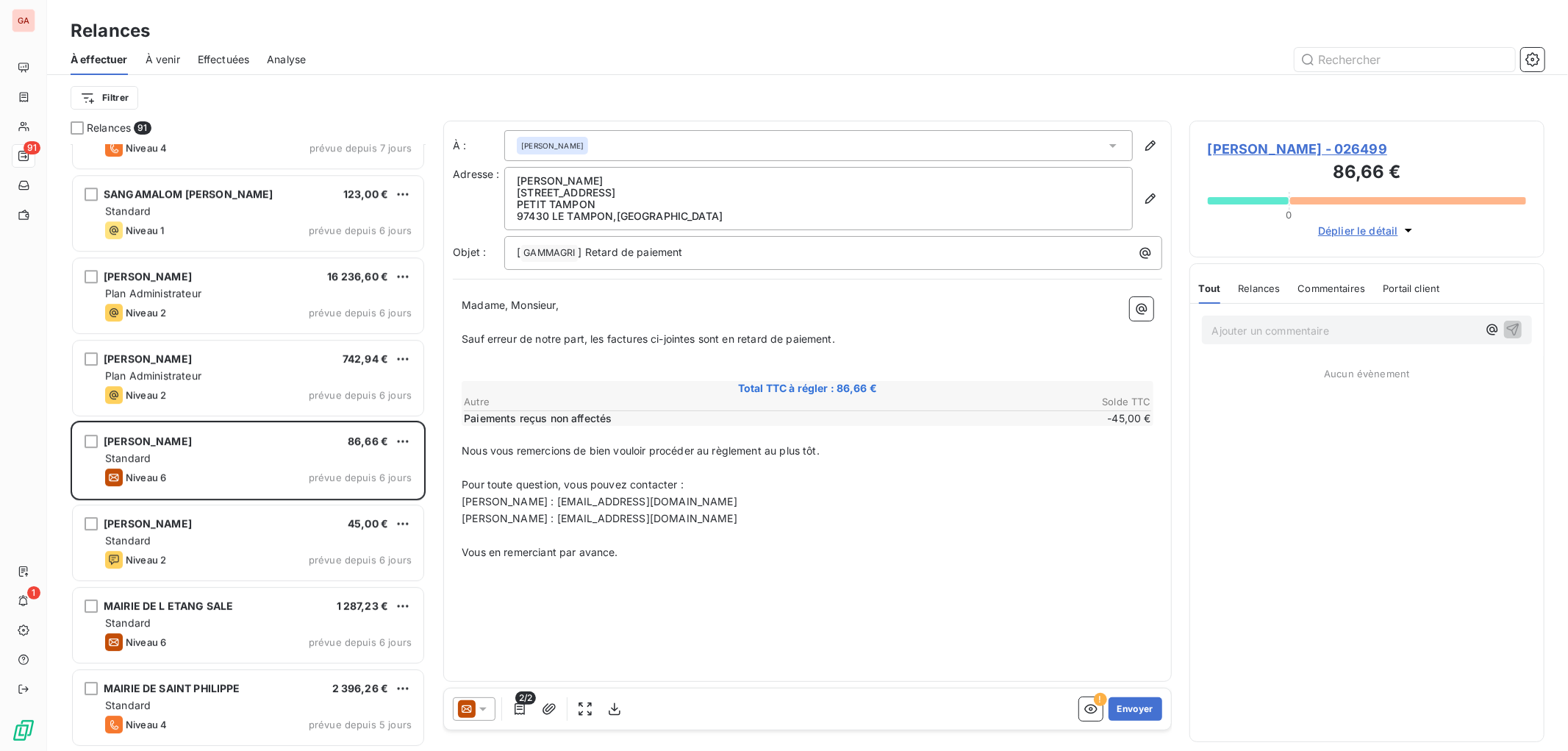
click at [487, 706] on icon at bounding box center [483, 709] width 14 height 14
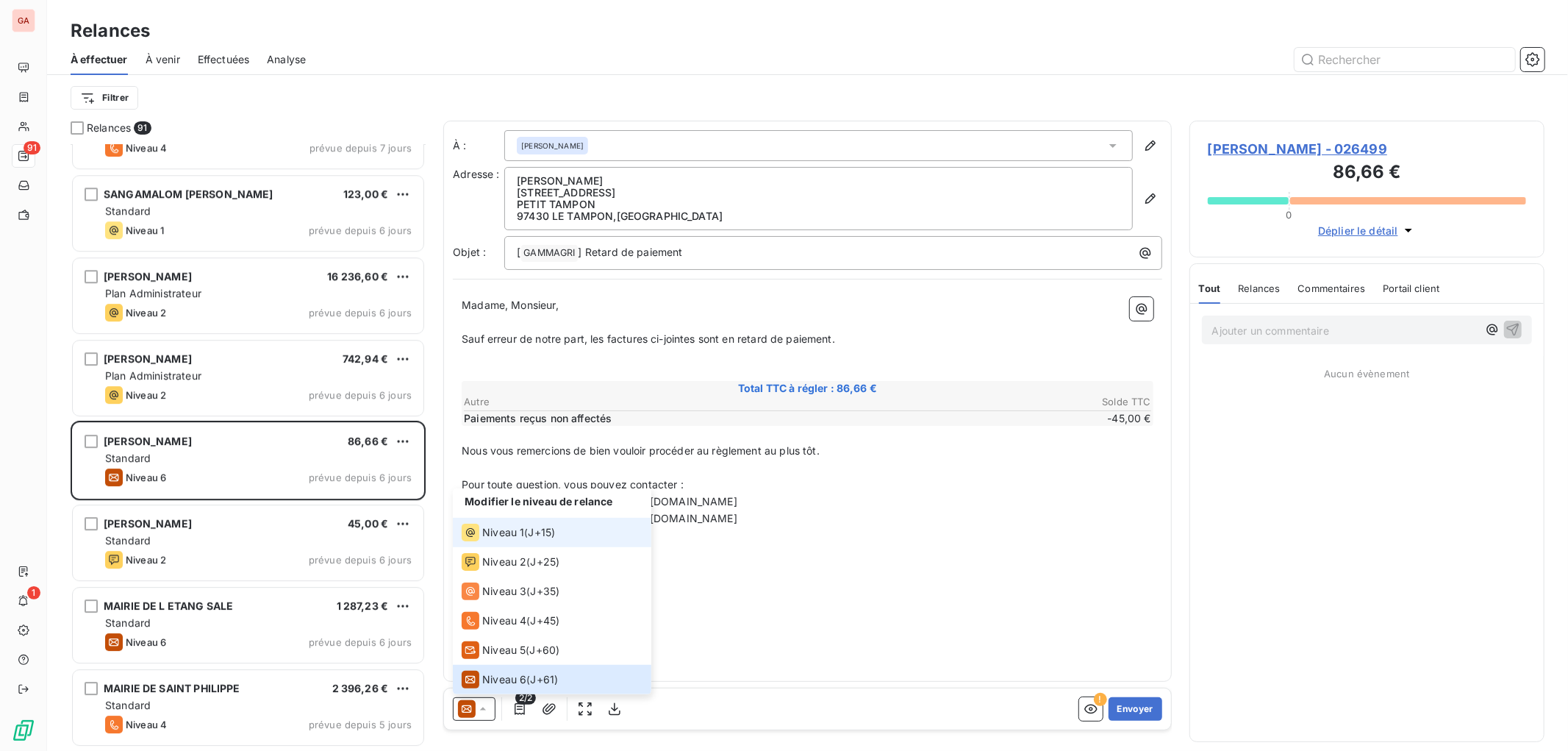
click at [515, 540] on span "Niveau 1" at bounding box center [503, 532] width 42 height 14
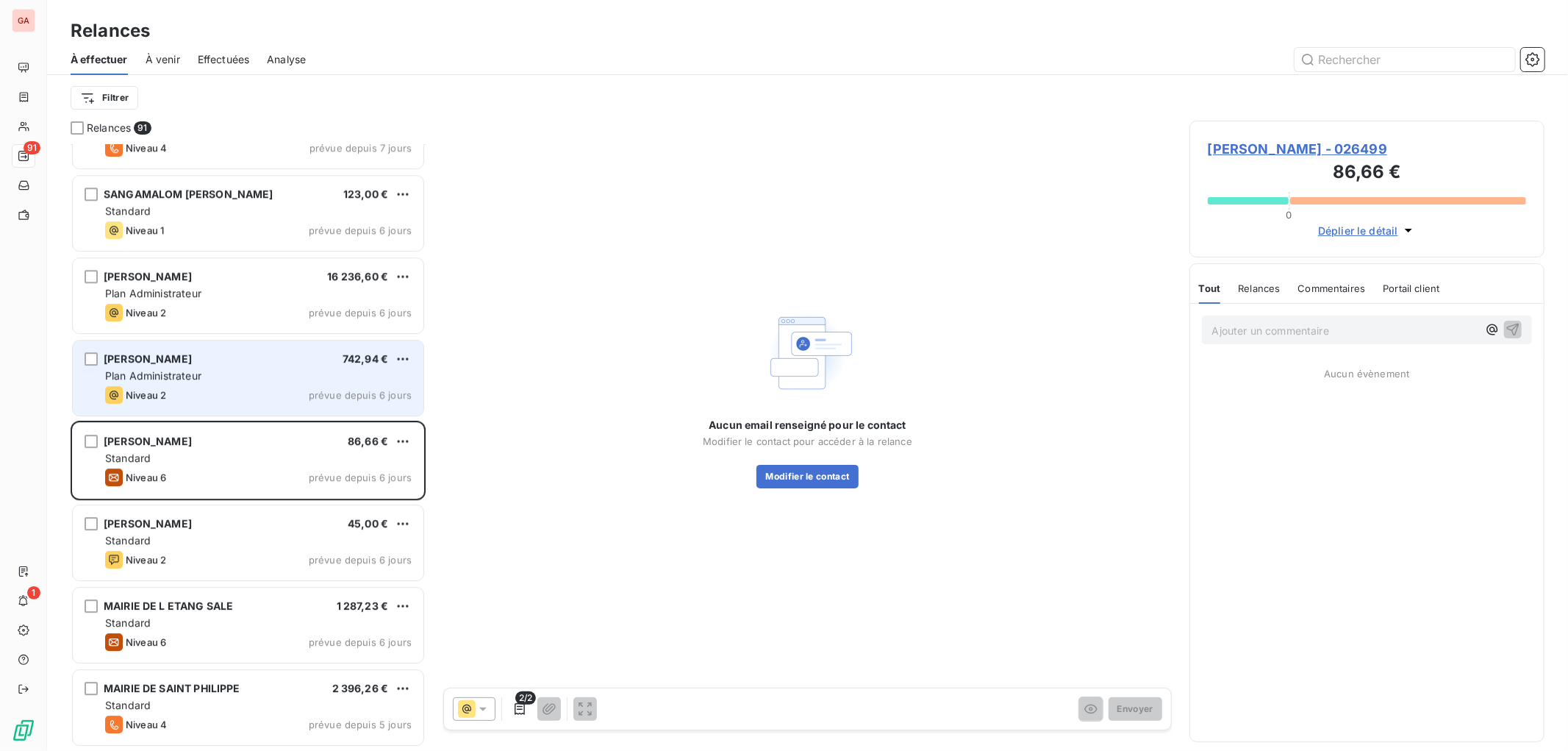
click at [141, 375] on span "Plan Administrateur" at bounding box center [153, 376] width 97 height 13
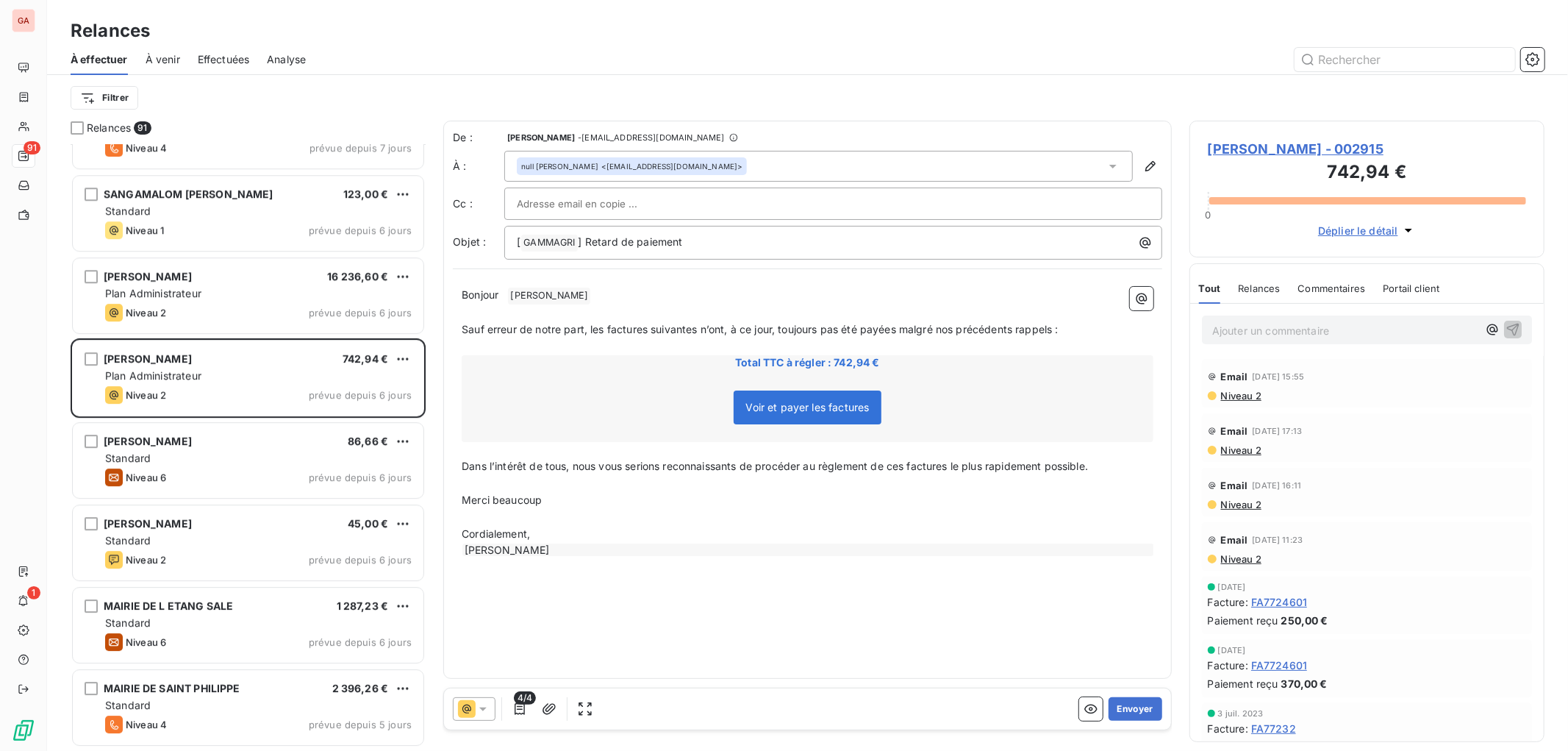
click at [486, 703] on icon at bounding box center [483, 709] width 14 height 14
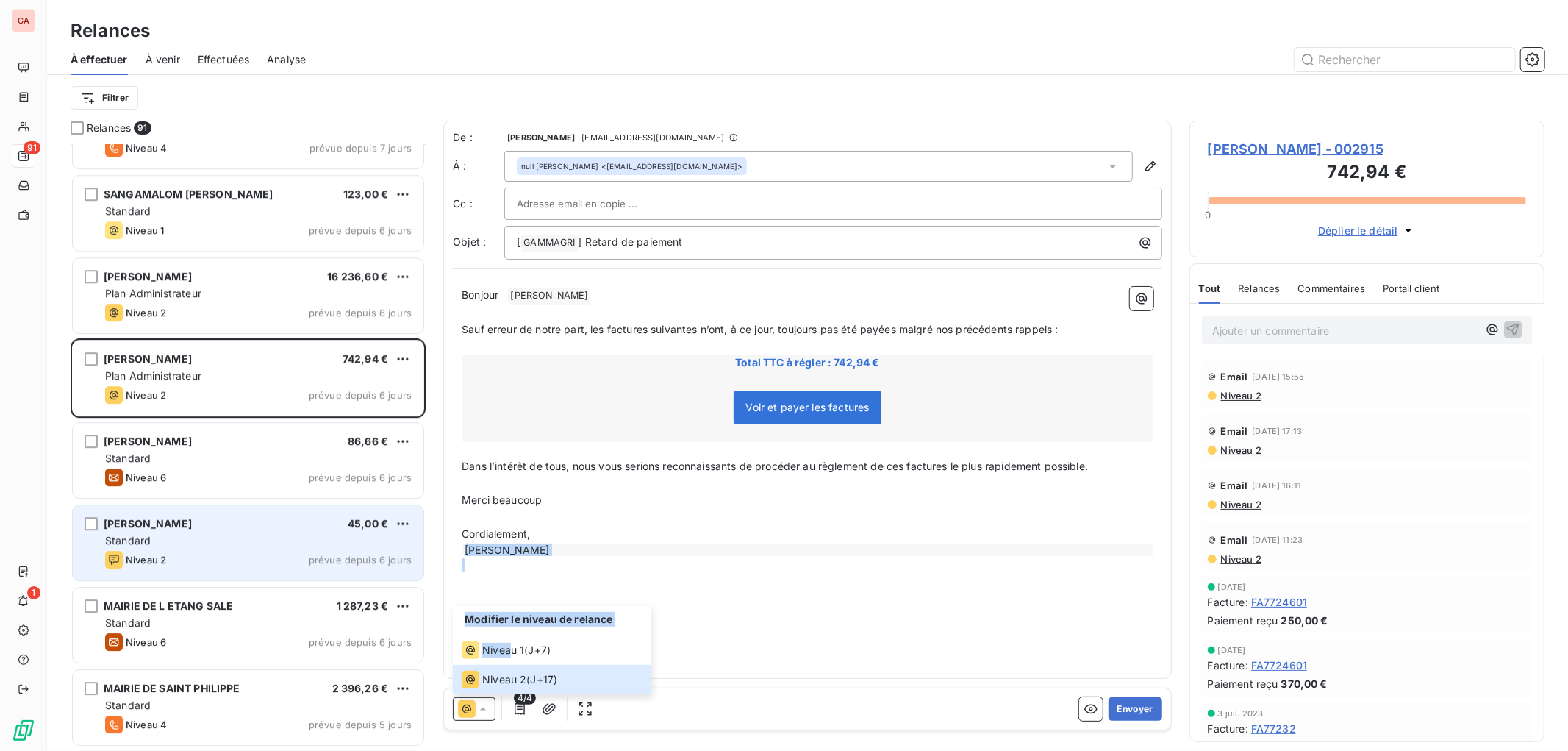
drag, startPoint x: 511, startPoint y: 649, endPoint x: 247, endPoint y: 557, distance: 279.6
click at [211, 530] on div "Relances 91 AGRI SERVICES CHECKIMANIN 306,24 € Standard Niveau 2 prévue depuis …" at bounding box center [807, 435] width 1521 height 630
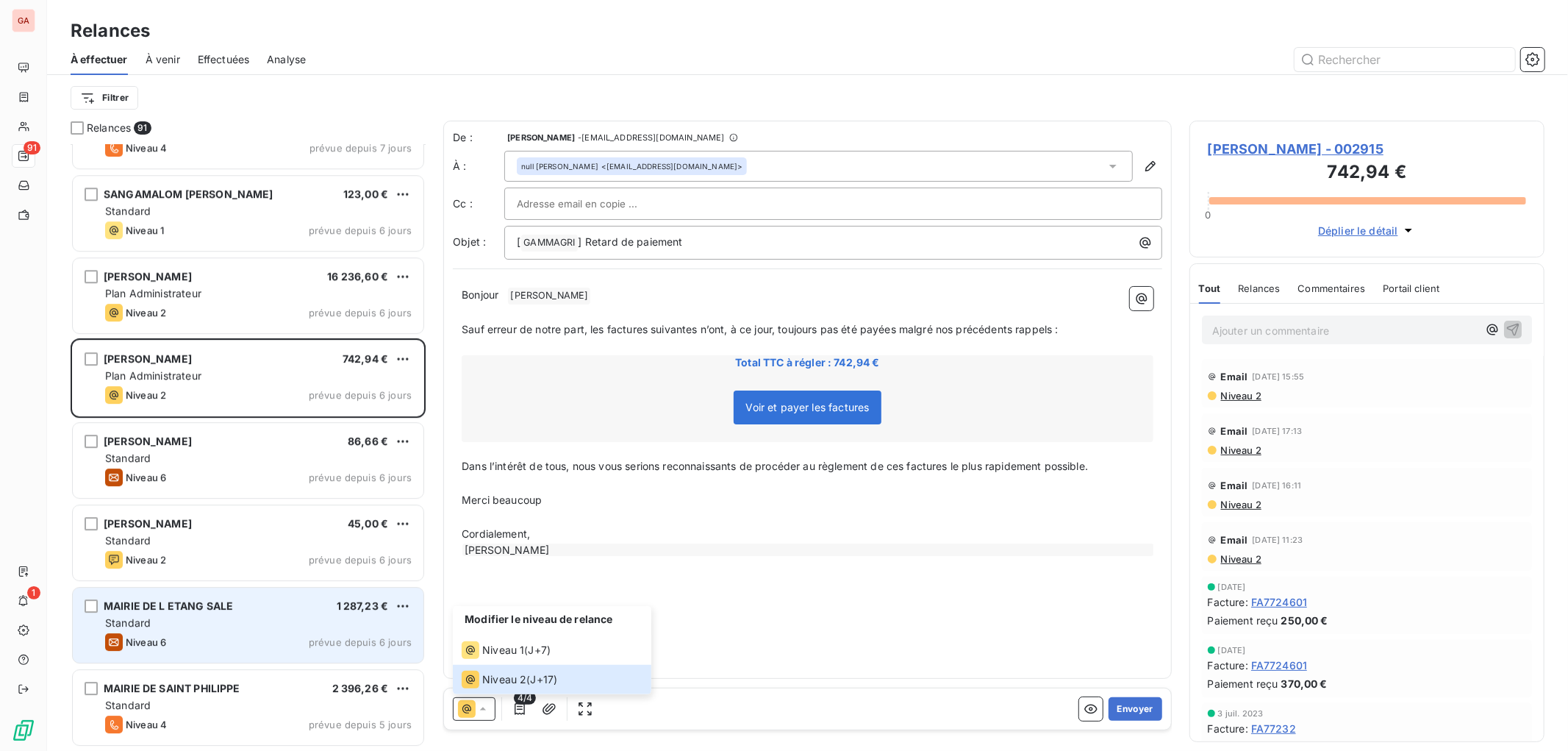
click at [226, 606] on span "MAIRIE DE L ETANG SALE" at bounding box center [168, 605] width 129 height 13
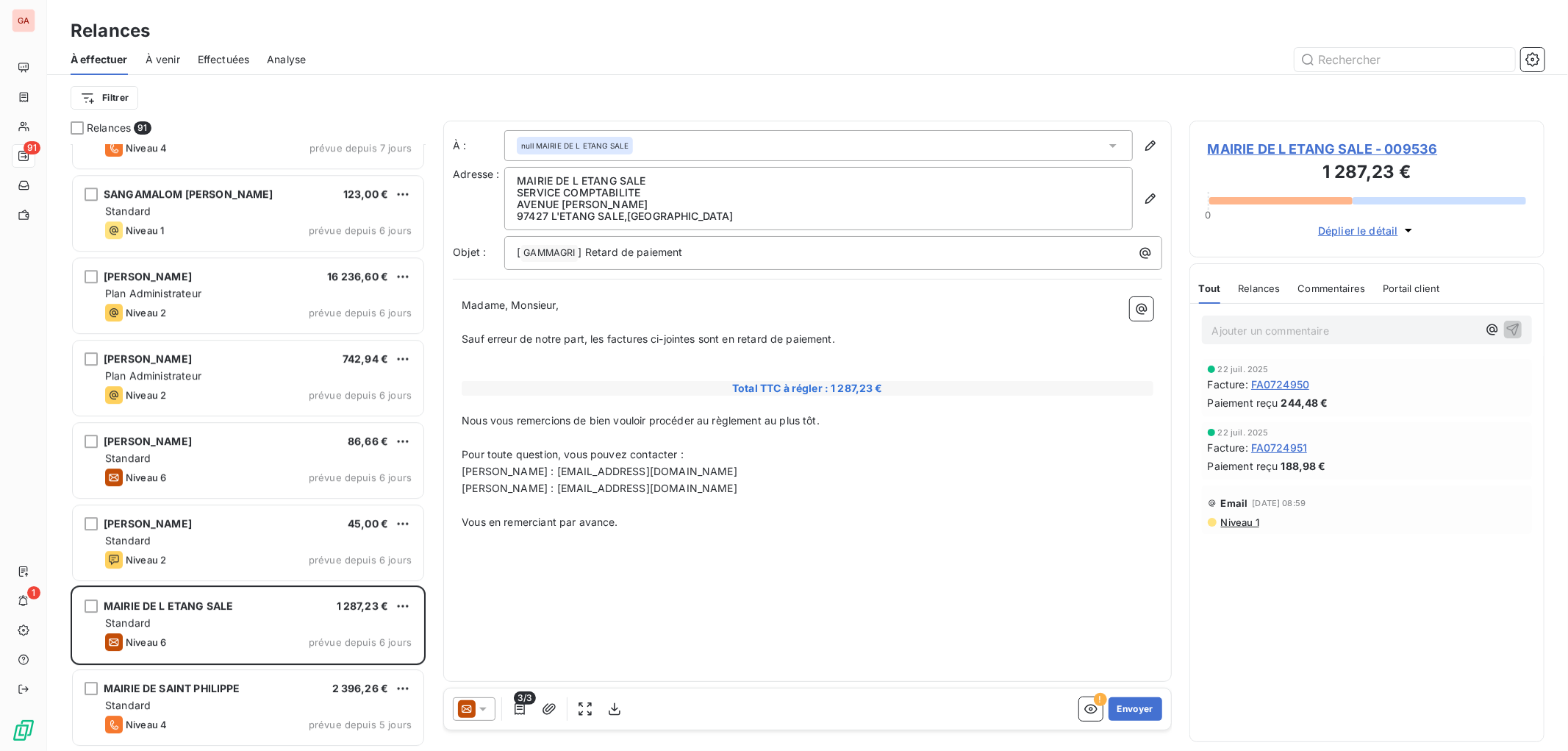
click at [485, 704] on icon at bounding box center [483, 709] width 14 height 14
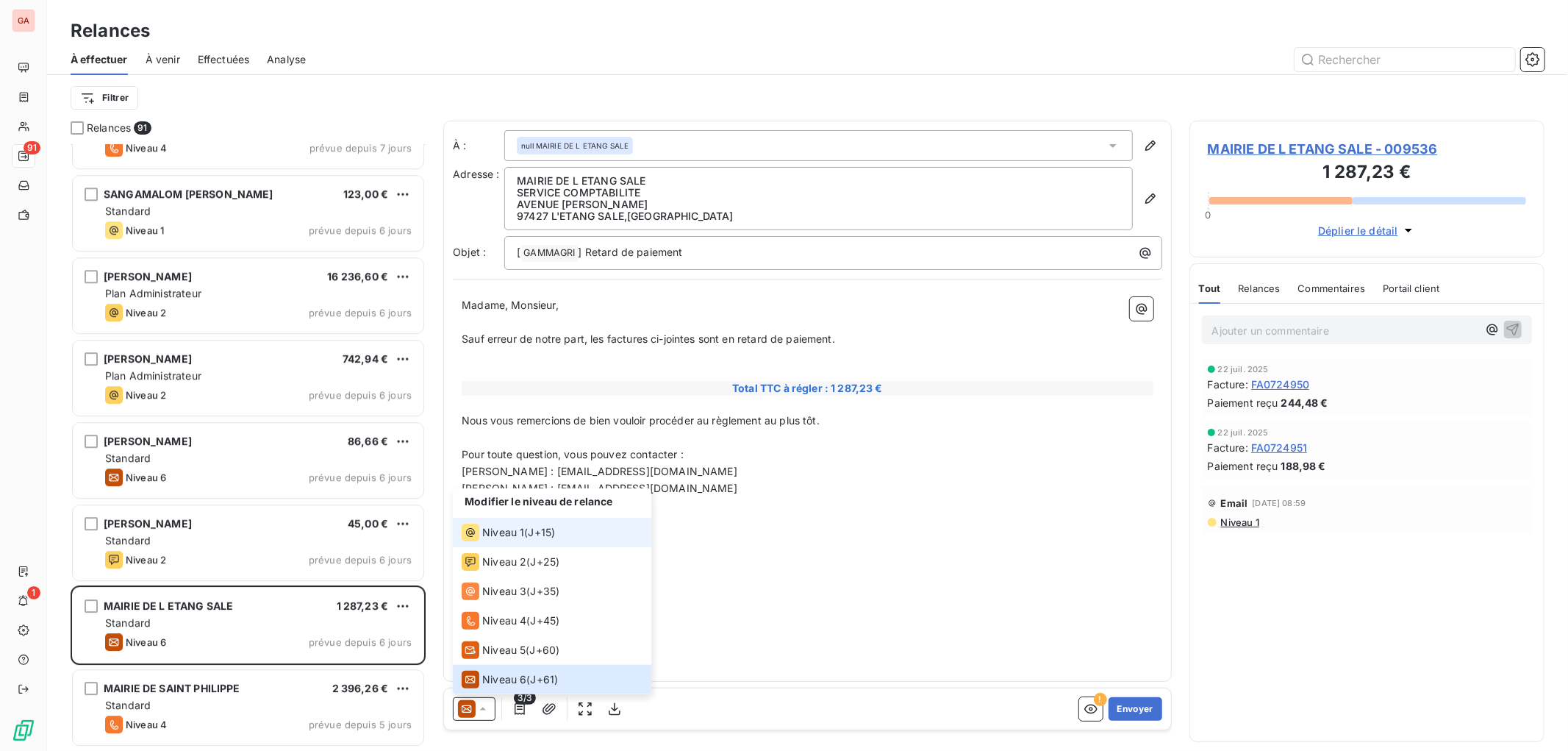
click at [503, 539] on span "Niveau 1" at bounding box center [503, 532] width 42 height 14
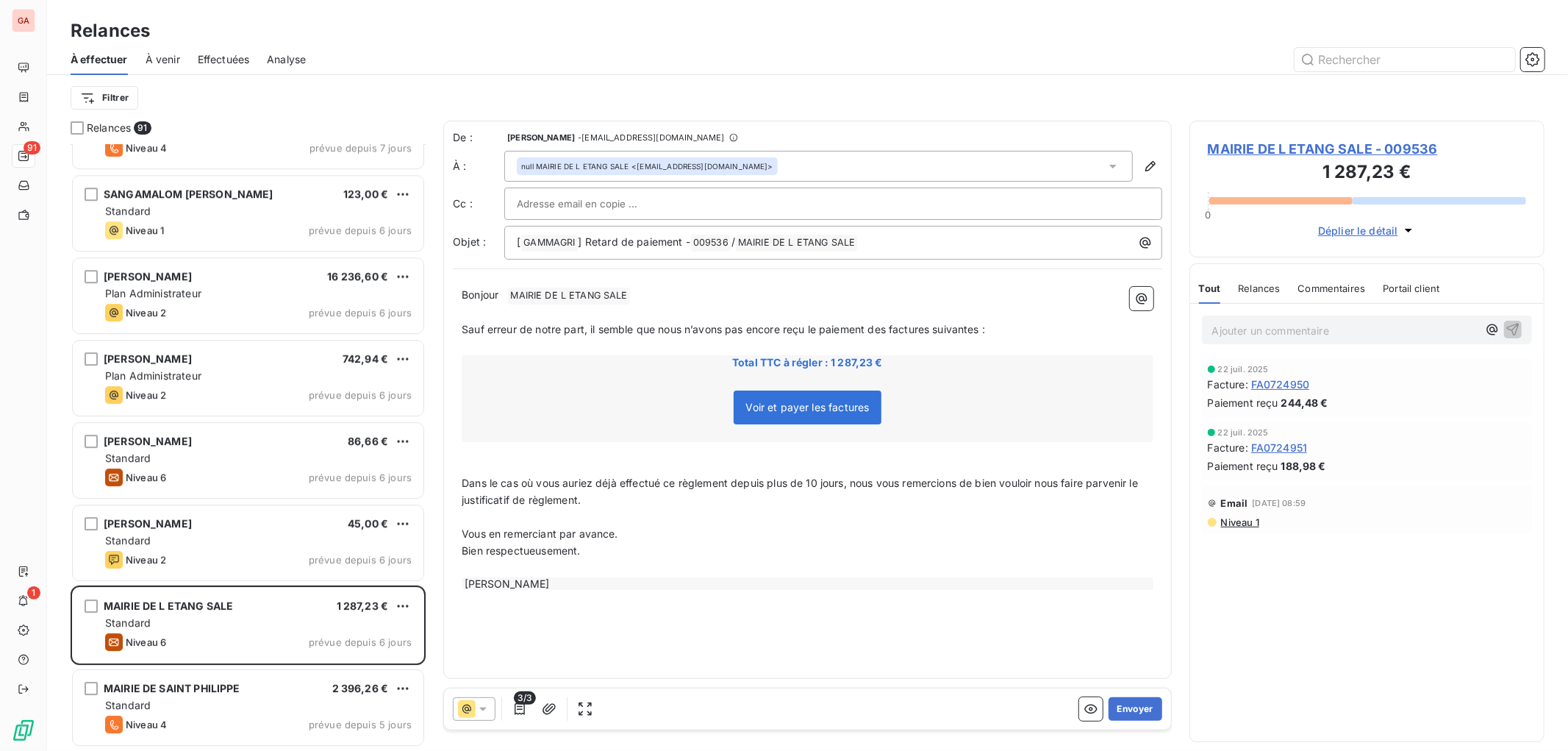
click at [867, 316] on p "﻿" at bounding box center [807, 313] width 692 height 17
click at [1032, 319] on p "﻿" at bounding box center [807, 313] width 692 height 17
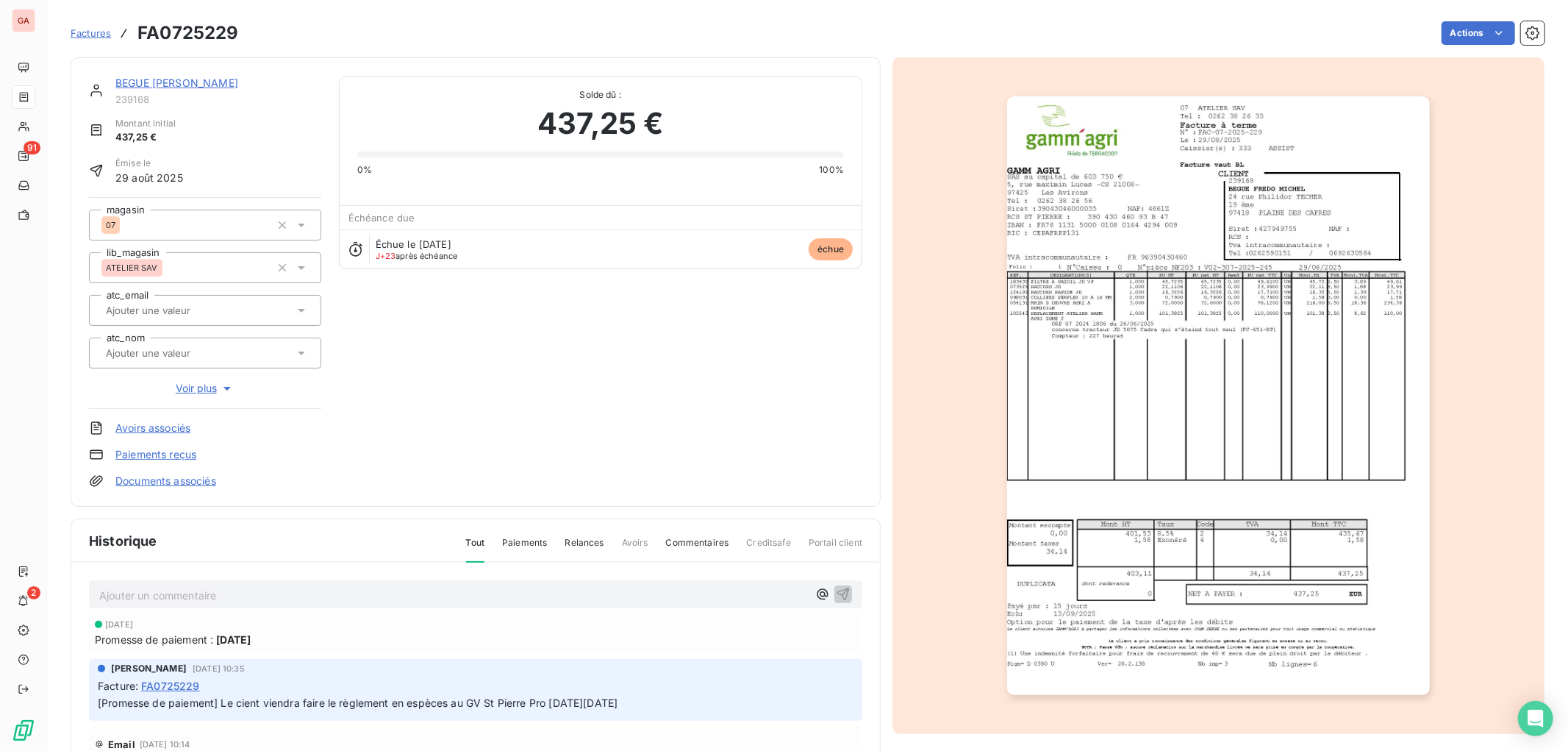
click at [165, 77] on link "BEGUE FREDO MICHEL" at bounding box center [177, 83] width 123 height 13
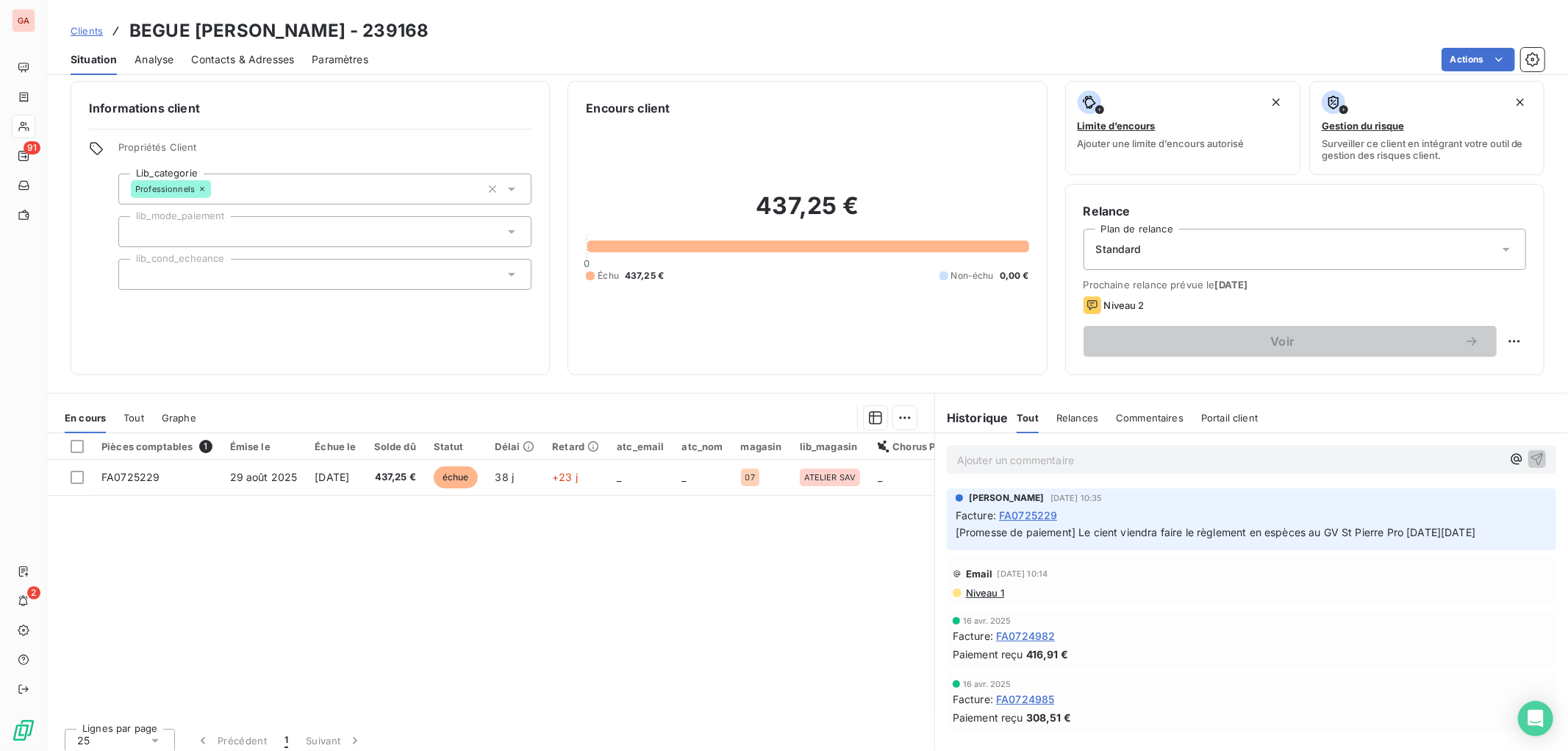
scroll to position [18, 0]
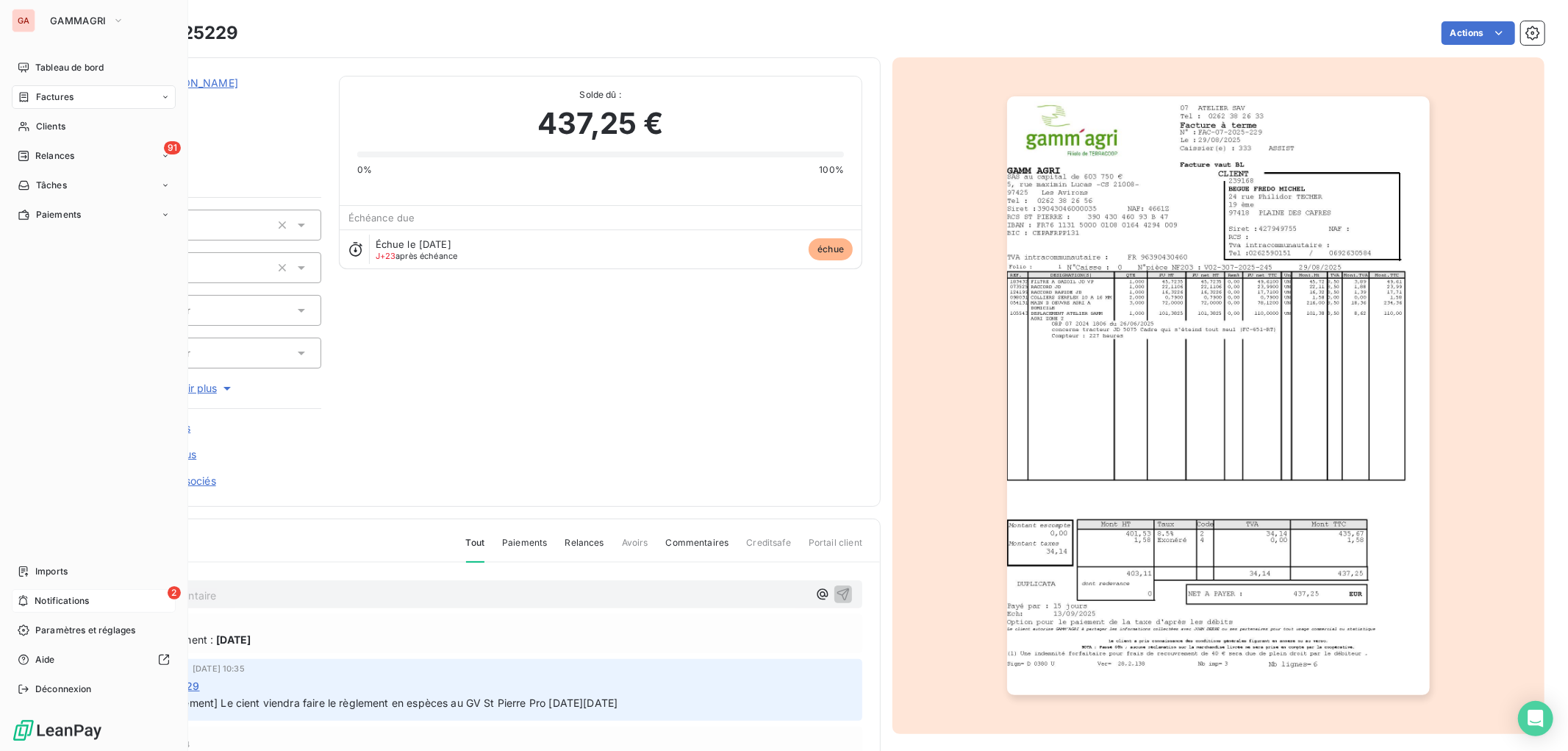
click at [87, 595] on span "Notifications" at bounding box center [61, 601] width 54 height 14
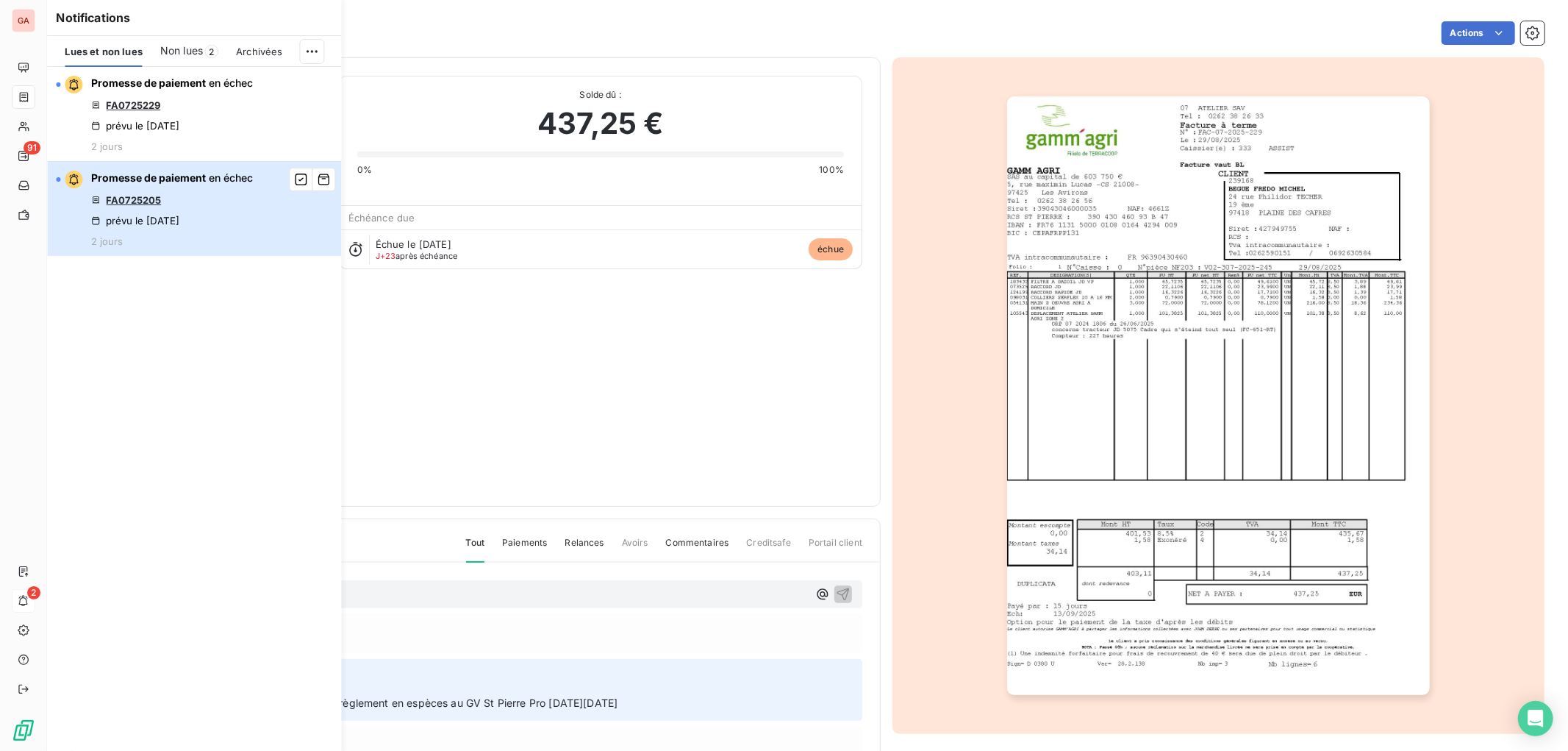
click at [191, 200] on div "Promesse de paiement en échec FA0725205 prévu le 3 oct. 2025 2 jours" at bounding box center [172, 209] width 162 height 77
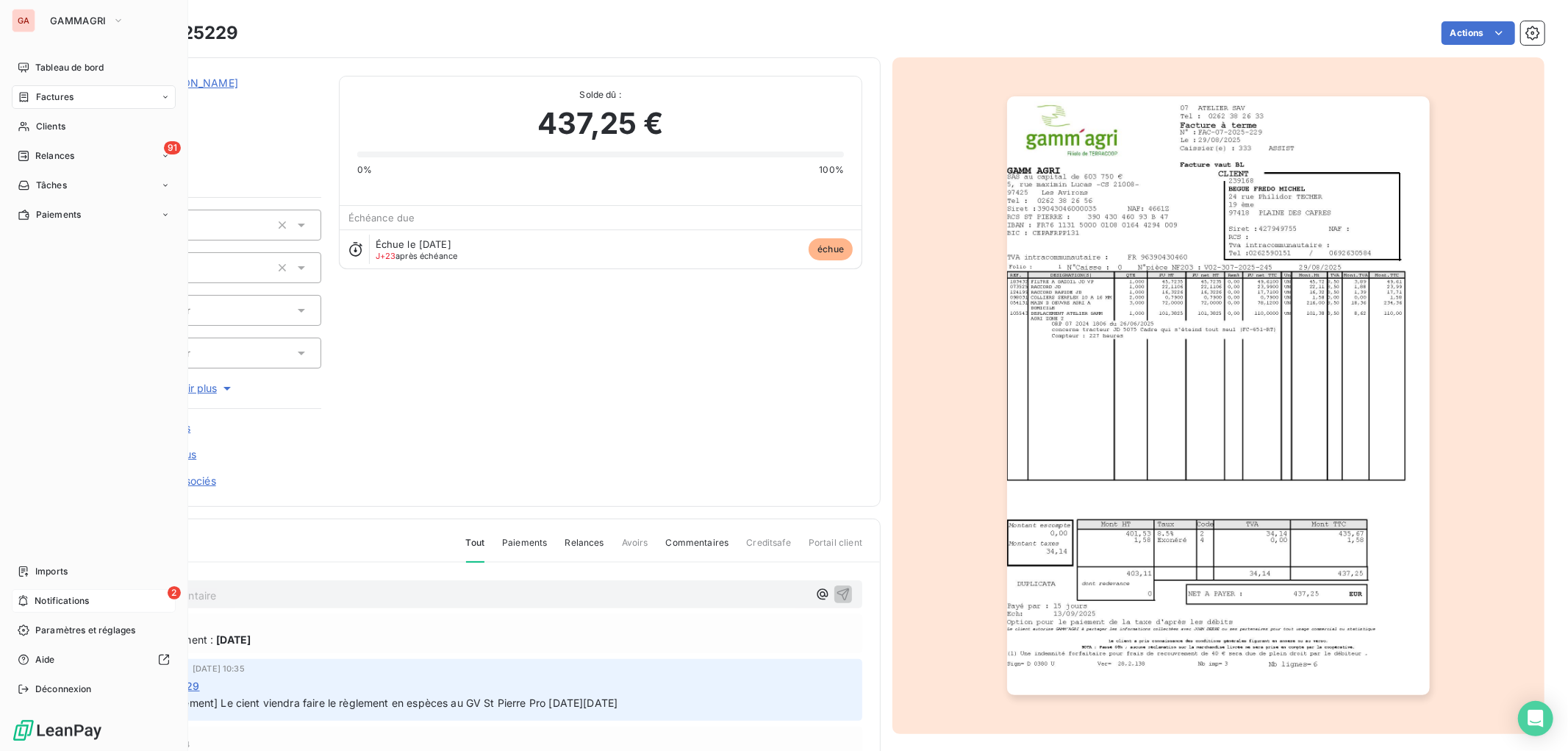
click at [69, 601] on span "Notifications" at bounding box center [61, 601] width 54 height 14
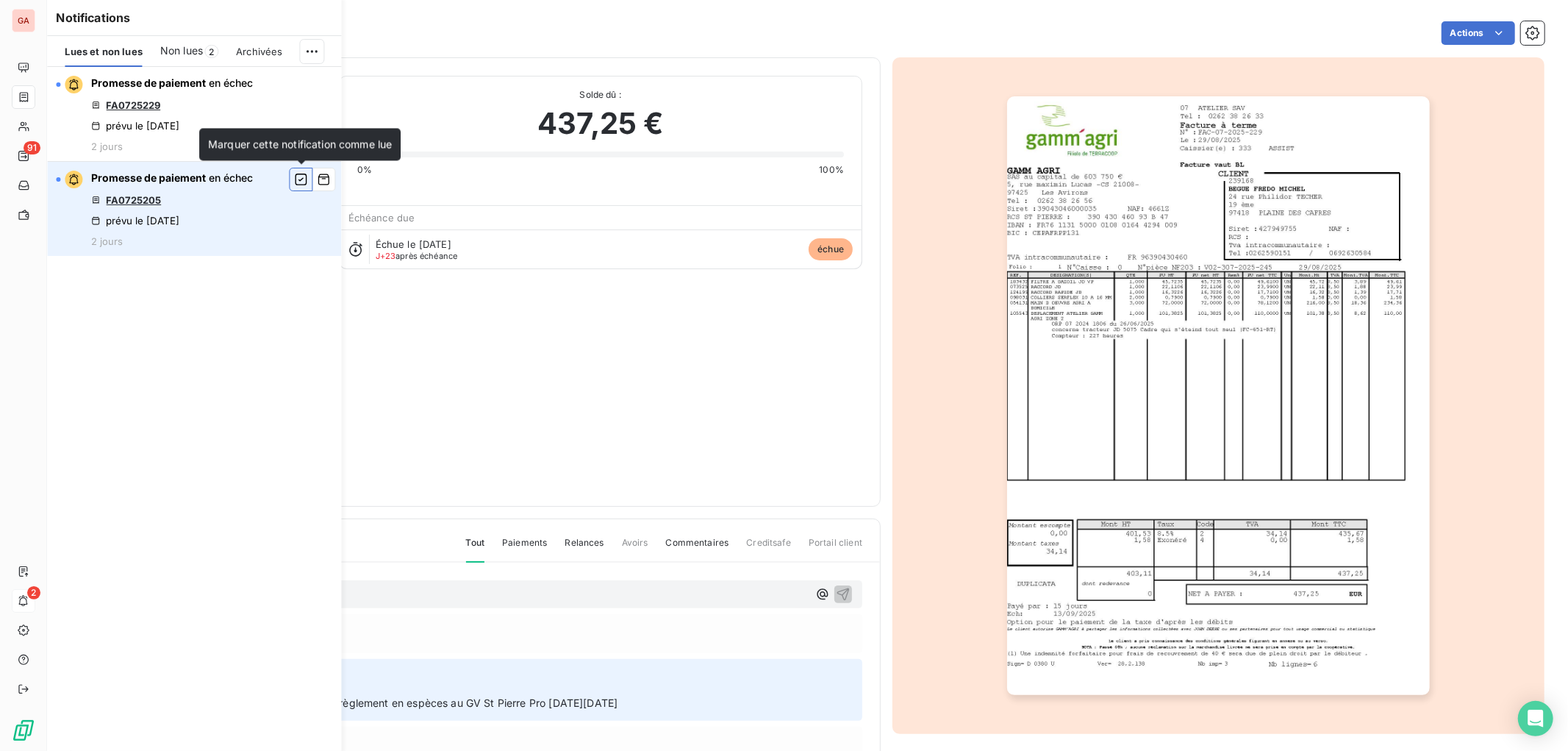
click at [303, 178] on icon "button" at bounding box center [301, 179] width 14 height 14
click at [322, 180] on icon "button" at bounding box center [323, 179] width 14 height 14
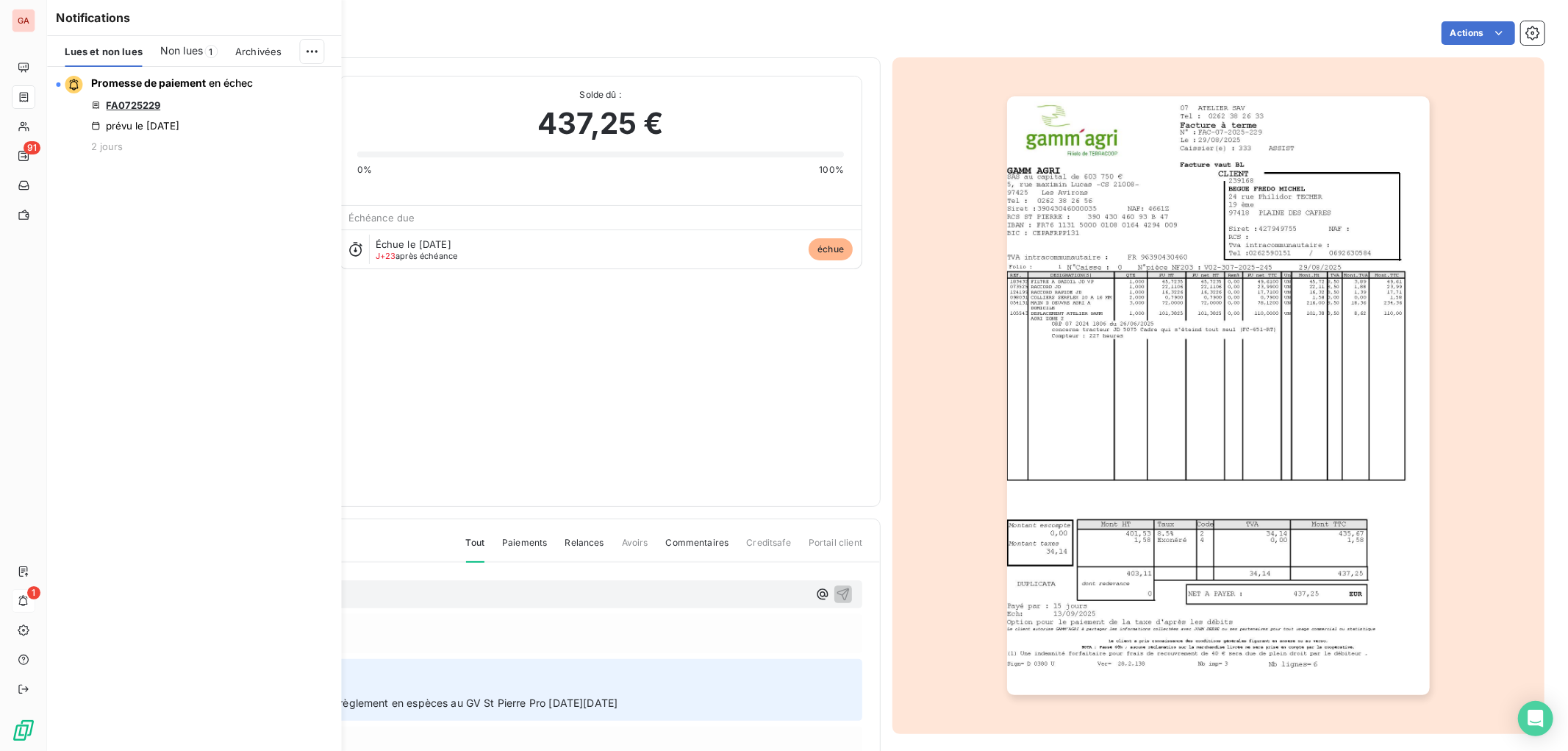
click at [184, 53] on span "Non lues" at bounding box center [181, 51] width 42 height 14
click at [126, 49] on span "Lues et non lues" at bounding box center [104, 51] width 78 height 12
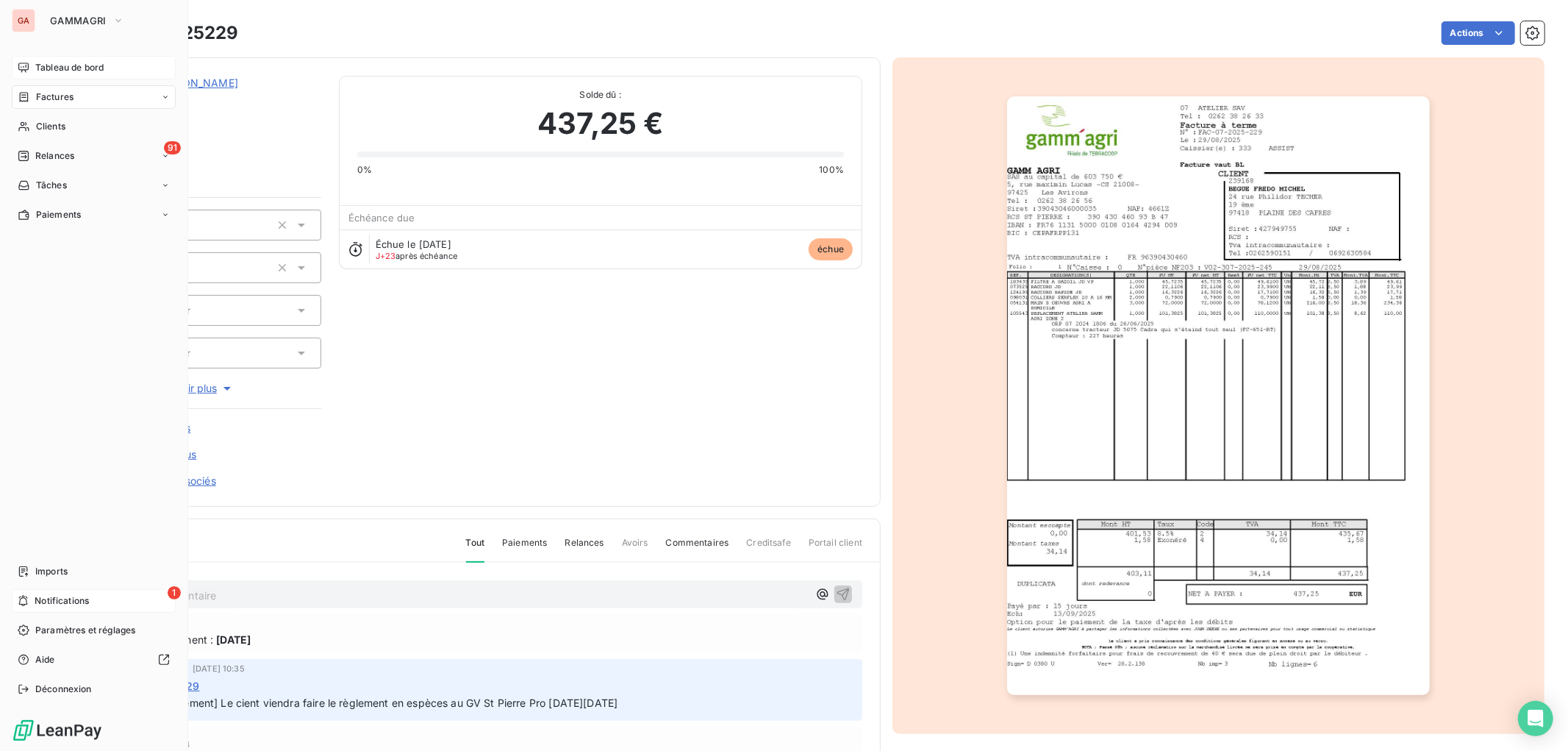
click at [41, 66] on span "Tableau de bord" at bounding box center [70, 68] width 69 height 14
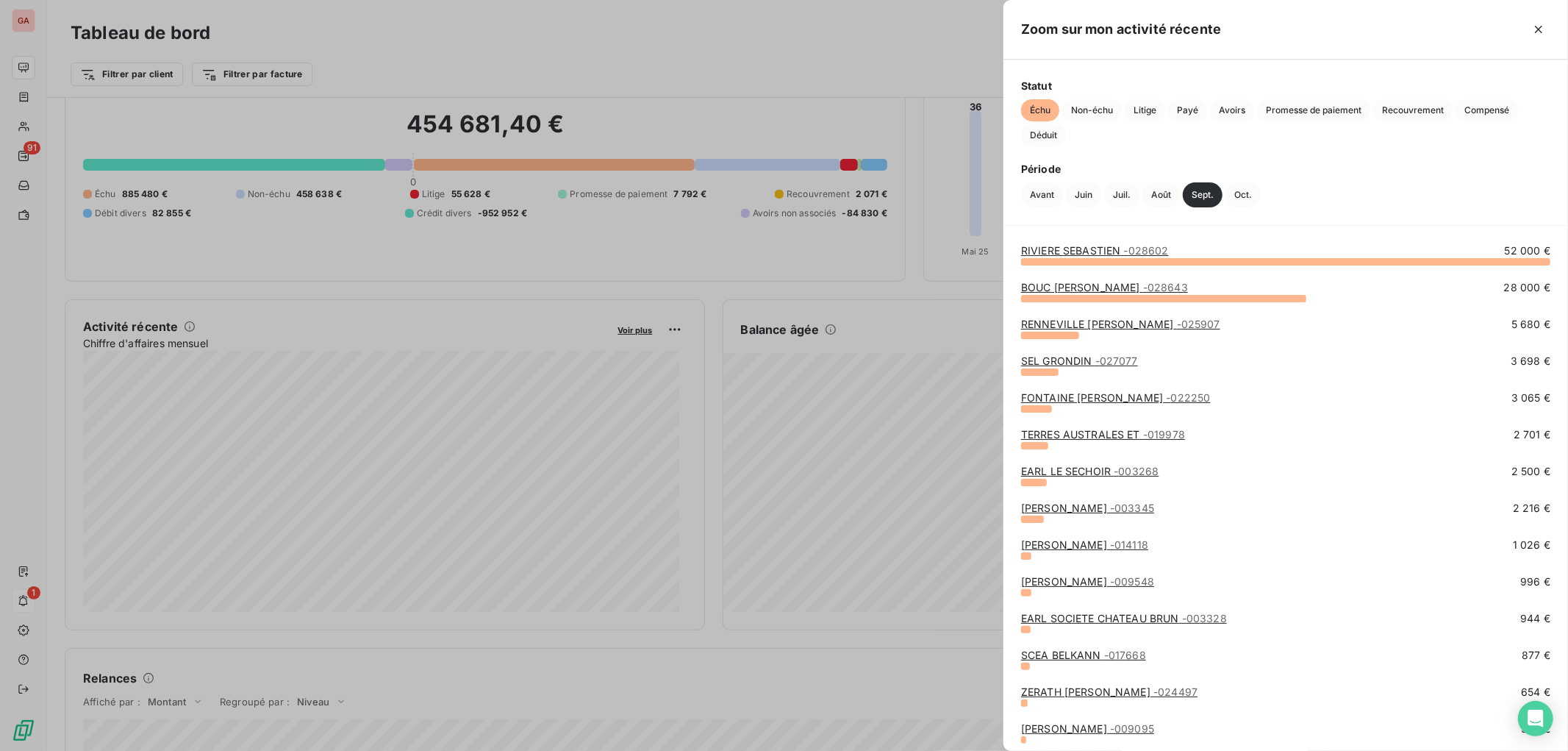
click at [1056, 361] on link "SEL GRONDIN - 027077" at bounding box center [1078, 361] width 117 height 13
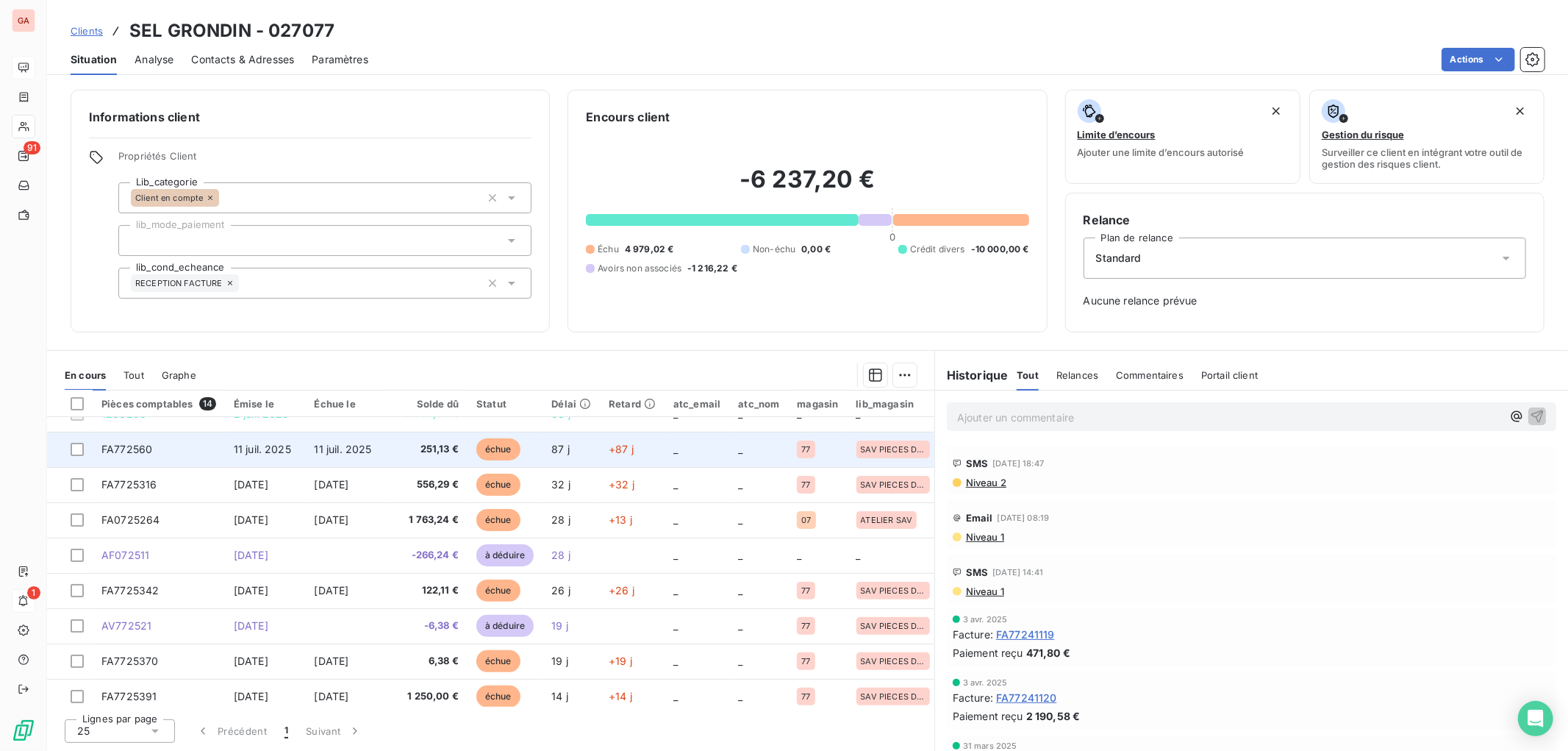
scroll to position [211, 0]
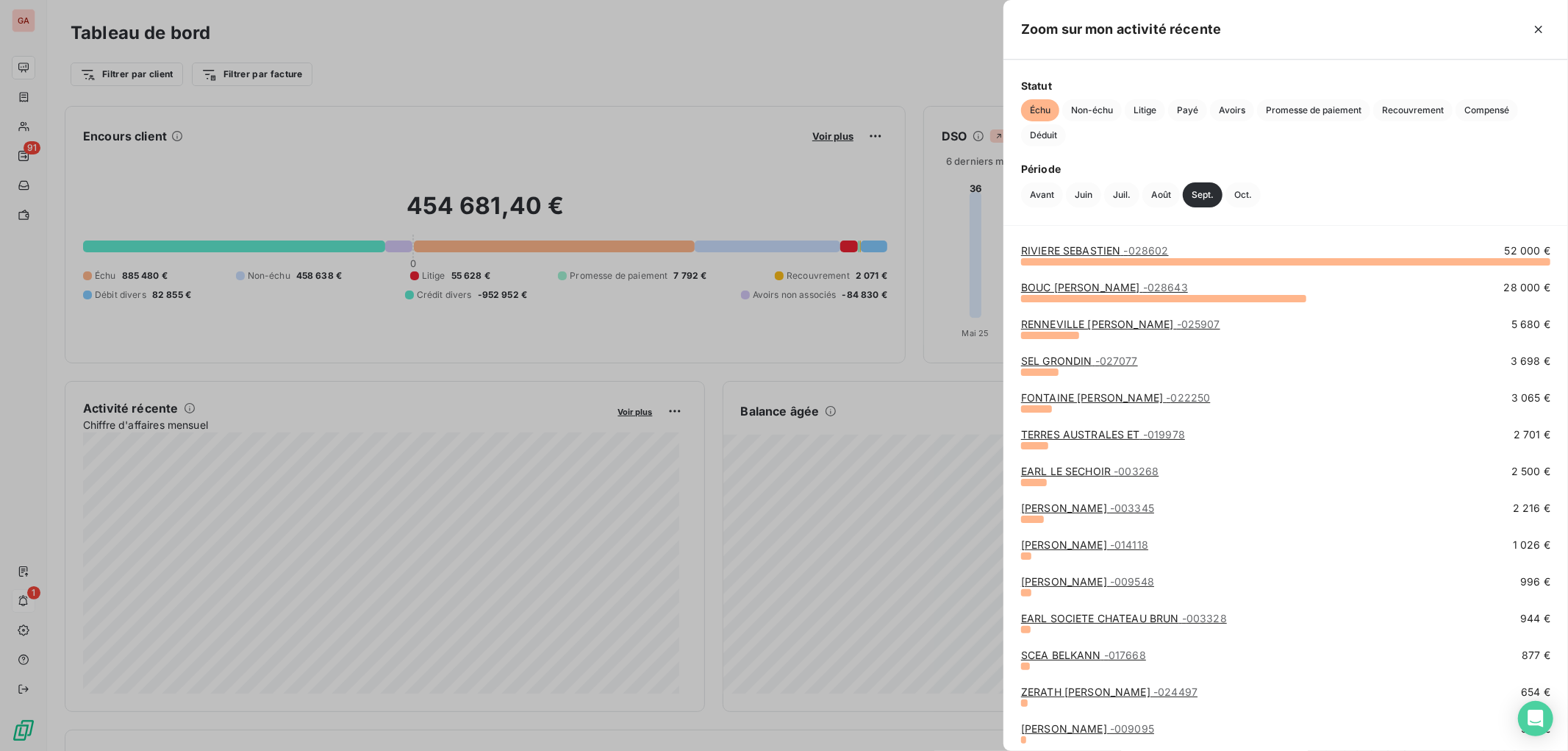
click at [1061, 322] on link "RENNEVILLE JEAN JACKY - 025907" at bounding box center [1120, 324] width 200 height 13
click at [1067, 320] on link "RENNEVILLE JEAN JACKY - 025907" at bounding box center [1120, 324] width 200 height 13
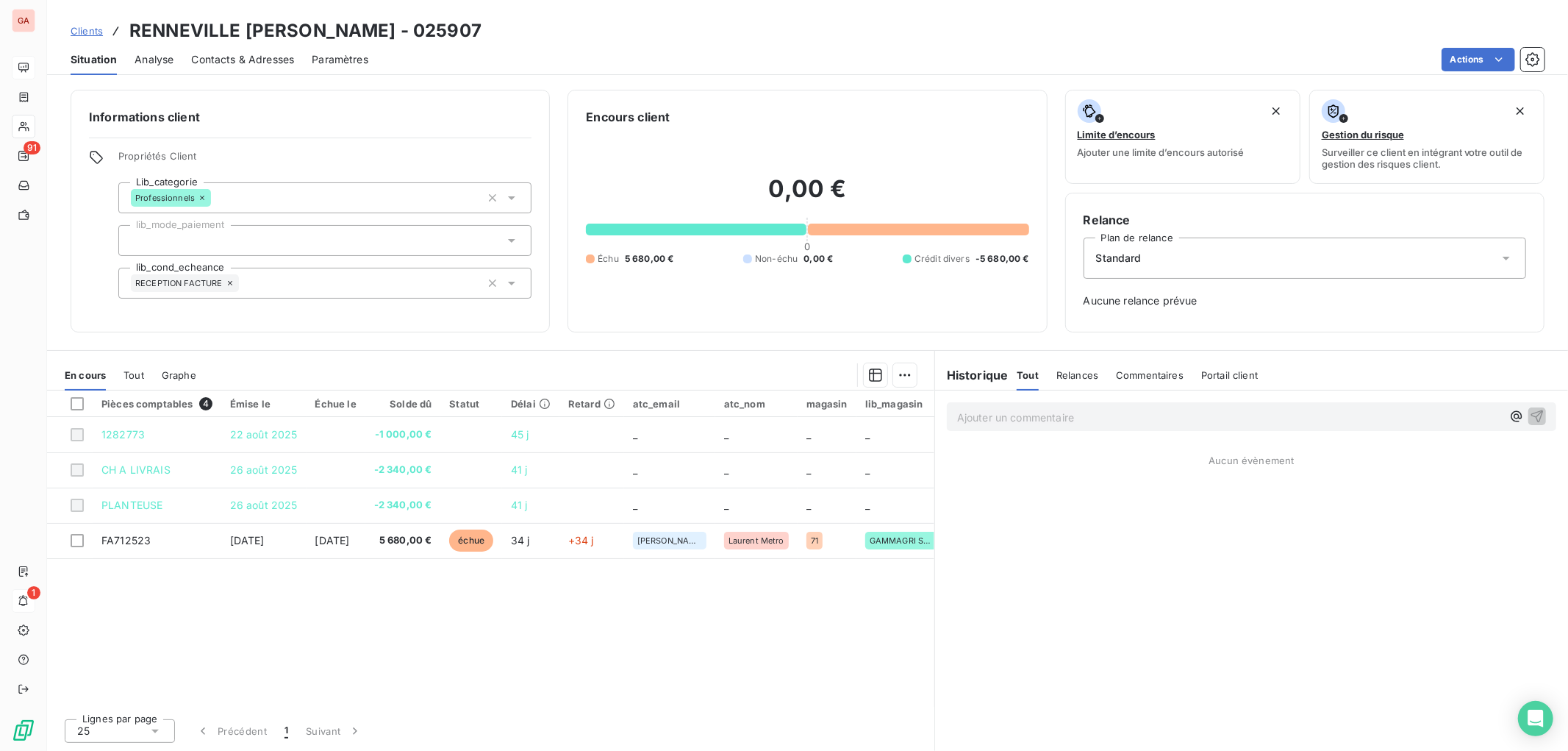
click at [1000, 421] on p "Ajouter un commentaire ﻿" at bounding box center [1229, 418] width 545 height 18
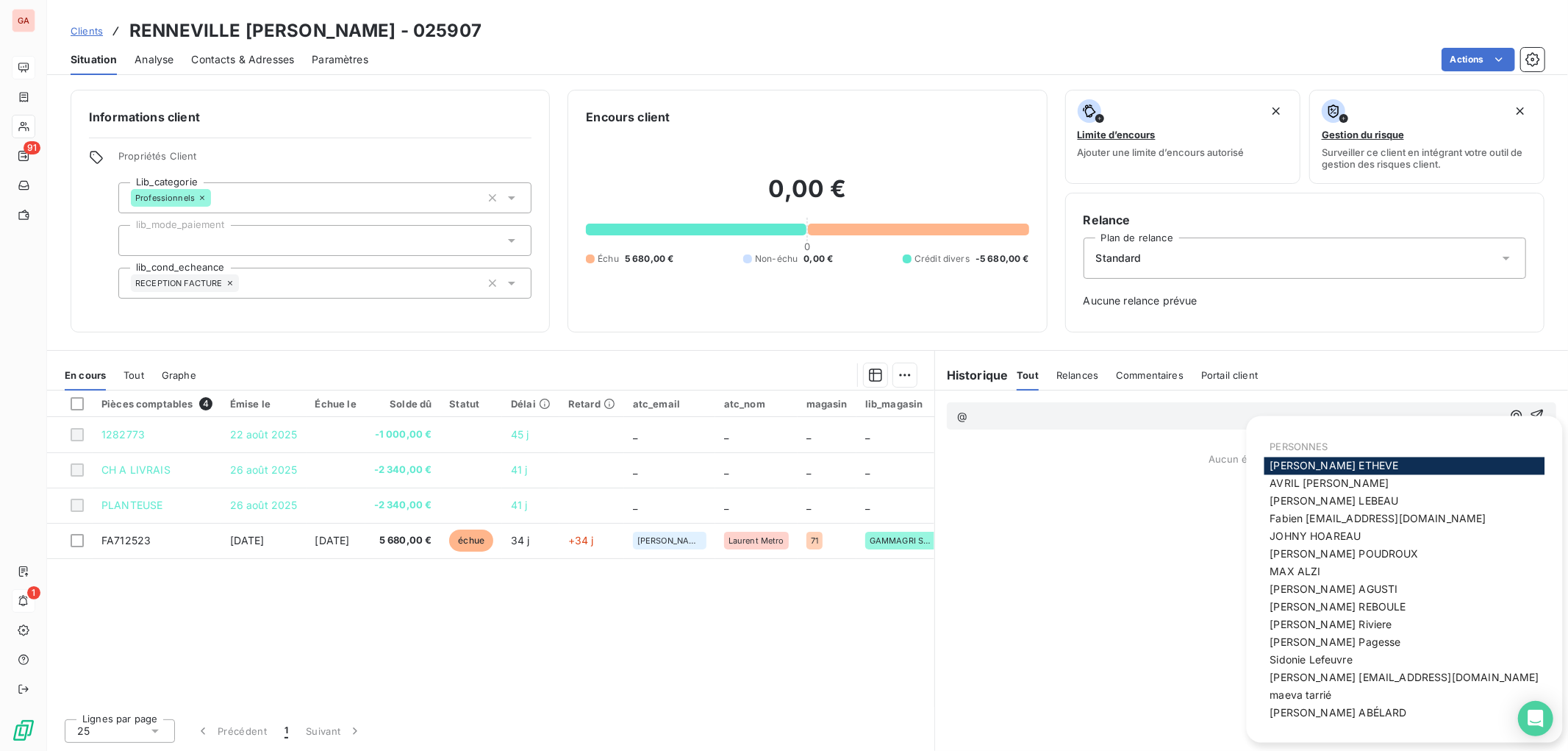
click at [1321, 465] on span "AGNES ETHEVE" at bounding box center [1334, 466] width 128 height 13
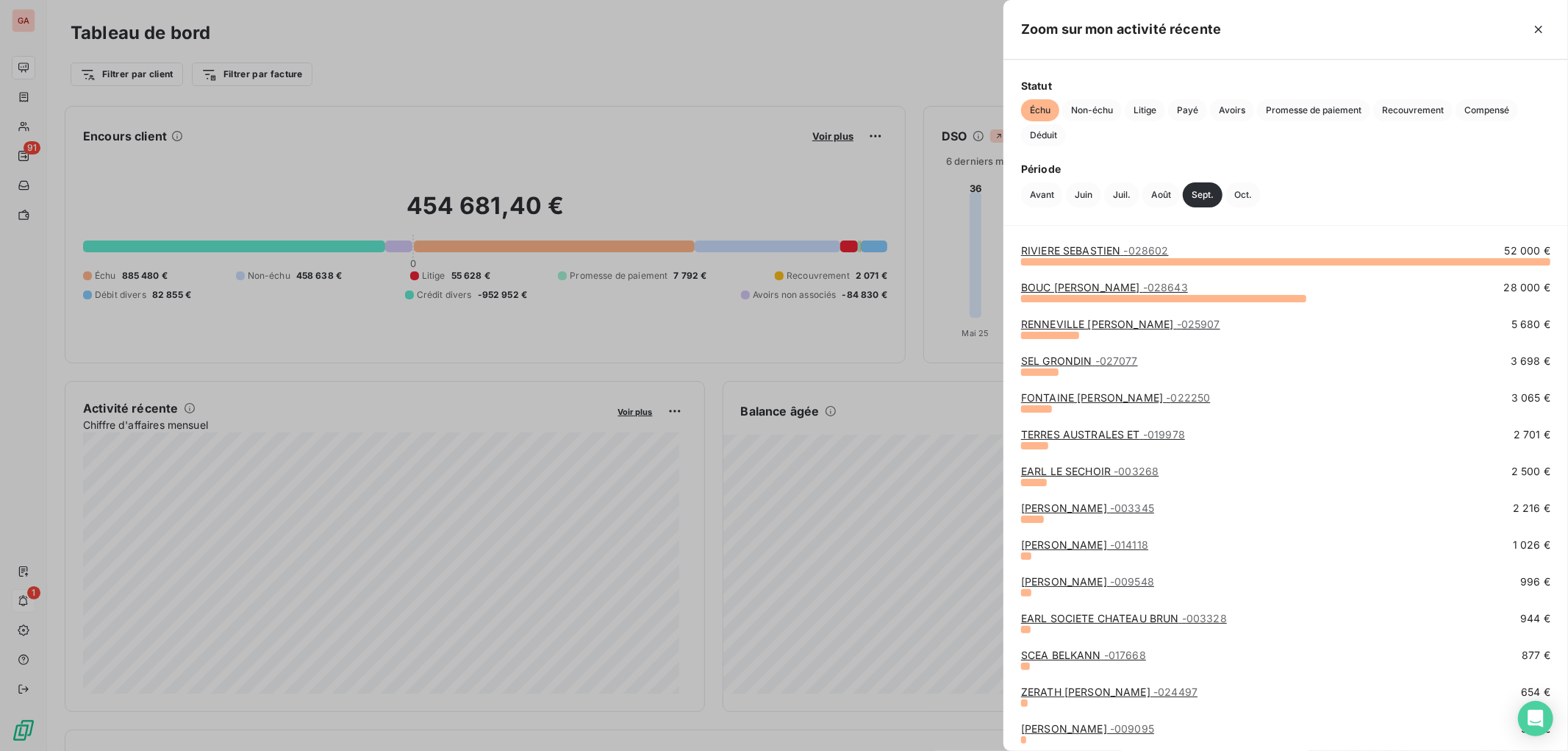
click at [1071, 396] on link "FONTAINE SERGE ENRICO - 022250" at bounding box center [1115, 398] width 190 height 13
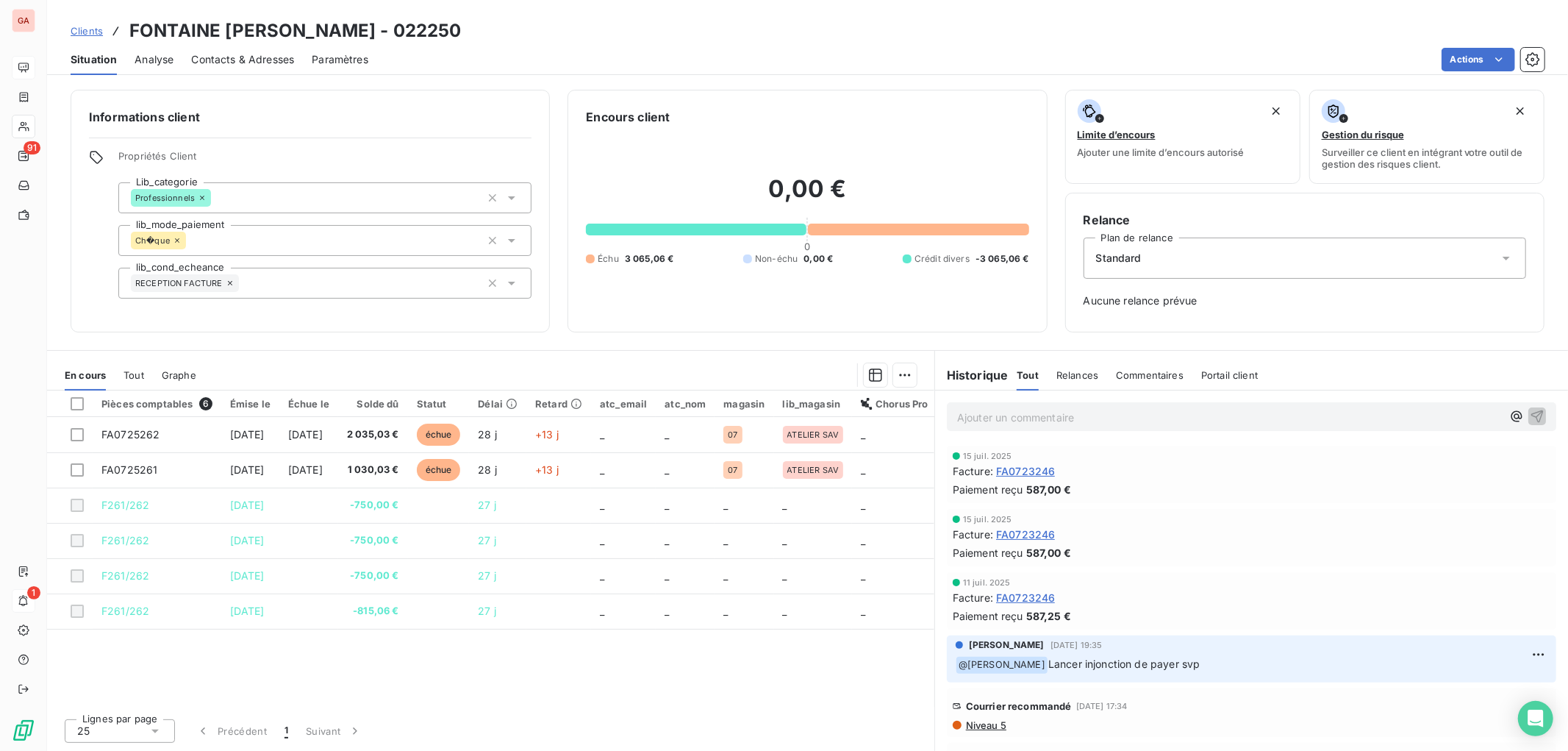
click at [1084, 421] on p "Ajouter un commentaire ﻿" at bounding box center [1229, 418] width 545 height 18
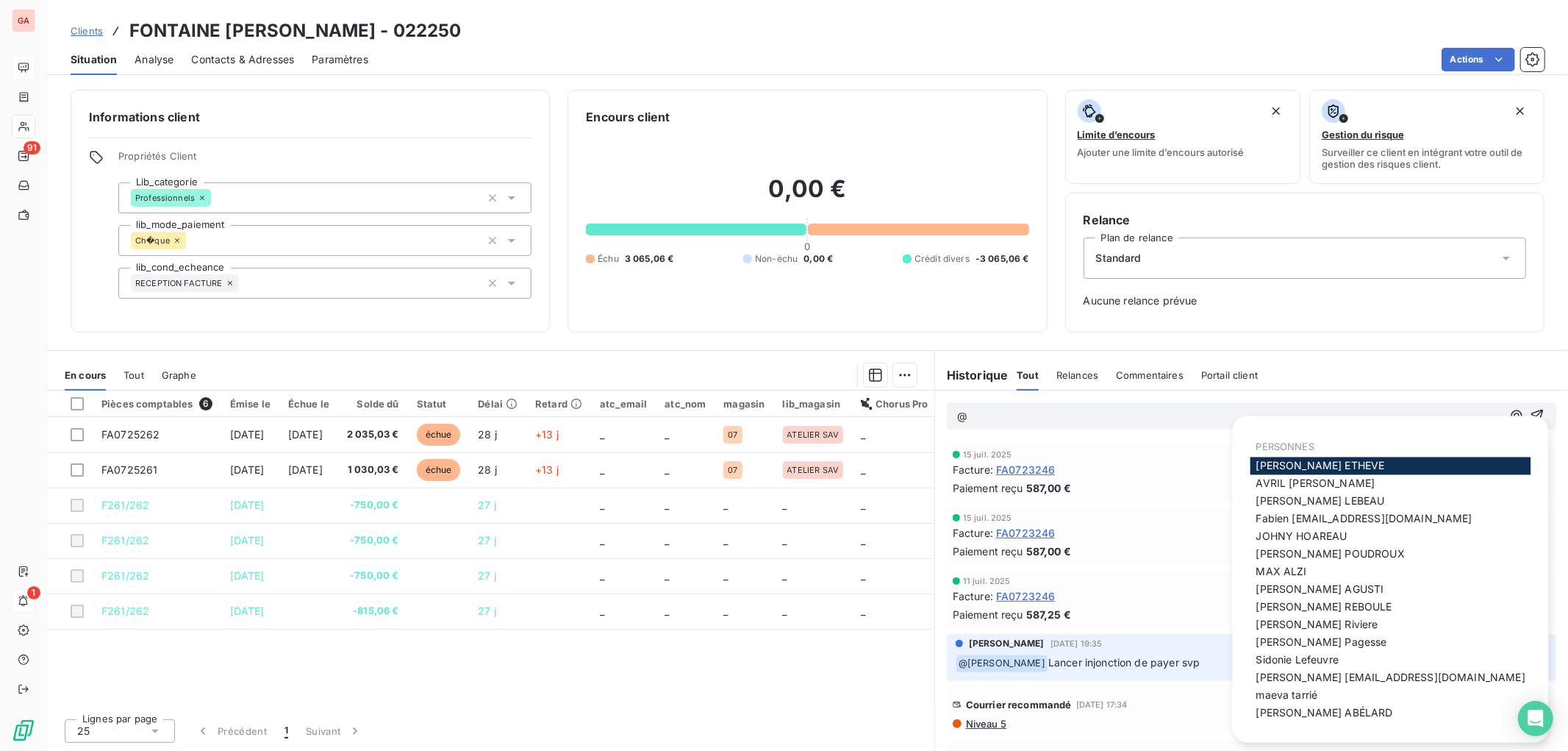
click at [1303, 460] on span "AGNES ETHEVE" at bounding box center [1321, 466] width 128 height 13
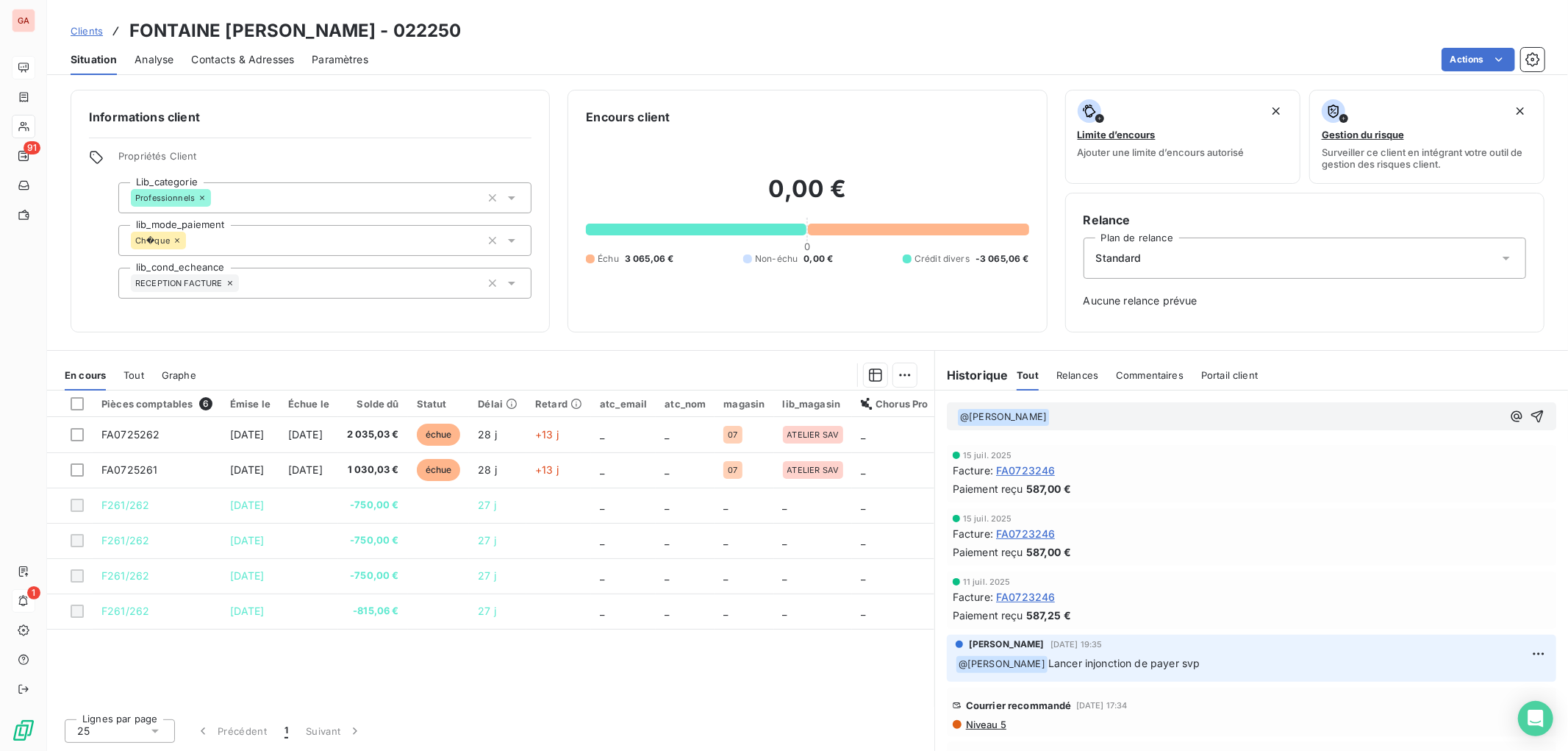
click at [1114, 412] on p "﻿ @ AGNES ETHEVE ﻿ ﻿" at bounding box center [1229, 418] width 545 height 18
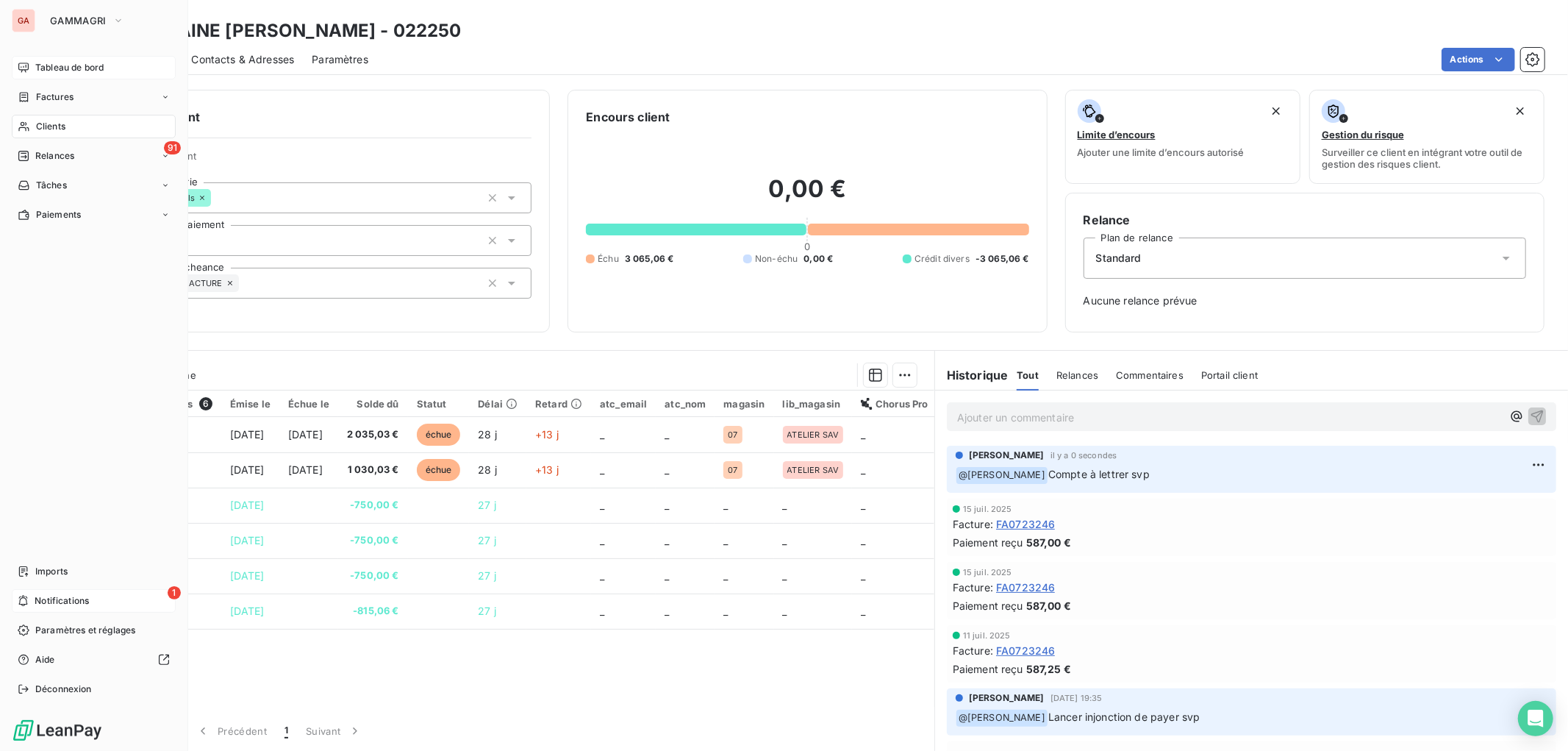
click at [68, 123] on div "Clients" at bounding box center [93, 127] width 163 height 23
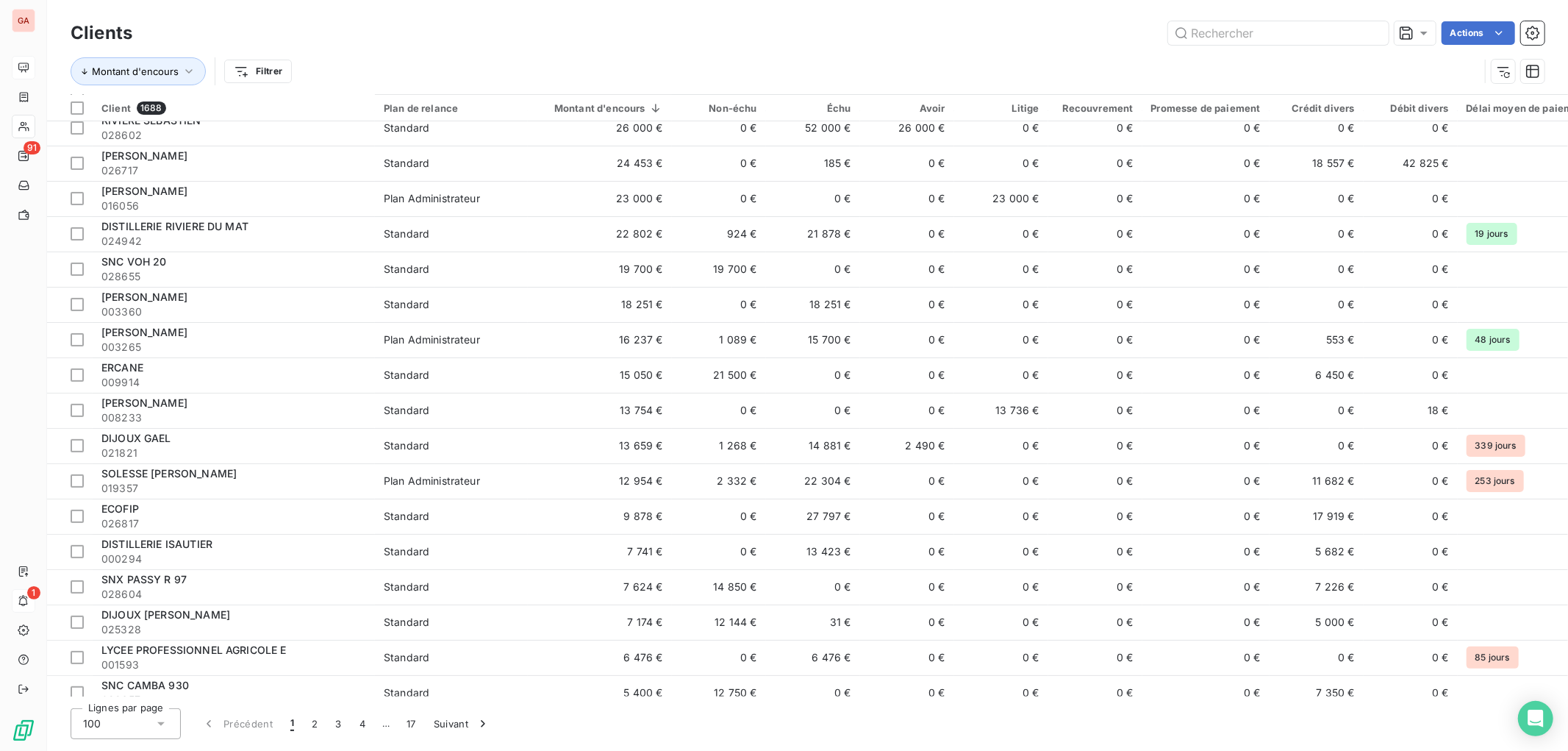
scroll to position [81, 0]
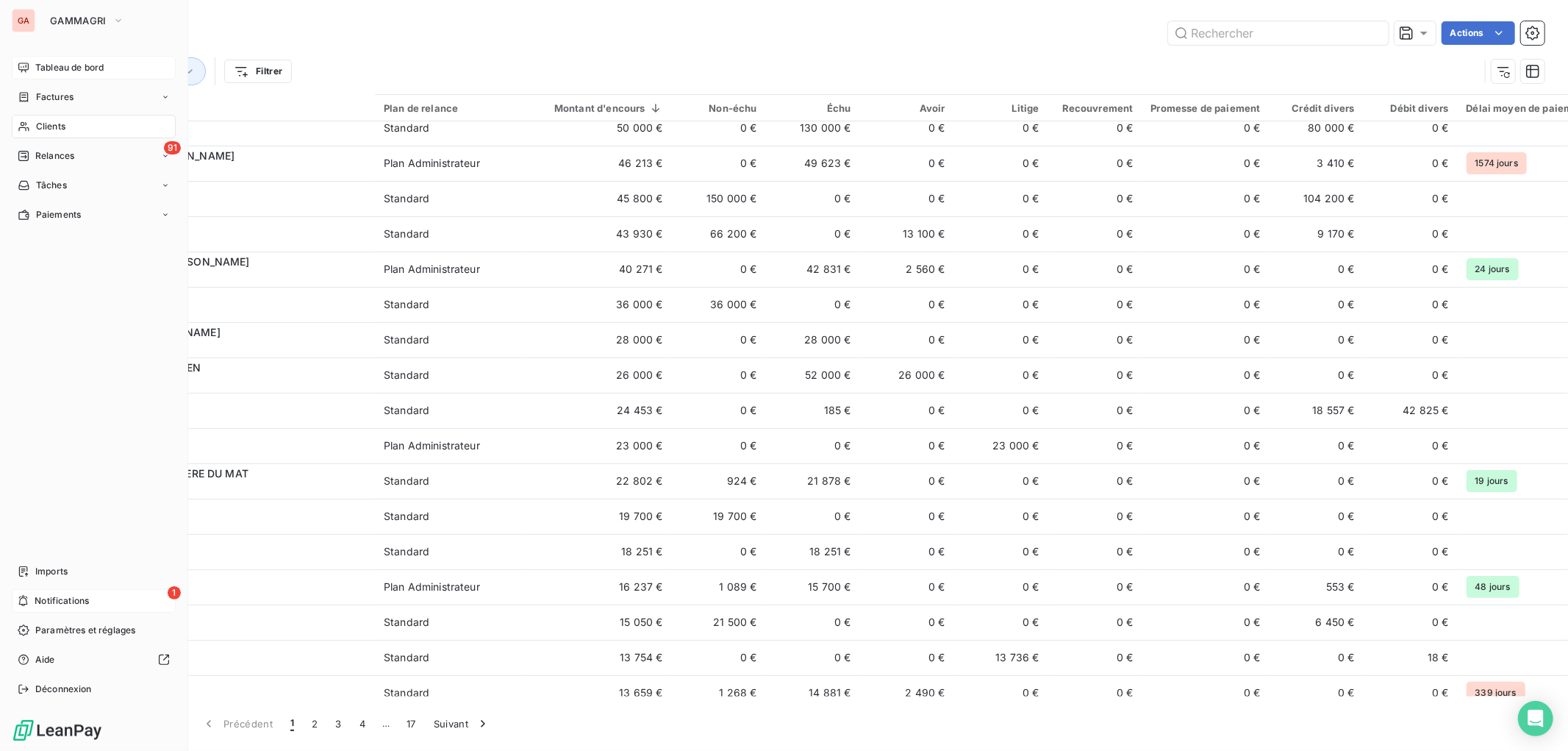
click at [57, 127] on span "Clients" at bounding box center [51, 127] width 30 height 14
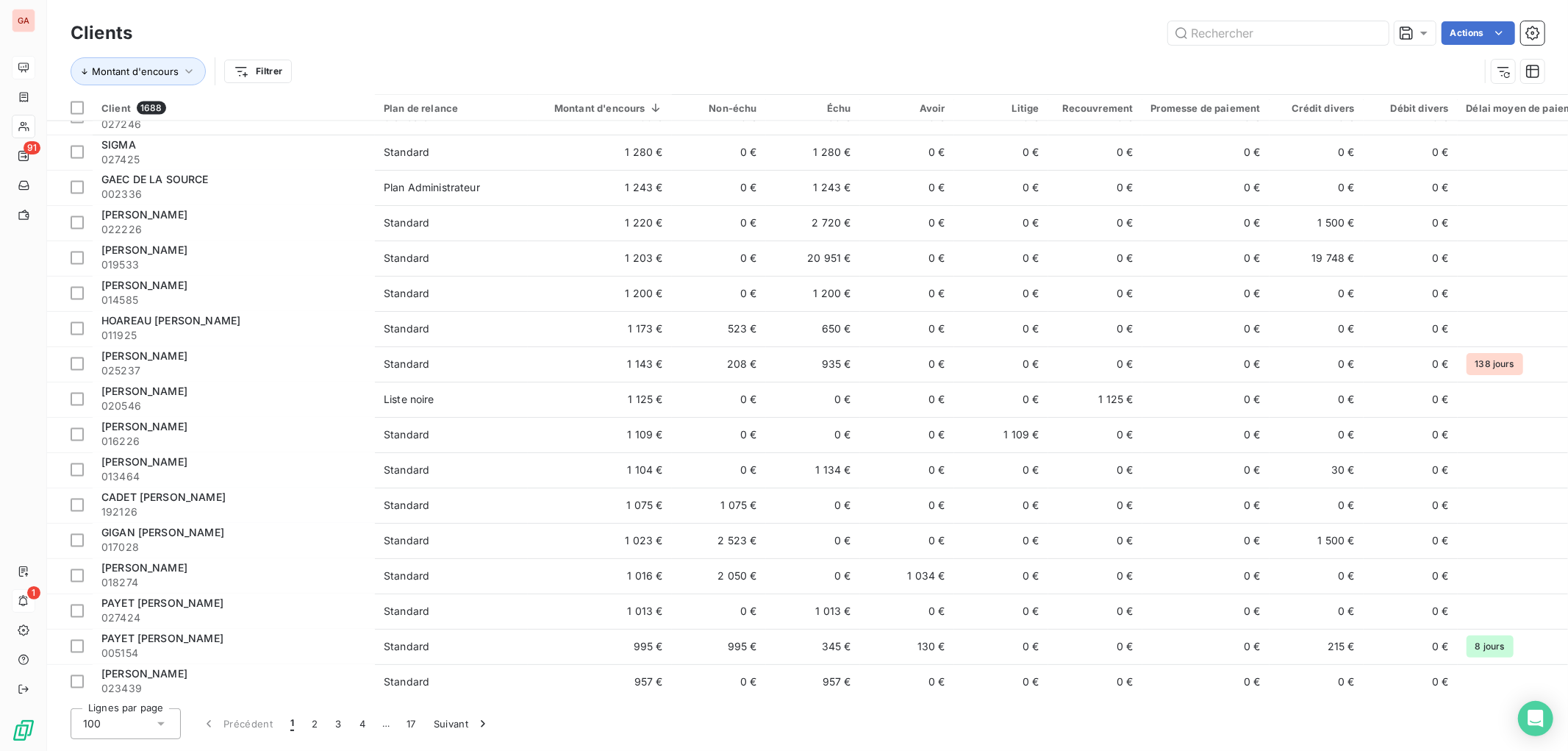
scroll to position [2451, 0]
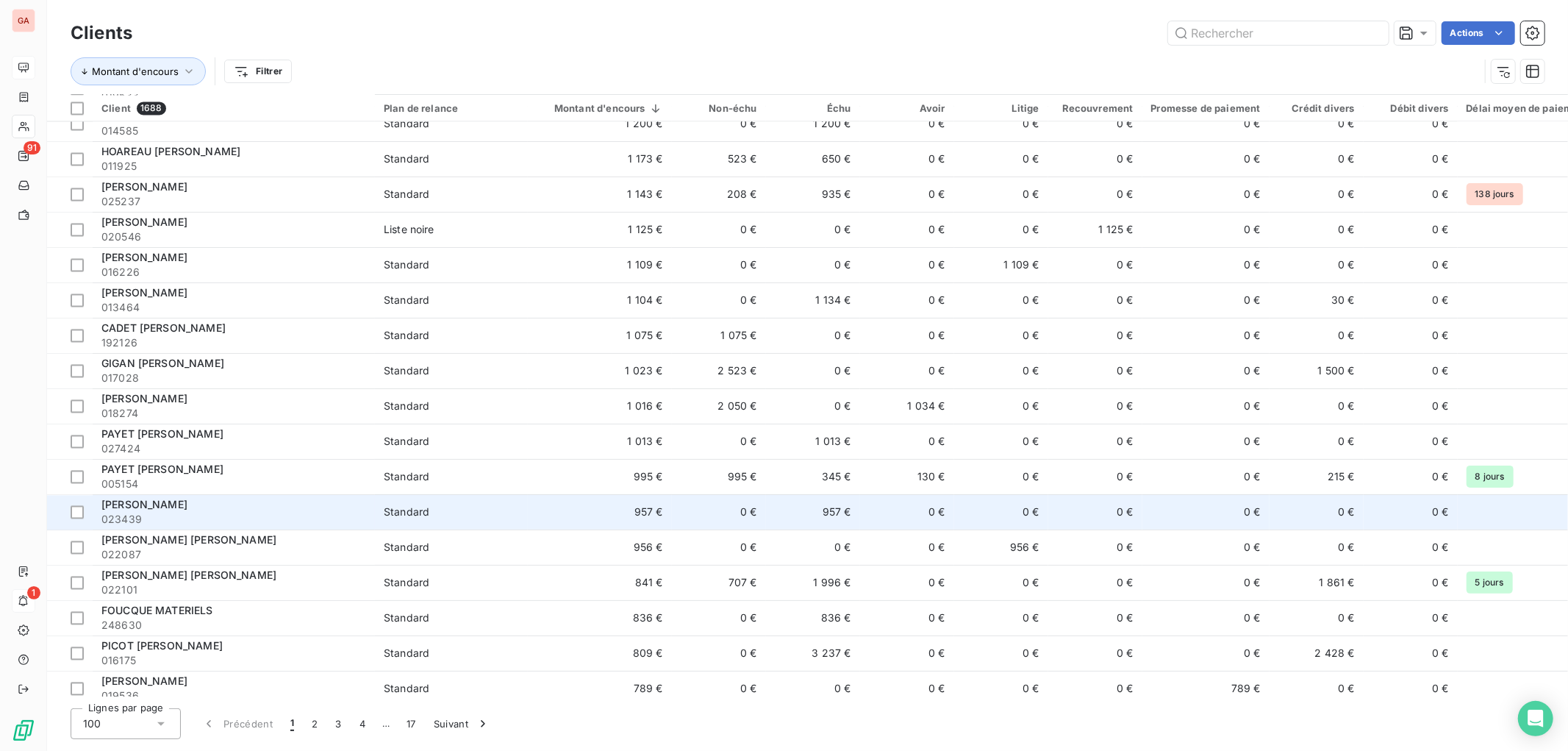
click at [158, 505] on span "DAMOUR ROGER" at bounding box center [144, 504] width 86 height 13
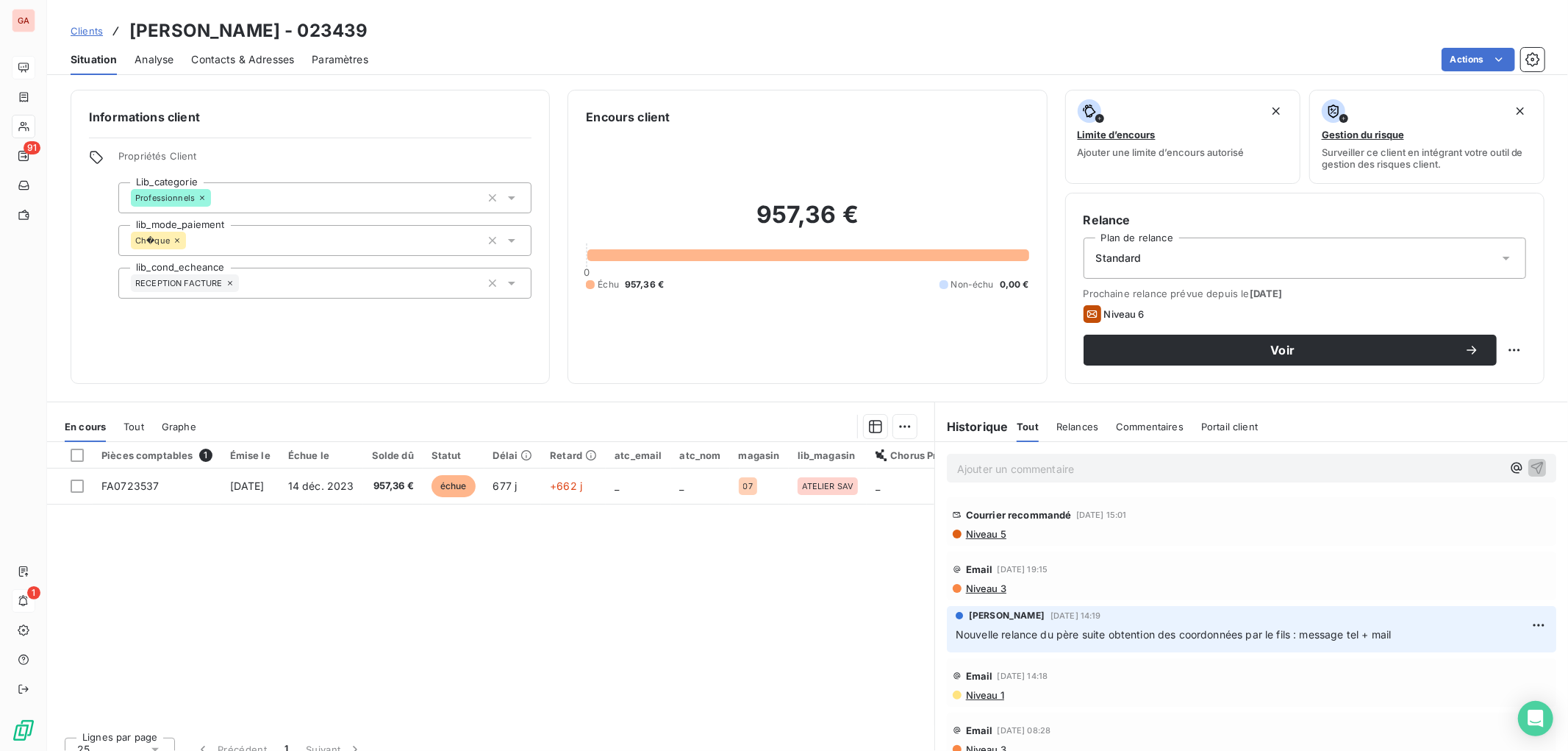
click at [981, 531] on span "Niveau 5" at bounding box center [985, 533] width 42 height 12
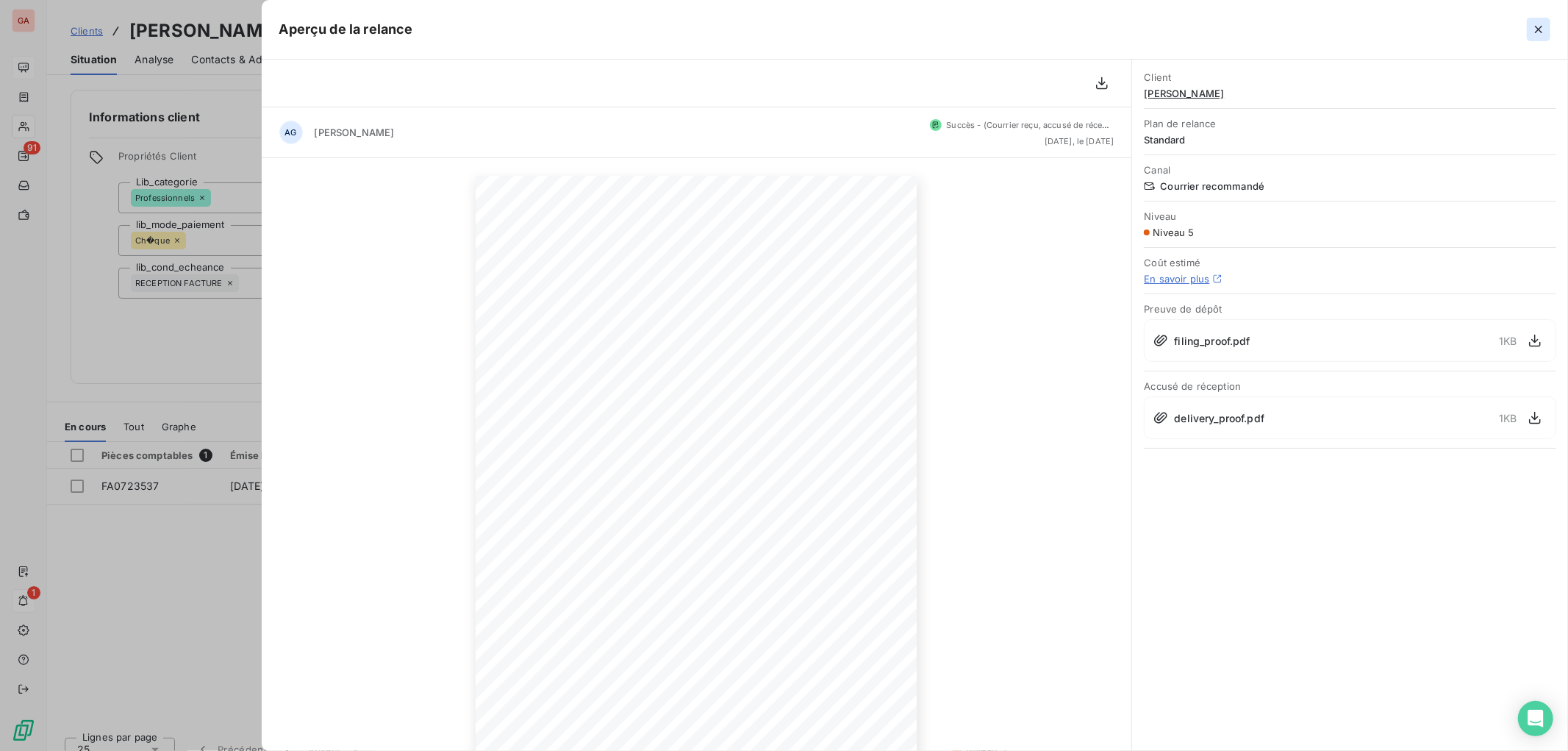
click at [1547, 23] on button "button" at bounding box center [1538, 30] width 23 height 23
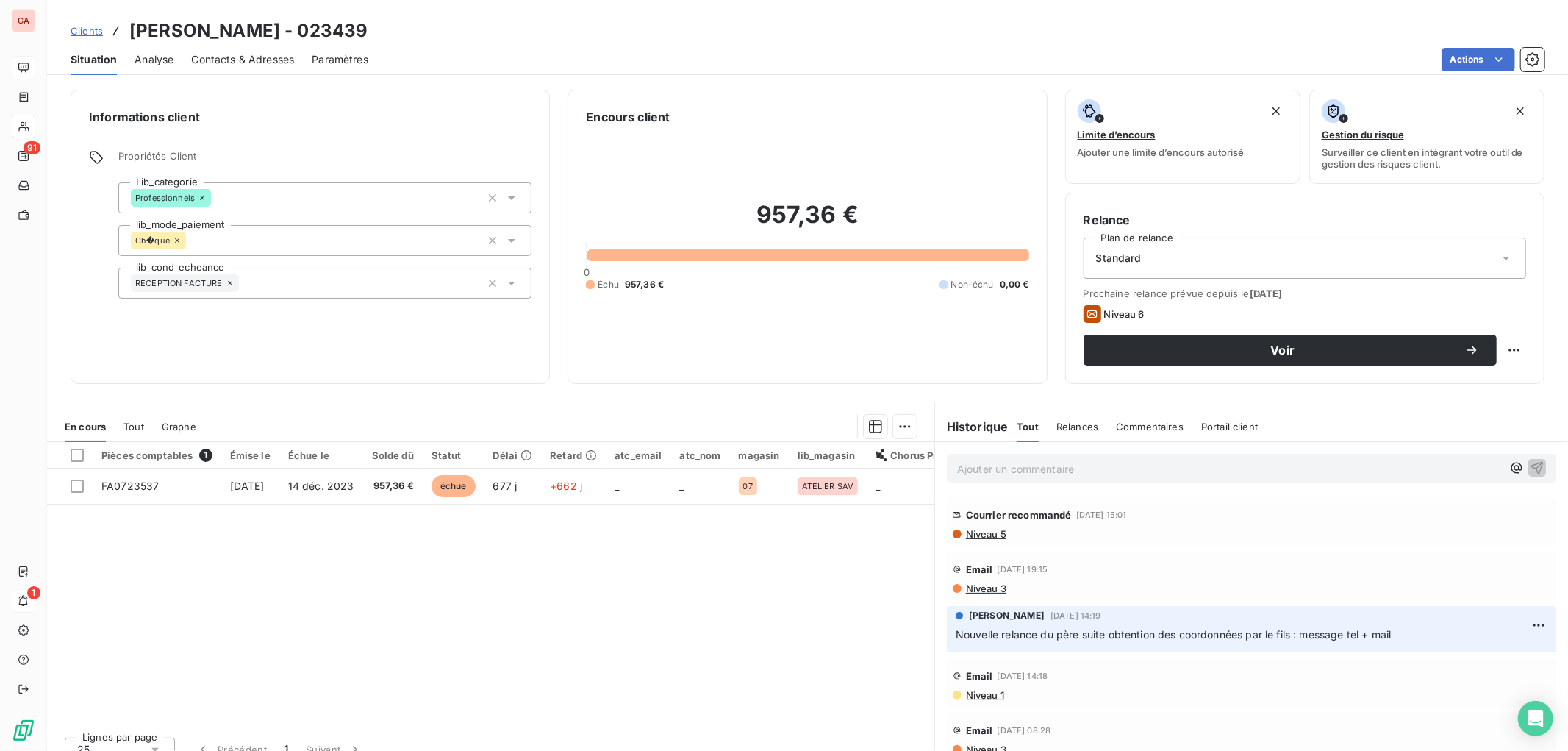
click at [261, 54] on span "Contacts & Adresses" at bounding box center [243, 60] width 103 height 14
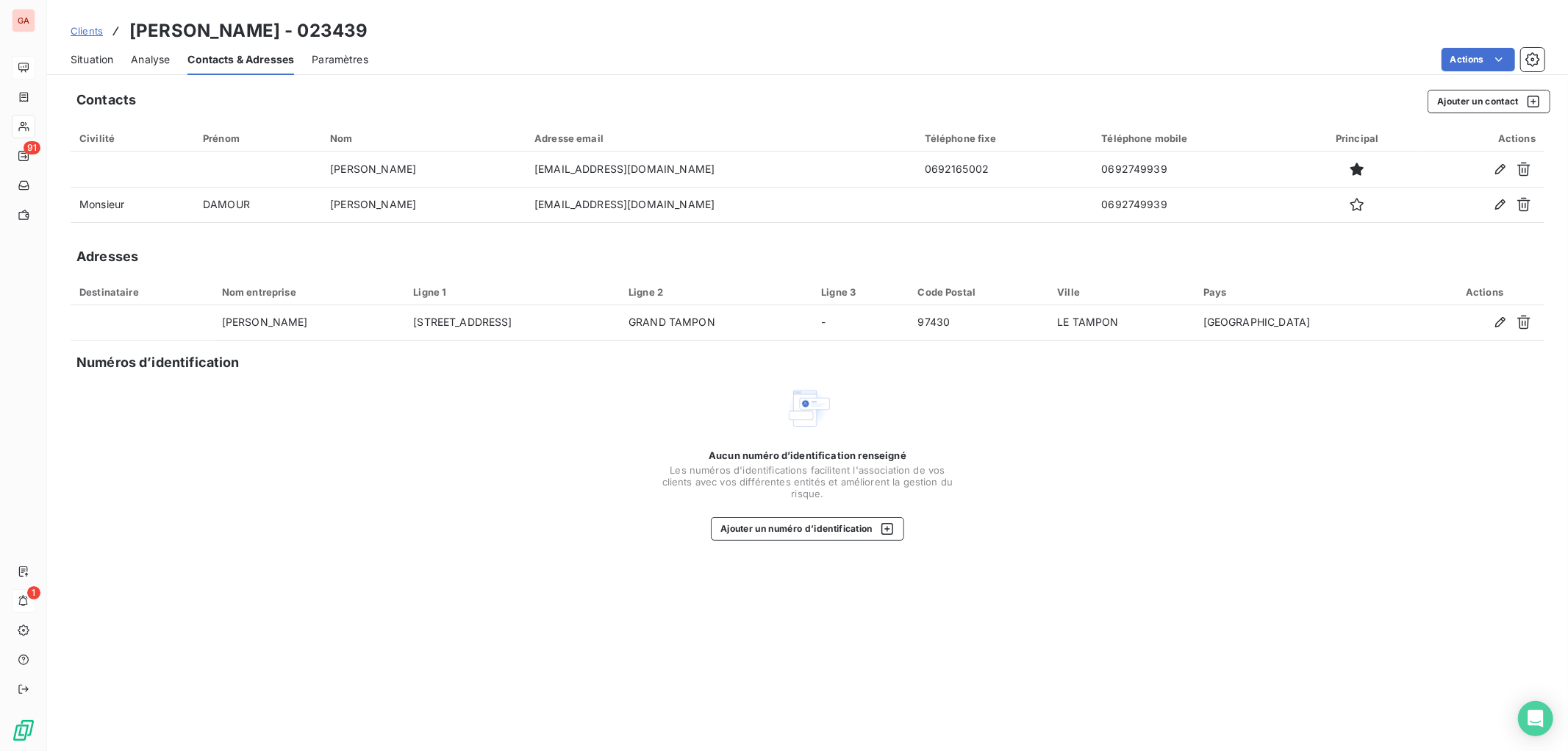
click at [98, 56] on span "Situation" at bounding box center [91, 60] width 42 height 14
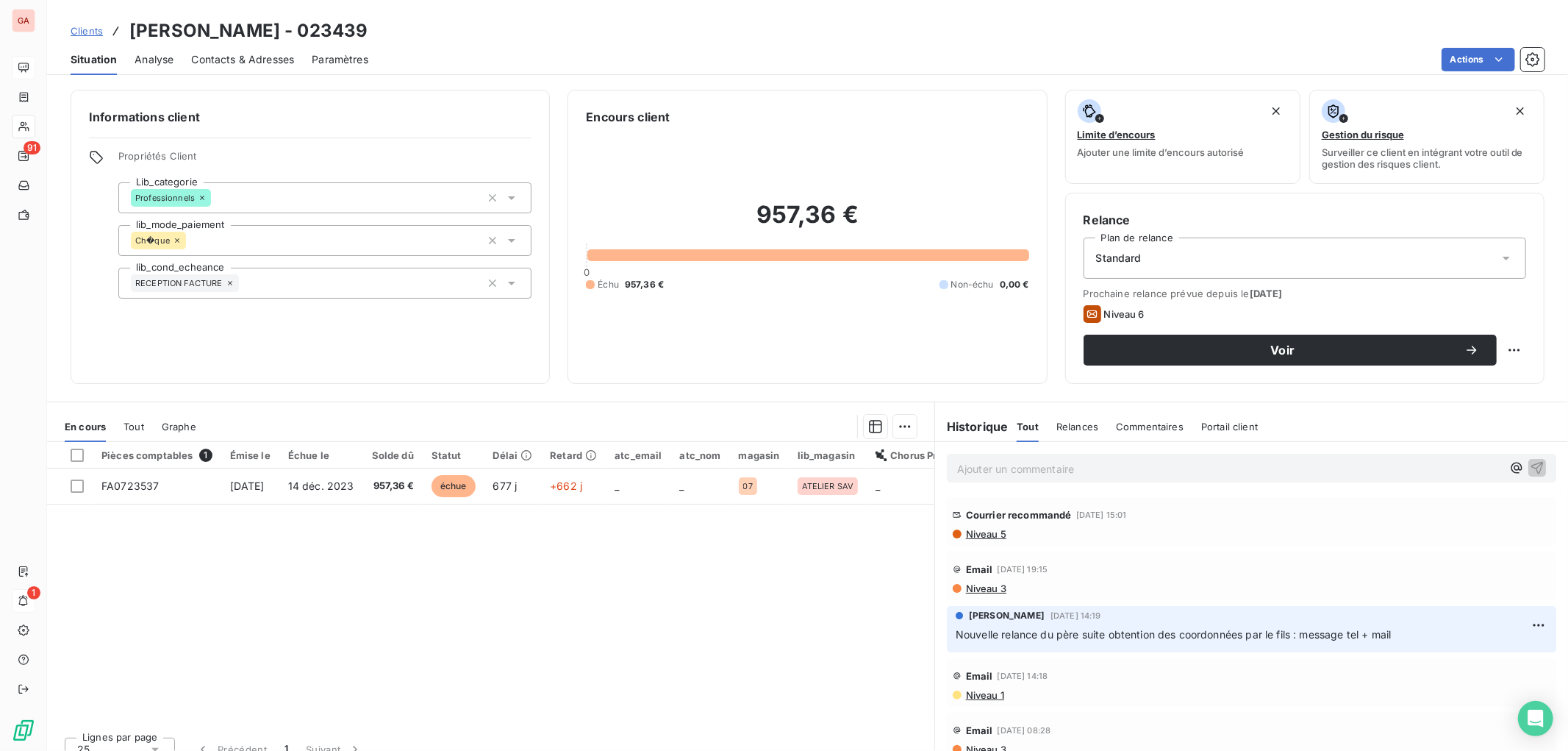
click at [270, 55] on span "Contacts & Adresses" at bounding box center [243, 60] width 103 height 14
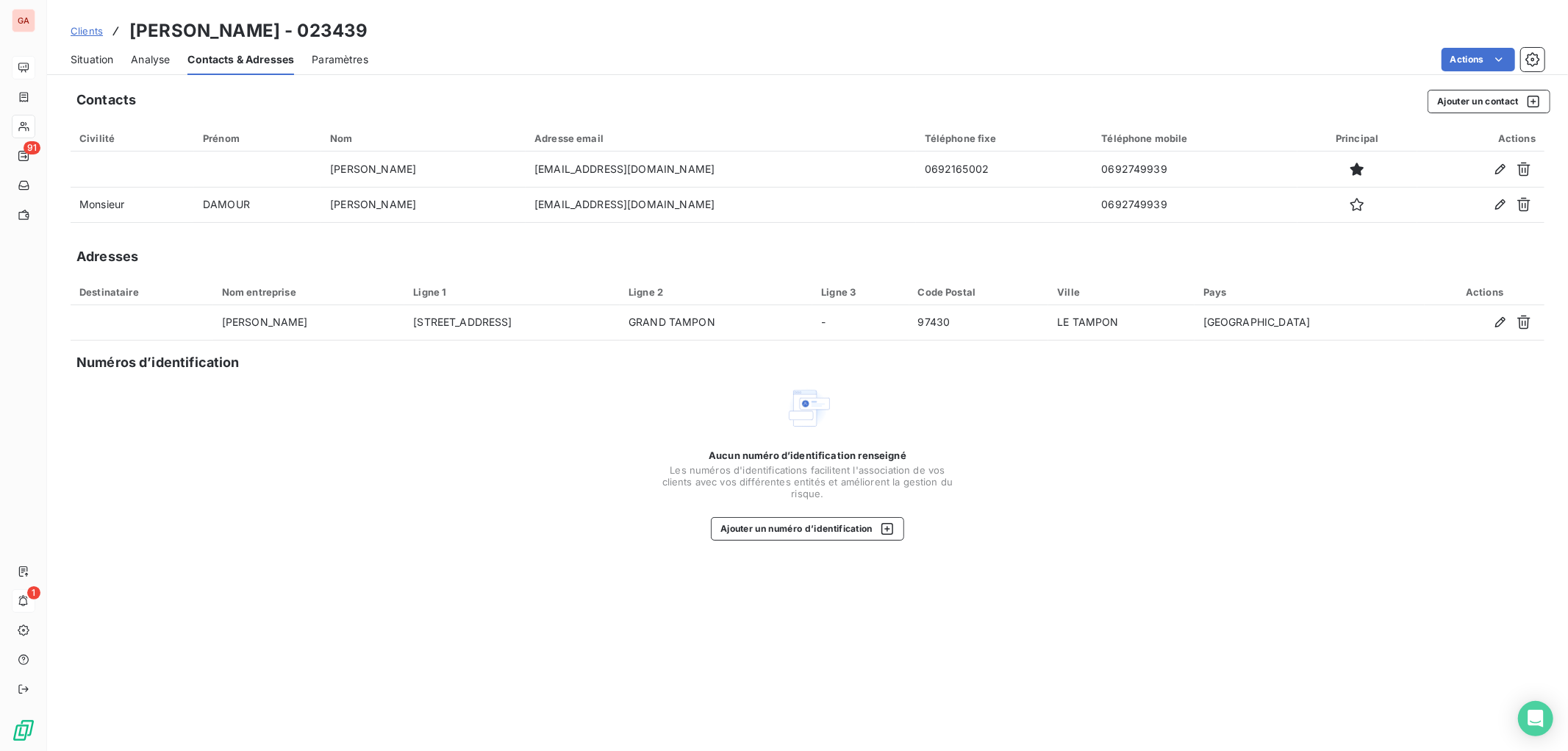
click at [101, 56] on span "Situation" at bounding box center [91, 60] width 42 height 14
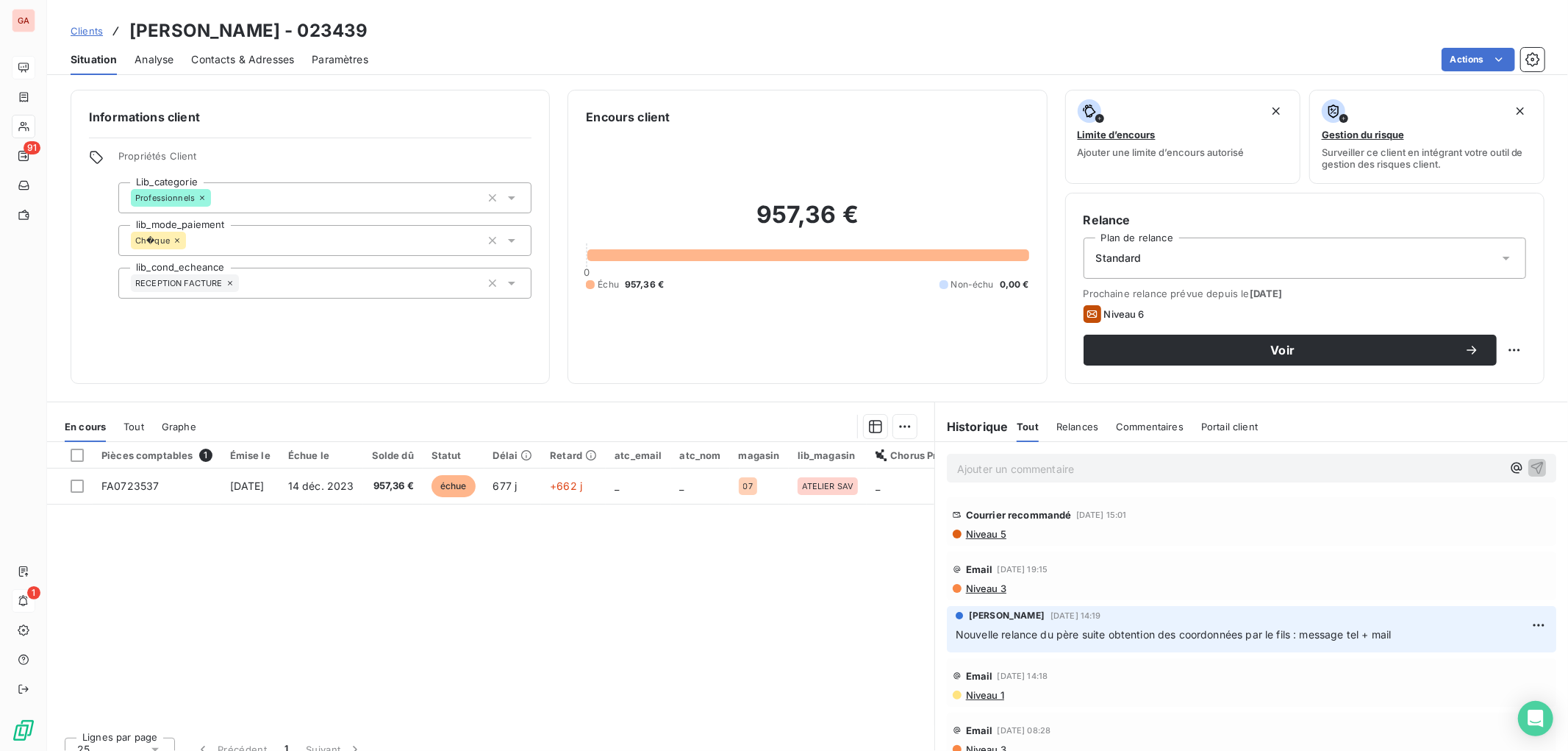
click at [250, 60] on span "Contacts & Adresses" at bounding box center [243, 60] width 103 height 14
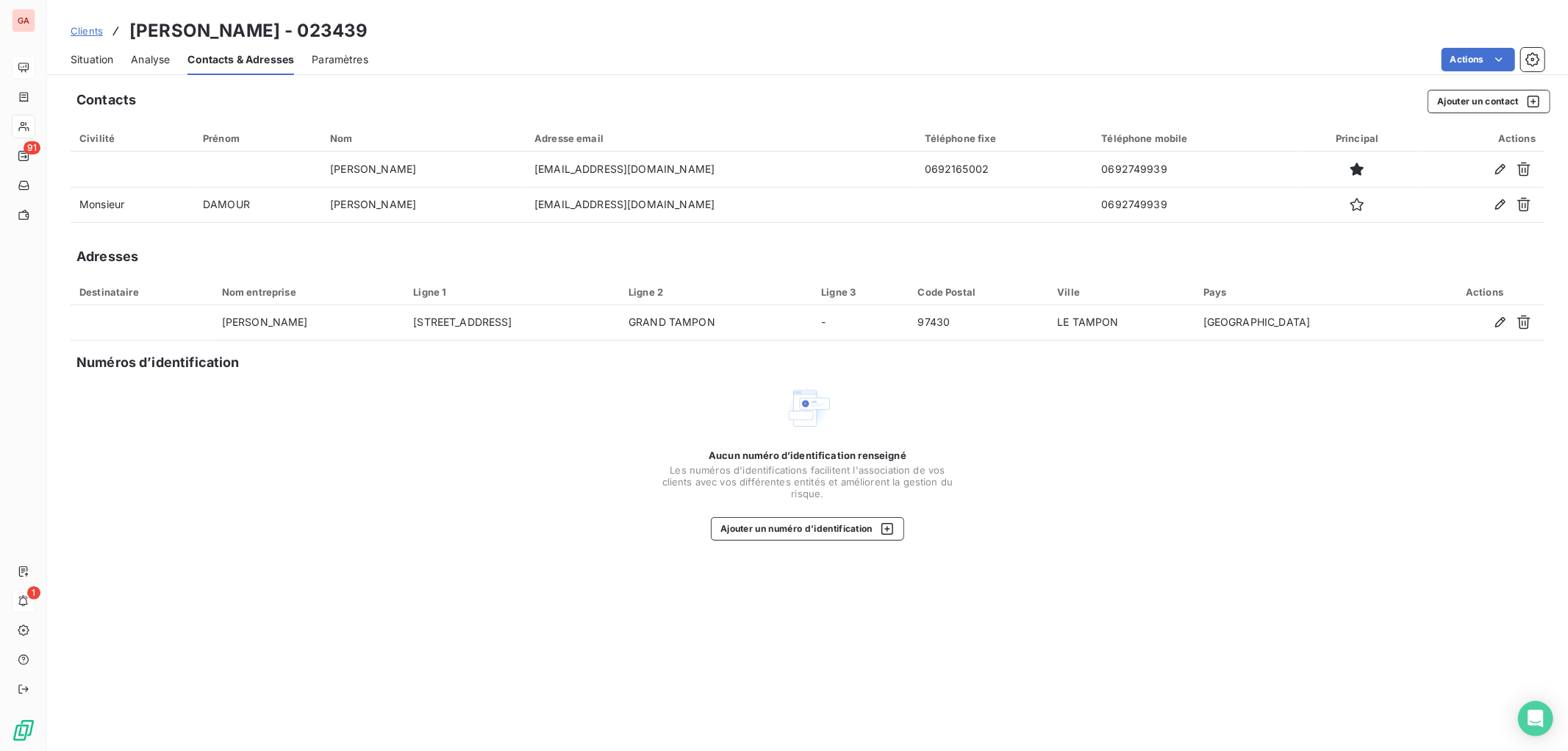
click at [98, 56] on span "Situation" at bounding box center [91, 60] width 42 height 14
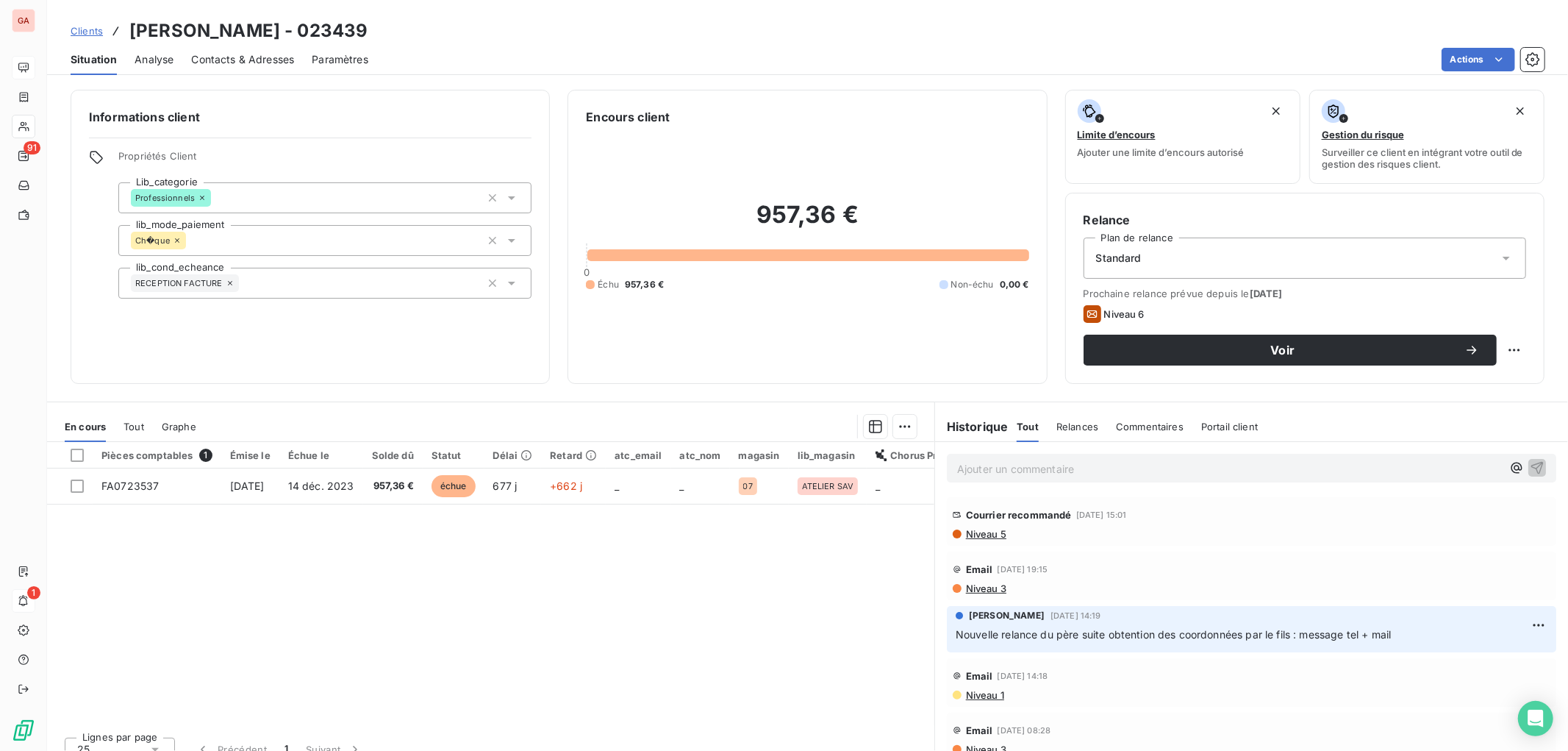
click at [251, 57] on span "Contacts & Adresses" at bounding box center [243, 60] width 103 height 14
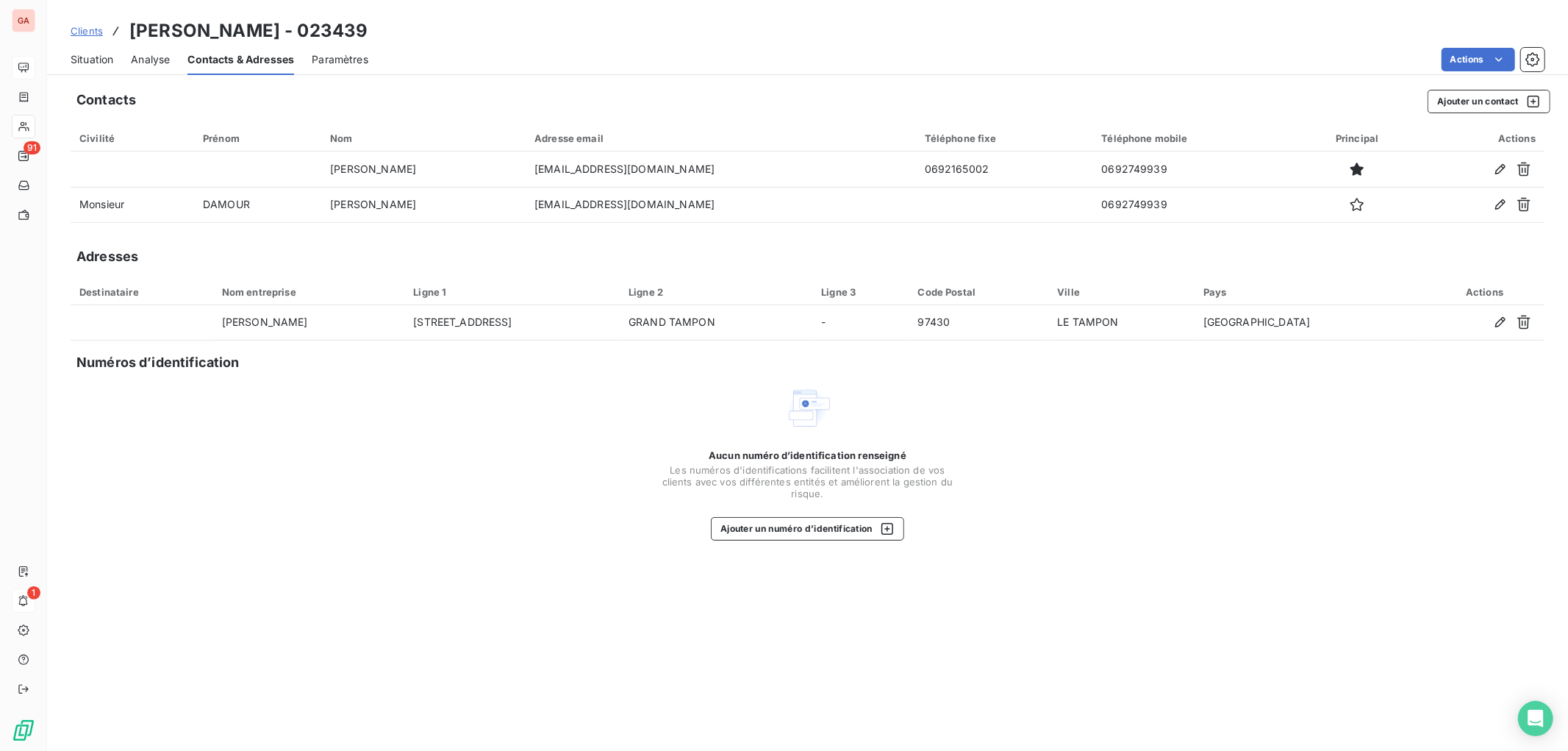
click at [93, 61] on span "Situation" at bounding box center [91, 60] width 42 height 14
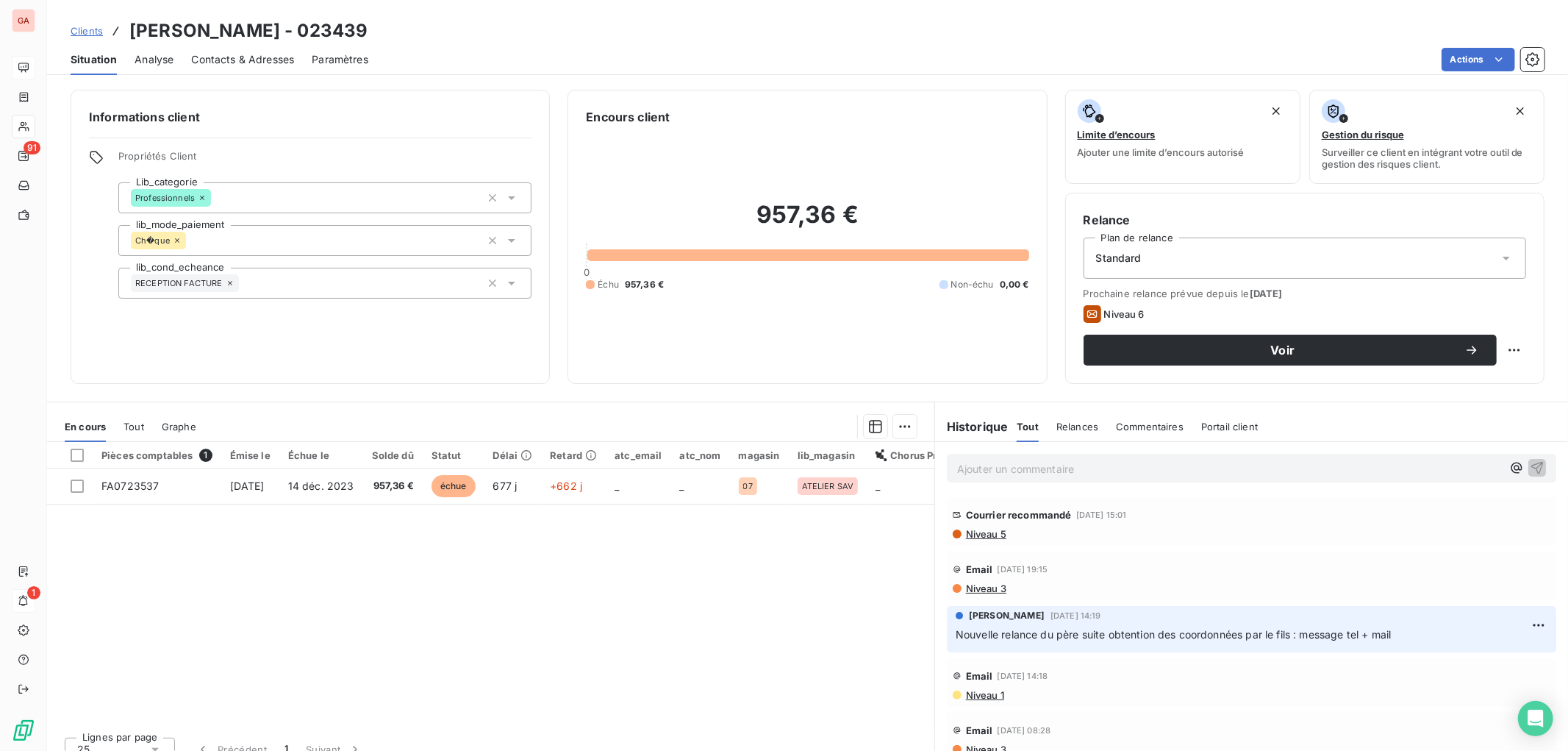
click at [247, 60] on span "Contacts & Adresses" at bounding box center [243, 60] width 103 height 14
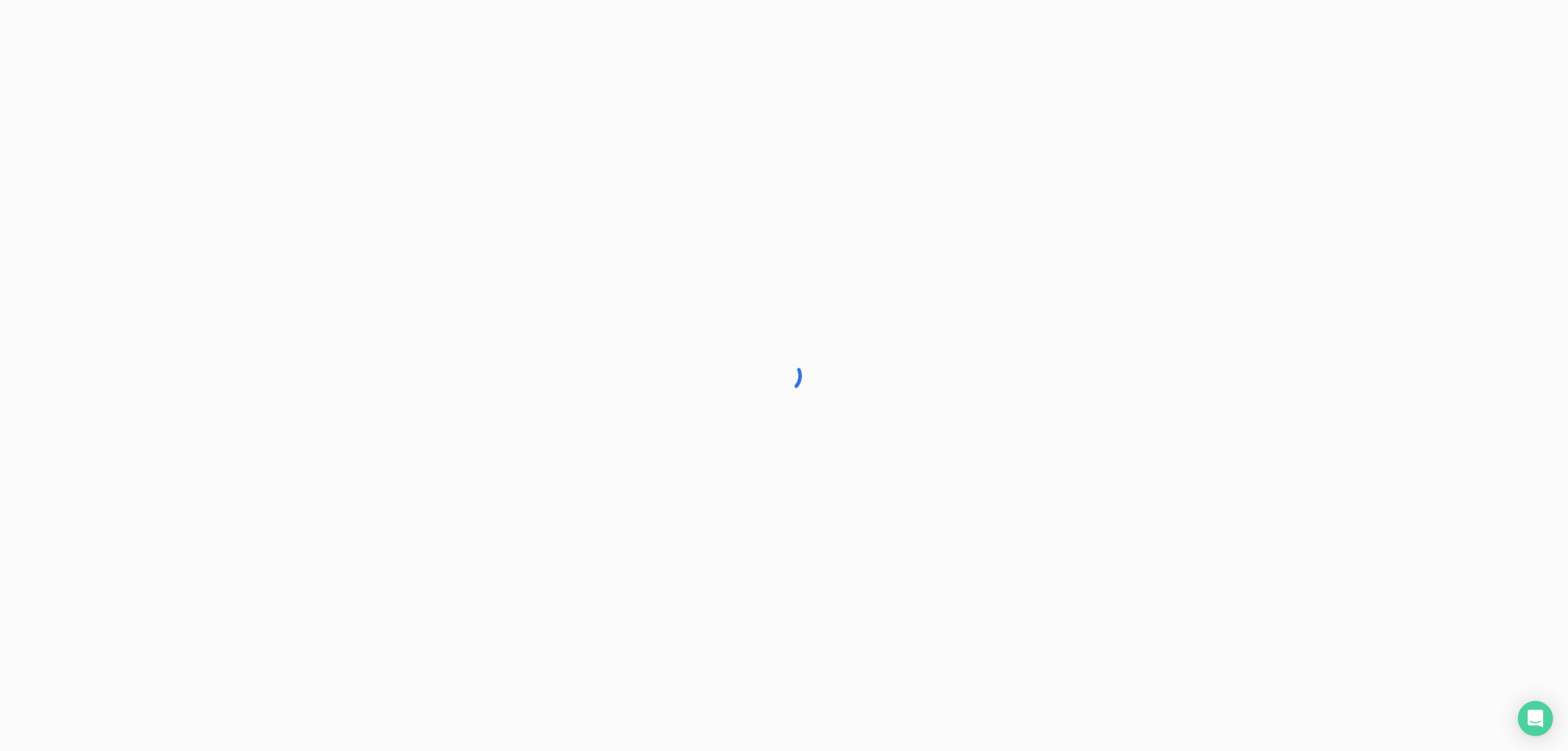
drag, startPoint x: 0, startPoint y: 0, endPoint x: 238, endPoint y: 406, distance: 470.6
click at [238, 406] on div at bounding box center [784, 375] width 1568 height 751
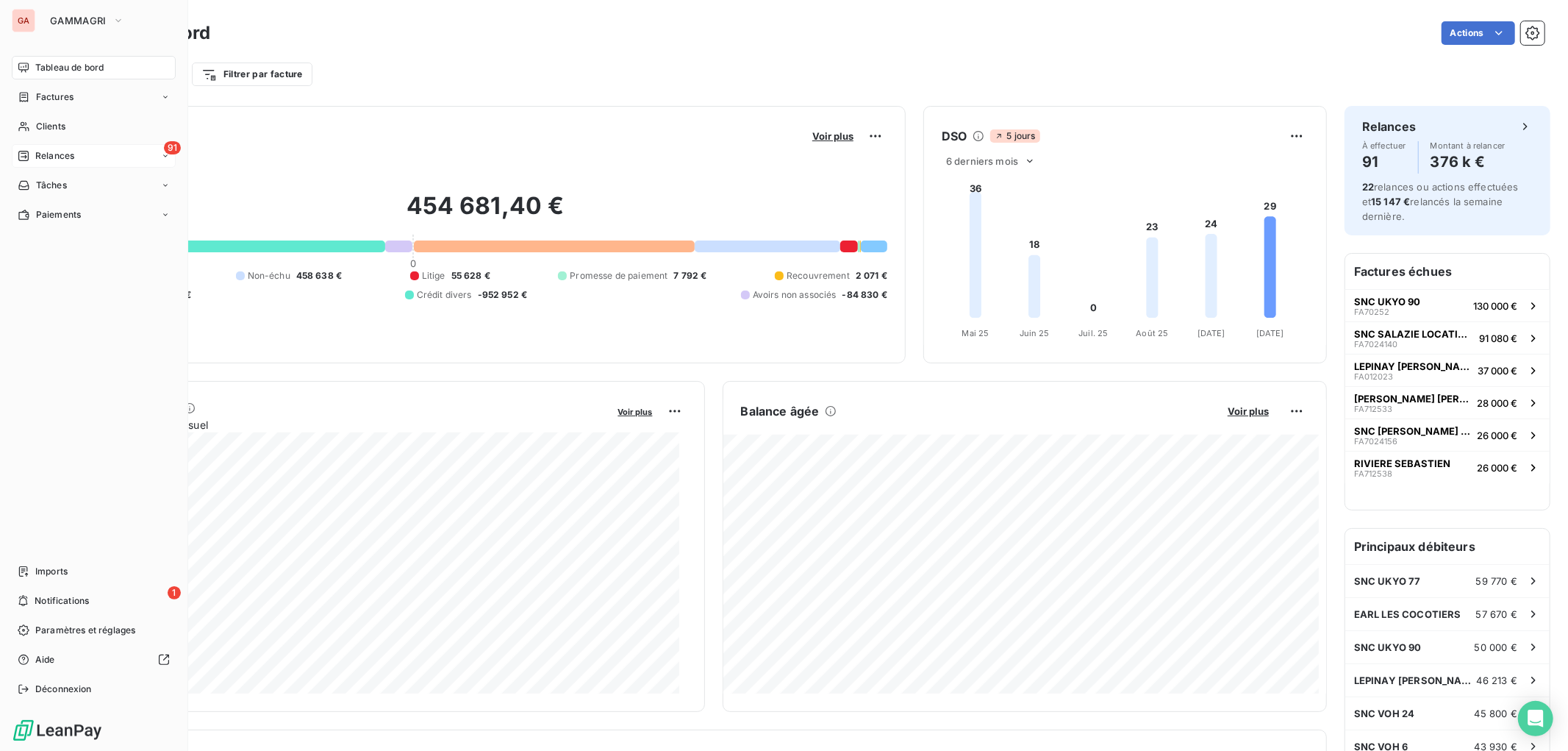
click at [64, 149] on span "Relances" at bounding box center [54, 155] width 39 height 14
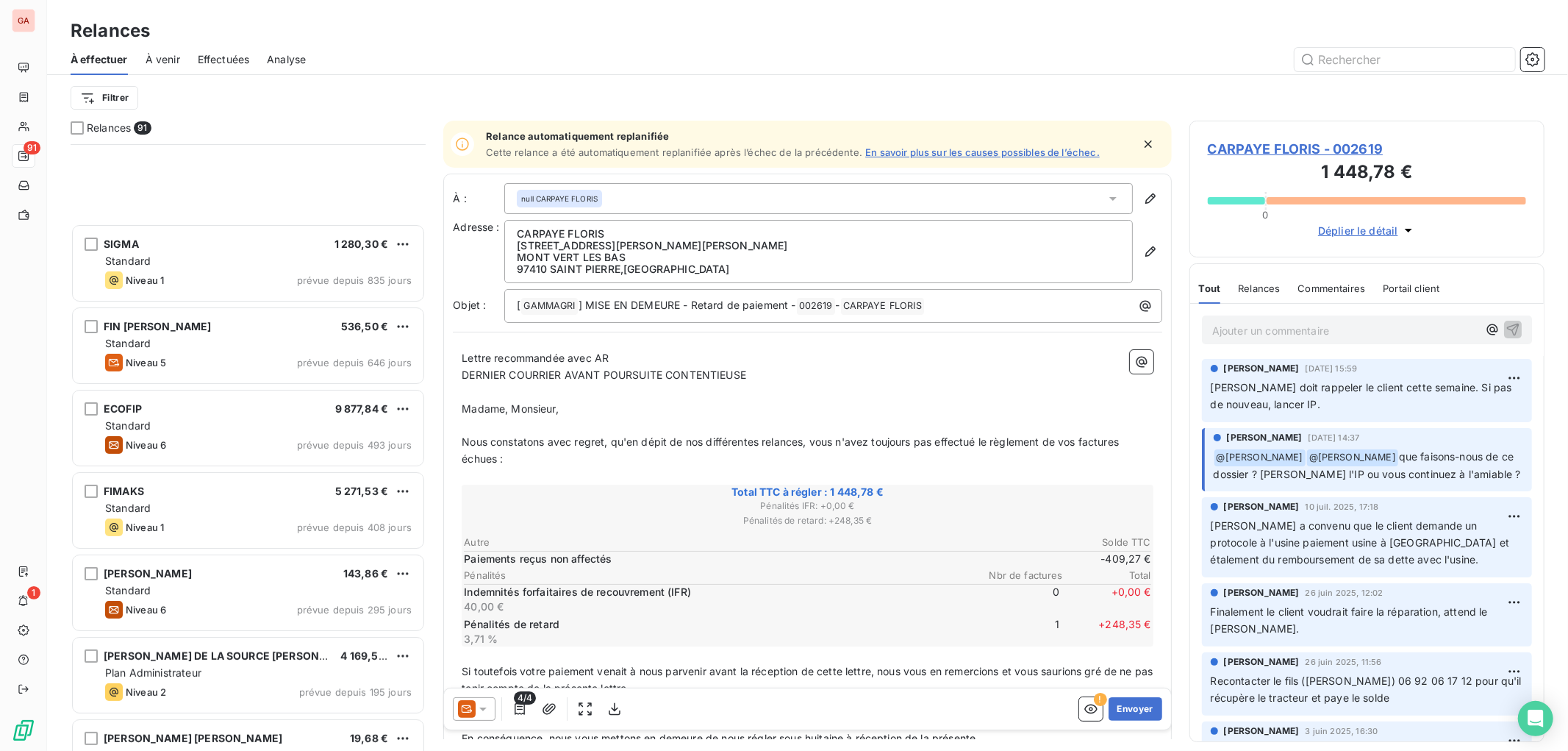
scroll to position [408, 0]
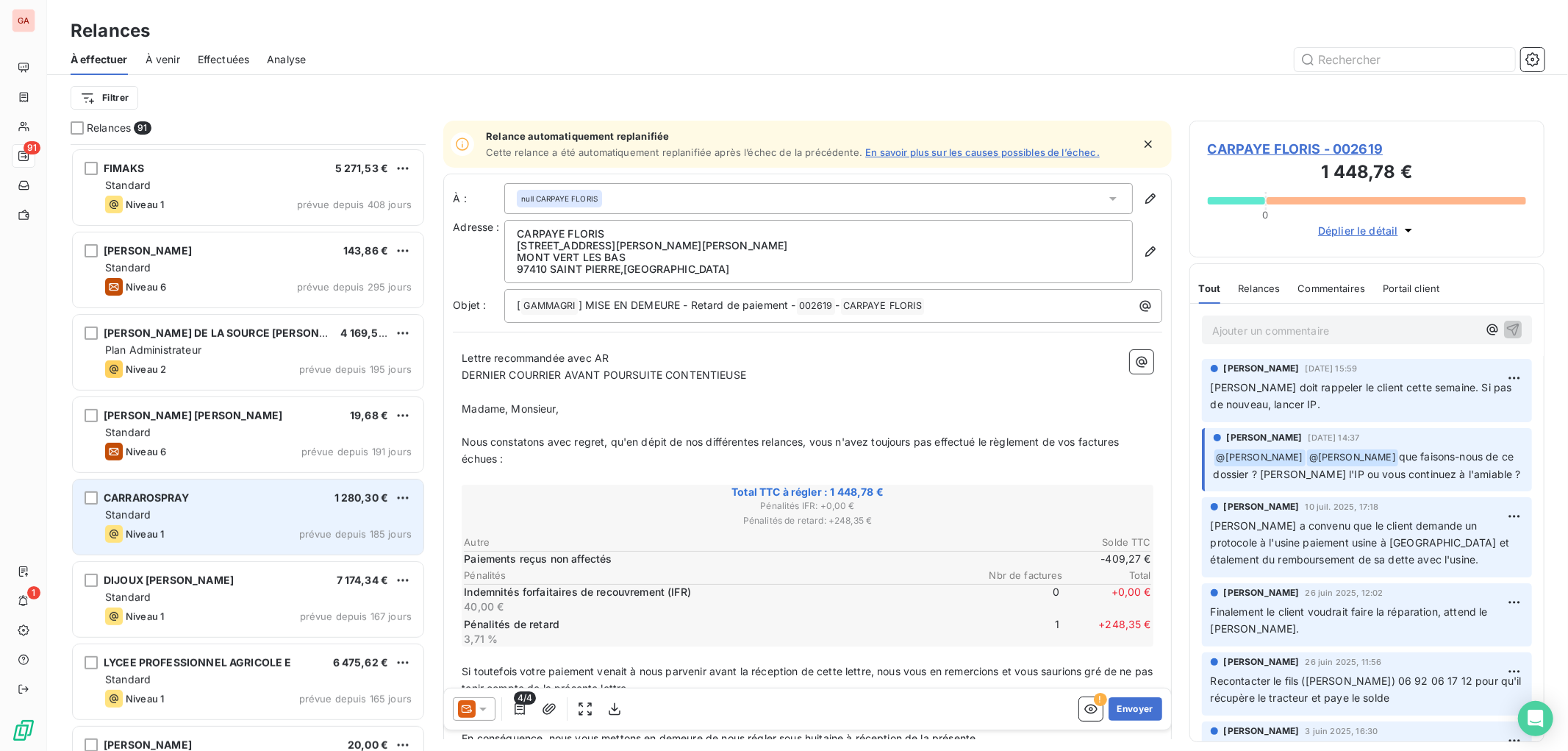
click at [214, 515] on div "Standard" at bounding box center [257, 515] width 306 height 14
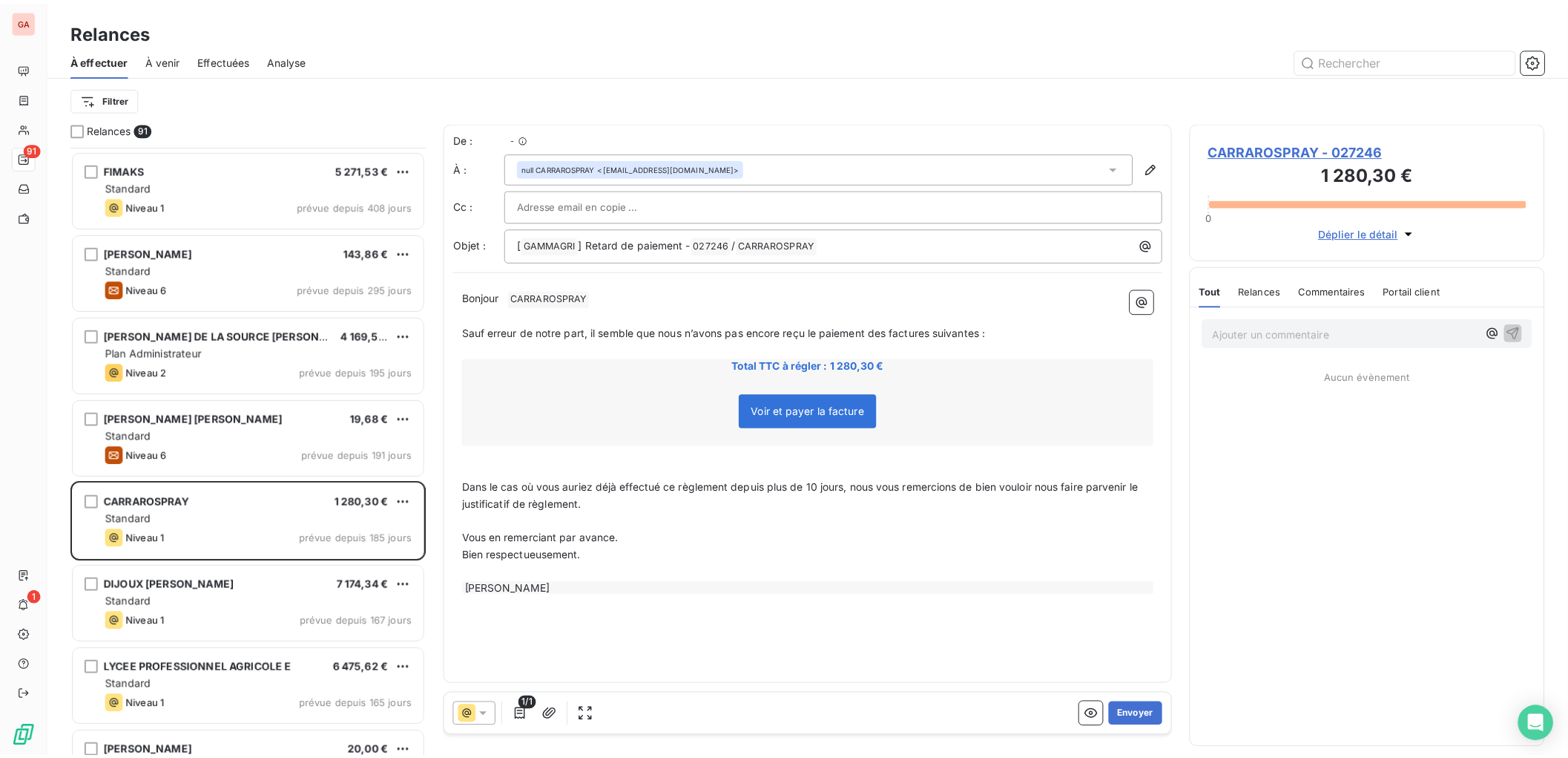
scroll to position [597, 345]
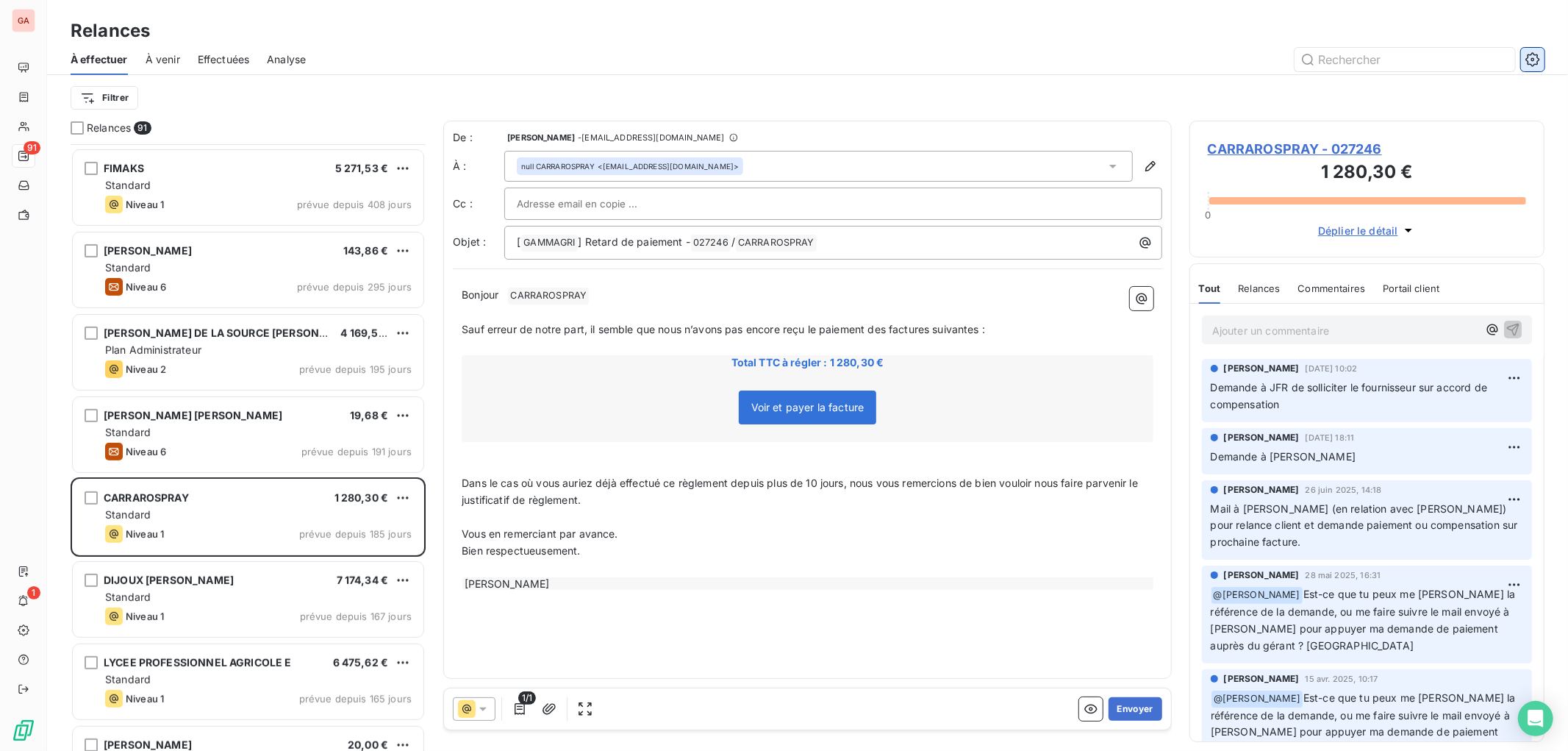
click at [1531, 61] on icon "button" at bounding box center [1533, 60] width 14 height 14
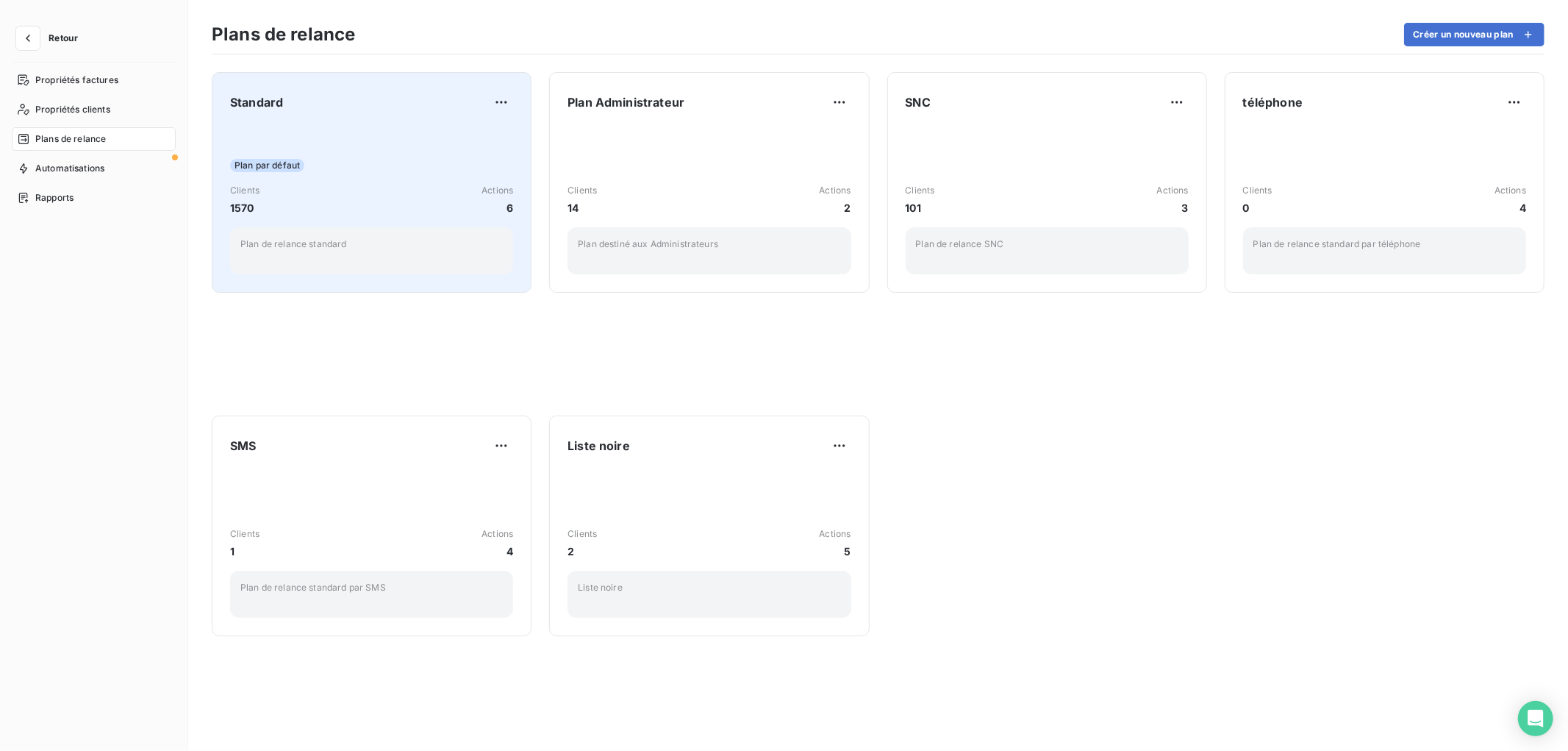
click at [318, 179] on div "Plan par défaut Clients 1570 Actions 6 Plan de relance standard" at bounding box center [371, 200] width 283 height 148
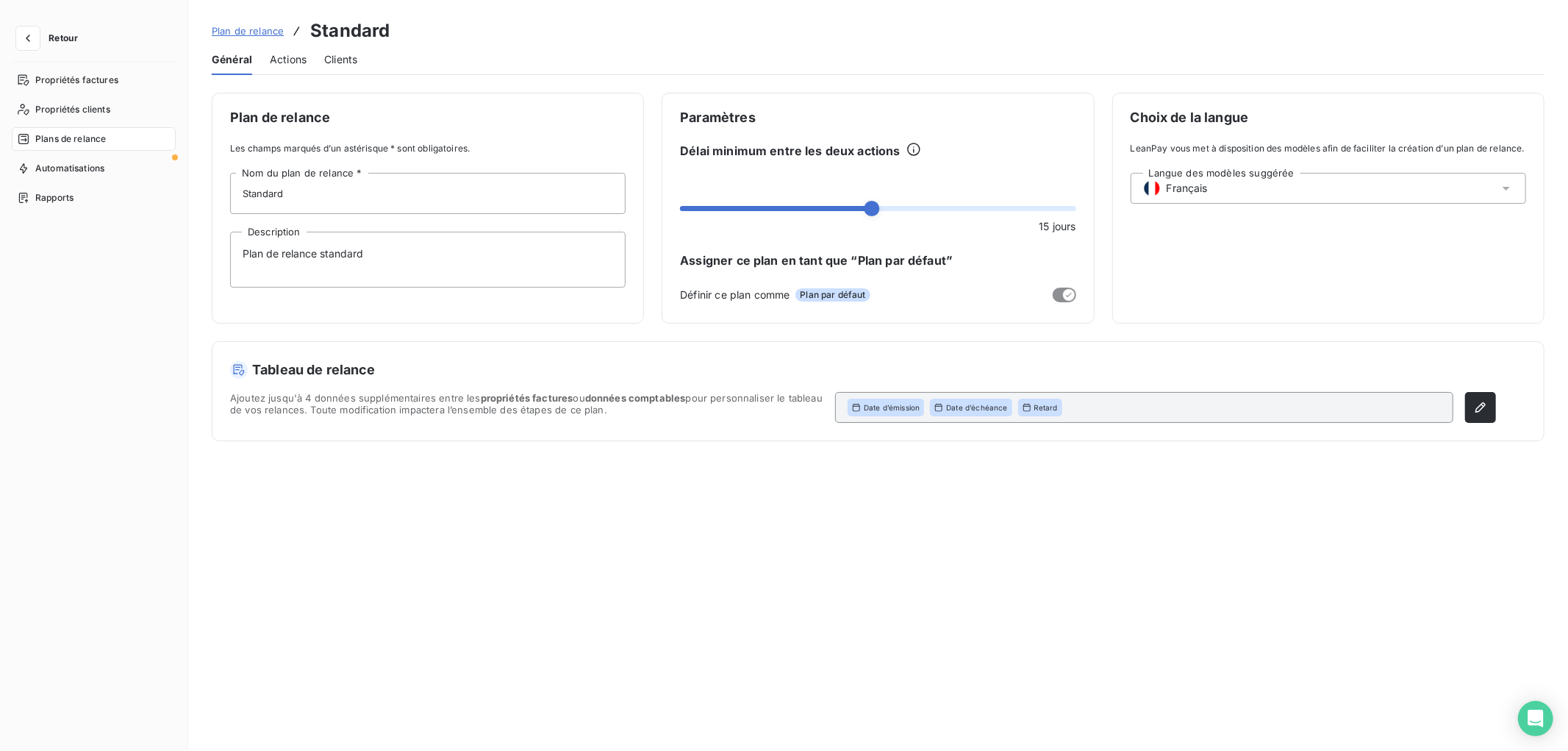
click at [288, 56] on span "Actions" at bounding box center [288, 60] width 37 height 14
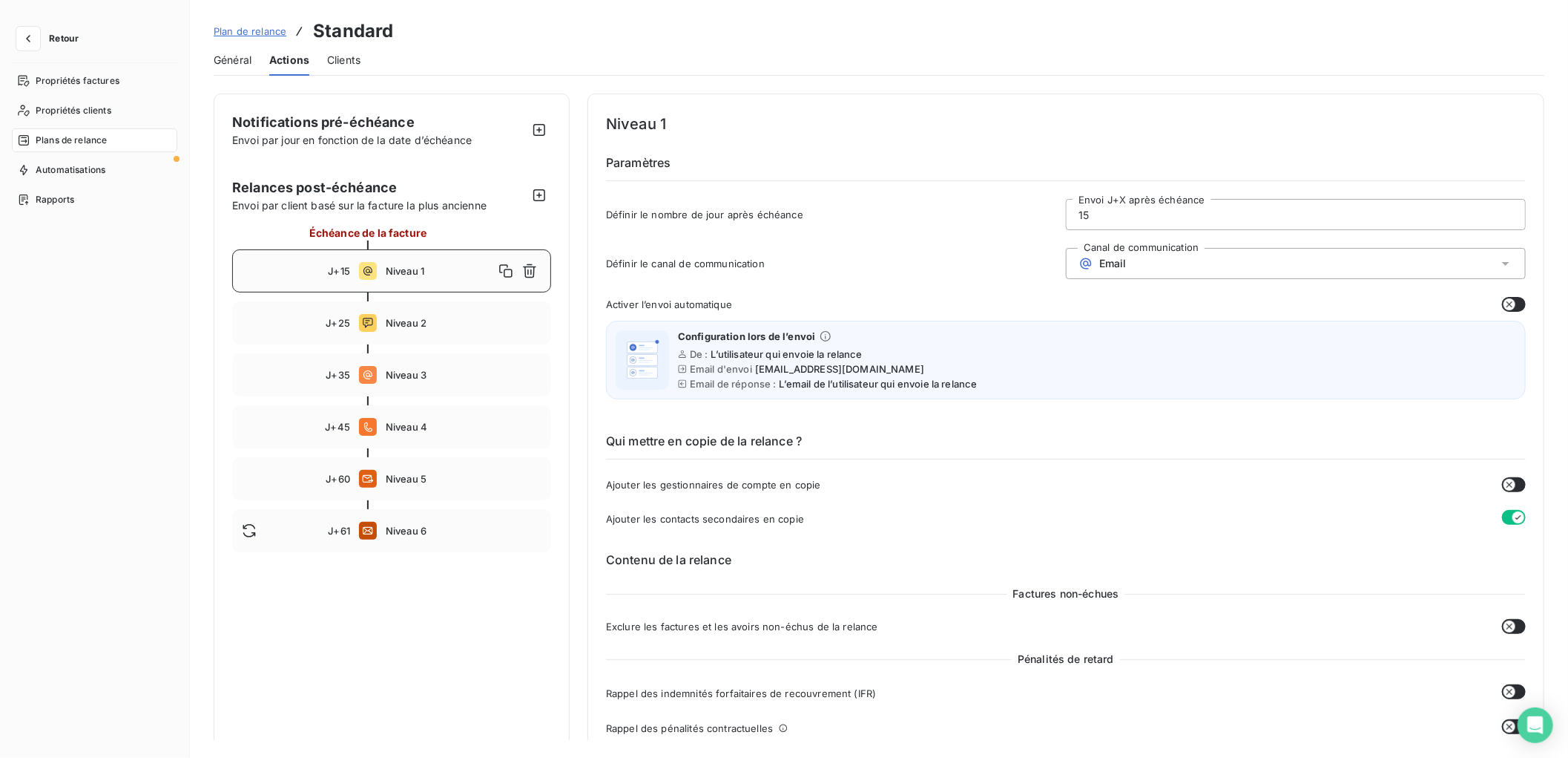
click at [432, 269] on span "Niveau 1" at bounding box center [439, 271] width 108 height 12
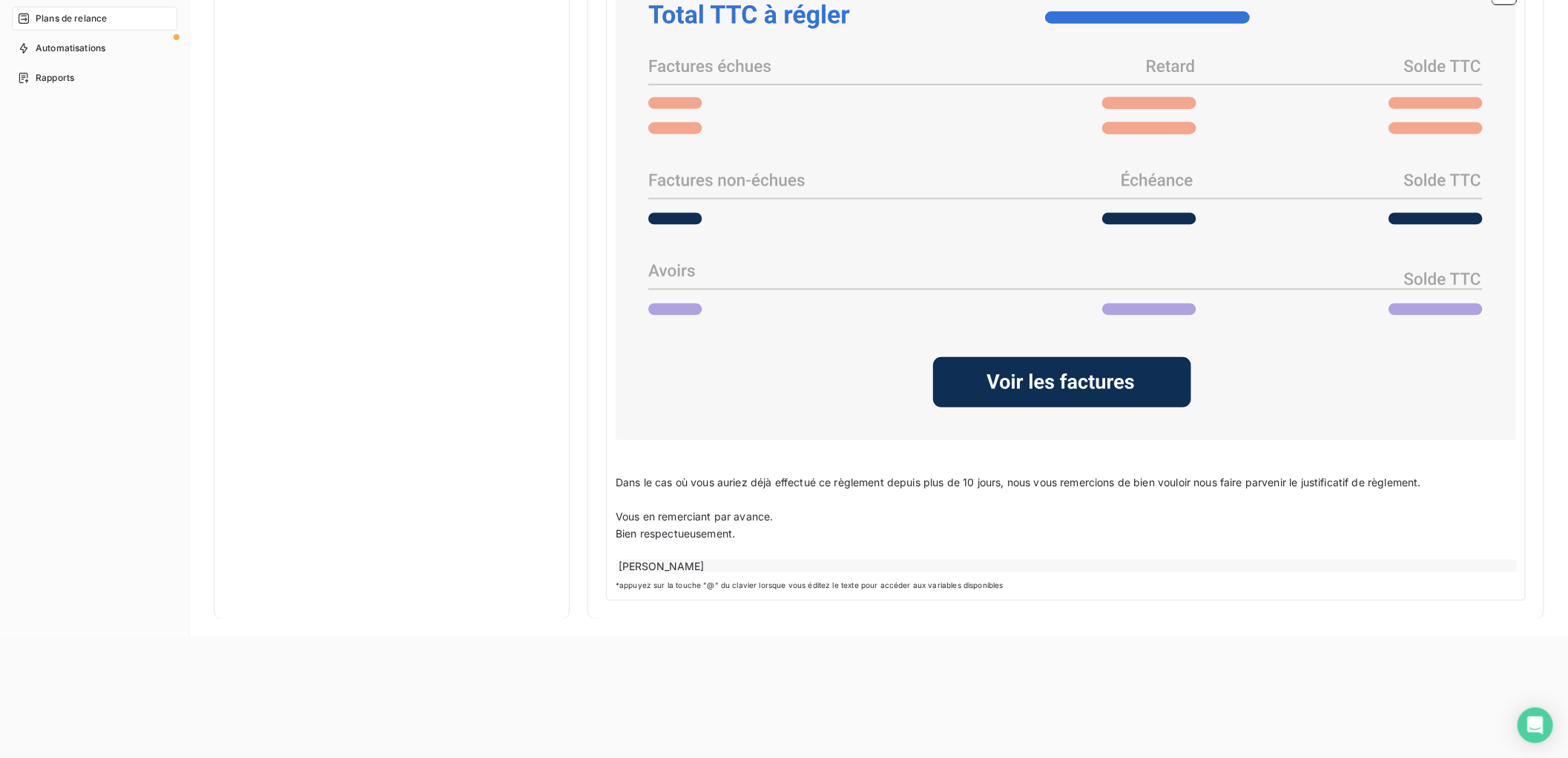
scroll to position [122, 0]
click at [810, 533] on p "Bien respectueusement." at bounding box center [1066, 534] width 901 height 17
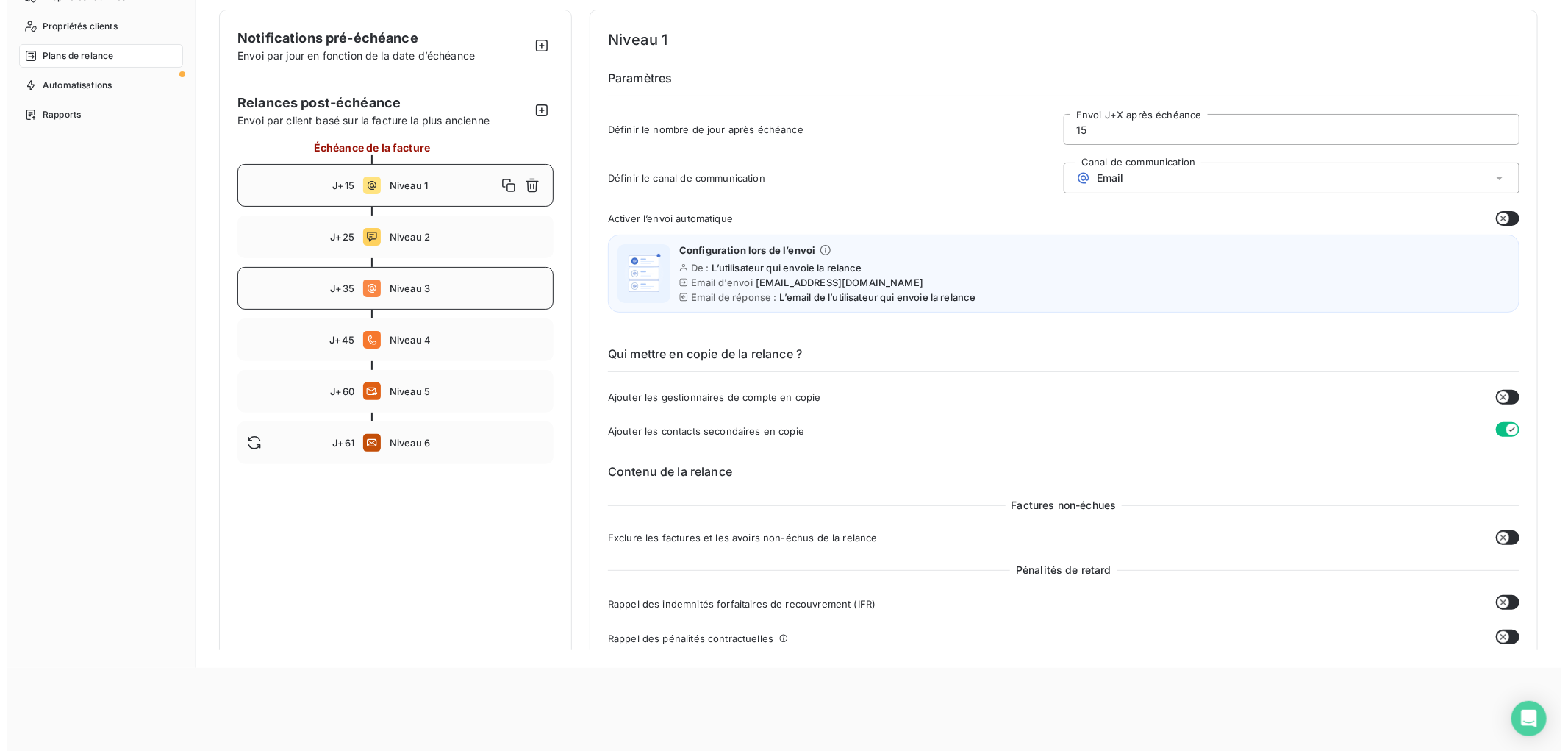
scroll to position [0, 0]
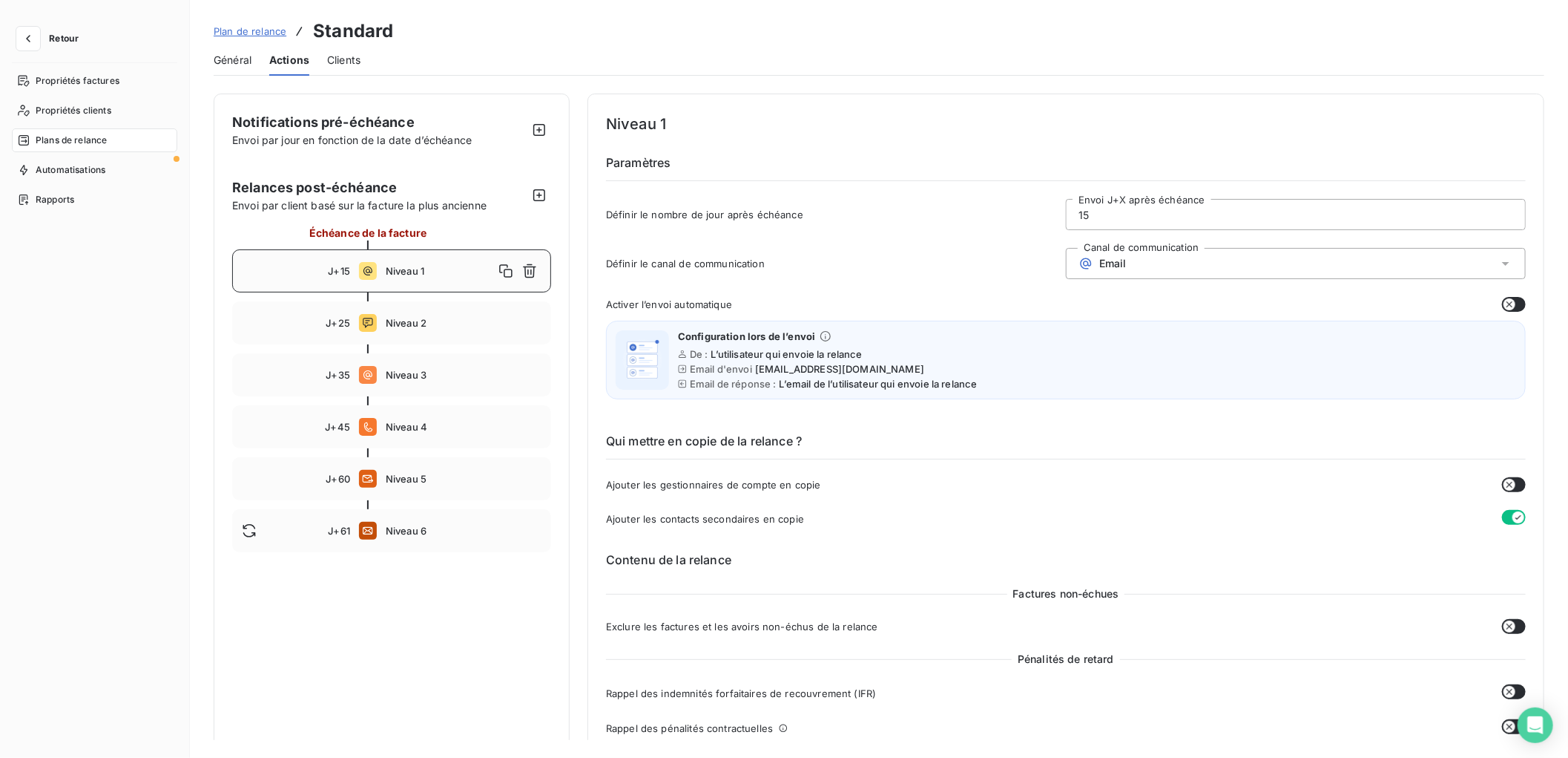
click at [263, 32] on span "Plan de relance" at bounding box center [250, 31] width 73 height 12
